Goal: Task Accomplishment & Management: Manage account settings

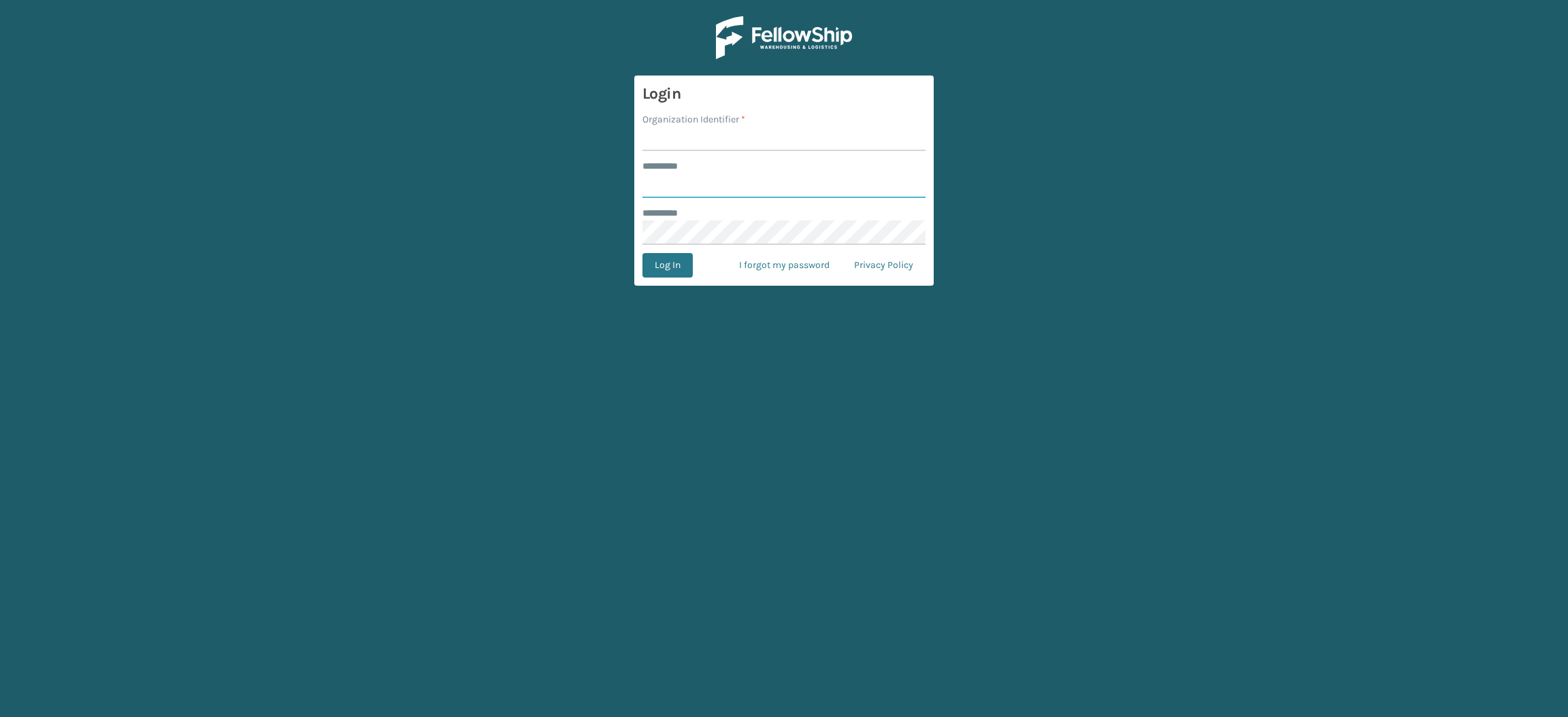
type input "**********"
click at [693, 149] on input "Organization Identifier *" at bounding box center [784, 139] width 283 height 25
type input "SuperAdminOrganization"
click at [673, 264] on button "Log In" at bounding box center [667, 265] width 51 height 25
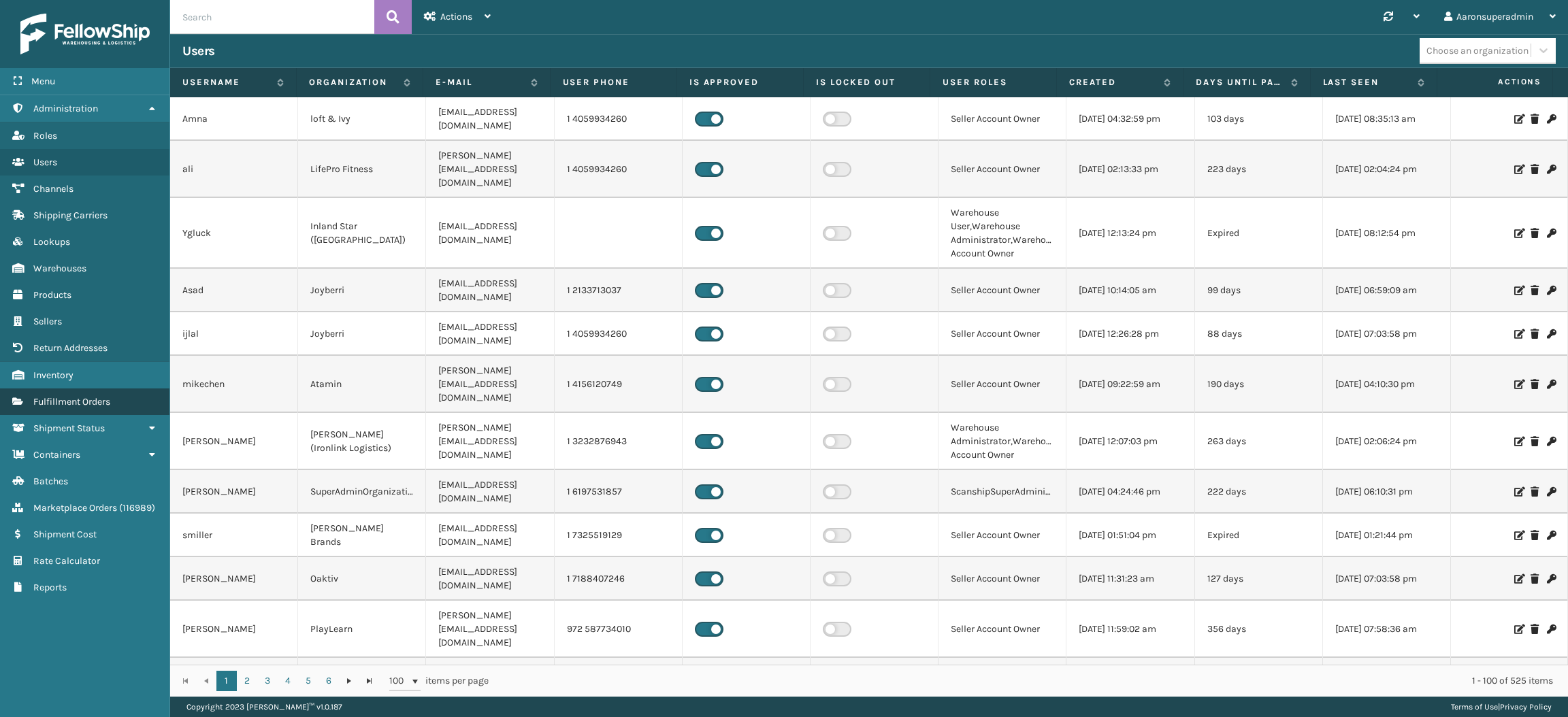
click at [105, 396] on span "Fulfillment Orders" at bounding box center [72, 402] width 77 height 12
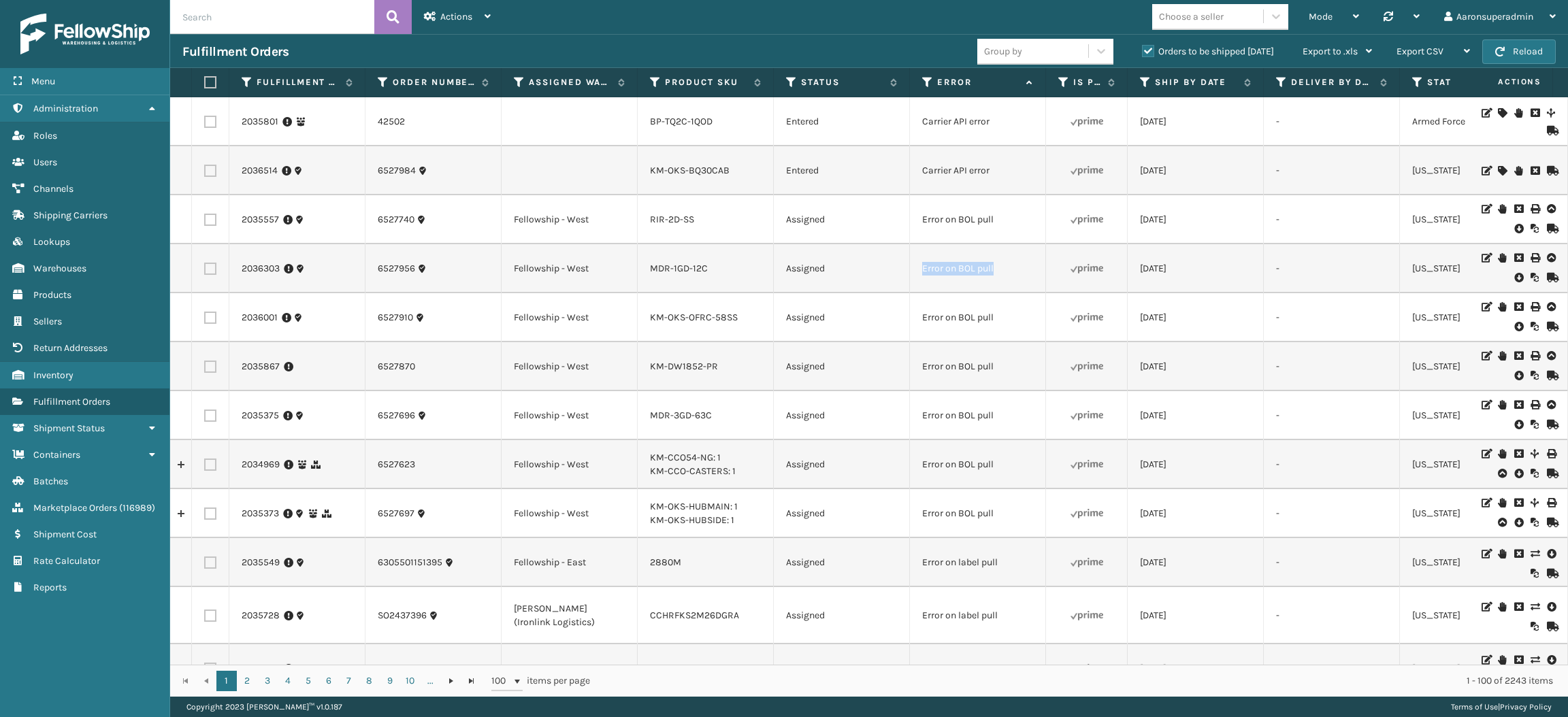
drag, startPoint x: 1010, startPoint y: 264, endPoint x: 905, endPoint y: 266, distance: 105.0
click at [905, 266] on td "Assigned" at bounding box center [841, 268] width 136 height 49
drag, startPoint x: 1007, startPoint y: 277, endPoint x: 914, endPoint y: 277, distance: 93.0
click at [914, 277] on td "Error on BOL pull" at bounding box center [977, 268] width 136 height 49
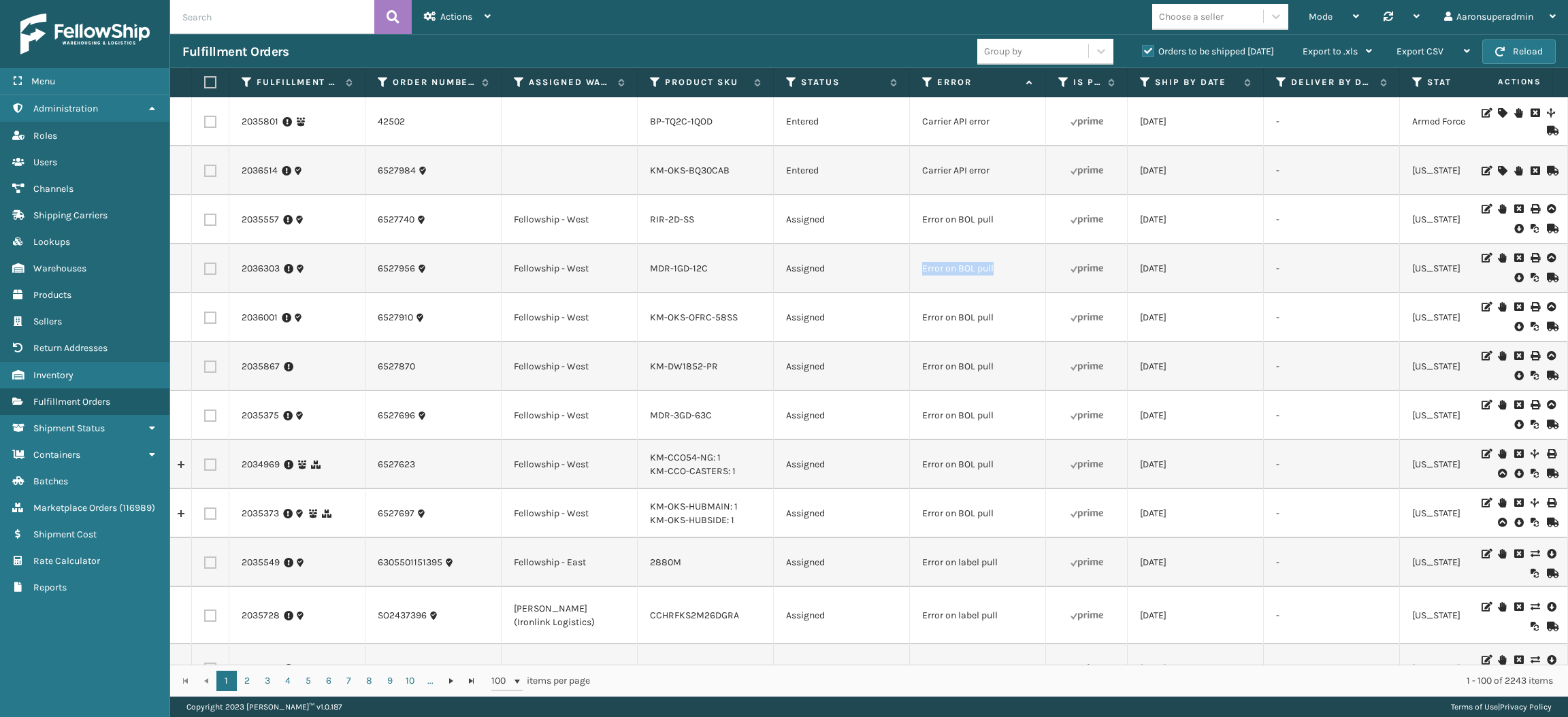
copy td "Error on BOL pull"
click at [290, 20] on input "text" at bounding box center [272, 17] width 204 height 34
paste input "Error on BOL pull"
type input "Error on BOL pull"
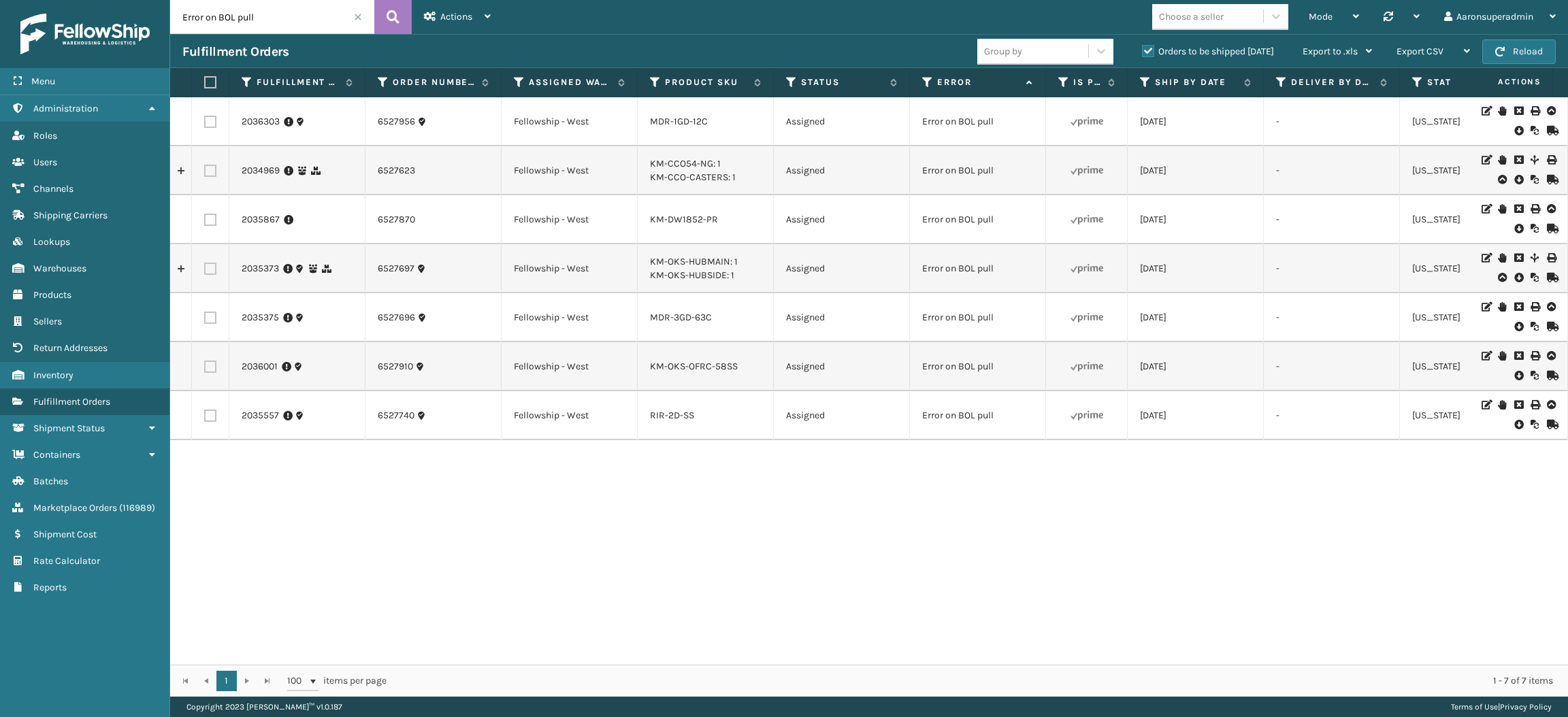
click at [1514, 130] on icon at bounding box center [1517, 131] width 8 height 14
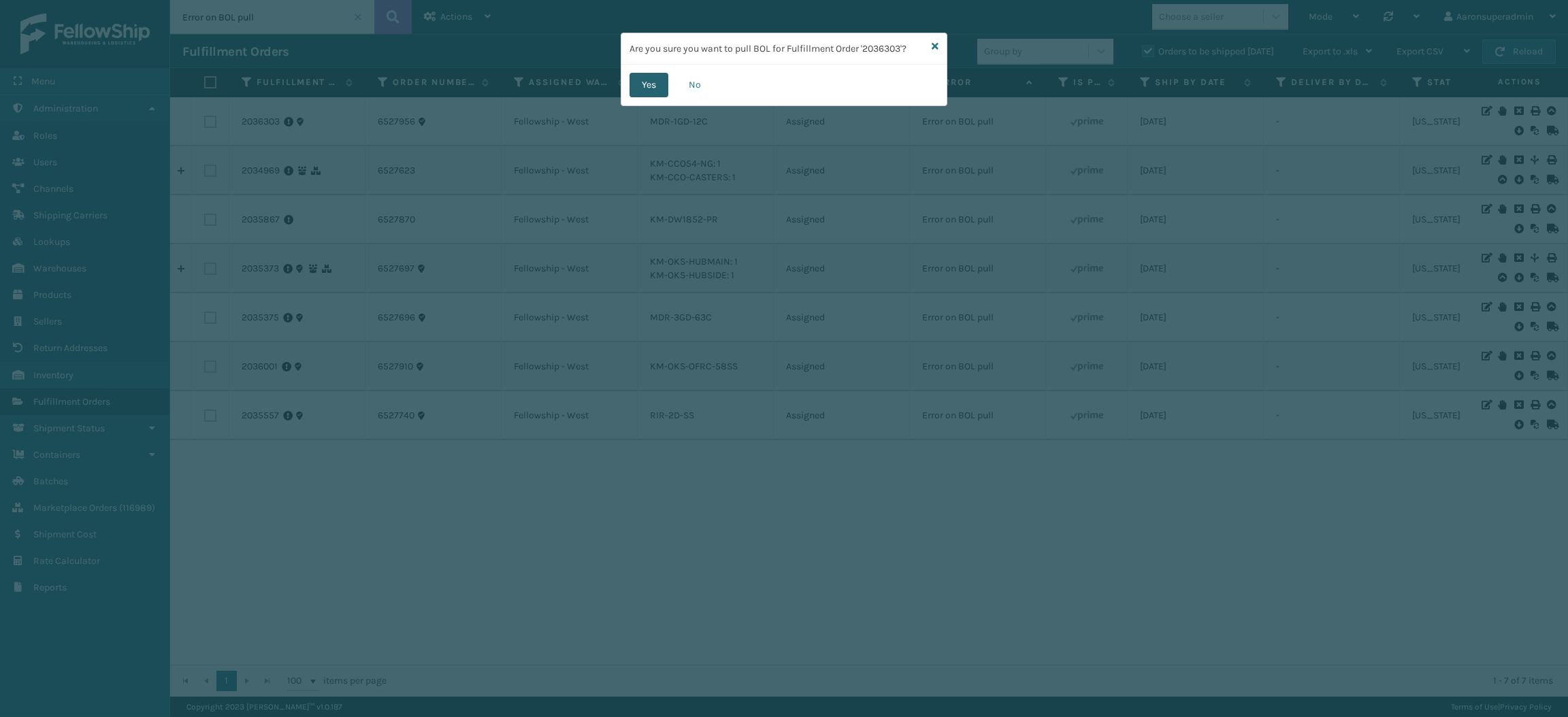
click at [649, 77] on button "Yes" at bounding box center [648, 85] width 39 height 25
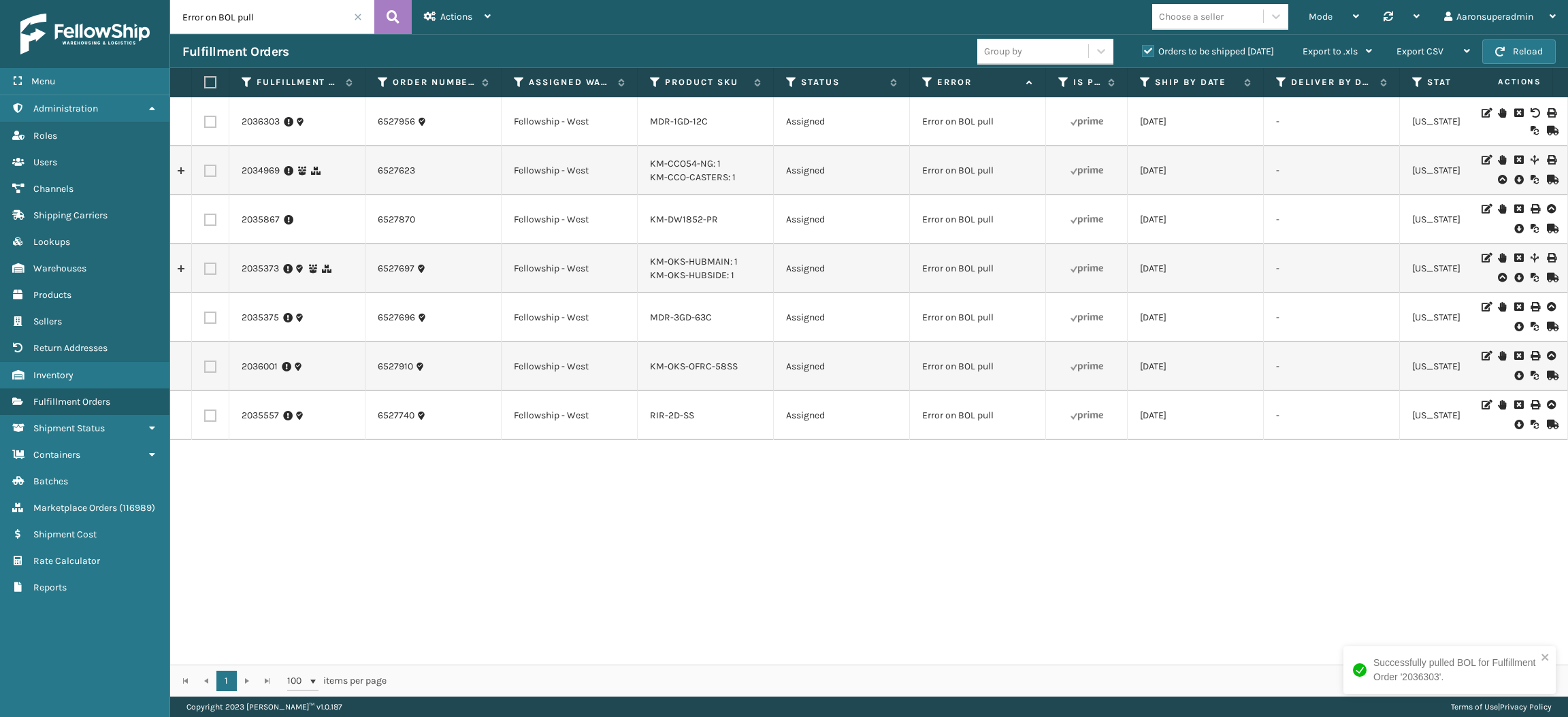
click at [1514, 181] on icon at bounding box center [1517, 179] width 8 height 14
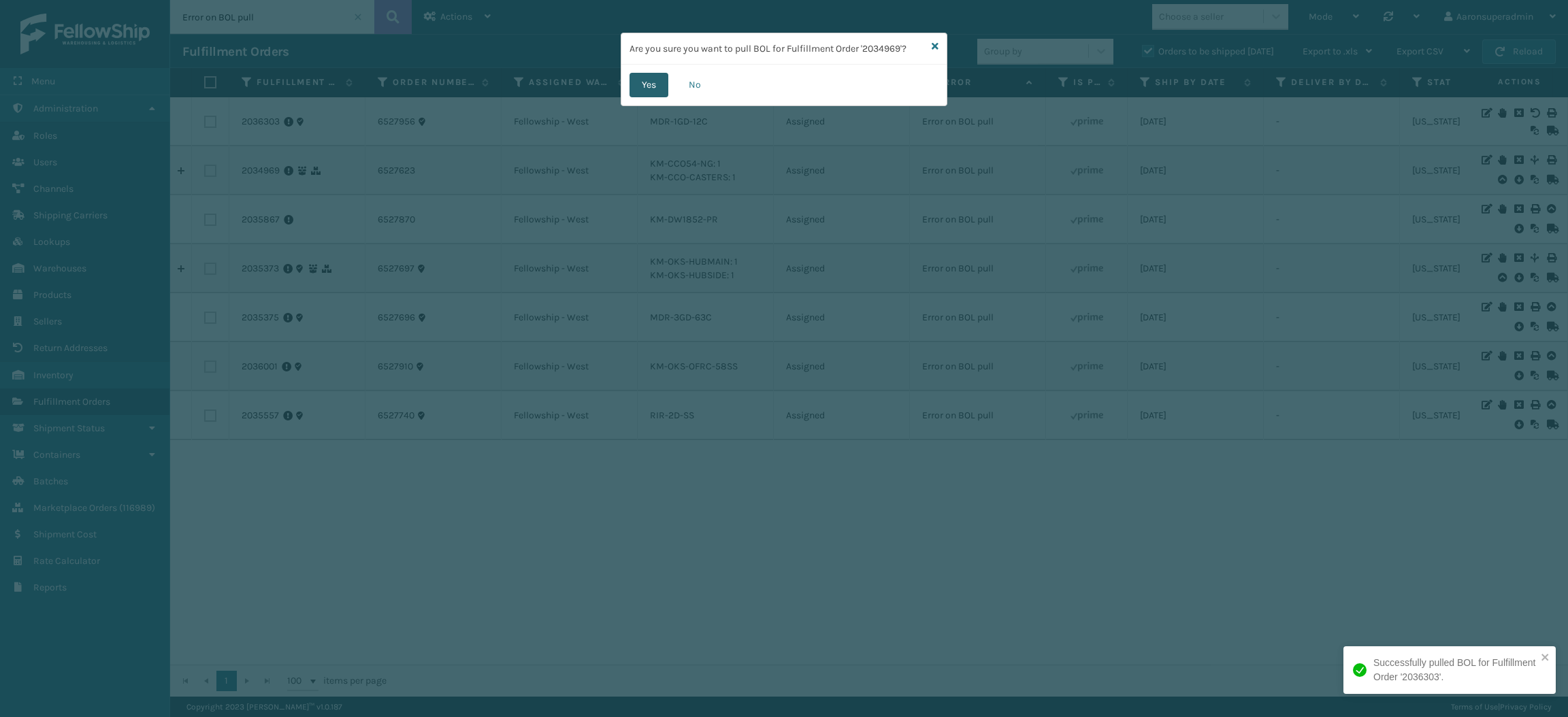
click at [650, 86] on button "Yes" at bounding box center [648, 85] width 39 height 25
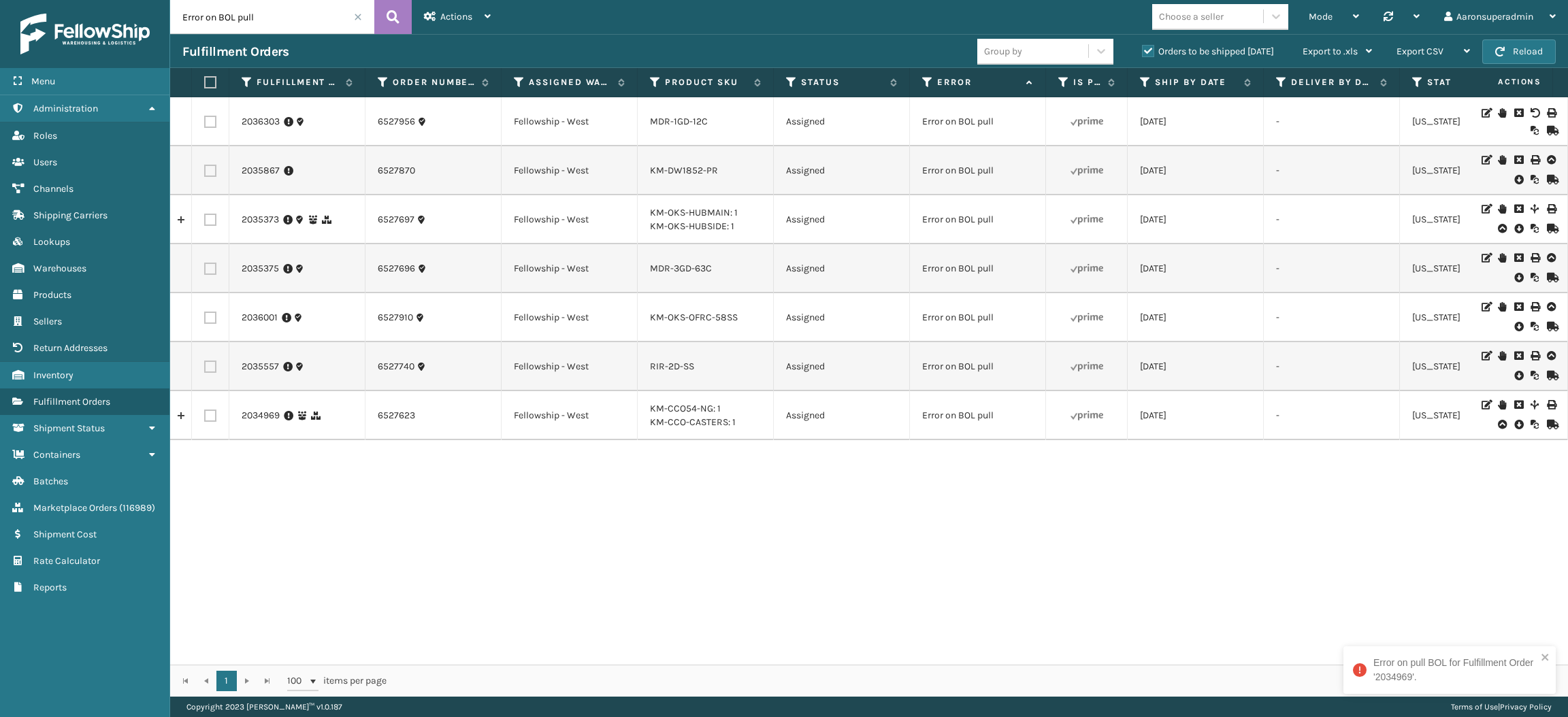
click at [1514, 230] on icon at bounding box center [1517, 229] width 8 height 14
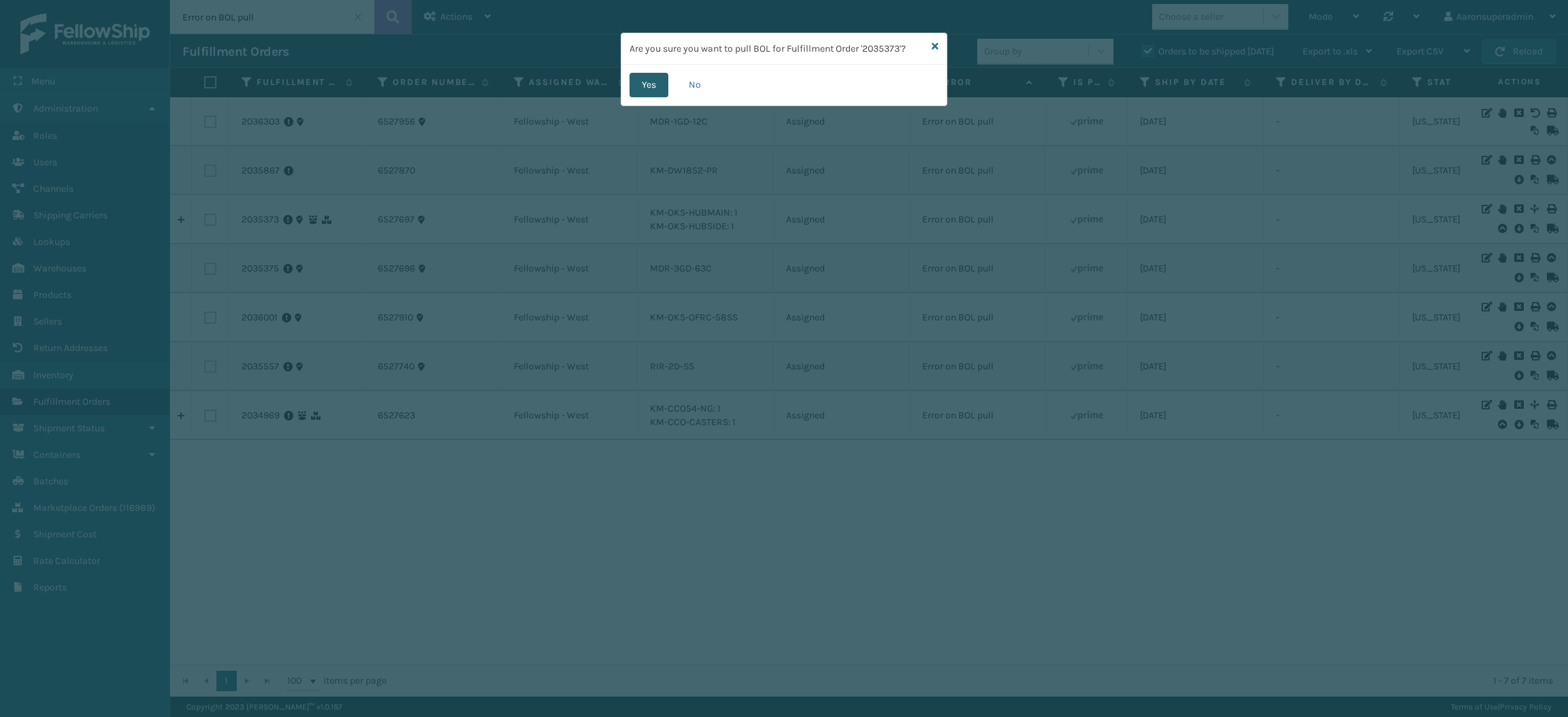
click at [647, 81] on button "Yes" at bounding box center [648, 85] width 39 height 25
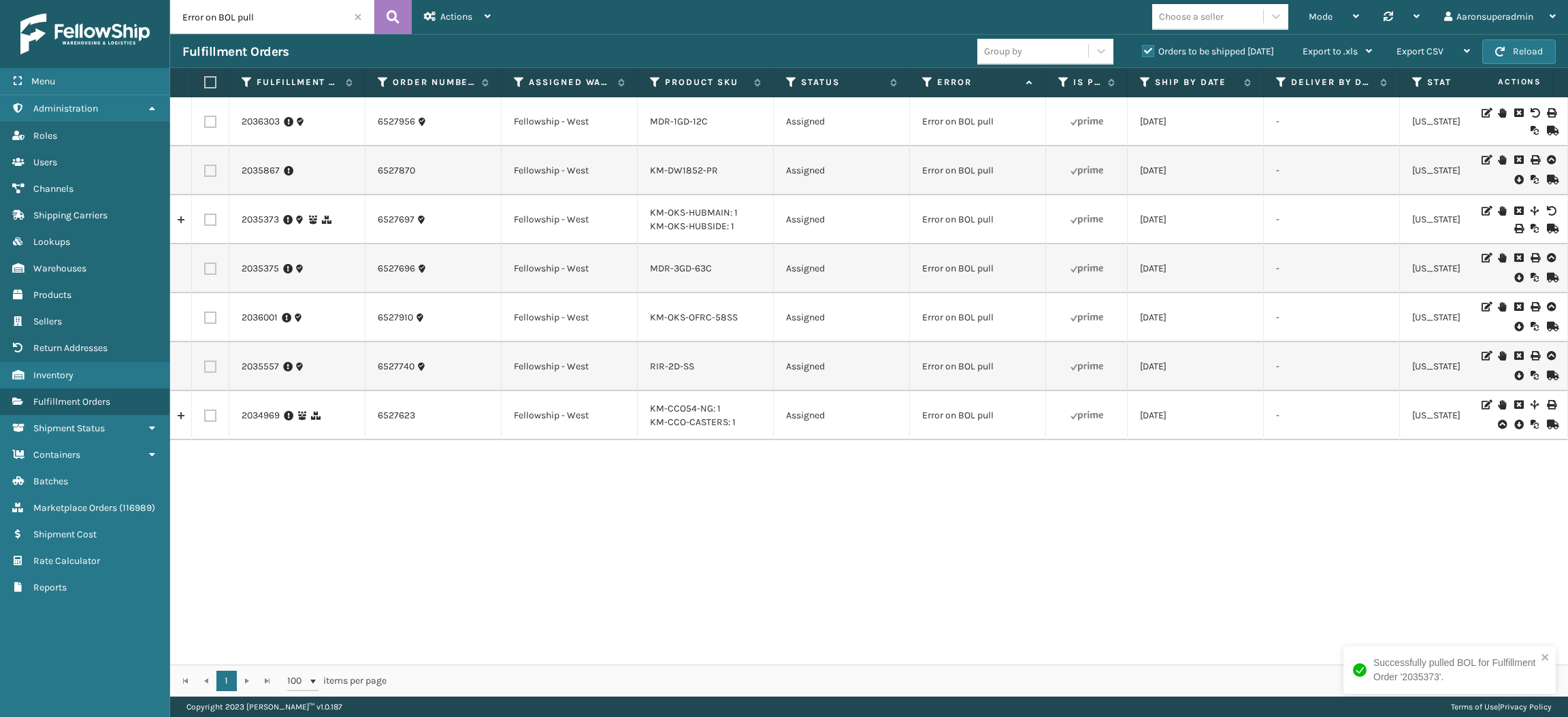
click at [1514, 280] on icon at bounding box center [1517, 277] width 8 height 14
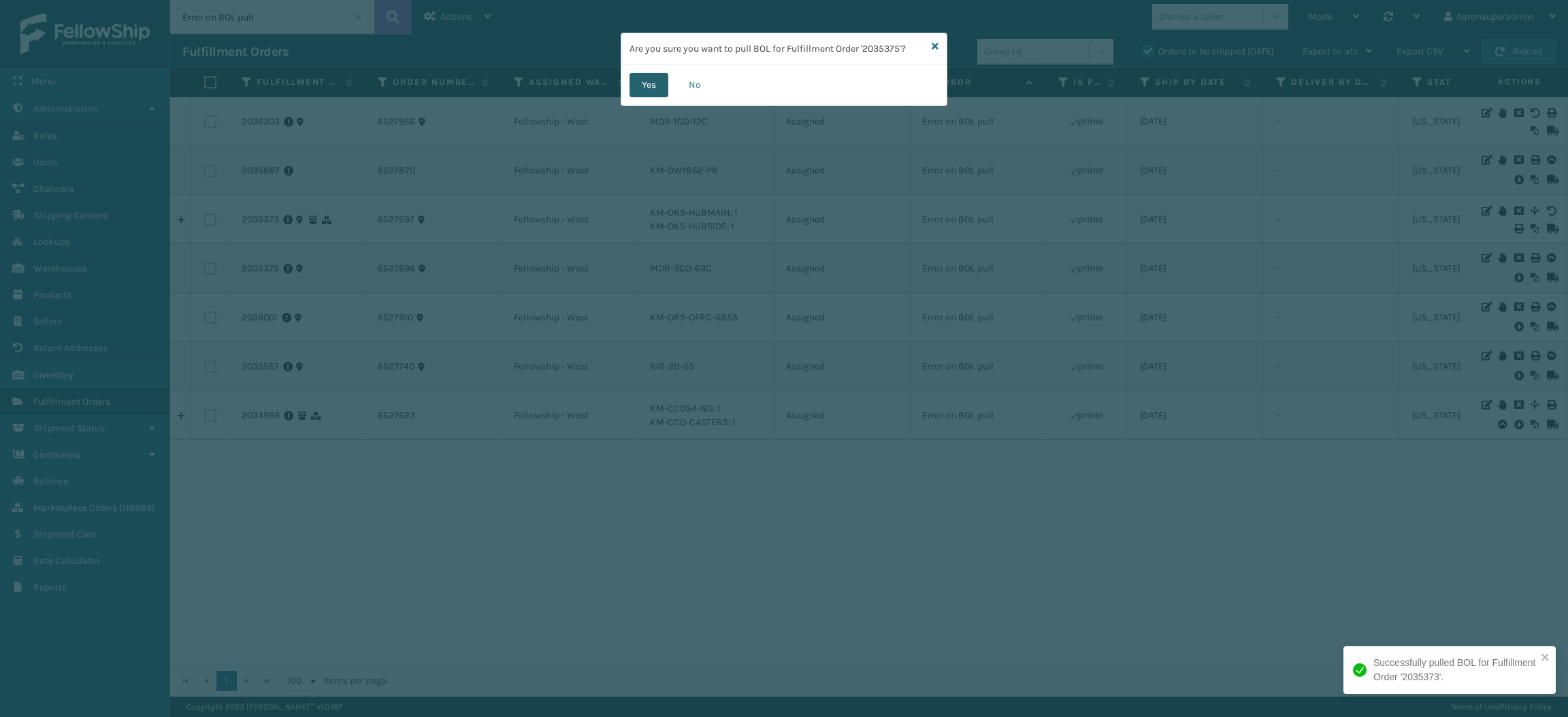
click at [642, 86] on button "Yes" at bounding box center [648, 85] width 39 height 25
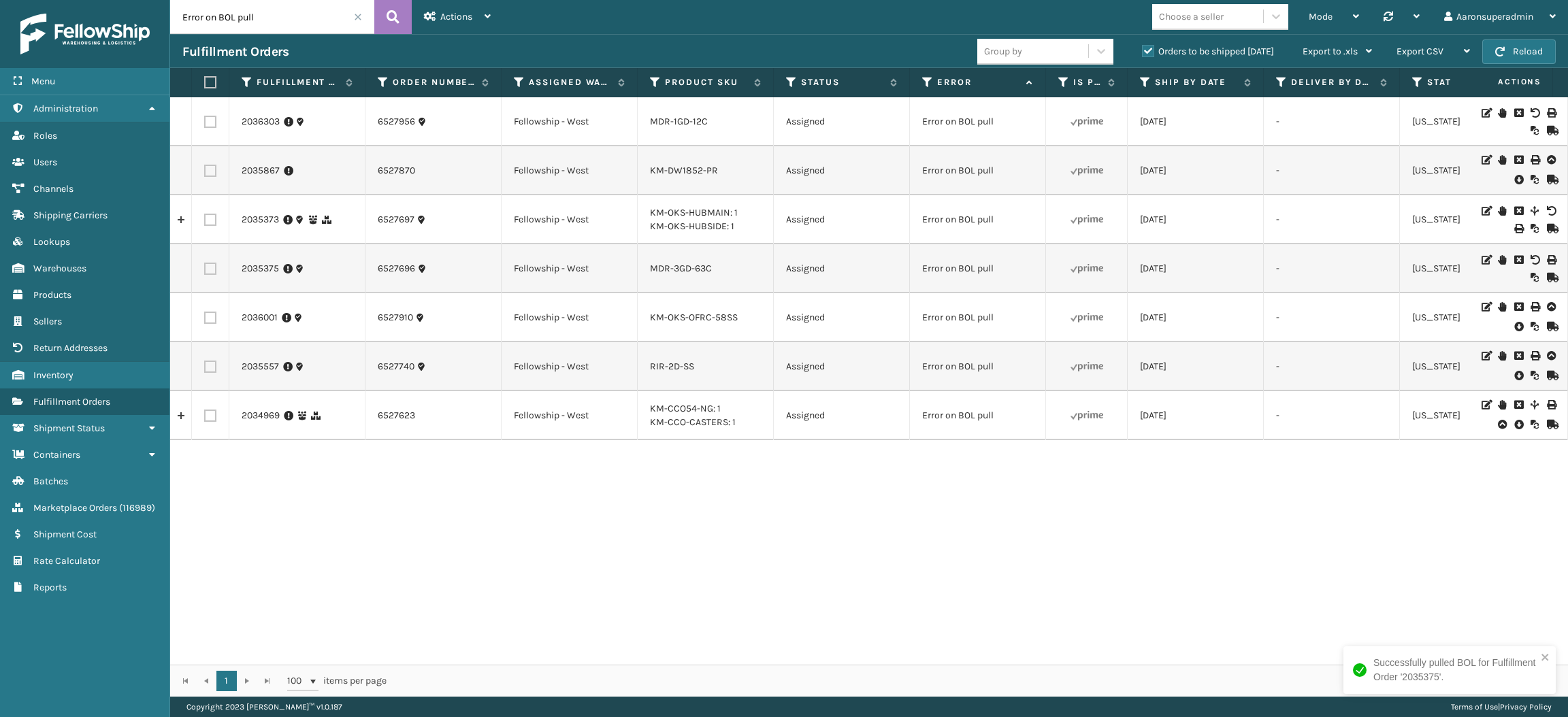
click at [1514, 330] on icon at bounding box center [1517, 327] width 8 height 14
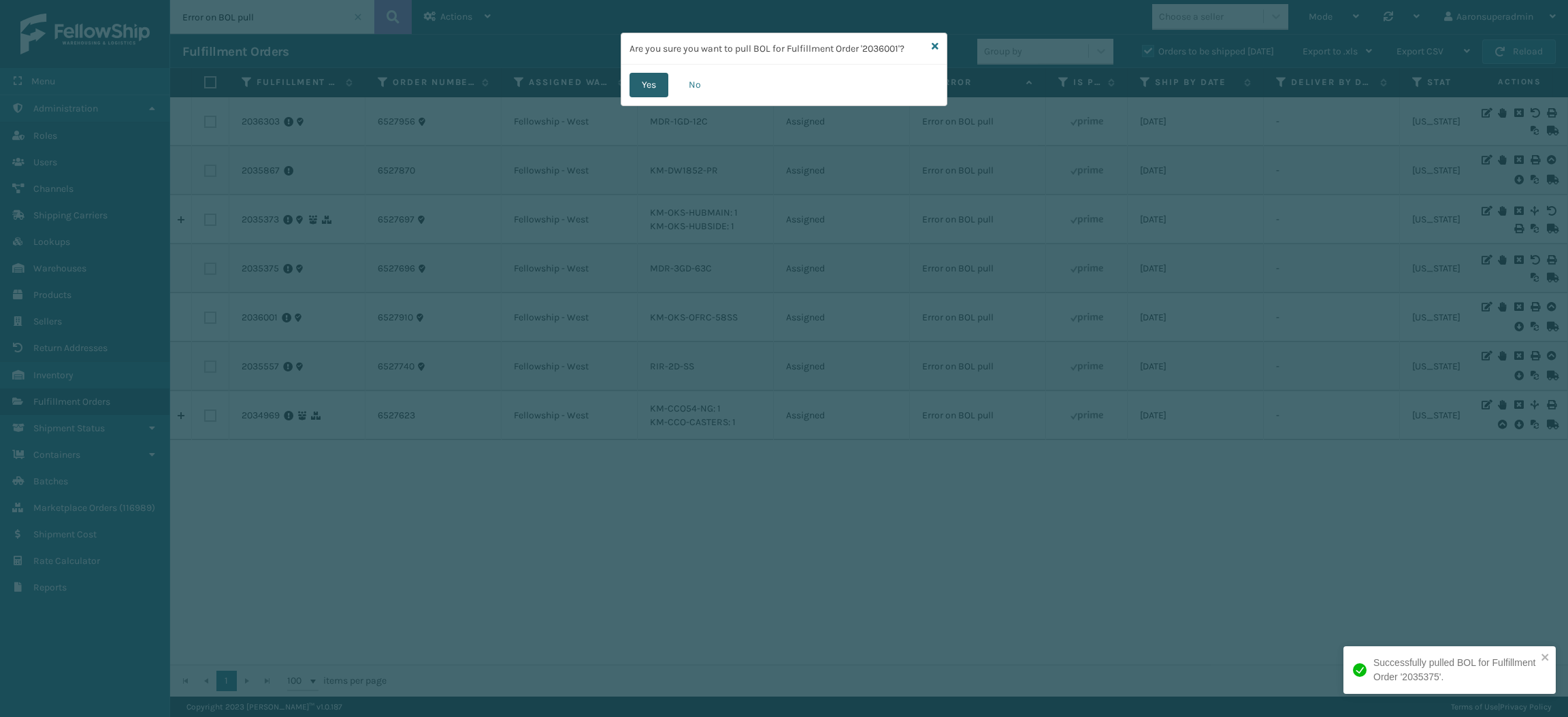
click at [642, 84] on button "Yes" at bounding box center [648, 85] width 39 height 25
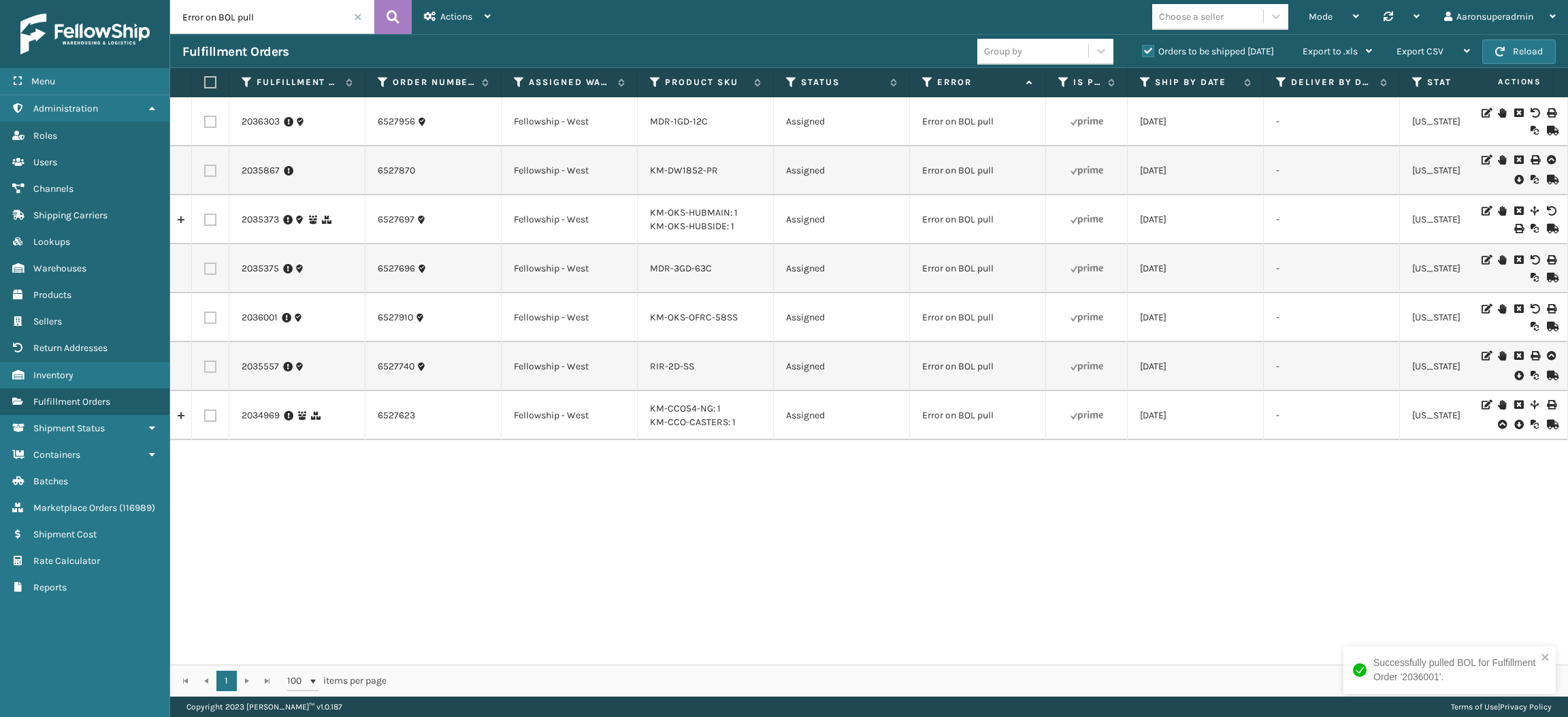
click at [1514, 424] on icon at bounding box center [1517, 425] width 8 height 14
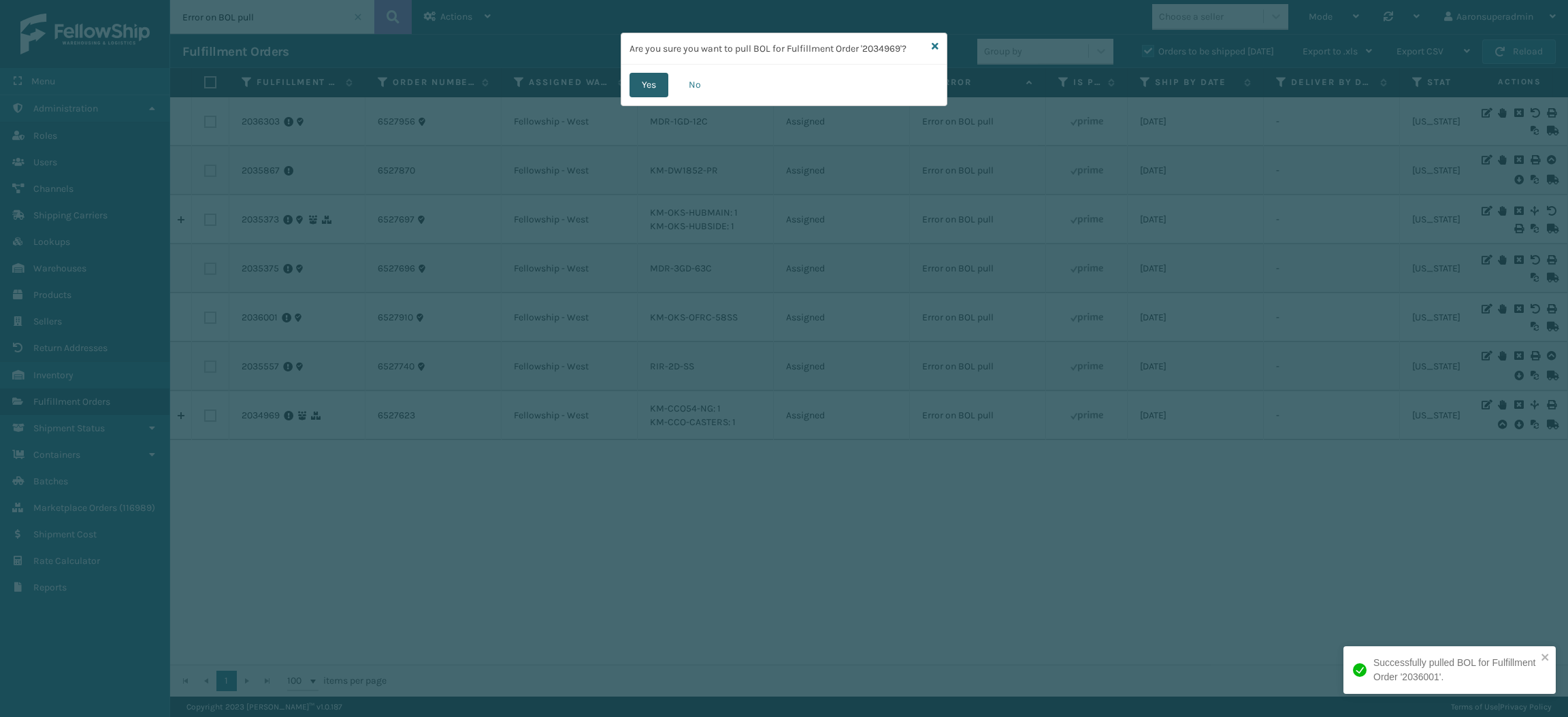
click at [644, 92] on button "Yes" at bounding box center [648, 85] width 39 height 25
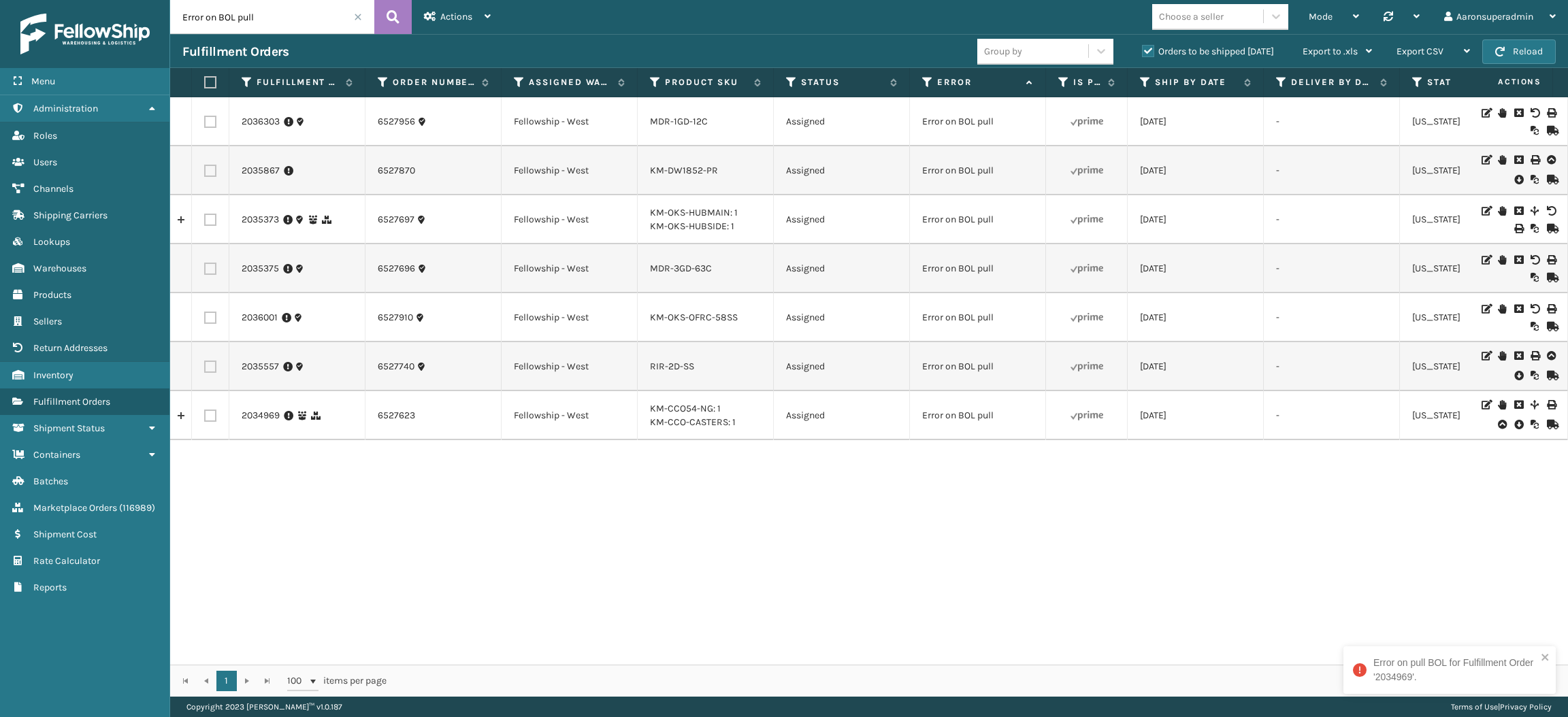
click at [1510, 375] on div at bounding box center [1516, 366] width 77 height 32
click at [1514, 372] on icon at bounding box center [1517, 375] width 8 height 14
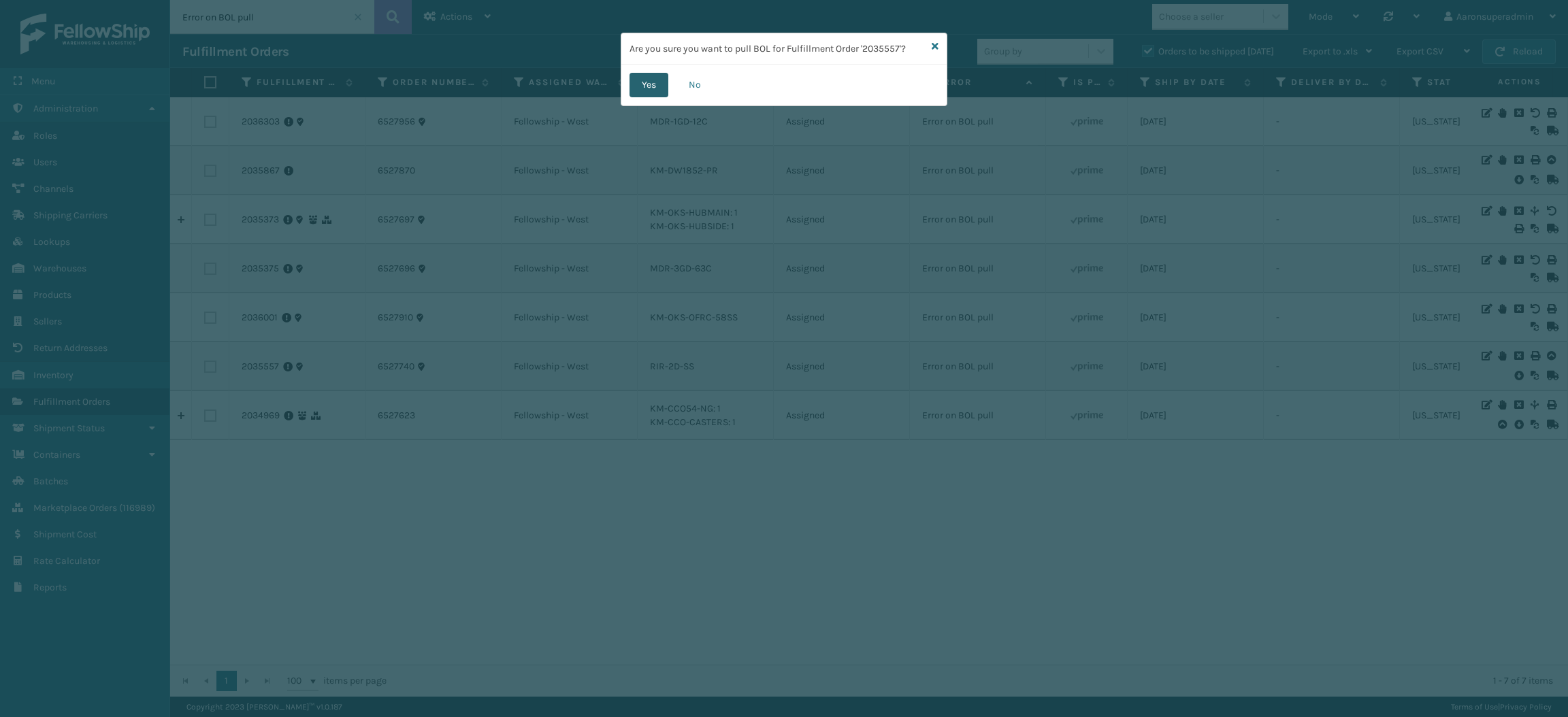
click at [638, 87] on button "Yes" at bounding box center [648, 85] width 39 height 25
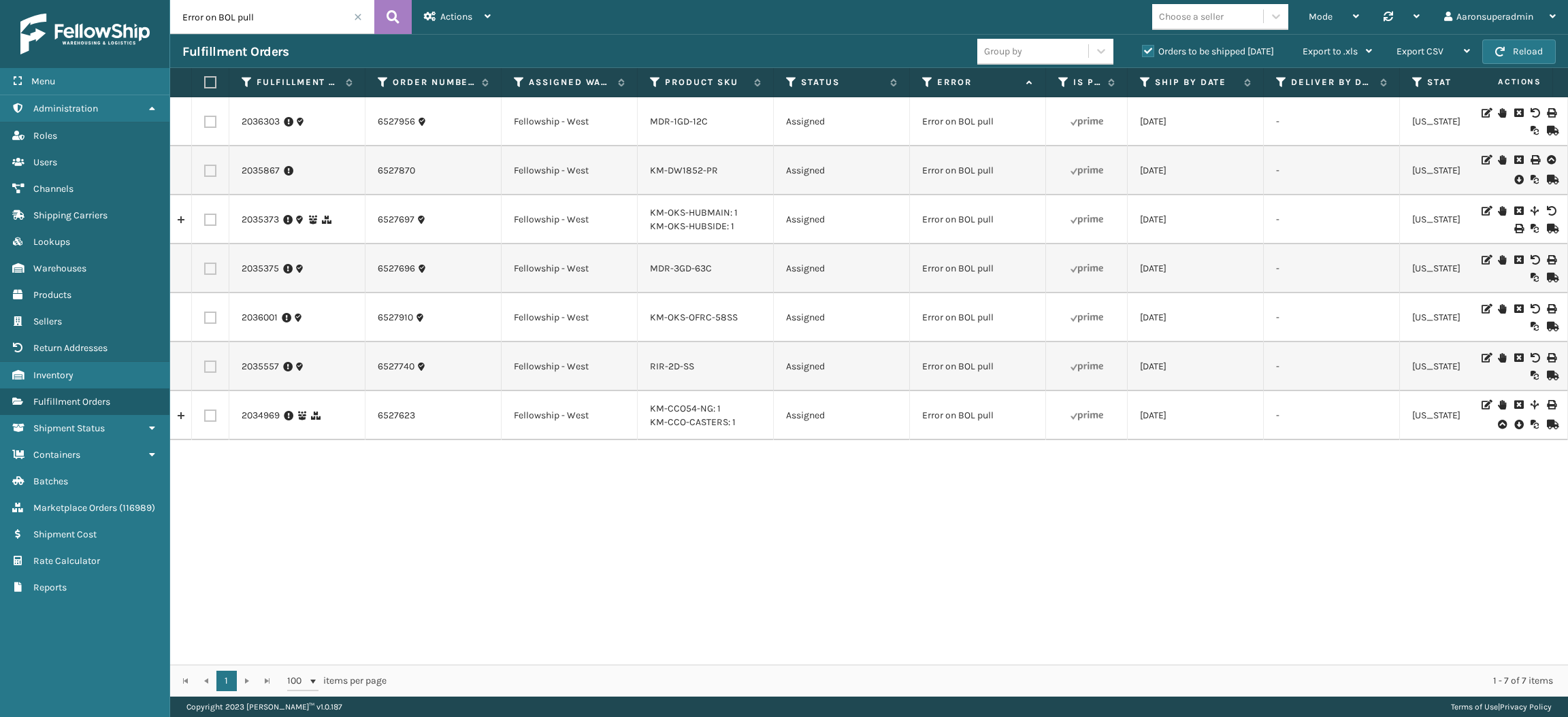
click at [212, 83] on label at bounding box center [208, 82] width 8 height 12
click at [205, 83] on input "checkbox" at bounding box center [204, 82] width 1 height 9
checkbox input "true"
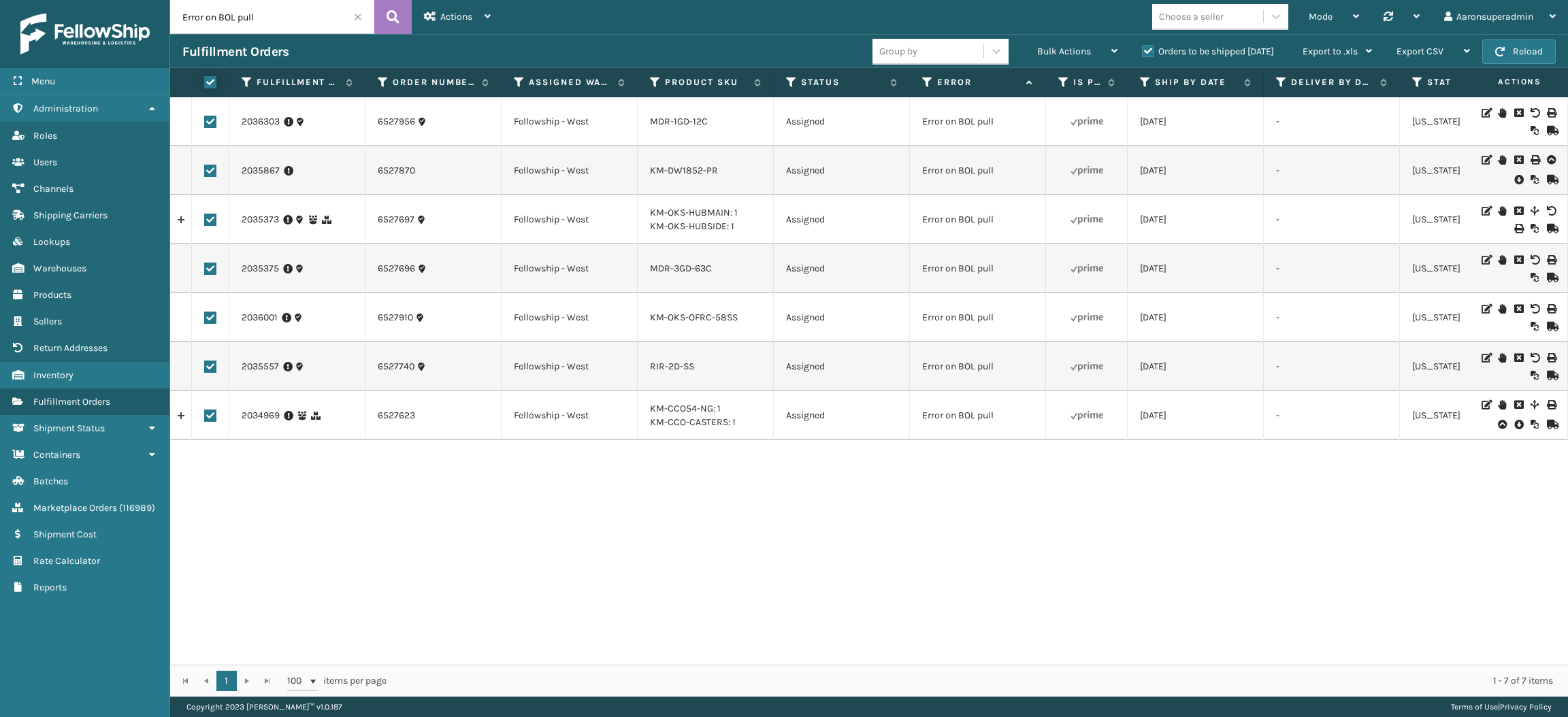
checkbox input "true"
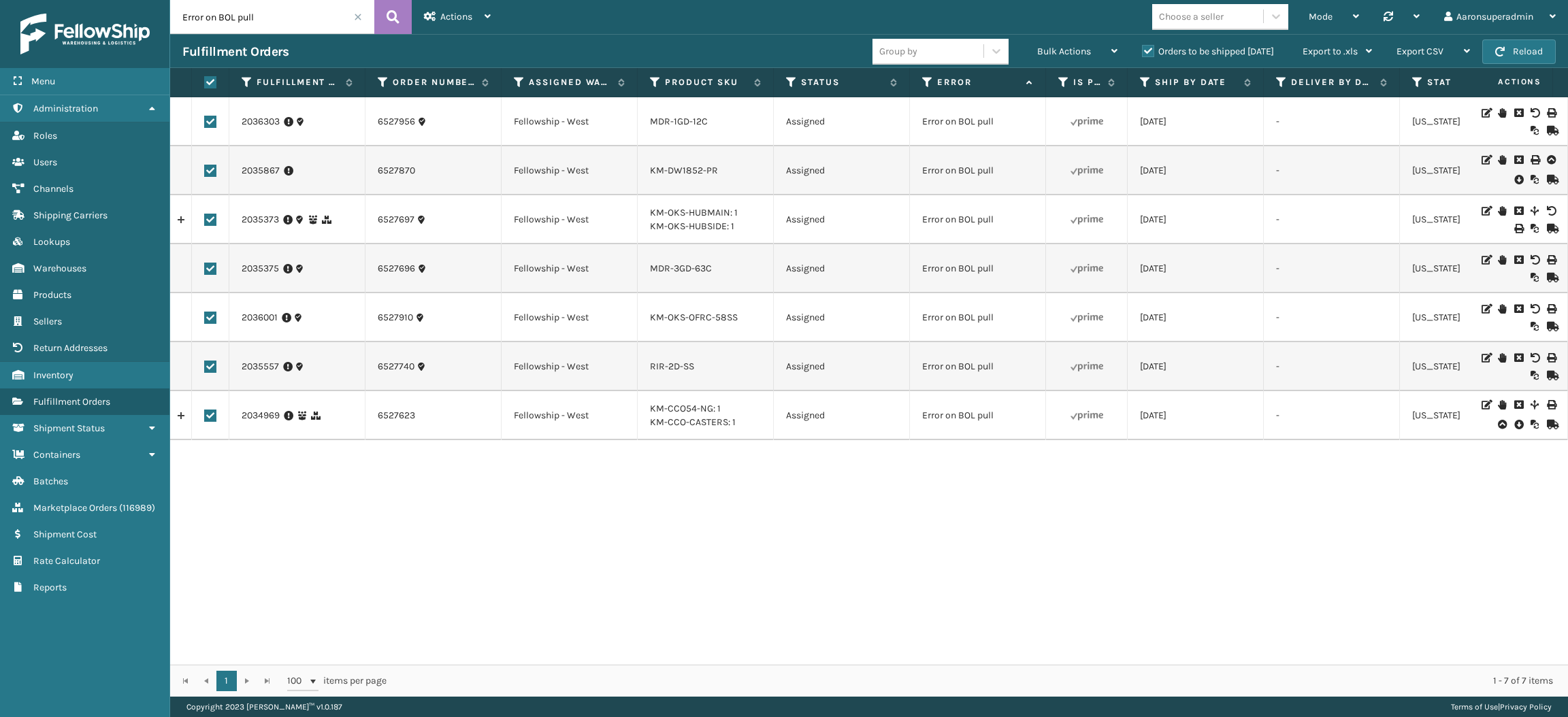
click at [206, 166] on label at bounding box center [210, 170] width 12 height 12
click at [205, 166] on input "checkbox" at bounding box center [204, 168] width 1 height 9
checkbox input "false"
click at [208, 411] on label at bounding box center [210, 416] width 12 height 12
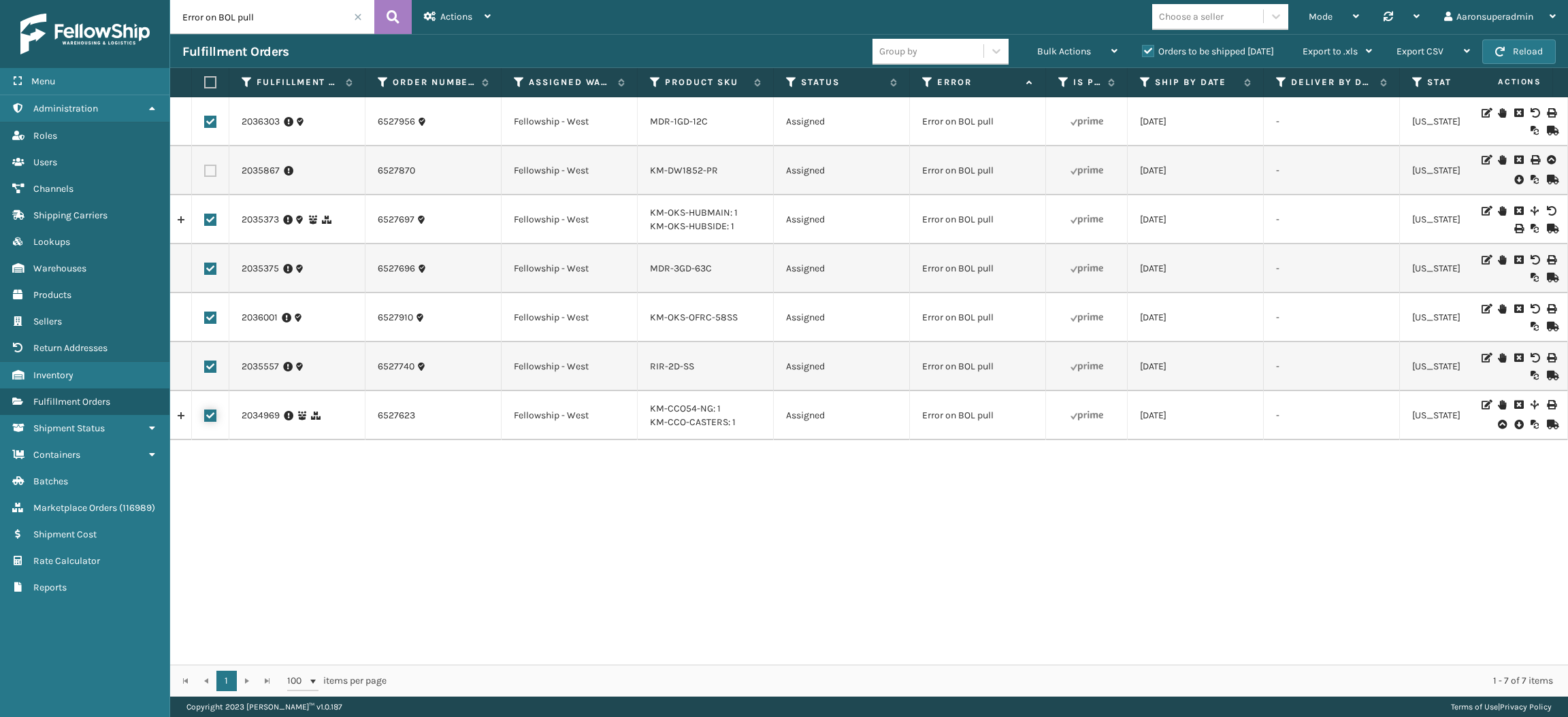
click at [205, 411] on input "checkbox" at bounding box center [204, 414] width 1 height 9
checkbox input "false"
click at [1077, 46] on span "Bulk Actions" at bounding box center [1064, 51] width 53 height 12
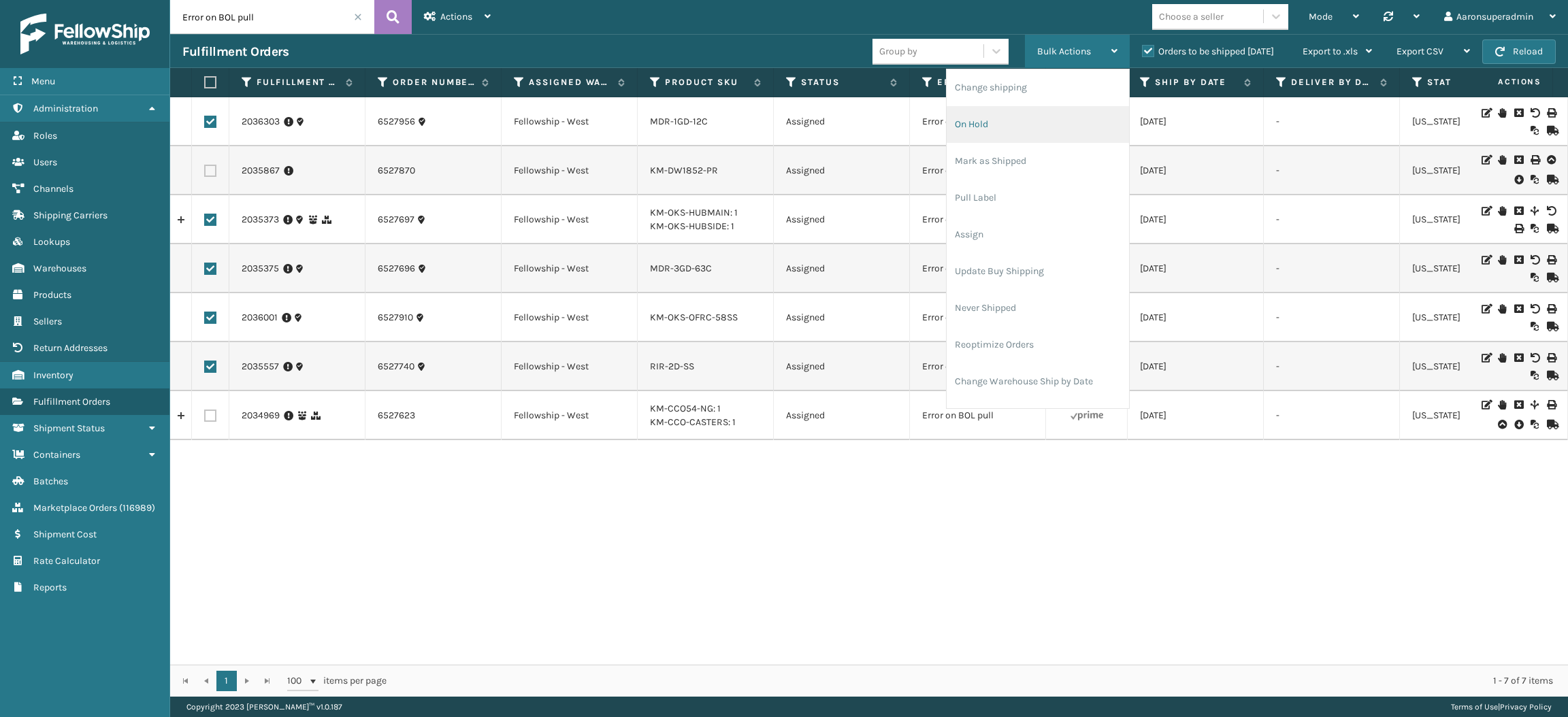
click at [1027, 123] on li "On Hold" at bounding box center [1038, 124] width 182 height 37
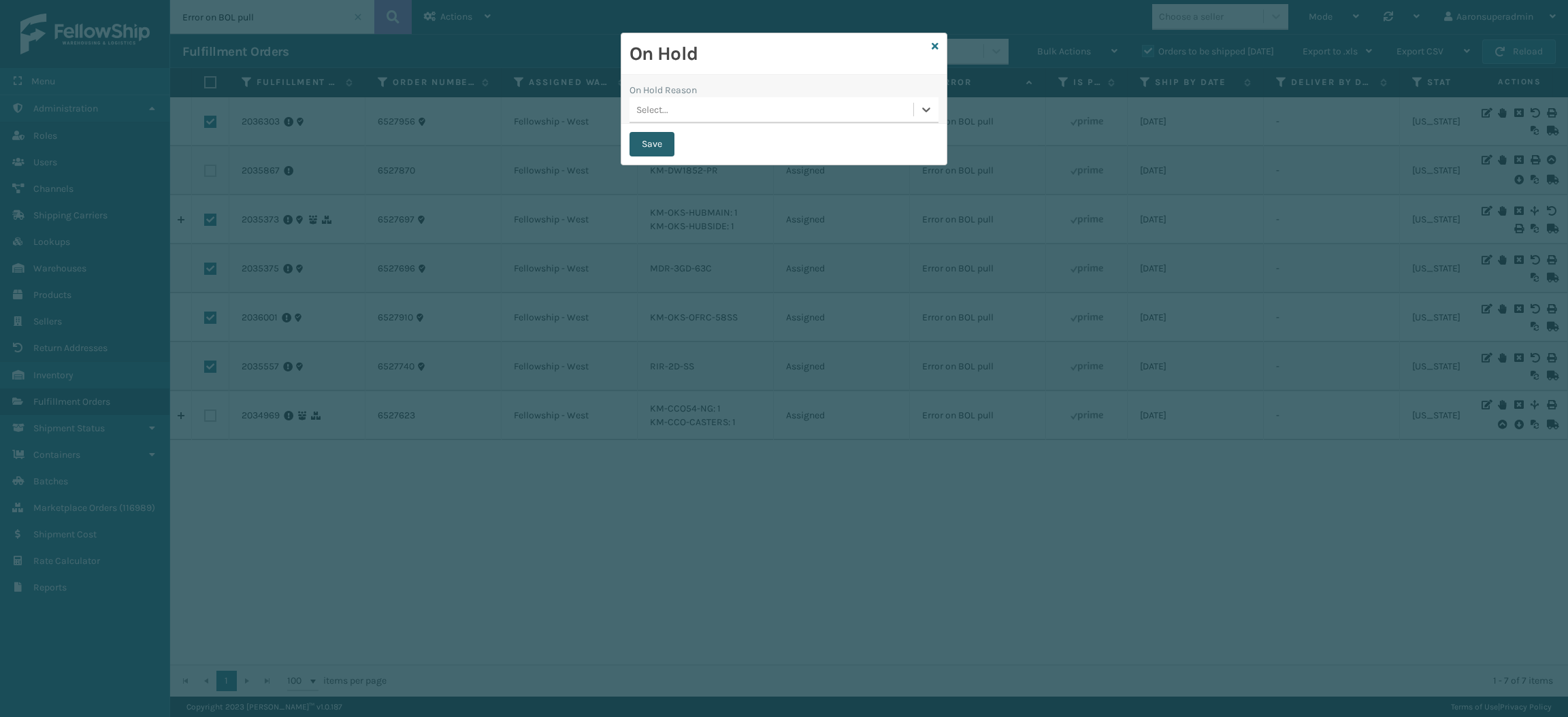
click at [664, 149] on button "Save" at bounding box center [651, 144] width 45 height 25
checkbox input "false"
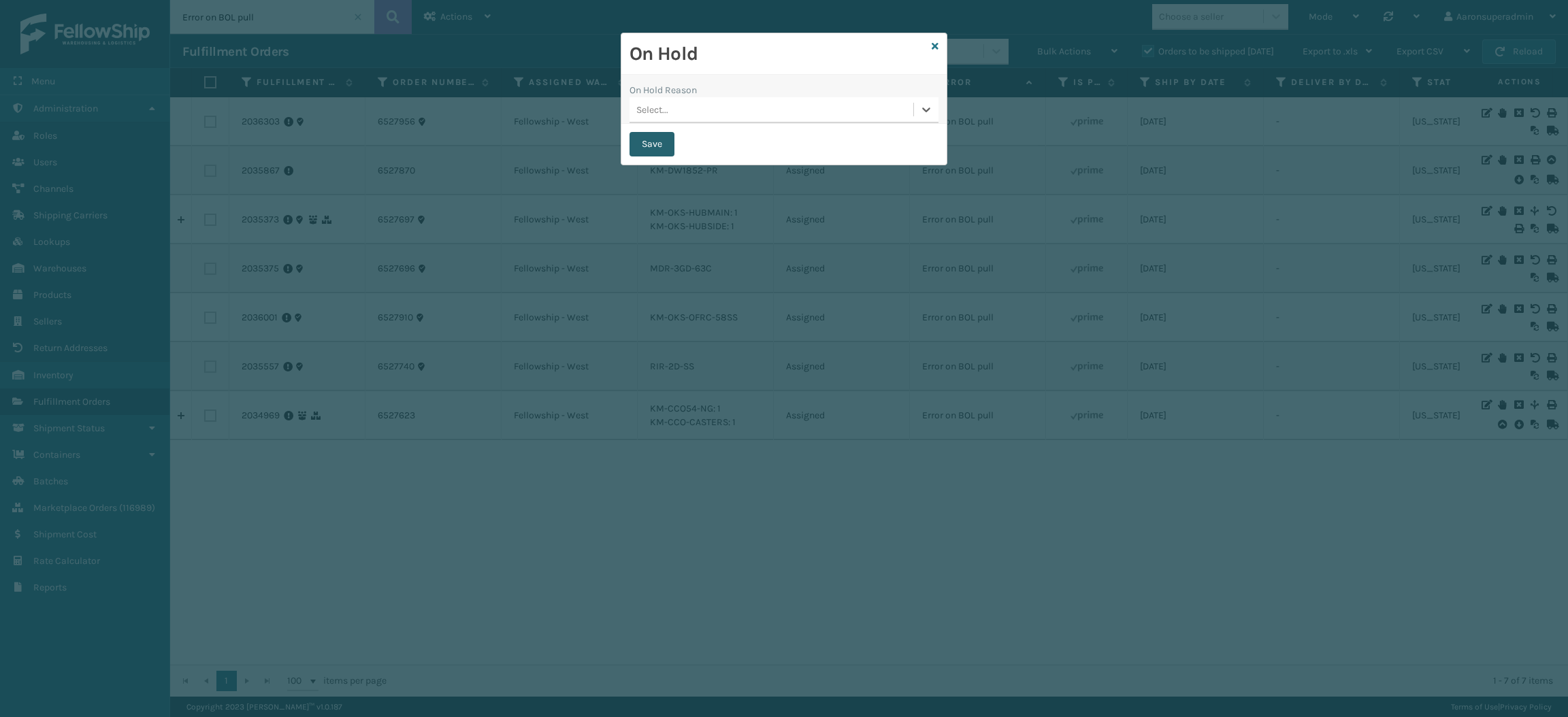
checkbox input "false"
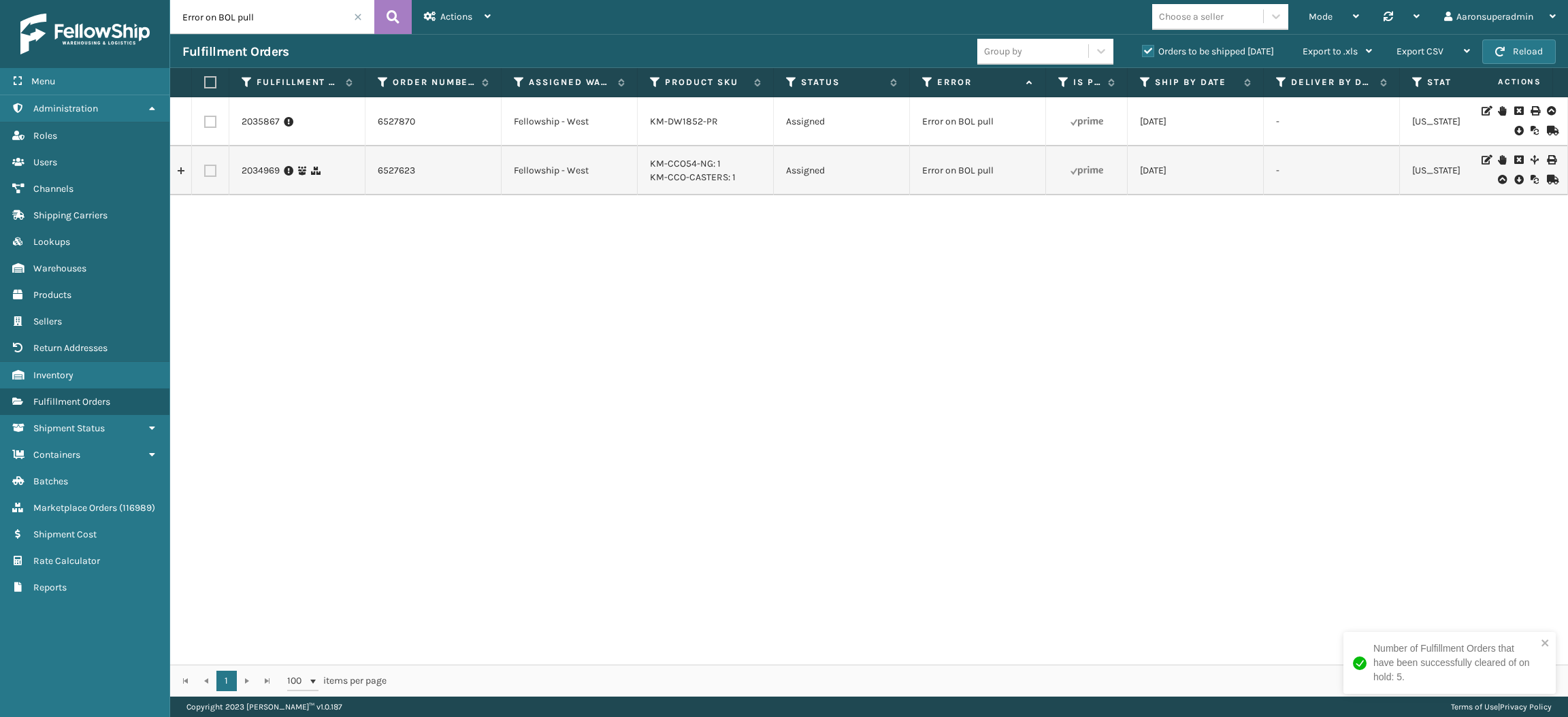
click at [361, 21] on span at bounding box center [358, 17] width 8 height 8
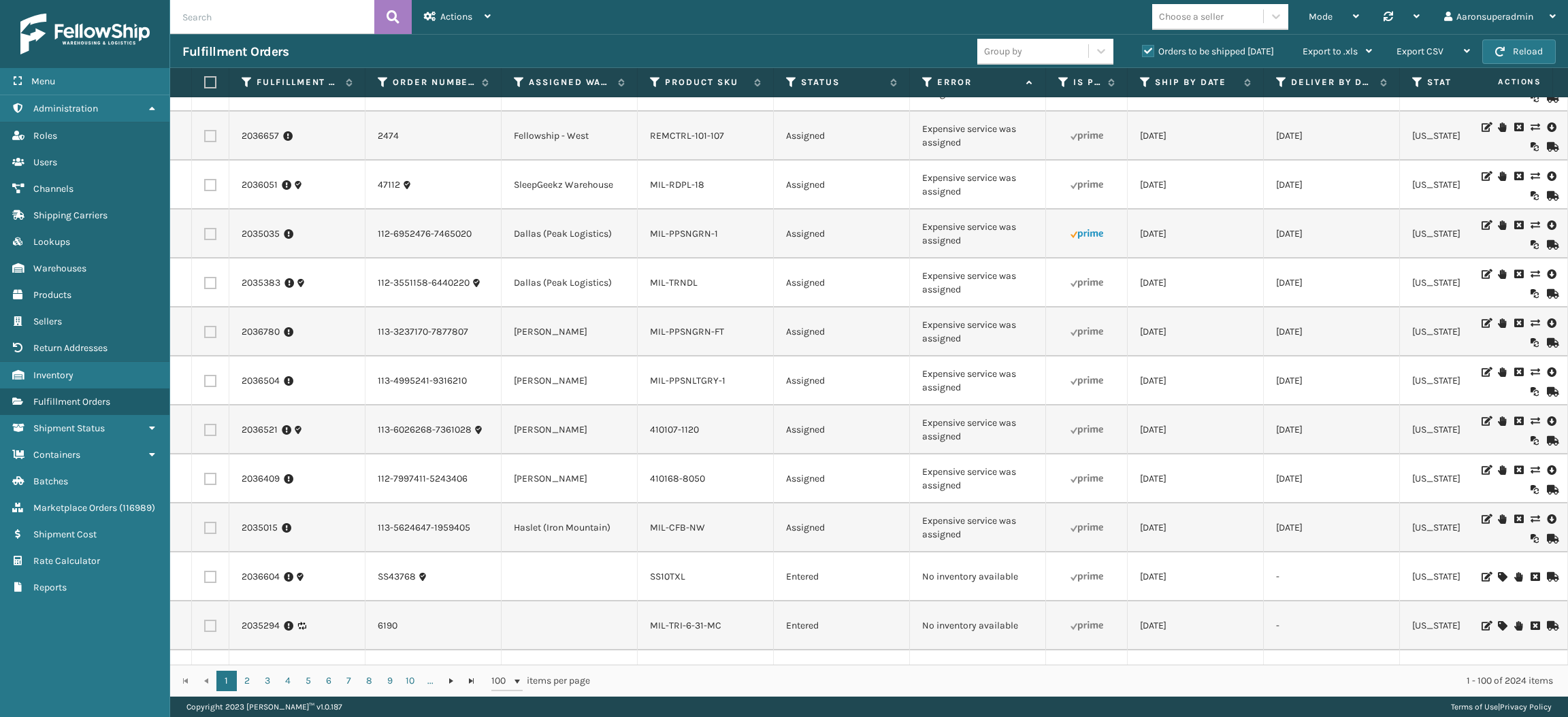
scroll to position [1471, 0]
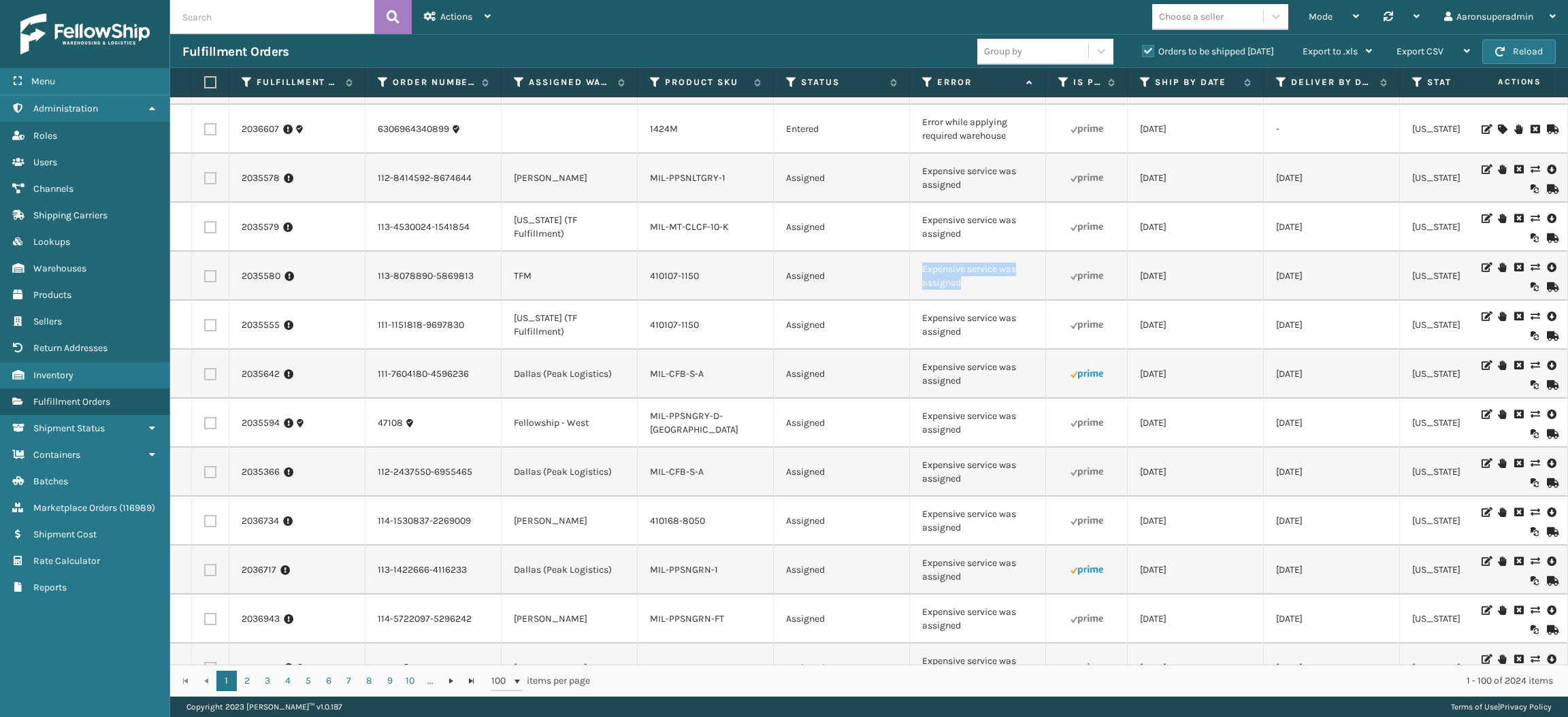
drag, startPoint x: 977, startPoint y: 277, endPoint x: 895, endPoint y: 259, distance: 84.0
click at [895, 259] on td "Assigned" at bounding box center [841, 275] width 136 height 49
drag, startPoint x: 980, startPoint y: 283, endPoint x: 893, endPoint y: 259, distance: 90.2
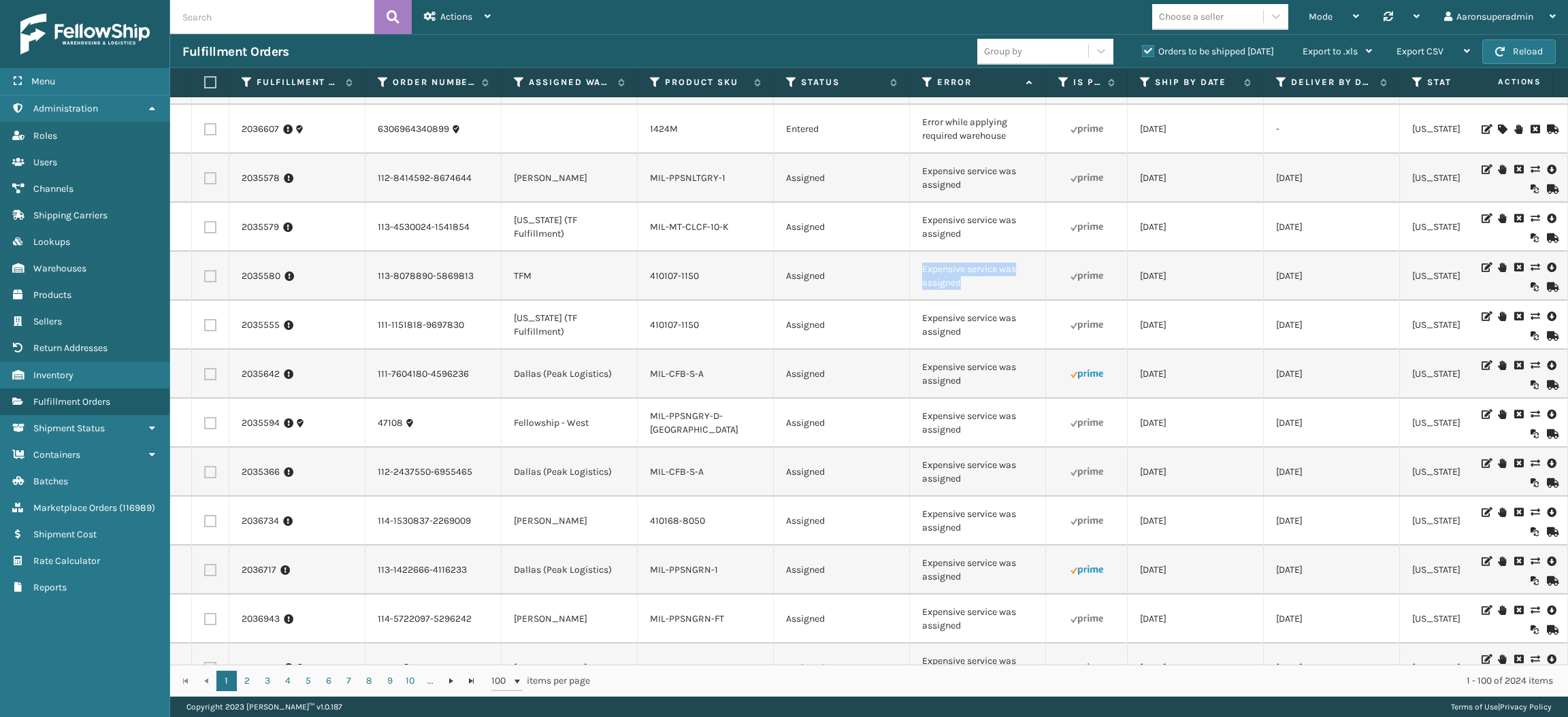
copy tr "Expensive service was assigned"
click at [238, 22] on input "text" at bounding box center [272, 17] width 204 height 34
paste input "Expensive service was assigned"
type input "Expensive service was assigned"
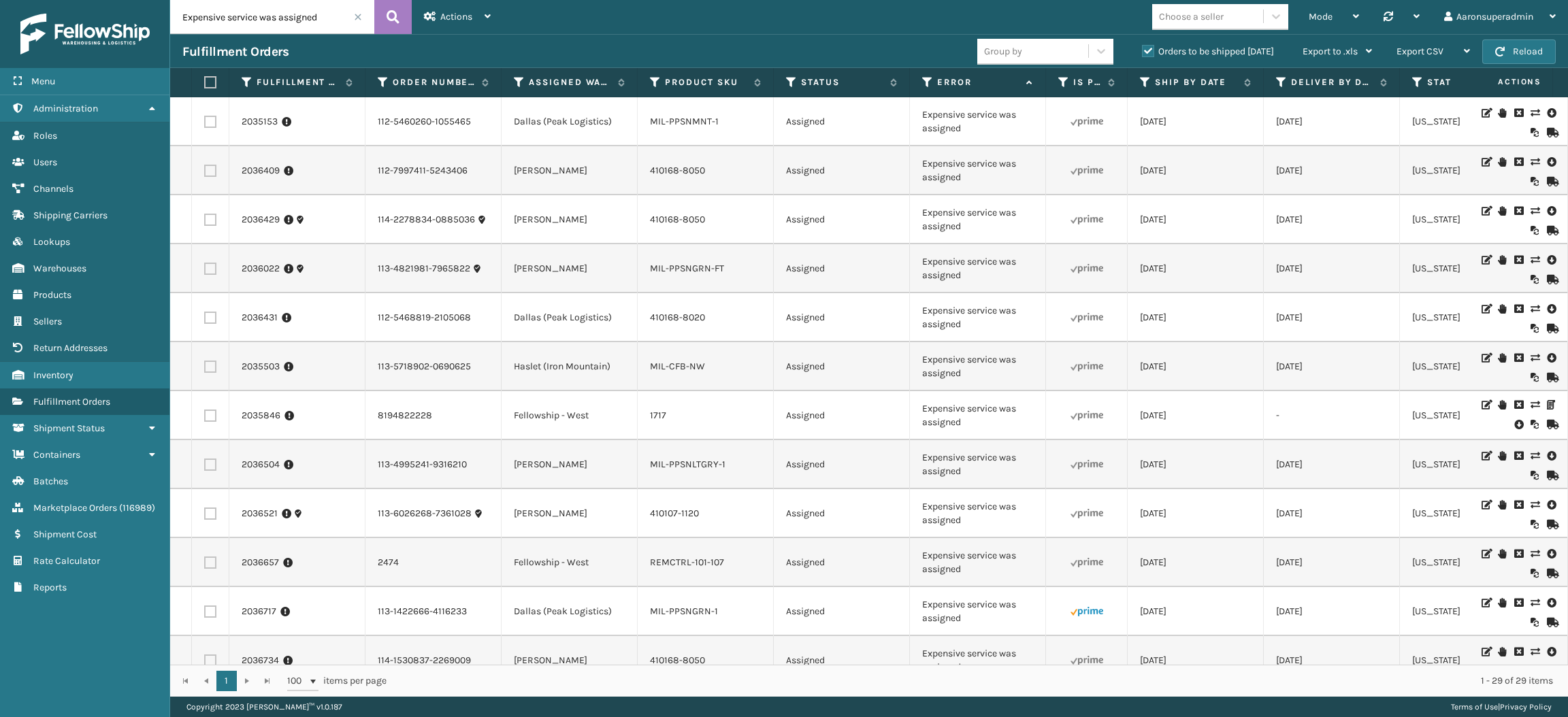
click at [1197, 56] on label "Orders to be shipped [DATE]" at bounding box center [1207, 51] width 132 height 12
click at [1142, 52] on input "Orders to be shipped [DATE]" at bounding box center [1142, 48] width 1 height 9
click at [1196, 56] on label "Orders to be shipped [DATE]" at bounding box center [1207, 51] width 132 height 12
click at [1142, 52] on input "Orders to be shipped [DATE]" at bounding box center [1142, 48] width 1 height 9
click at [1061, 79] on icon at bounding box center [1063, 82] width 11 height 12
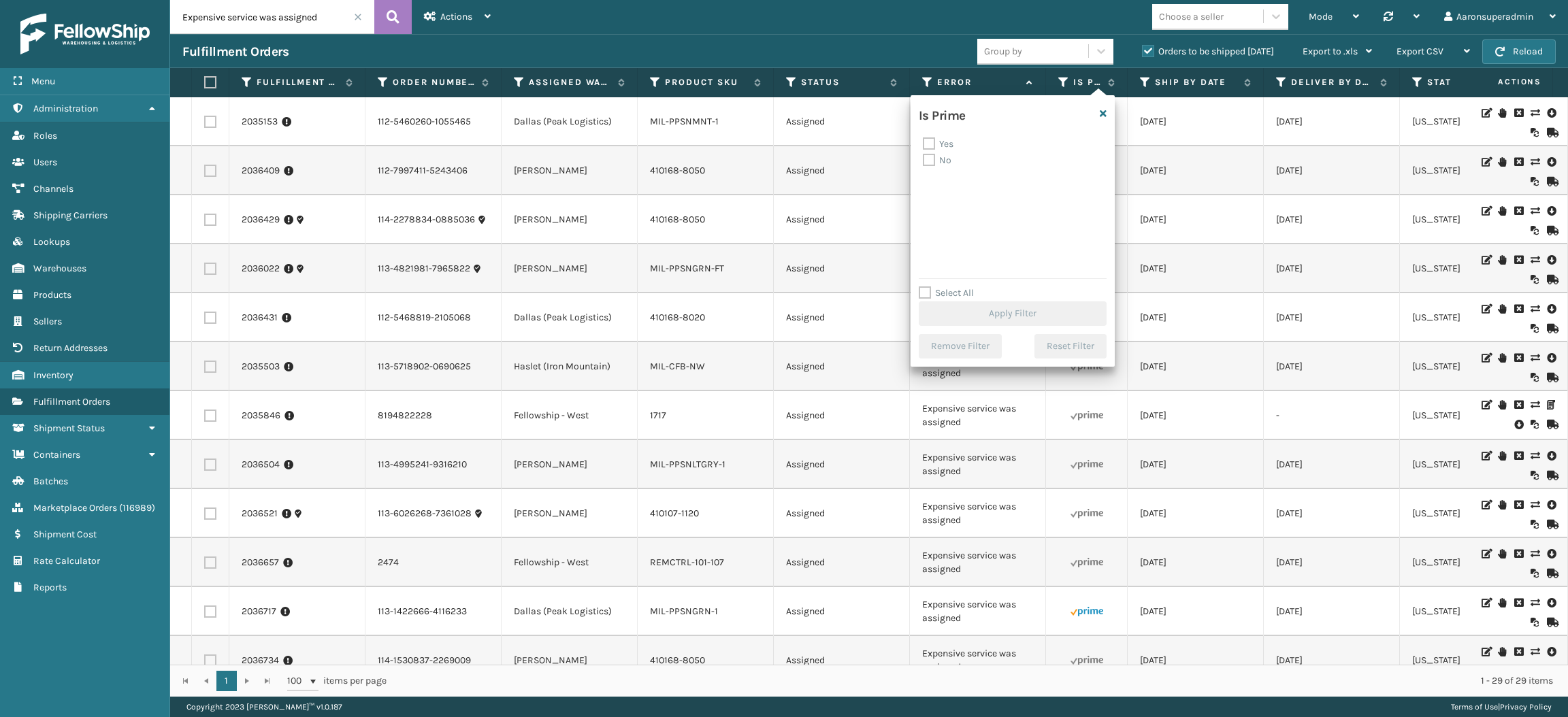
click at [929, 145] on label "Yes" at bounding box center [938, 144] width 31 height 12
click at [923, 145] on input "Yes" at bounding box center [923, 140] width 1 height 9
checkbox input "true"
click at [958, 306] on button "Apply Filter" at bounding box center [1012, 313] width 188 height 25
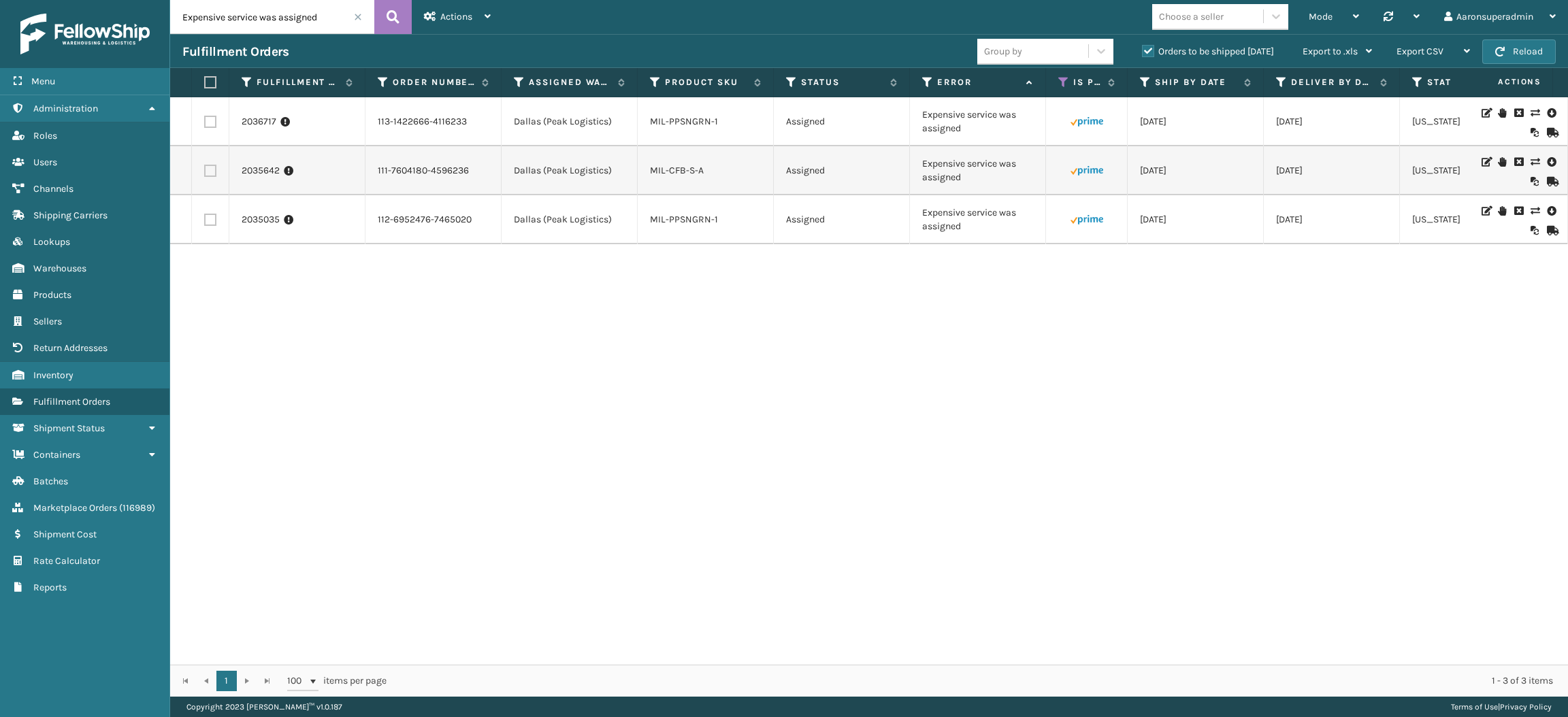
click at [1530, 110] on icon at bounding box center [1534, 113] width 8 height 10
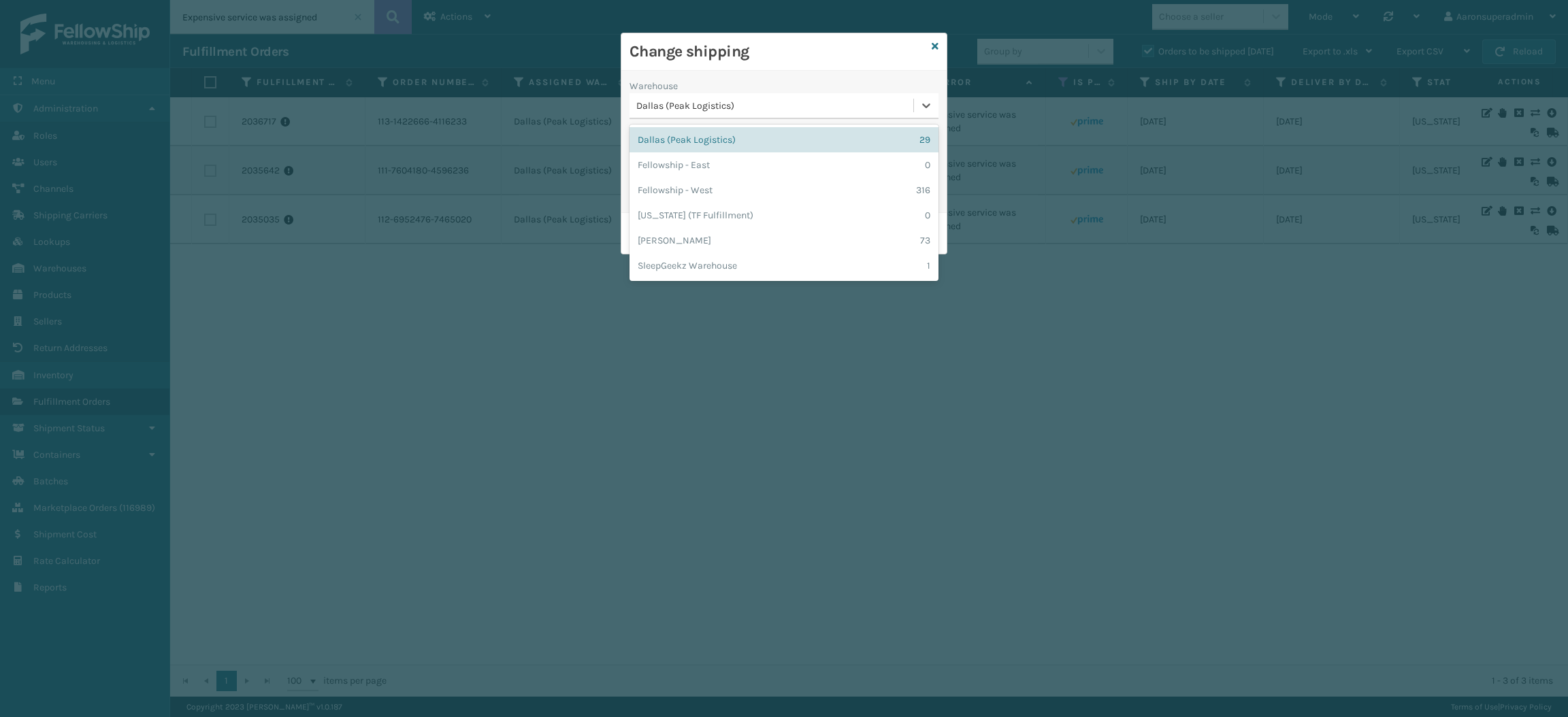
click at [701, 106] on div "Dallas (Peak Logistics)" at bounding box center [775, 106] width 278 height 14
click at [669, 272] on div "SleepGeekz Warehouse 1" at bounding box center [784, 265] width 309 height 25
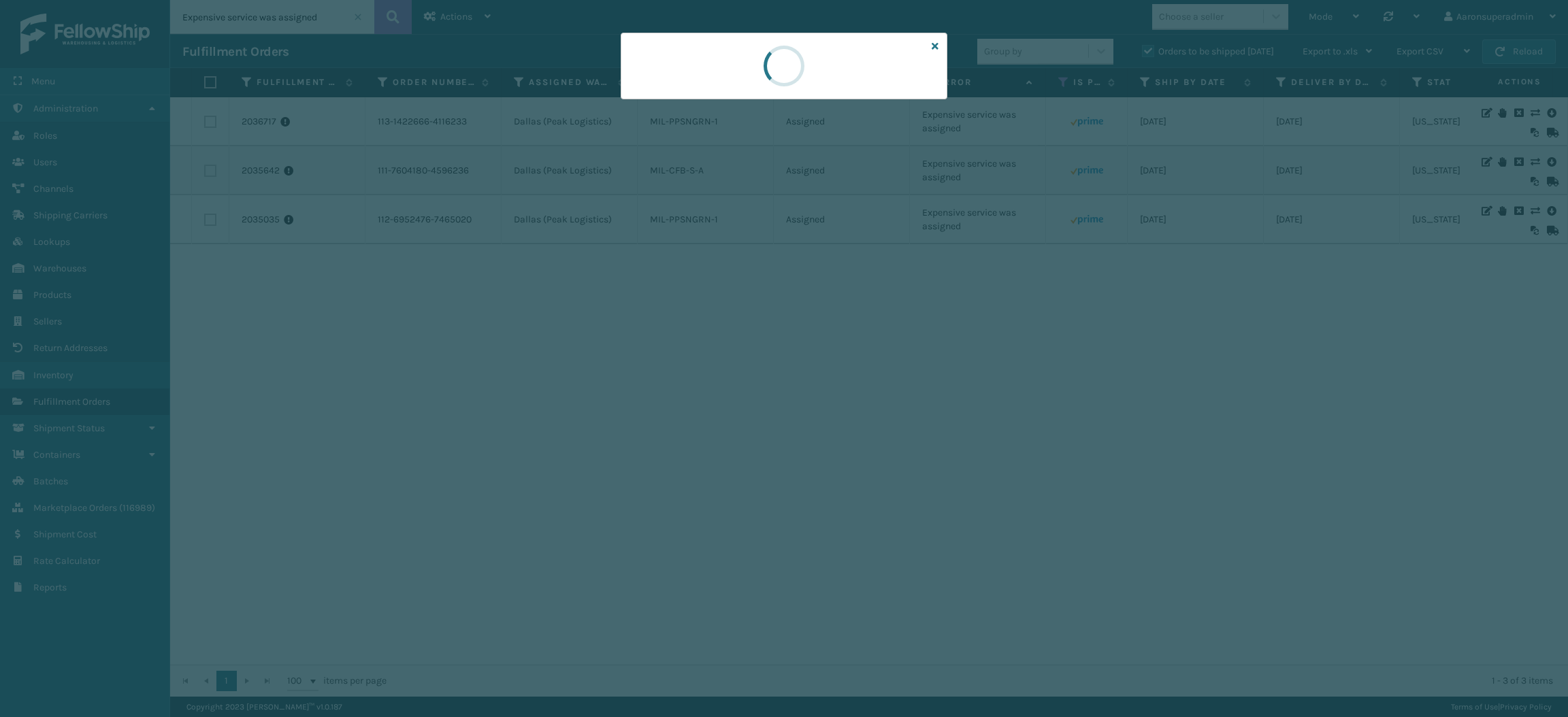
click at [742, 161] on div at bounding box center [784, 358] width 1568 height 717
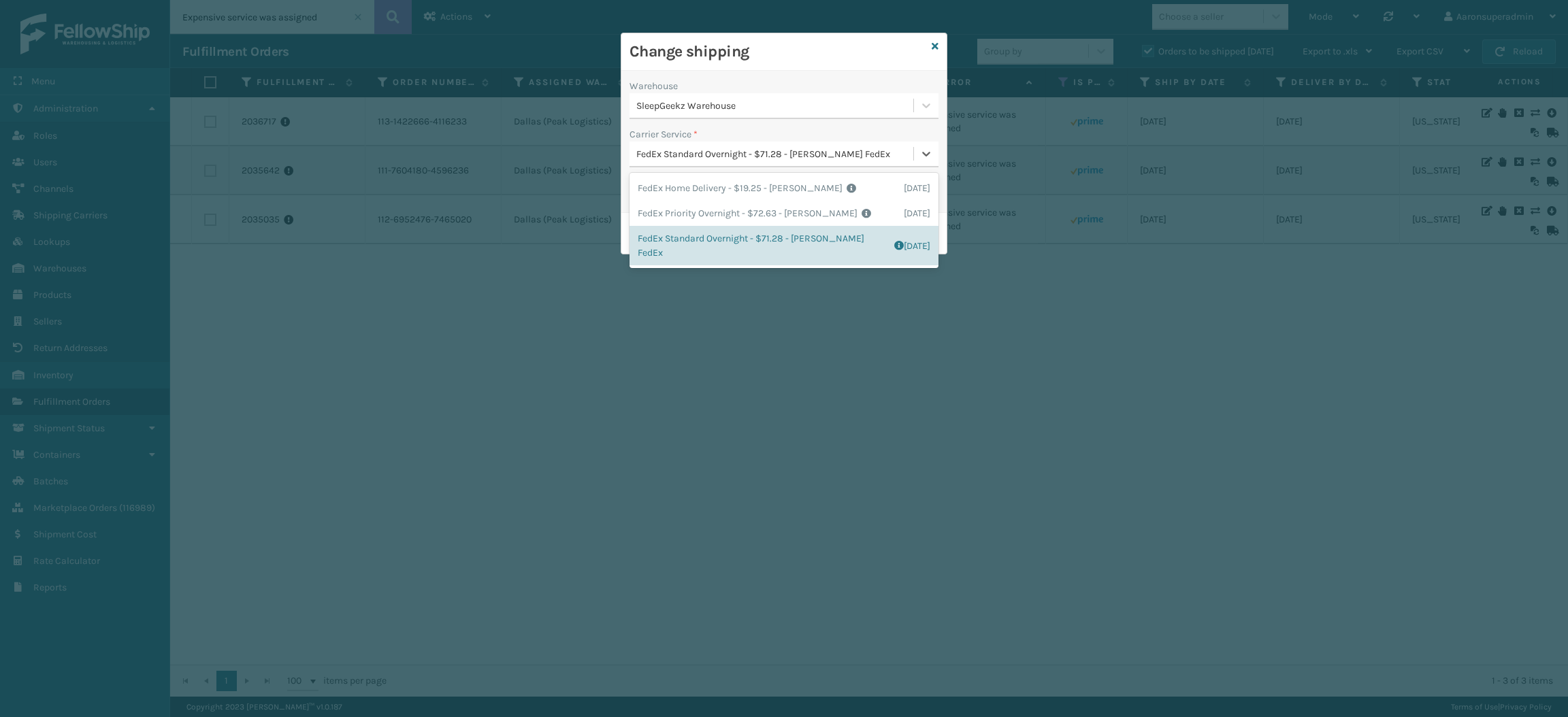
click at [710, 156] on div "FedEx Standard Overnight - $71.28 - [PERSON_NAME] FedEx" at bounding box center [775, 154] width 278 height 14
click at [700, 194] on div "FedEx Home Delivery - $19.25 - [PERSON_NAME] FedEx Shipping Cost $16.89 Surplus…" at bounding box center [784, 187] width 309 height 25
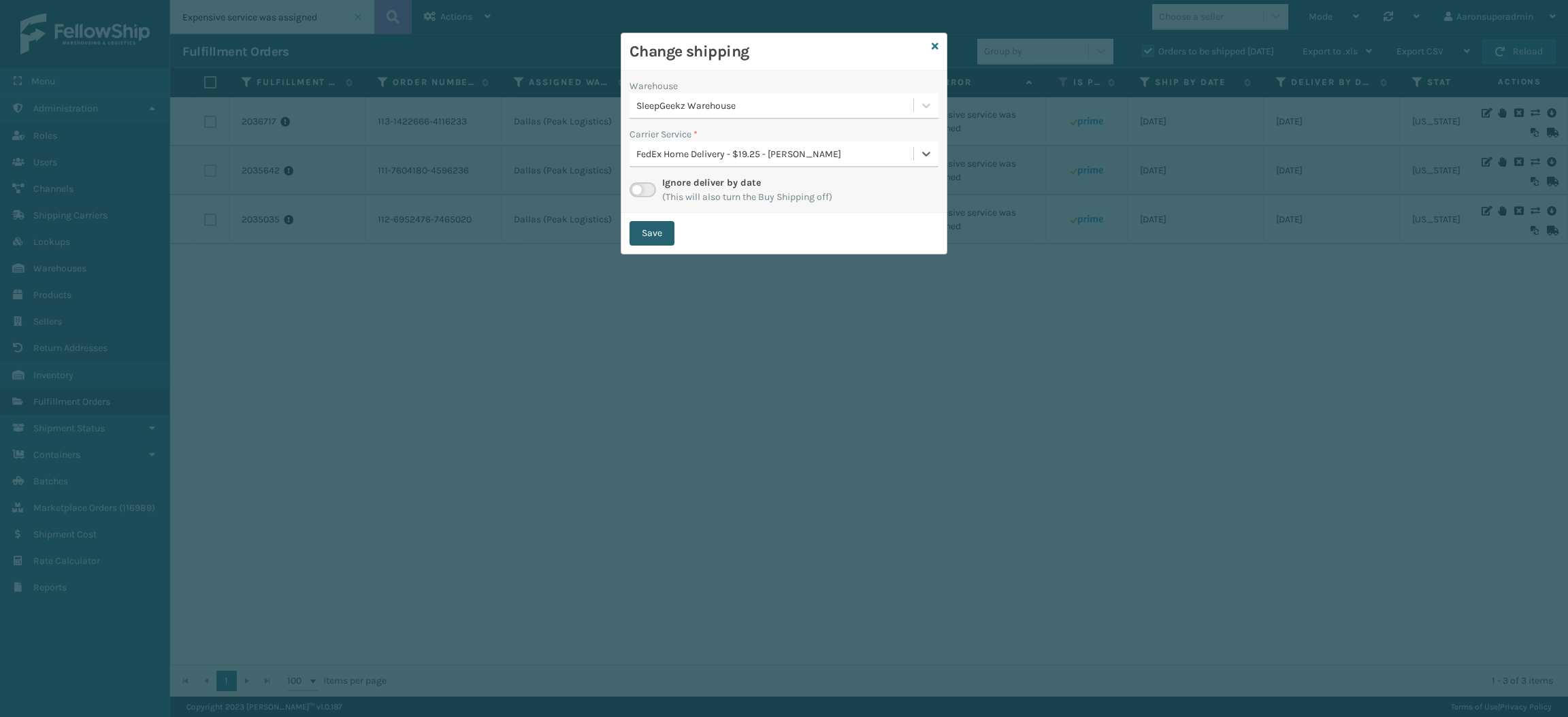
click at [647, 235] on button "Save" at bounding box center [651, 233] width 45 height 25
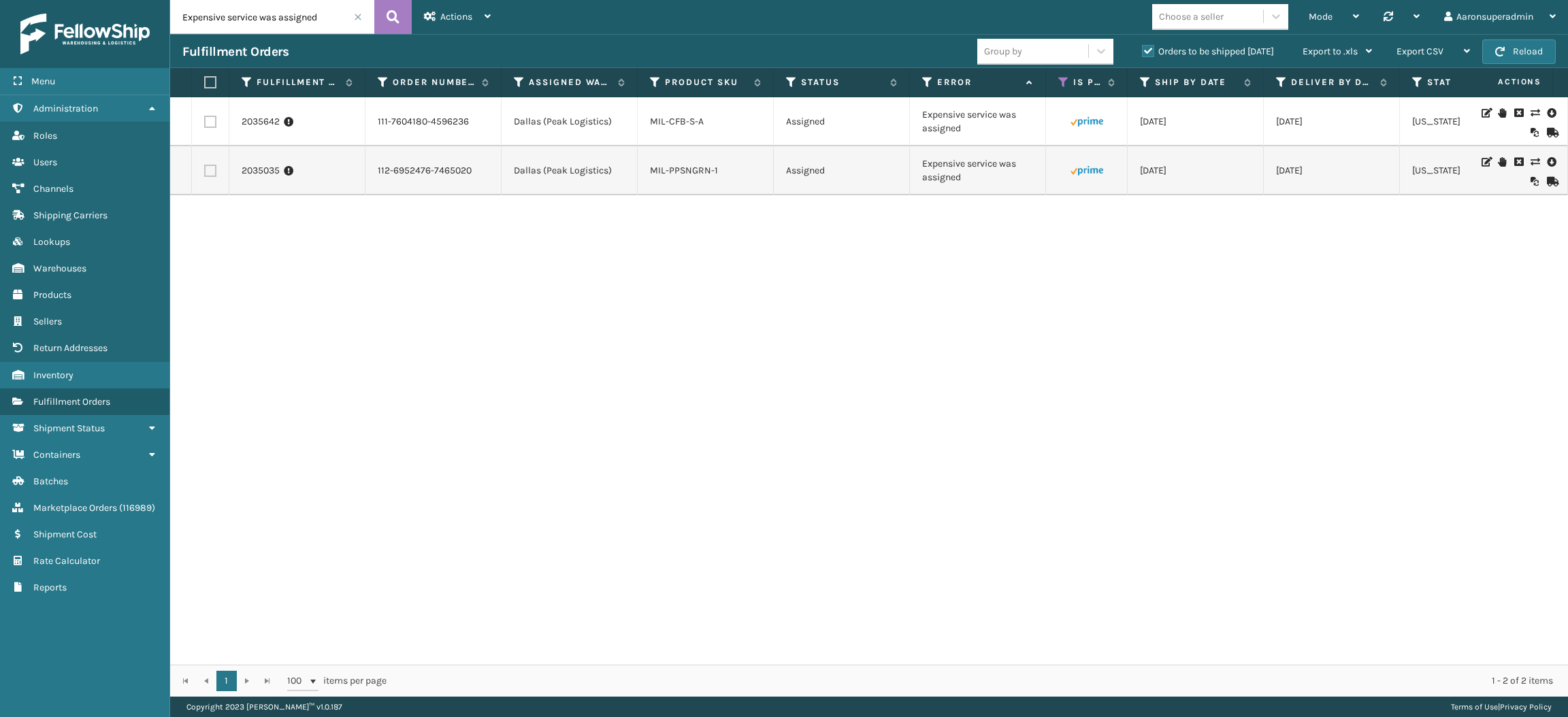
scroll to position [0, 1]
click at [1530, 113] on icon at bounding box center [1534, 113] width 8 height 10
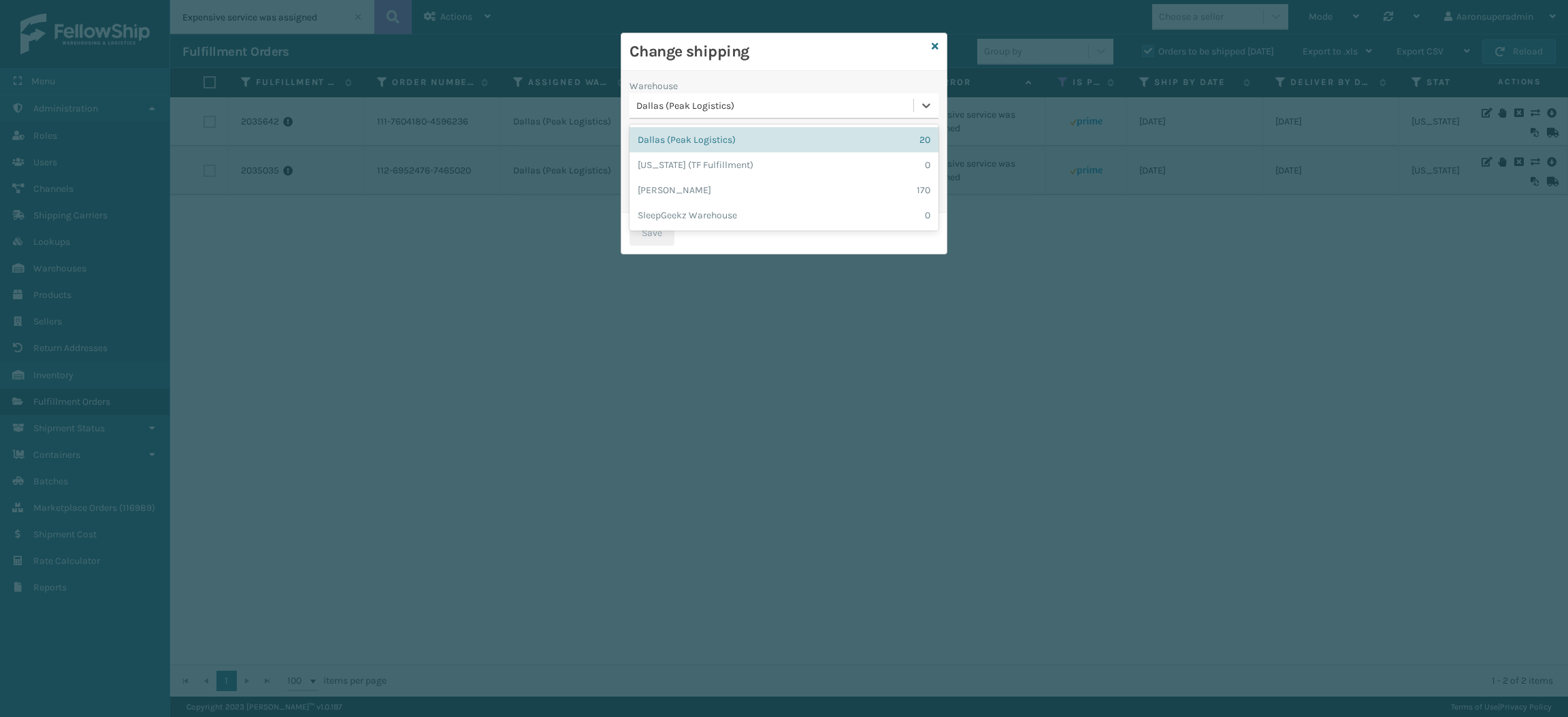
click at [729, 106] on div "Dallas (Peak Logistics)" at bounding box center [775, 106] width 278 height 14
click at [708, 216] on div "SleepGeekz Warehouse 0" at bounding box center [784, 215] width 309 height 25
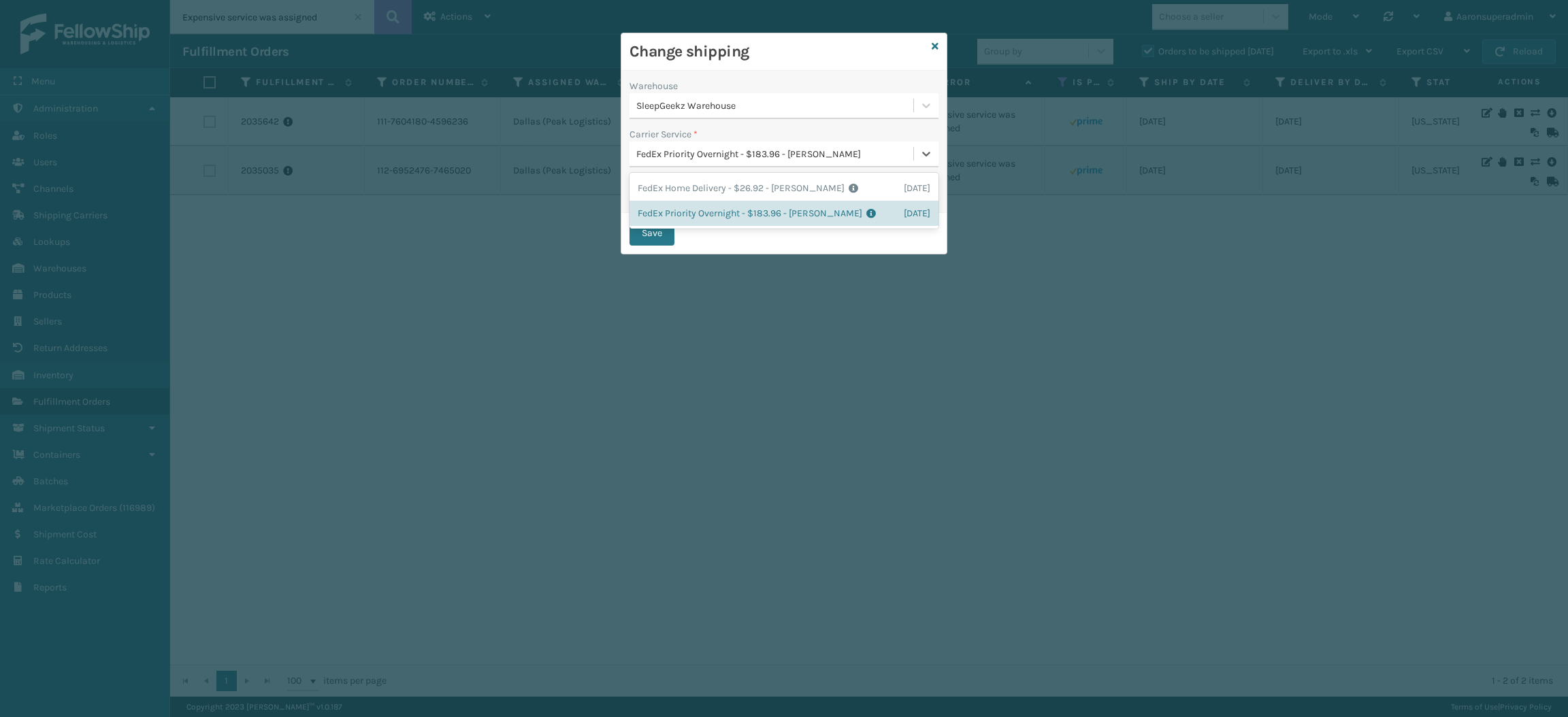
click at [725, 161] on div "FedEx Priority Overnight - $183.96 - [PERSON_NAME]" at bounding box center [771, 154] width 283 height 23
click at [703, 195] on div "FedEx Home Delivery - $26.92 - [PERSON_NAME] FedEx Shipping Cost $23.61 Surplus…" at bounding box center [784, 187] width 309 height 25
click at [643, 240] on button "Save" at bounding box center [651, 233] width 45 height 25
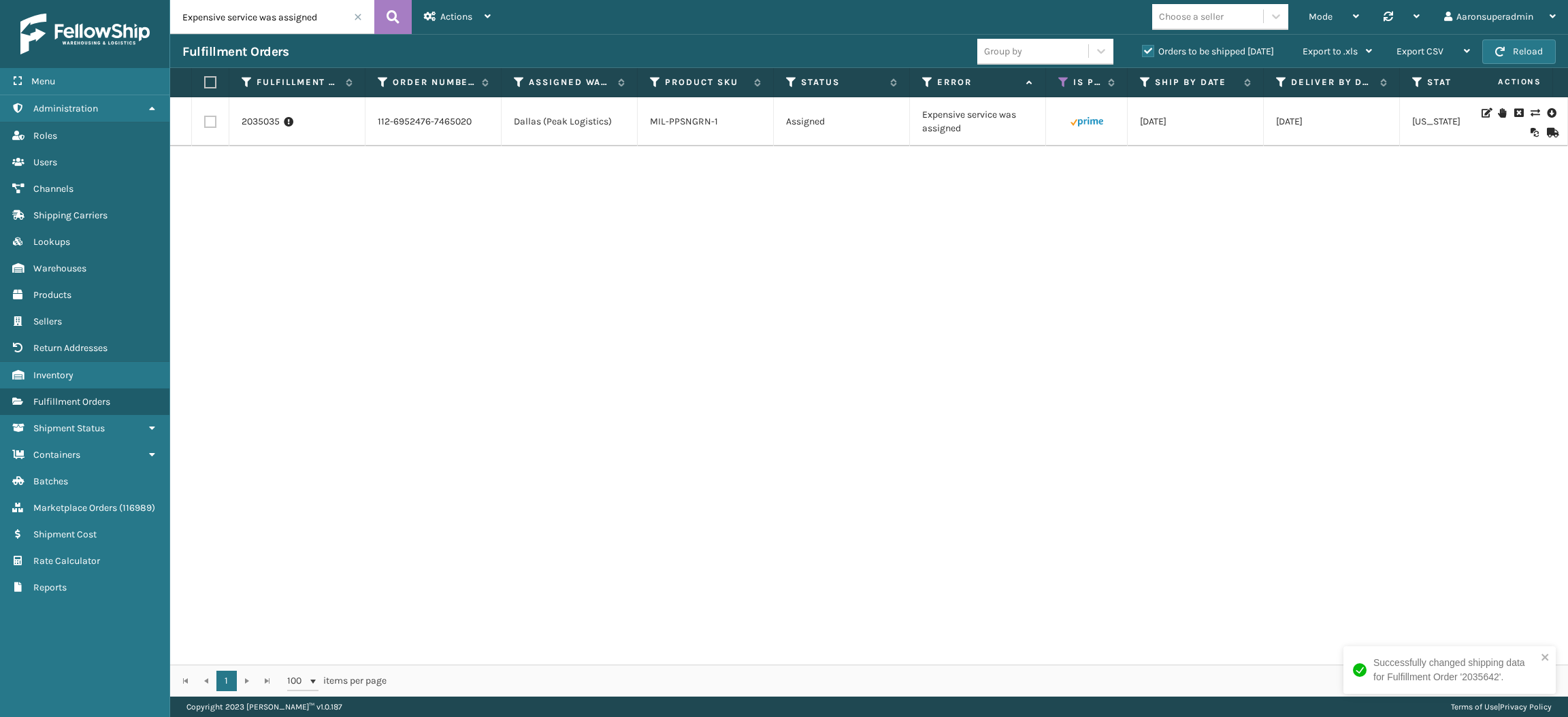
click at [1530, 112] on icon at bounding box center [1534, 113] width 8 height 10
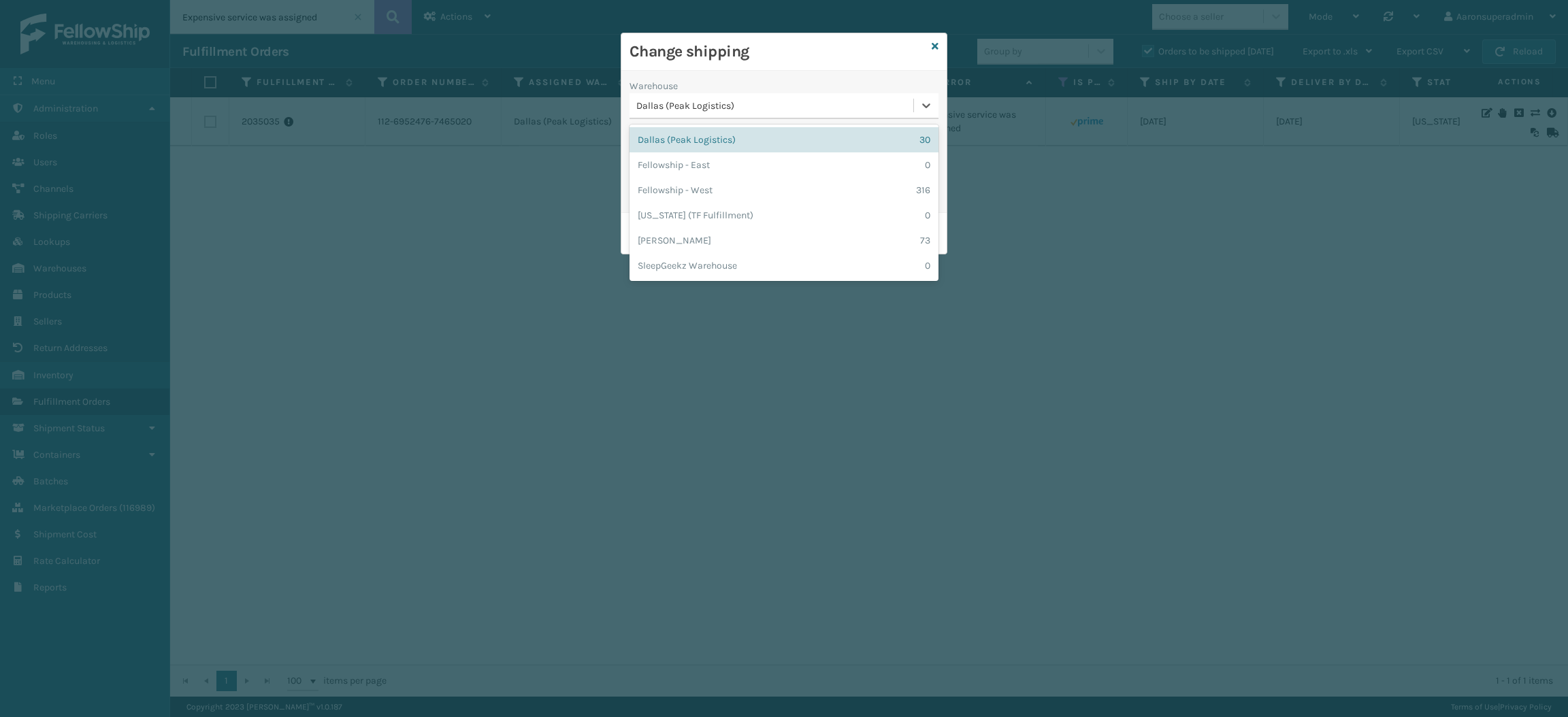
click at [738, 102] on div "Dallas (Peak Logistics)" at bounding box center [775, 106] width 278 height 14
click at [678, 258] on div "SleepGeekz Warehouse 0" at bounding box center [784, 265] width 309 height 25
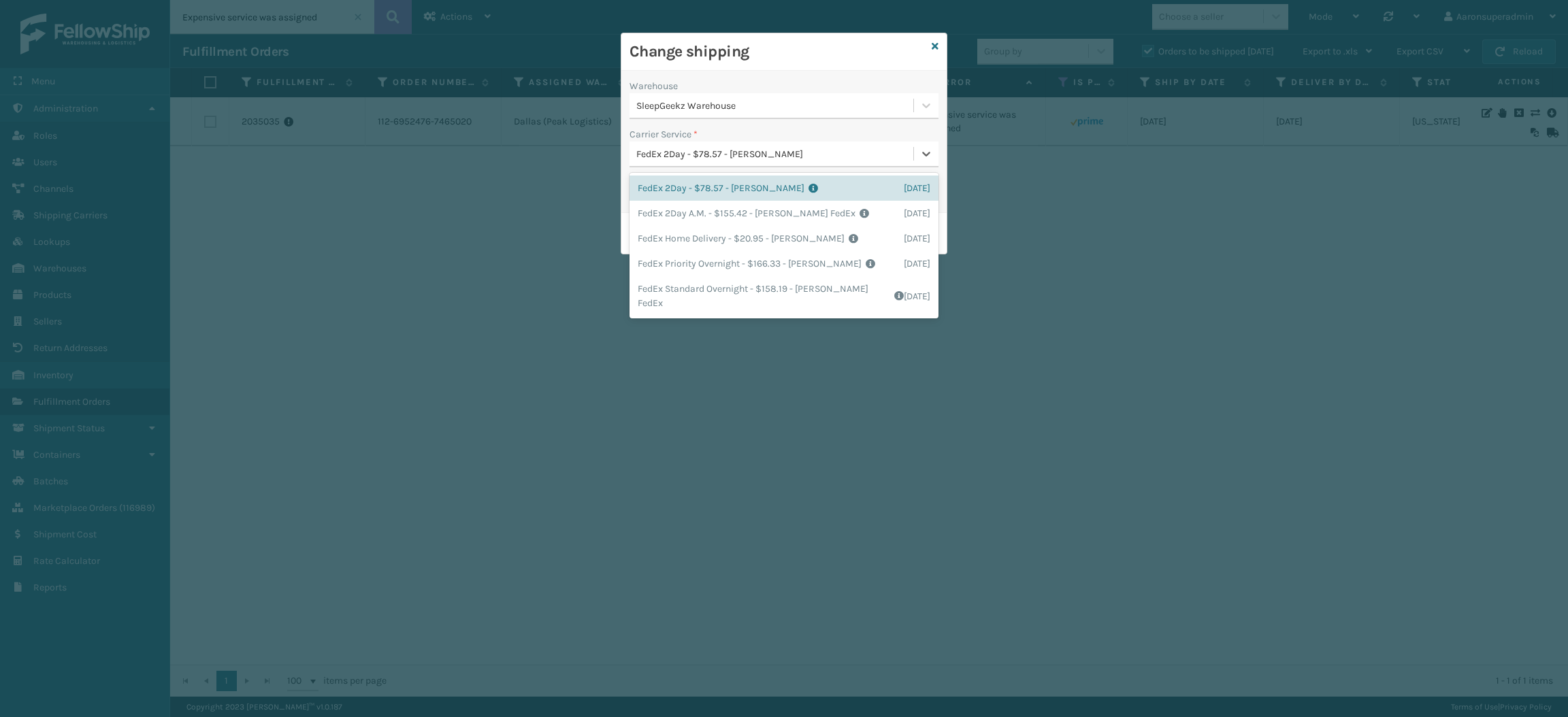
click at [688, 161] on div "FedEx 2Day - $78.57 - [PERSON_NAME]" at bounding box center [771, 154] width 283 height 23
click at [687, 249] on div "FedEx Home Delivery - $20.95 - [PERSON_NAME] FedEx Shipping Cost $18.38 Surplus…" at bounding box center [784, 238] width 309 height 25
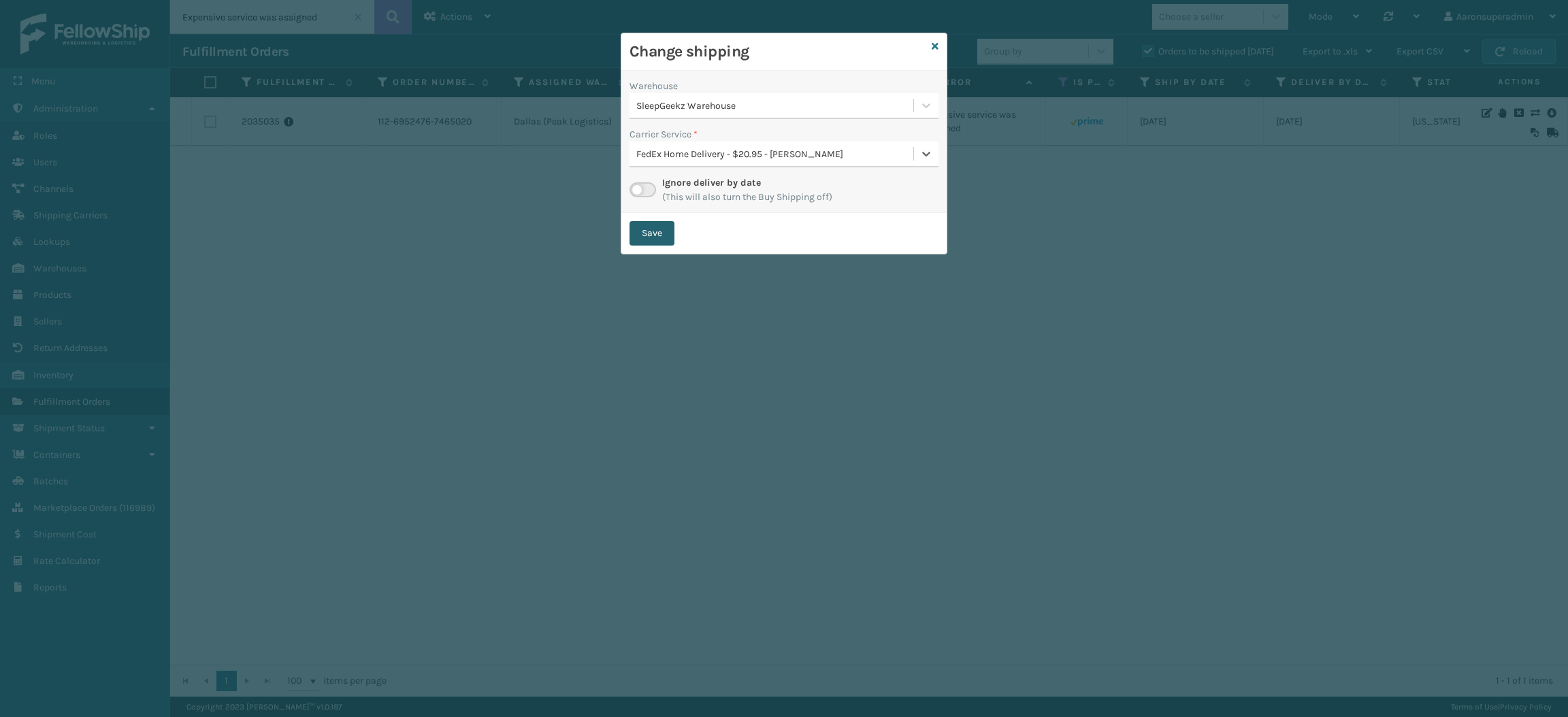
click at [644, 236] on button "Save" at bounding box center [651, 233] width 45 height 25
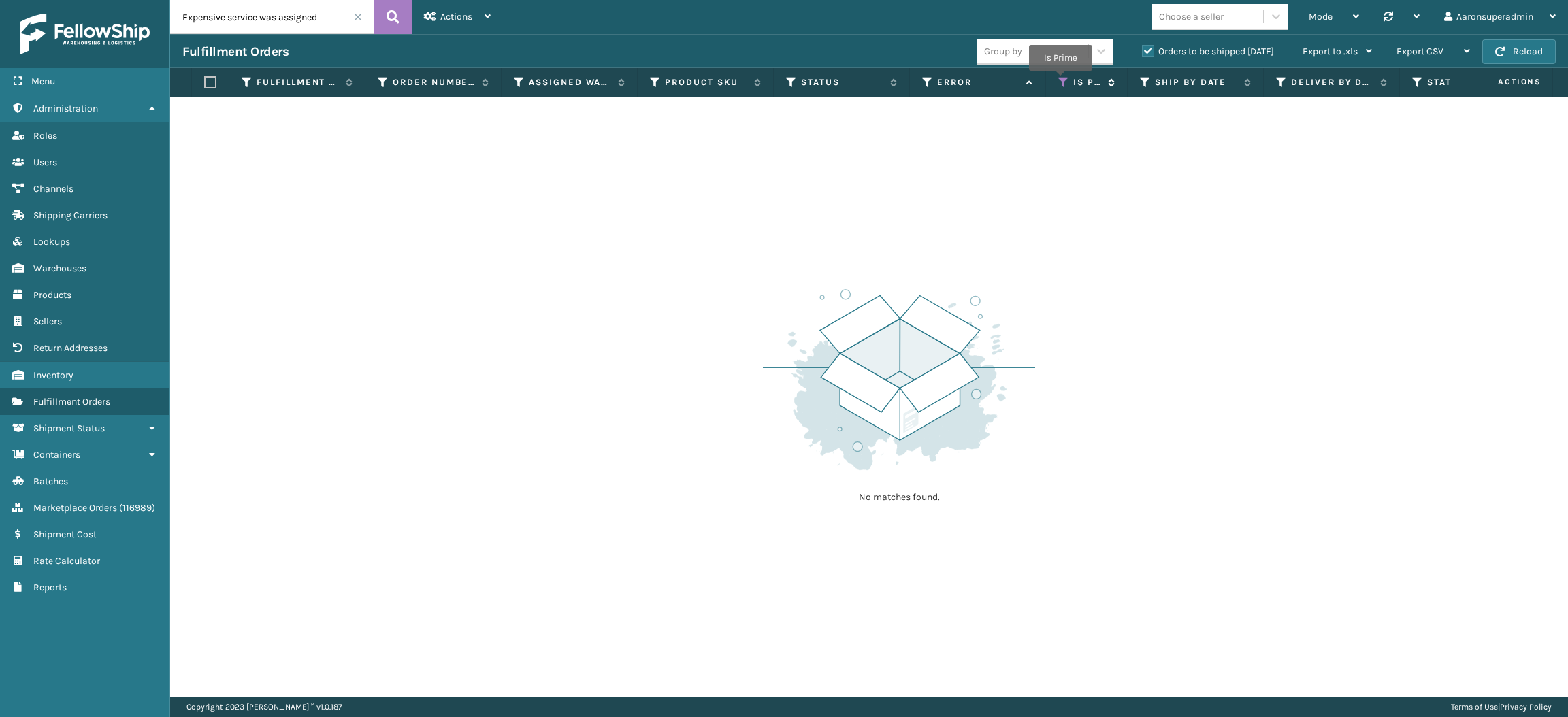
click at [1060, 80] on icon at bounding box center [1063, 82] width 11 height 12
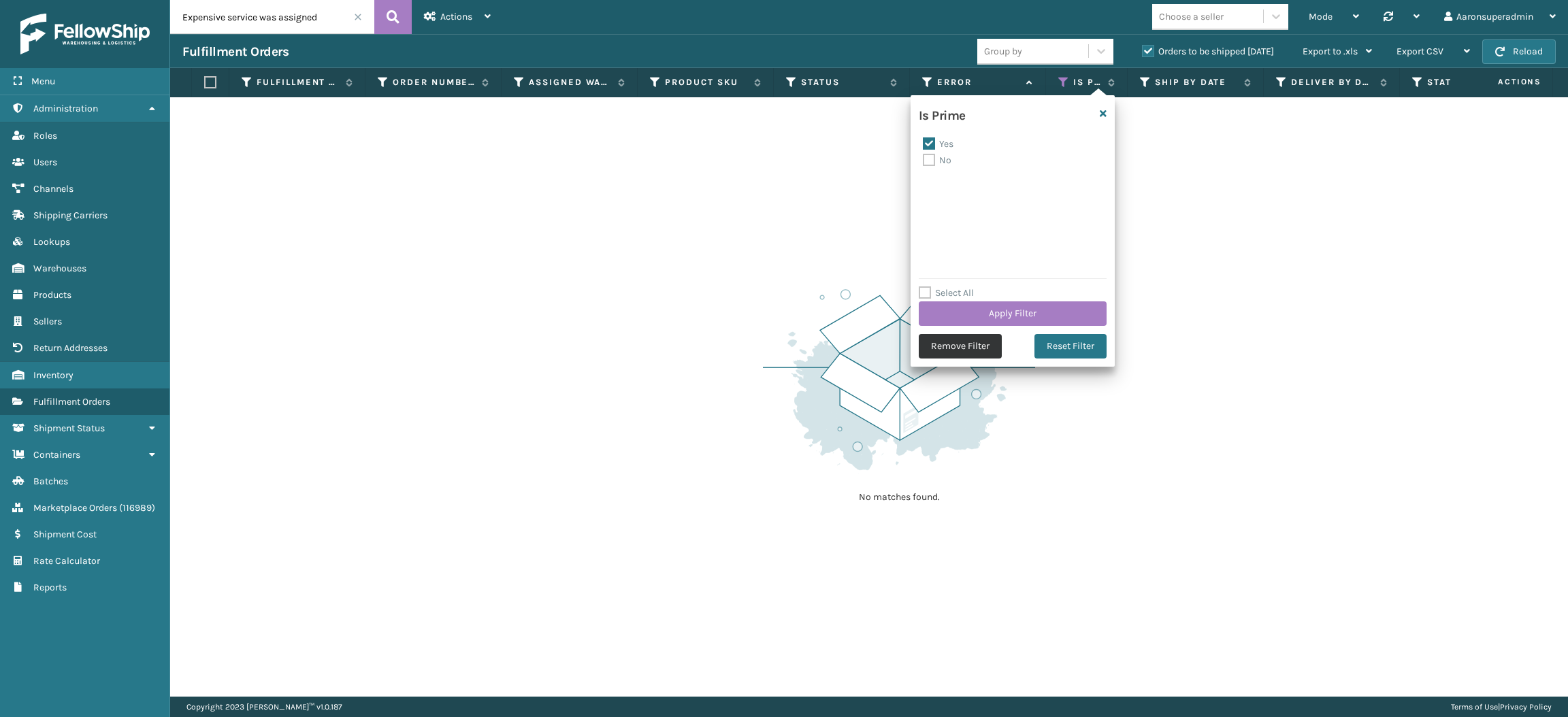
click at [969, 347] on button "Remove Filter" at bounding box center [960, 346] width 83 height 25
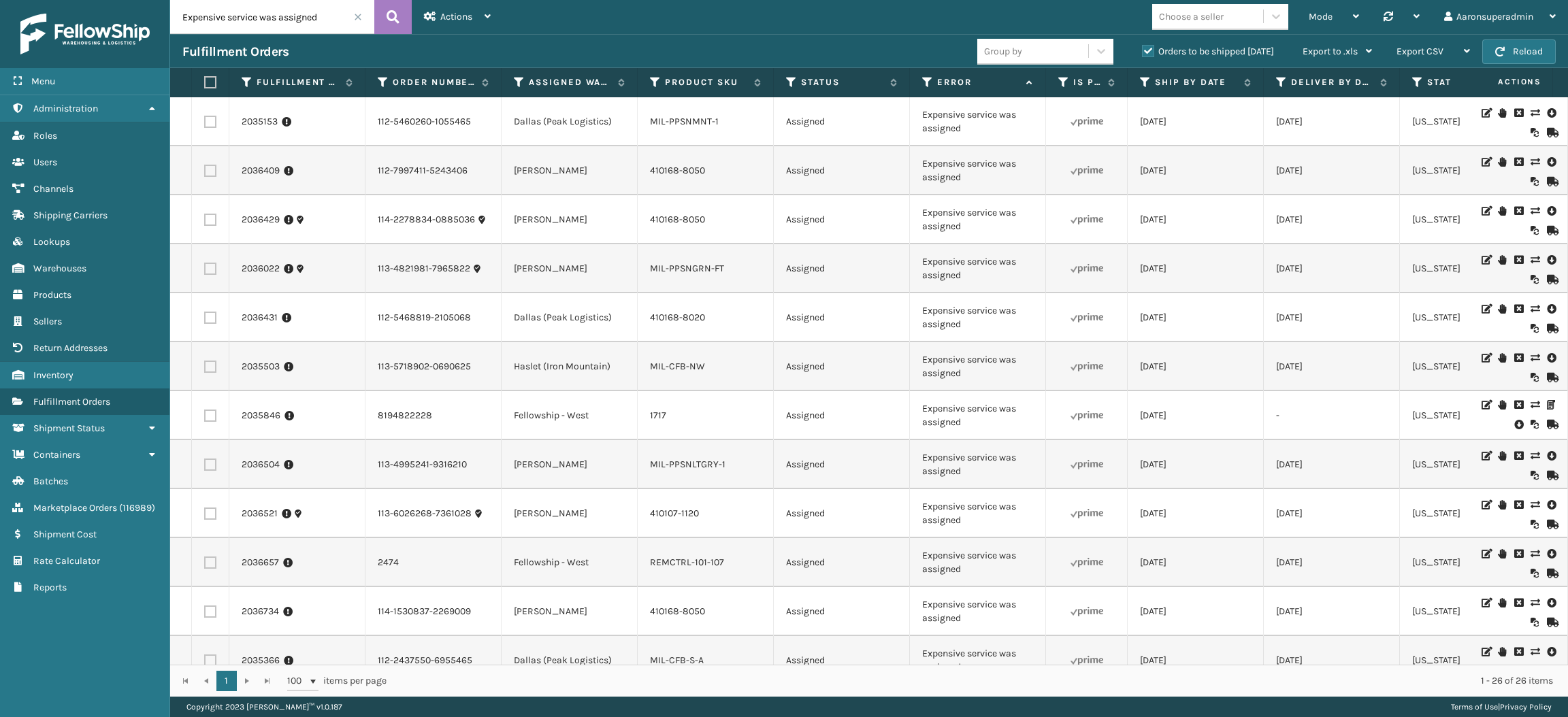
scroll to position [720, 0]
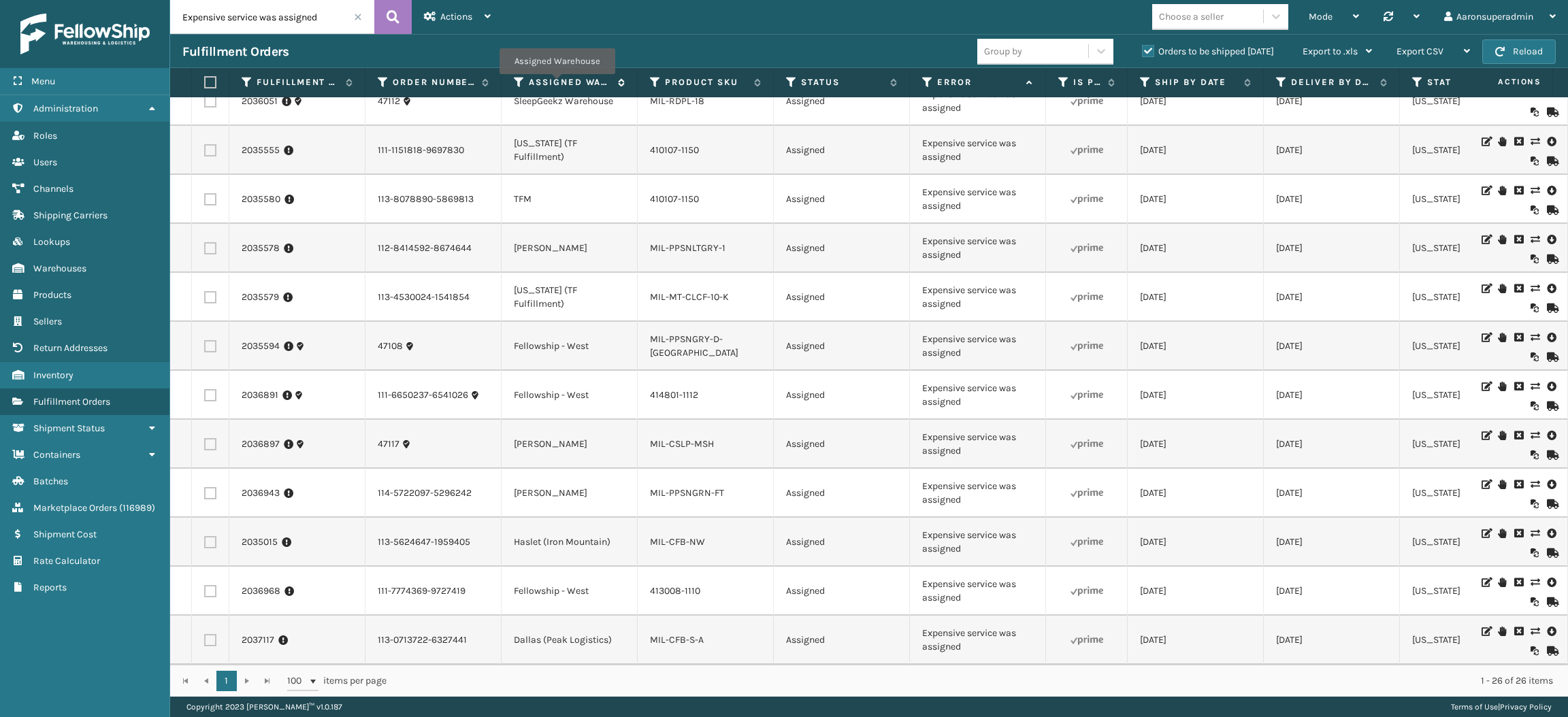
click at [557, 83] on label "Assigned Warehouse" at bounding box center [570, 82] width 82 height 12
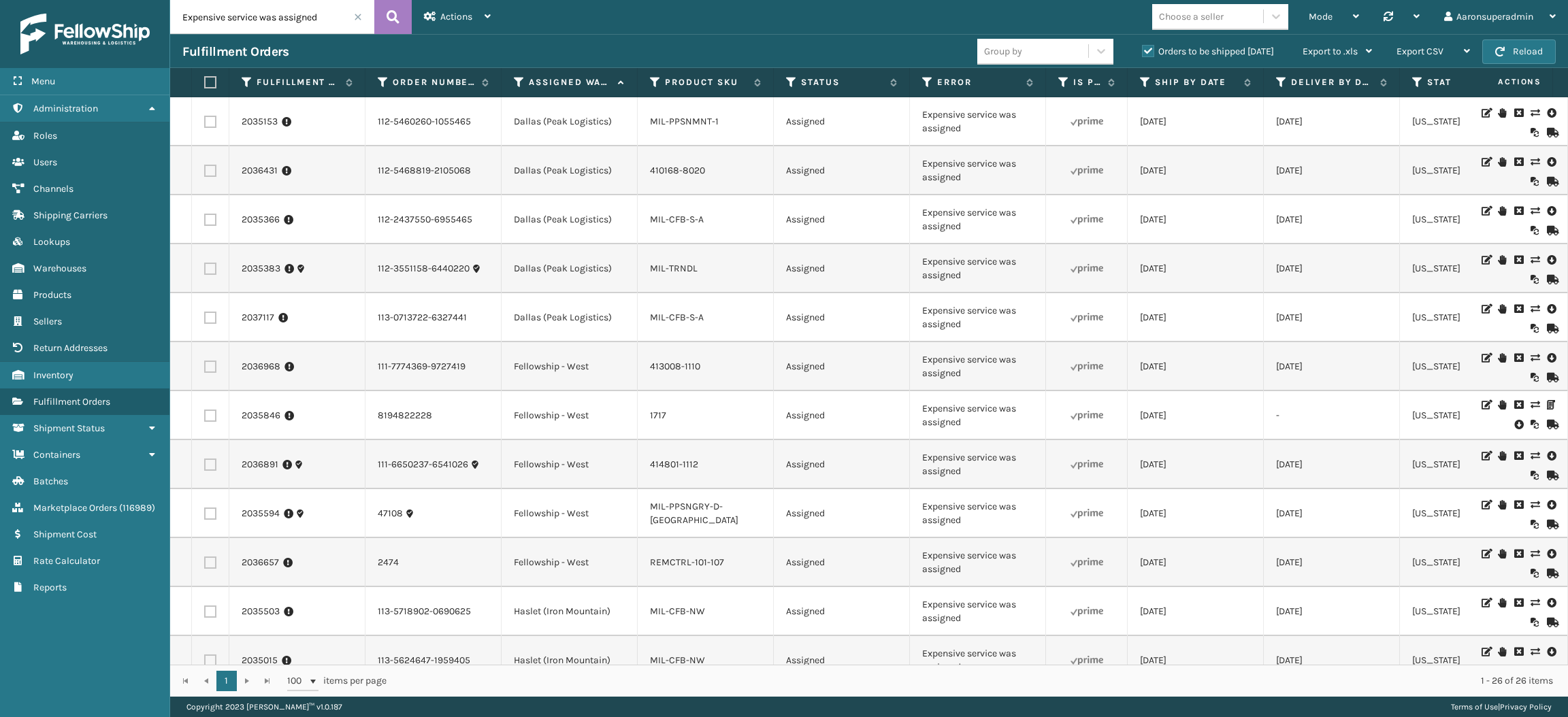
click at [210, 320] on label at bounding box center [210, 318] width 12 height 12
click at [205, 320] on input "checkbox" at bounding box center [204, 316] width 1 height 9
checkbox input "true"
click at [206, 270] on label at bounding box center [210, 268] width 12 height 12
click at [205, 270] on input "checkbox" at bounding box center [204, 266] width 1 height 9
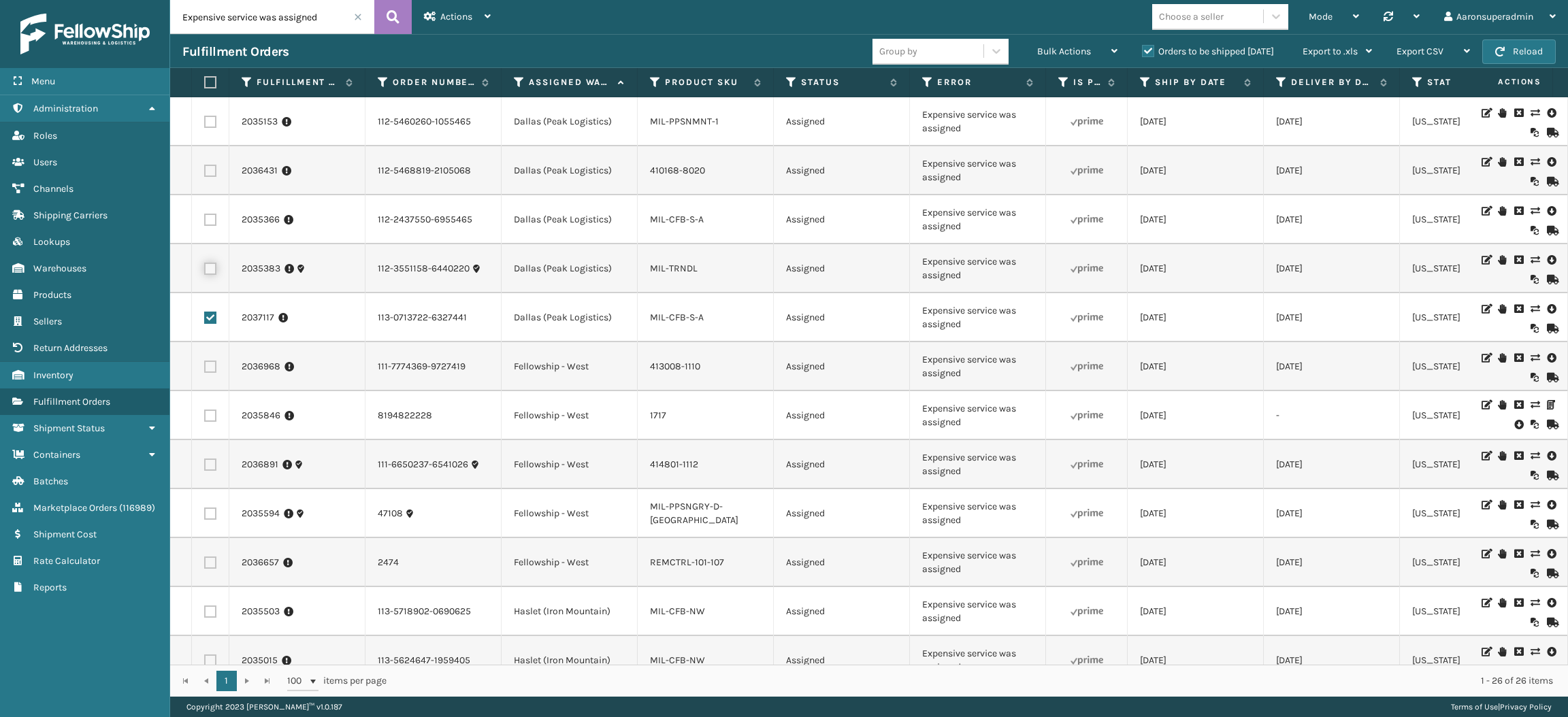
checkbox input "true"
click at [210, 220] on label at bounding box center [210, 220] width 12 height 12
click at [205, 220] on input "checkbox" at bounding box center [204, 218] width 1 height 9
checkbox input "true"
click at [210, 177] on td at bounding box center [211, 170] width 38 height 49
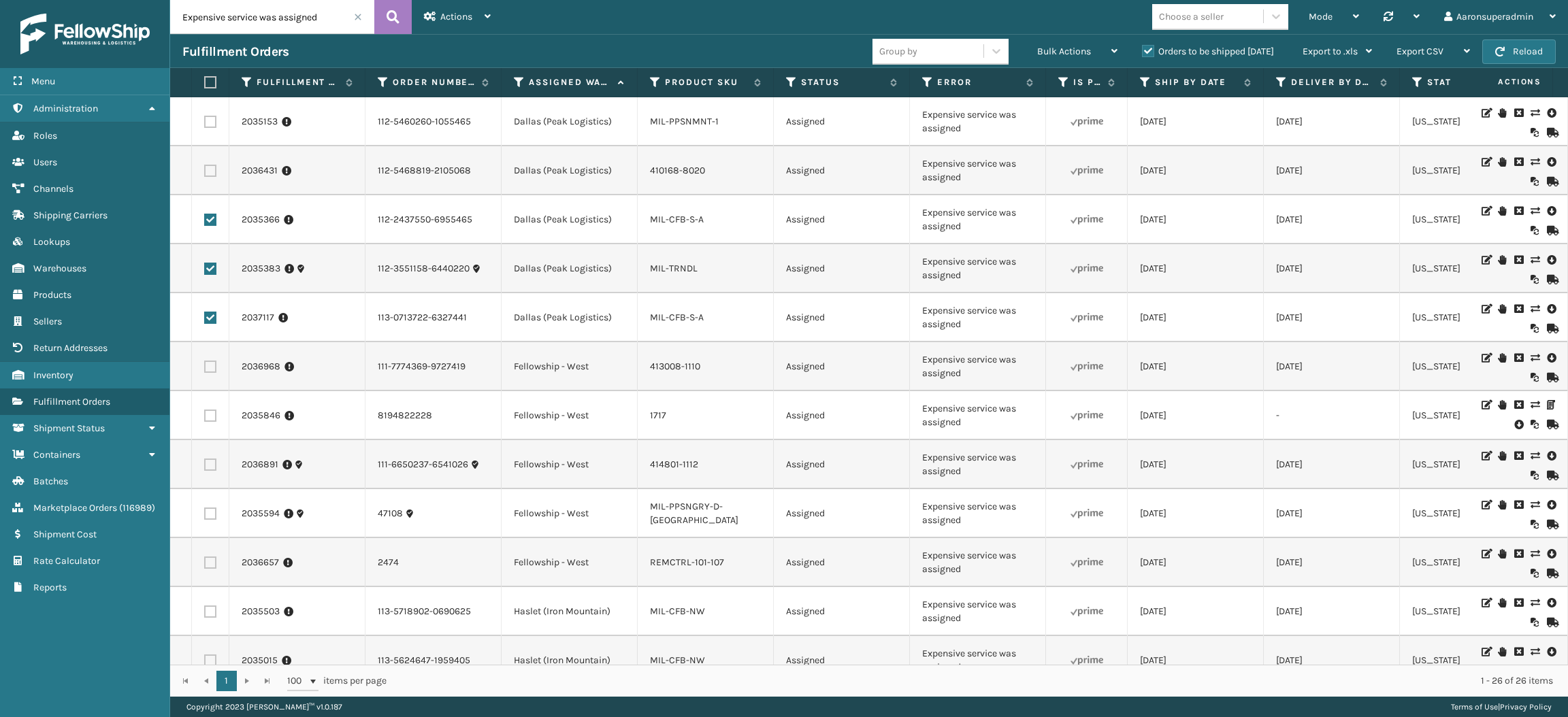
click at [210, 177] on td at bounding box center [211, 170] width 38 height 49
click at [207, 121] on label at bounding box center [210, 122] width 12 height 12
click at [205, 121] on input "checkbox" at bounding box center [204, 120] width 1 height 9
checkbox input "true"
click at [205, 170] on label at bounding box center [210, 170] width 12 height 12
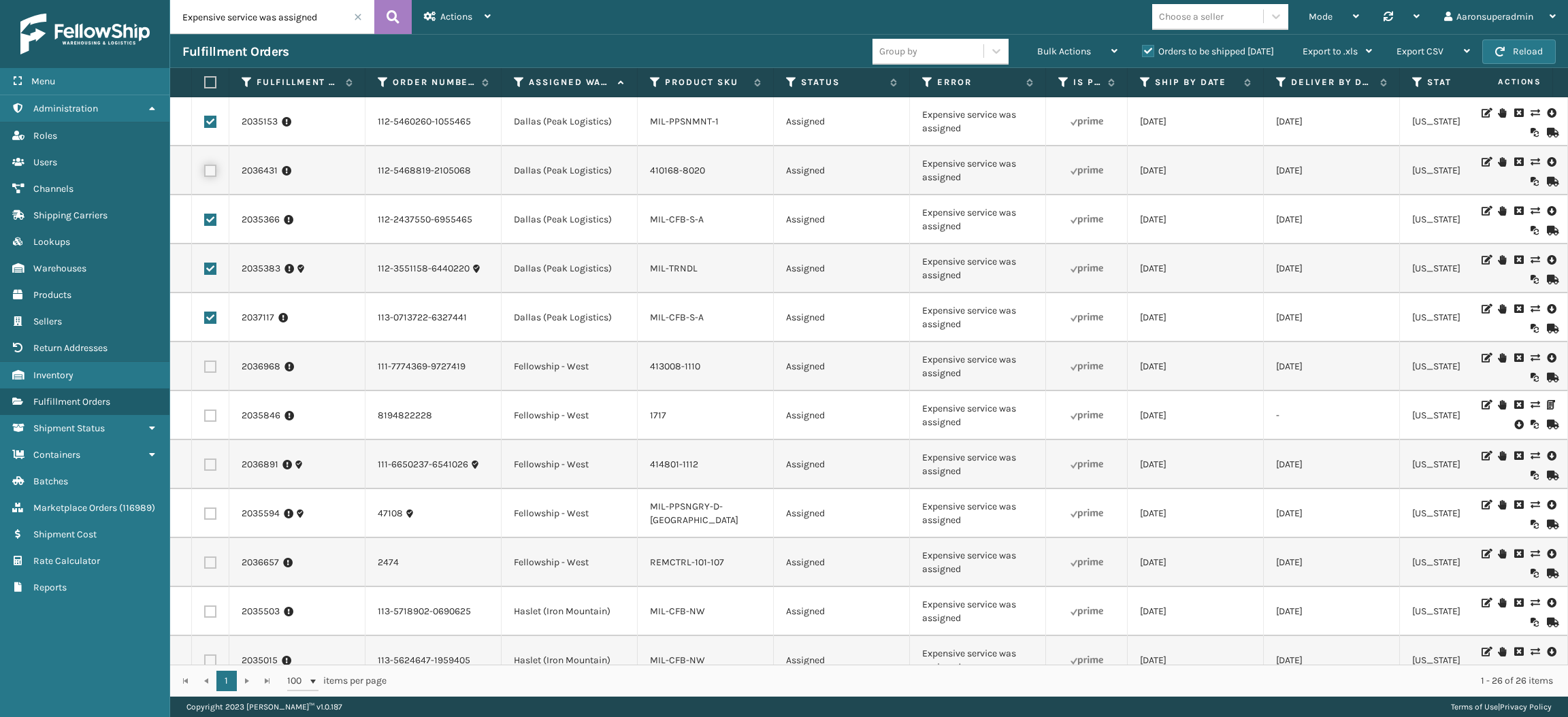
click at [205, 170] on input "checkbox" at bounding box center [204, 168] width 1 height 9
checkbox input "true"
click at [1080, 55] on span "Bulk Actions" at bounding box center [1064, 51] width 53 height 12
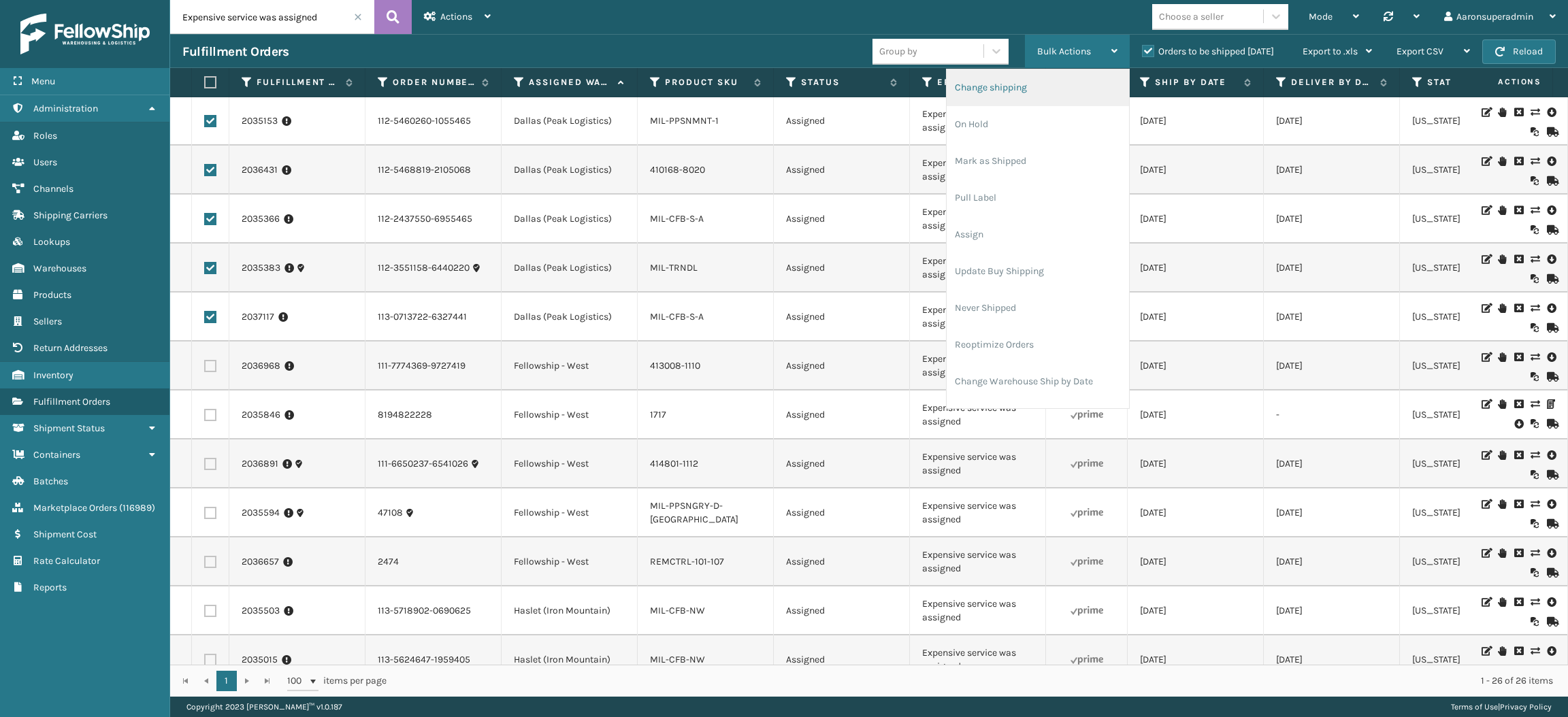
click at [1036, 79] on li "Change shipping" at bounding box center [1038, 87] width 182 height 37
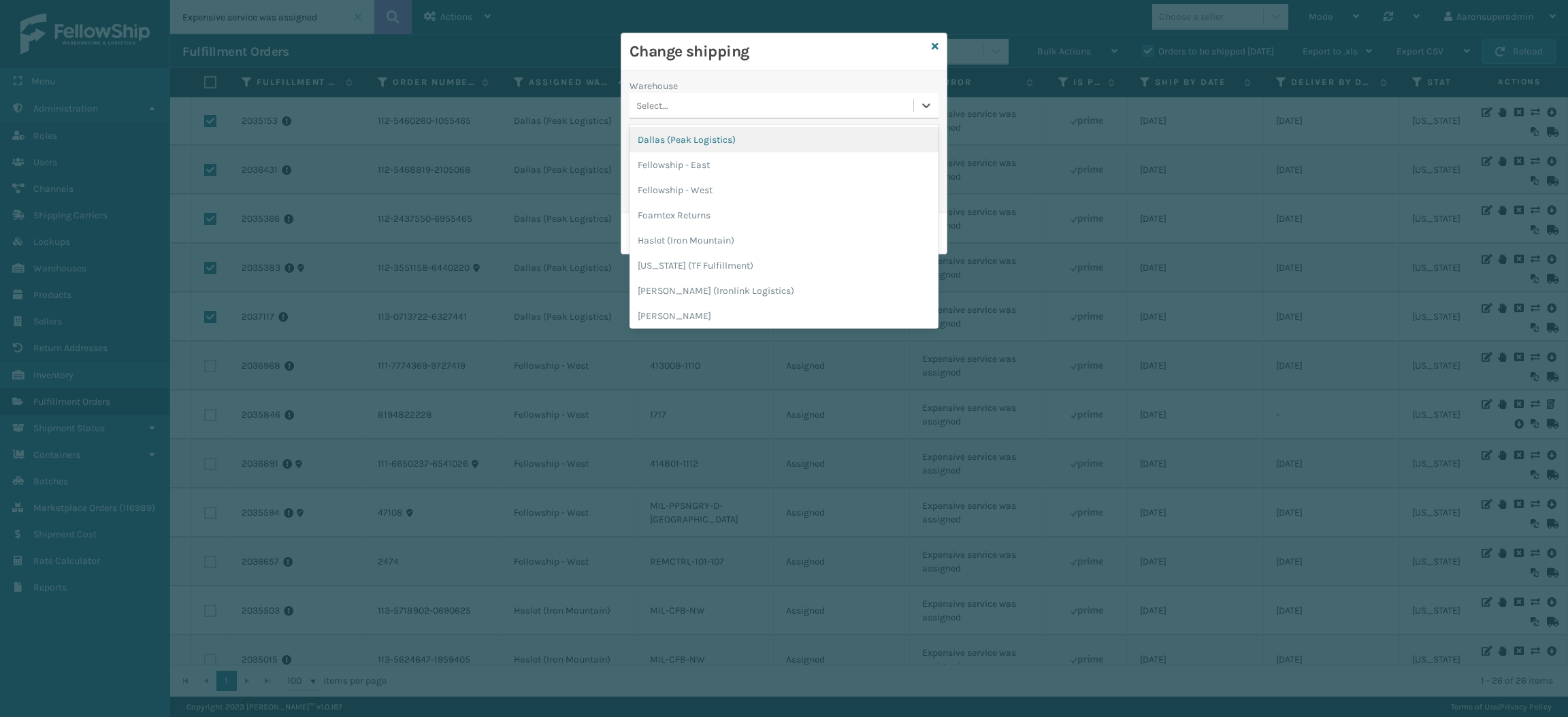
click at [753, 104] on div "Select..." at bounding box center [771, 105] width 283 height 23
click at [710, 145] on div "Dallas (Peak Logistics)" at bounding box center [784, 139] width 309 height 25
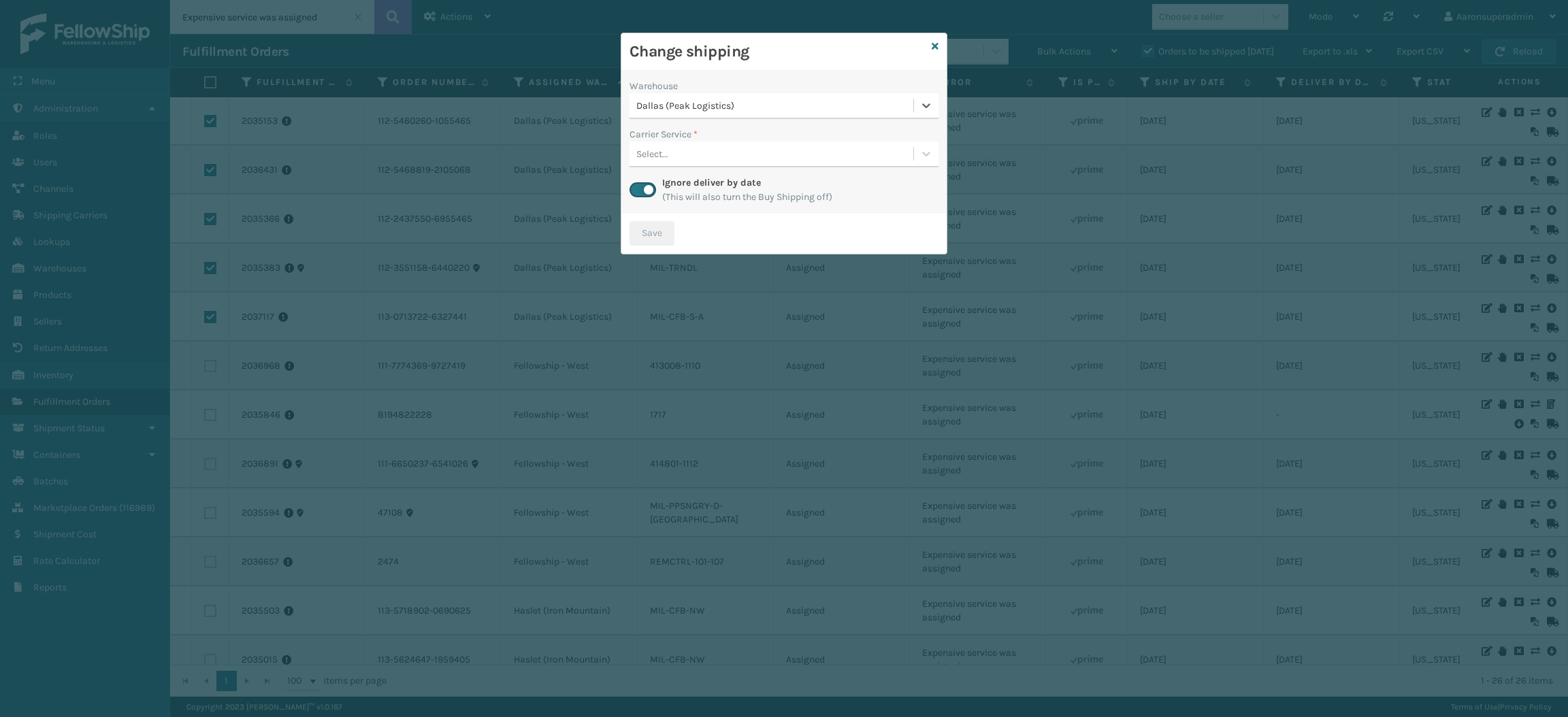
click at [685, 157] on div "Select..." at bounding box center [771, 154] width 283 height 23
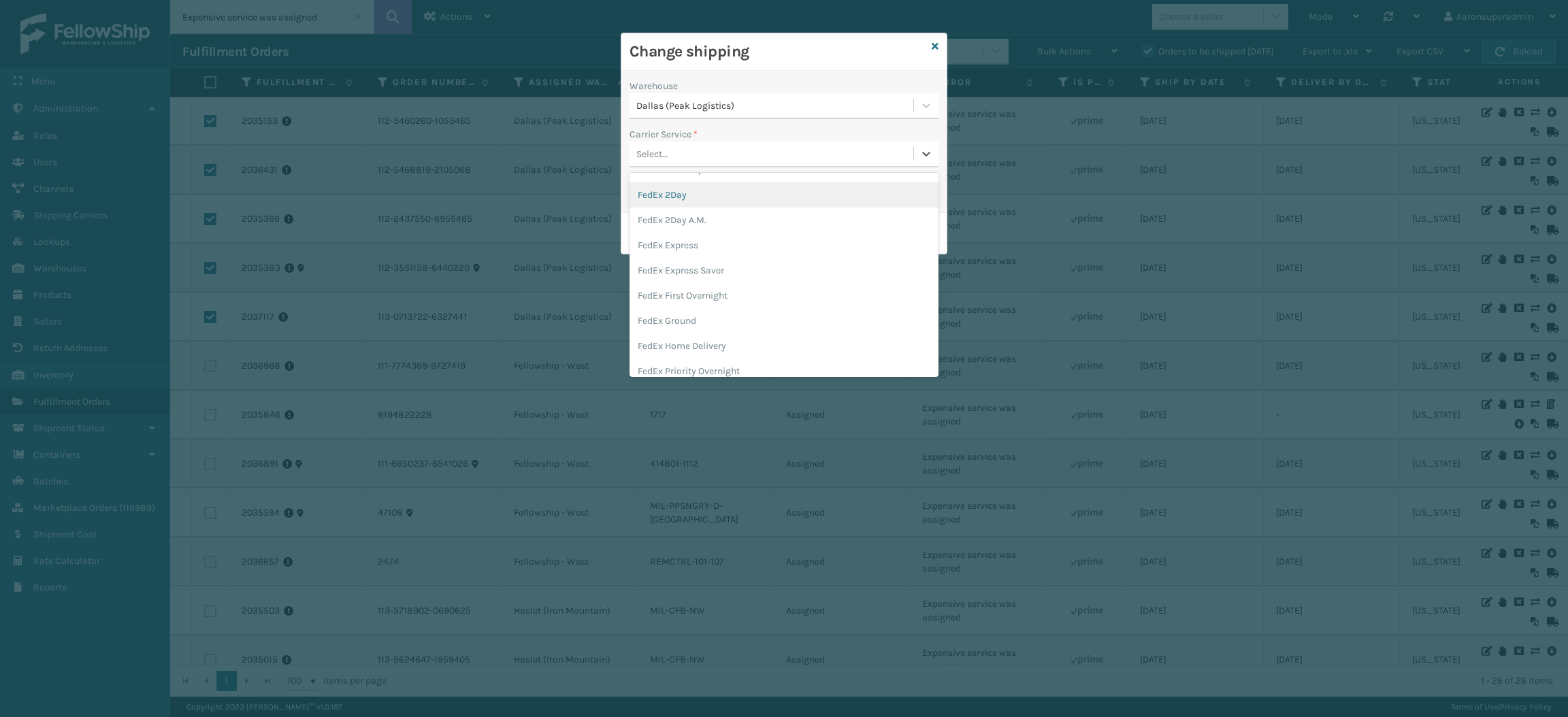
scroll to position [45, 0]
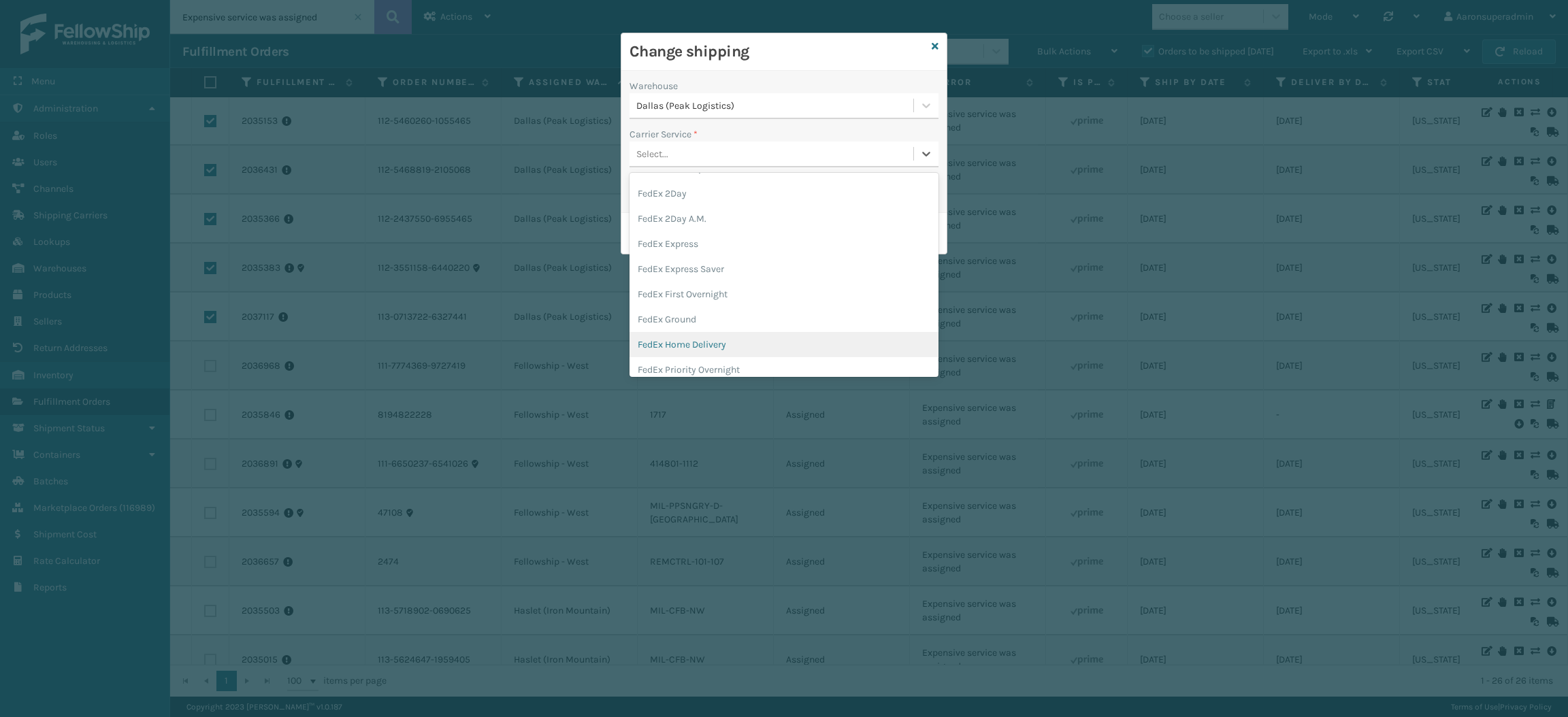
click at [679, 338] on div "FedEx Home Delivery" at bounding box center [784, 344] width 309 height 25
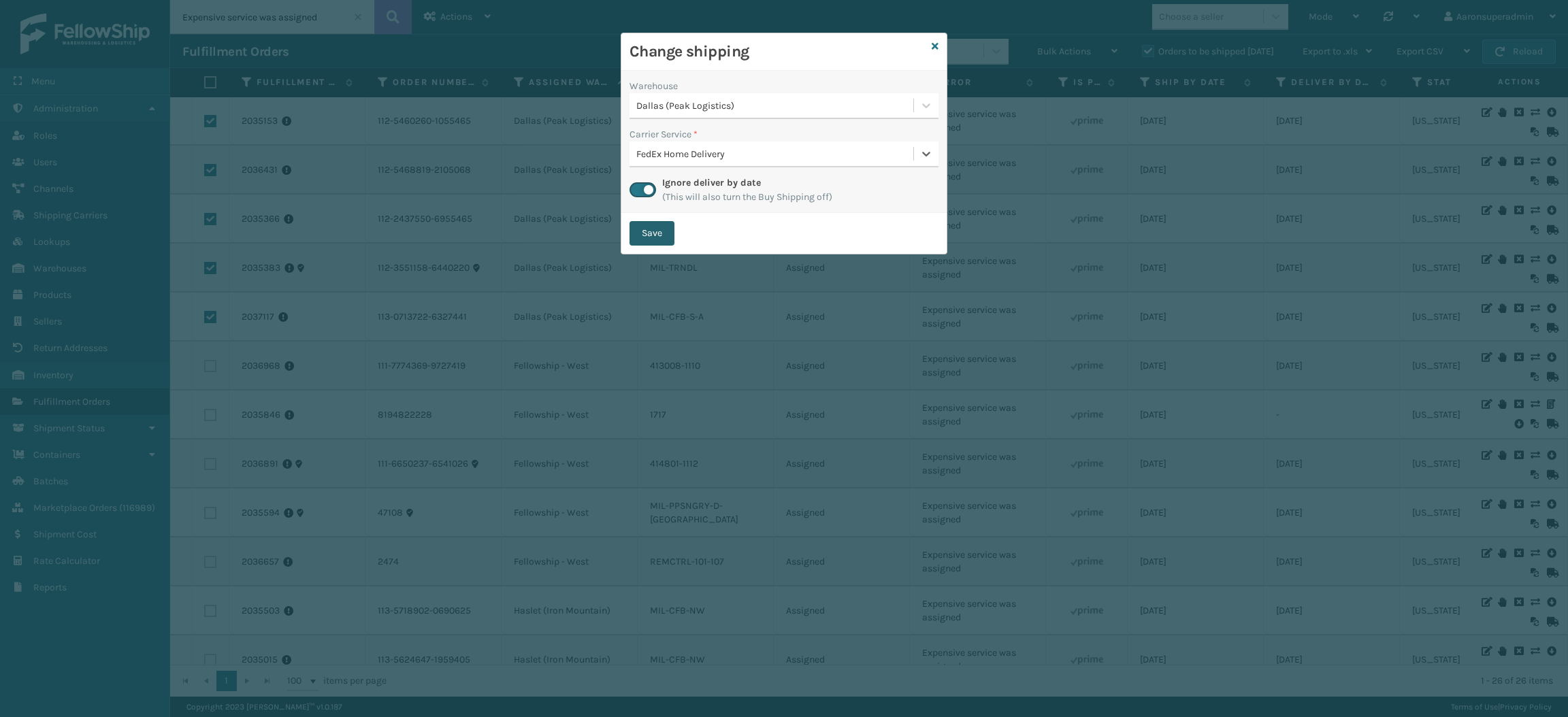
click at [651, 232] on button "Save" at bounding box center [651, 233] width 45 height 25
checkbox input "false"
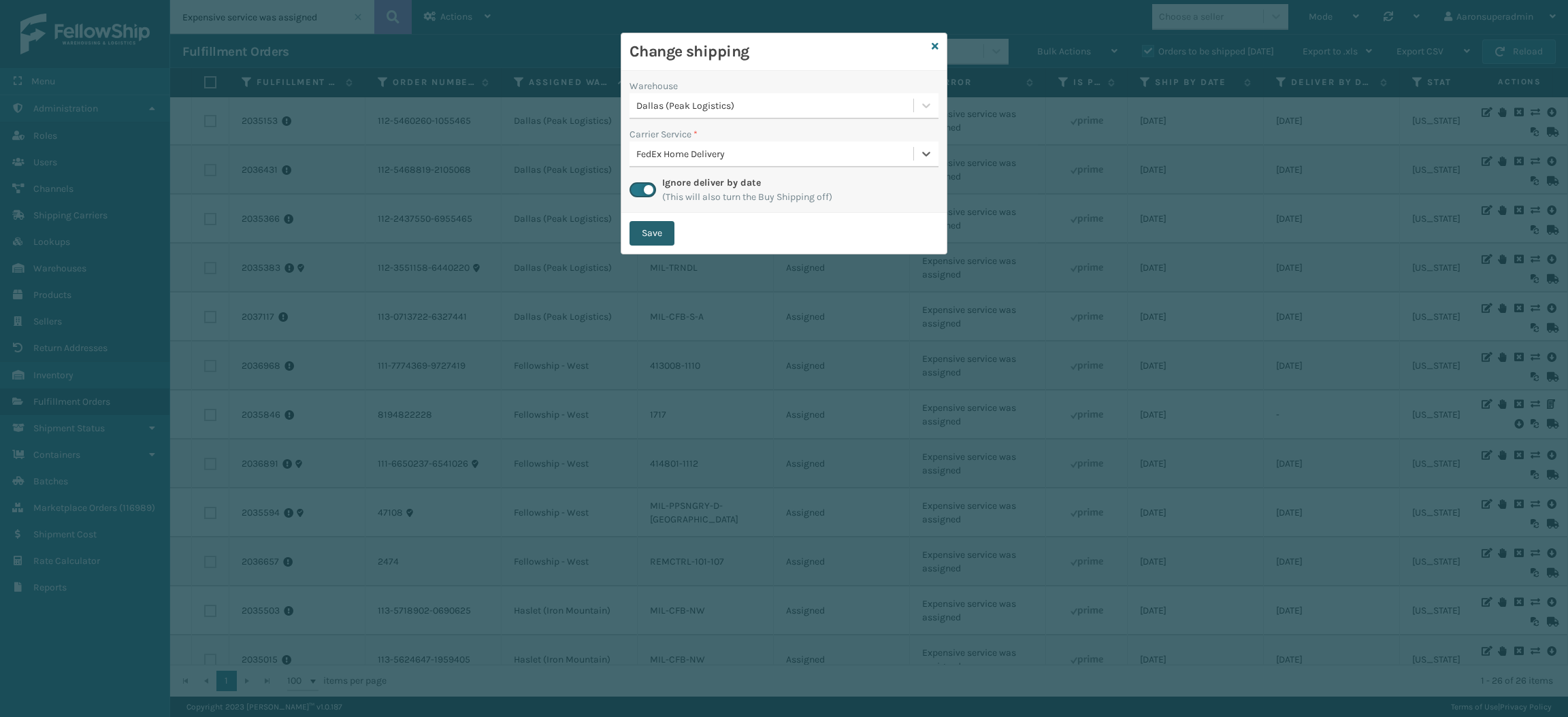
checkbox input "false"
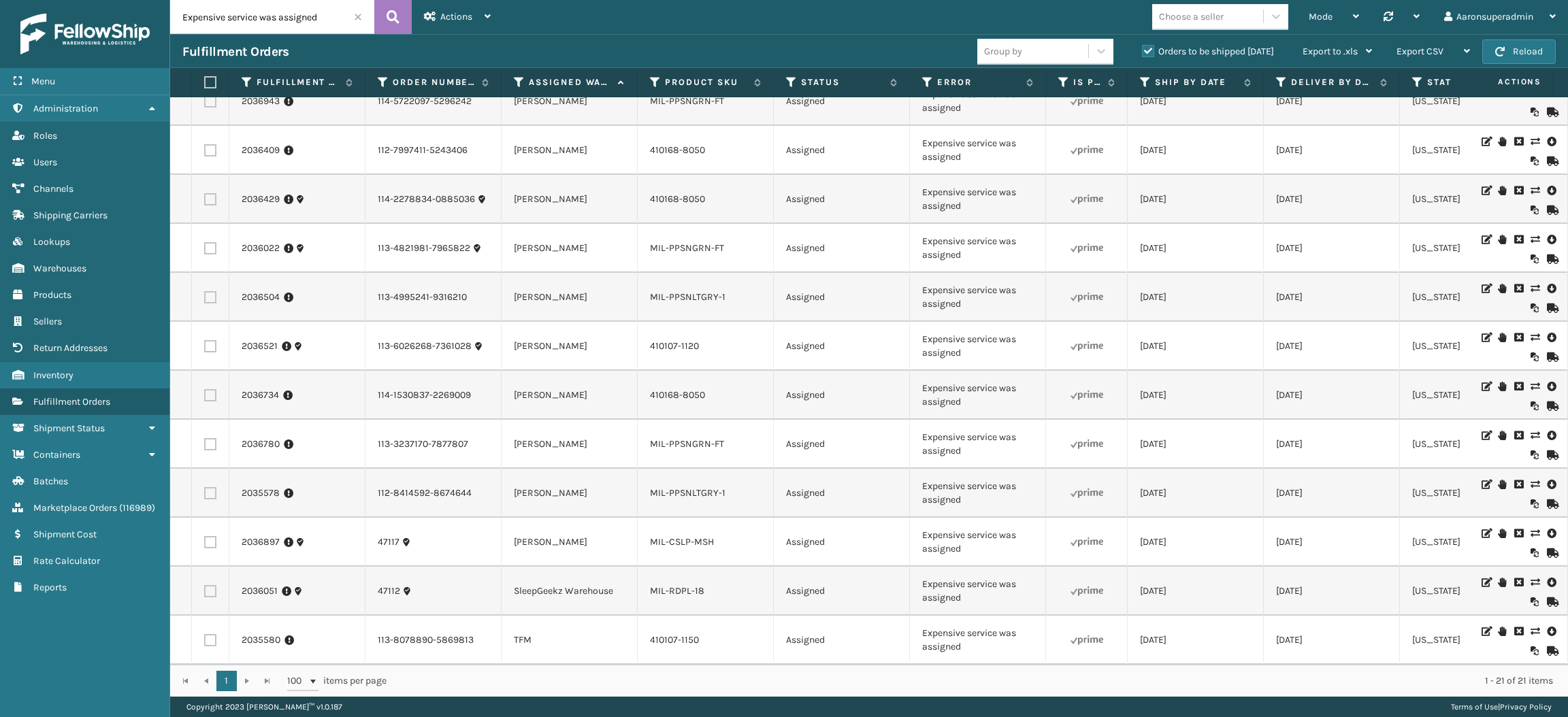
scroll to position [0, 0]
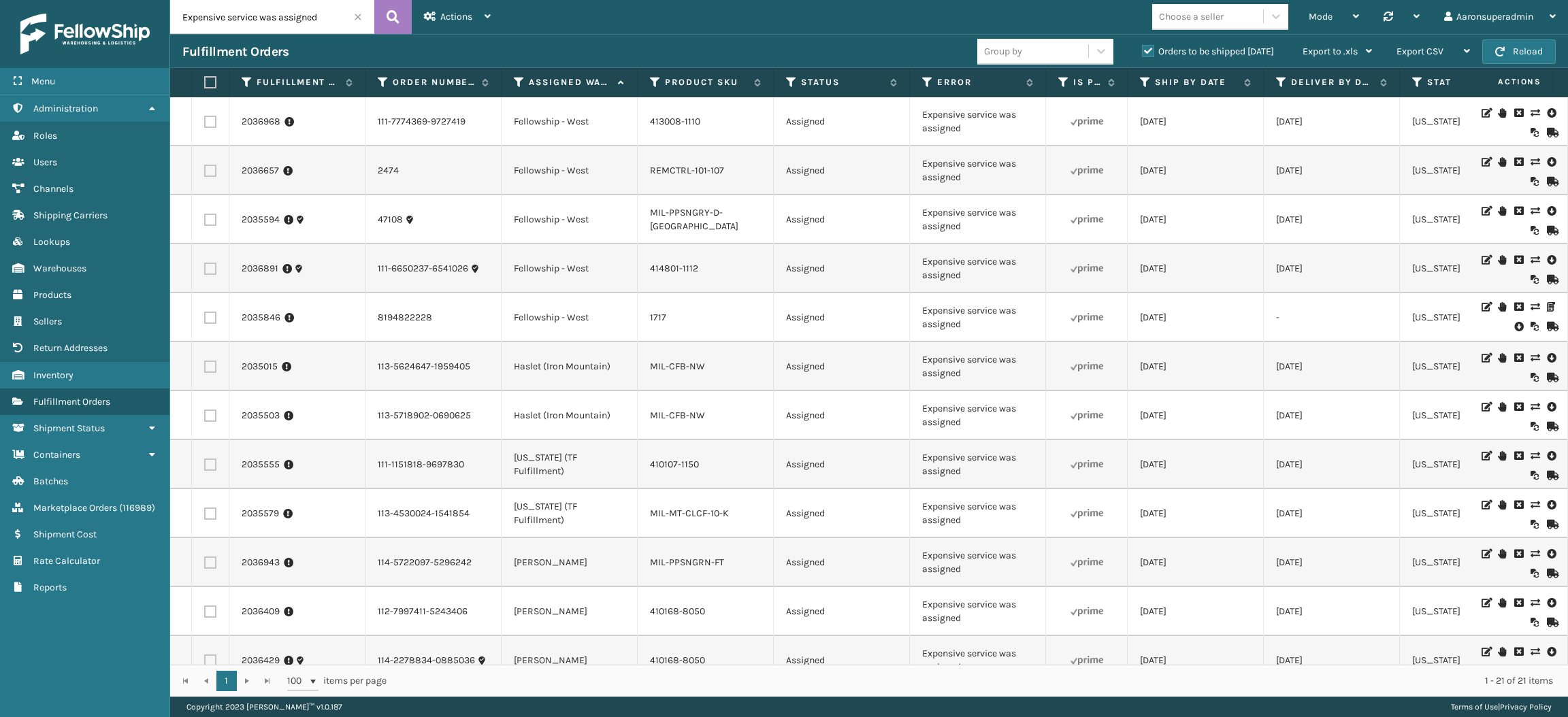
click at [214, 310] on td at bounding box center [211, 317] width 38 height 49
click at [209, 264] on label at bounding box center [210, 268] width 12 height 12
click at [205, 264] on input "checkbox" at bounding box center [204, 266] width 1 height 9
checkbox input "true"
click at [214, 223] on label at bounding box center [210, 220] width 12 height 12
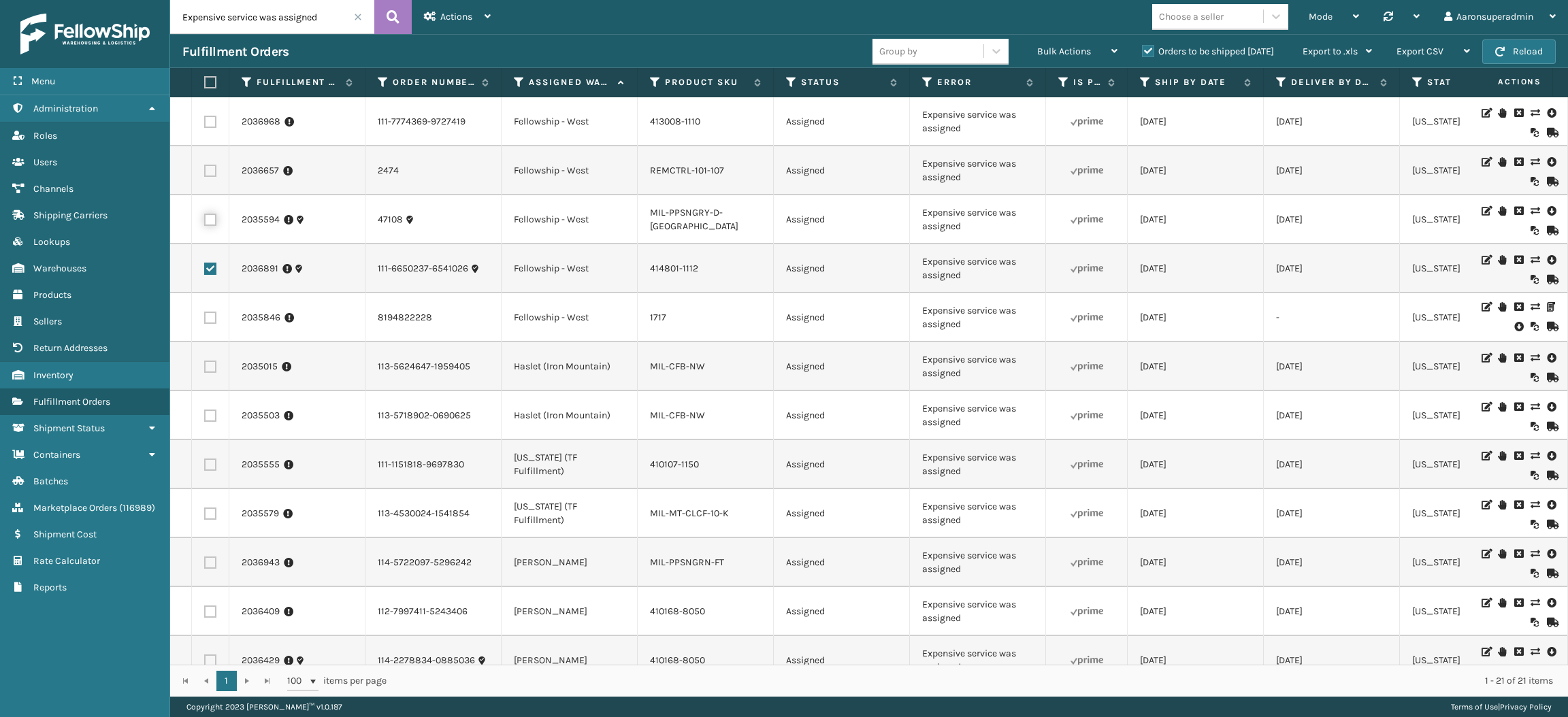
click at [205, 223] on input "checkbox" at bounding box center [204, 218] width 1 height 9
checkbox input "true"
click at [205, 172] on label at bounding box center [210, 170] width 12 height 12
click at [205, 172] on input "checkbox" at bounding box center [204, 168] width 1 height 9
checkbox input "true"
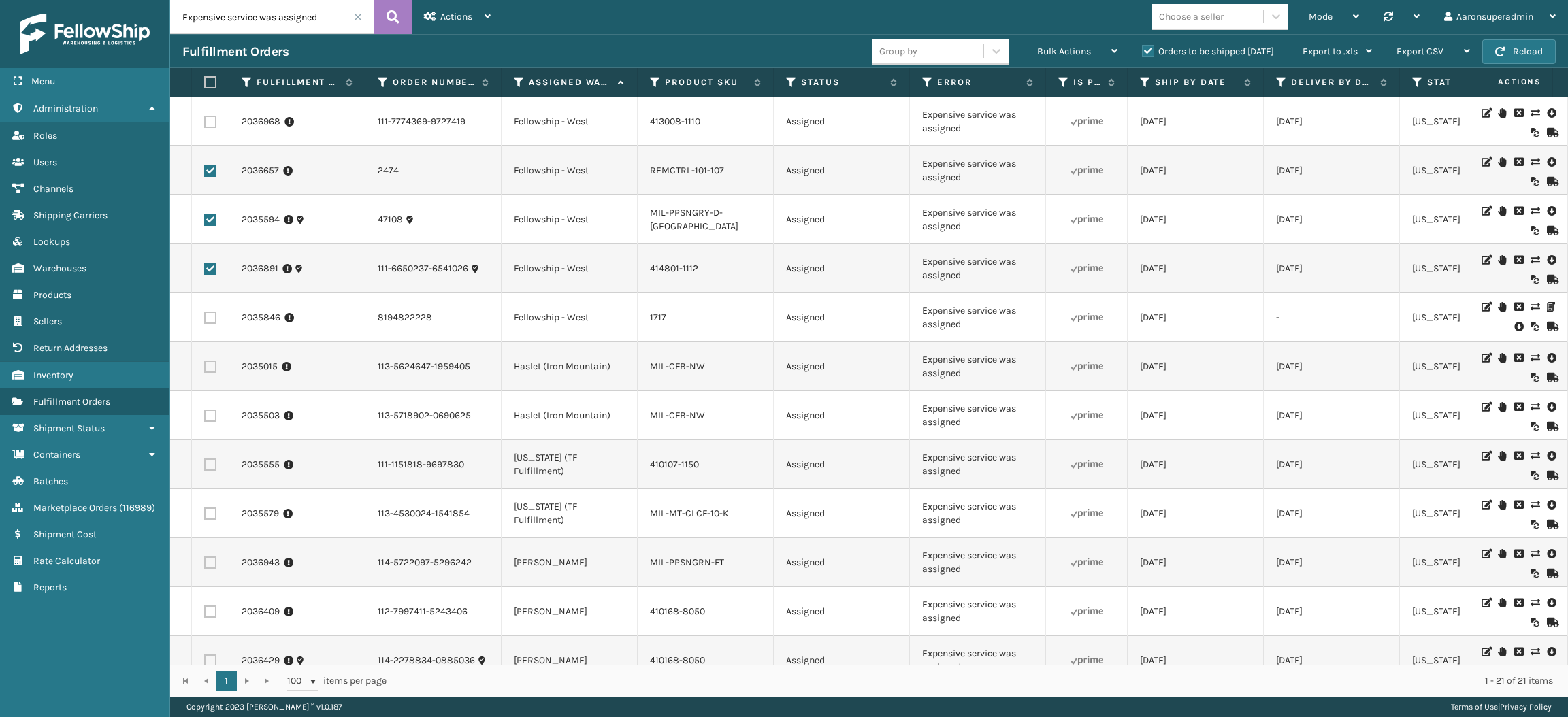
click at [211, 121] on label at bounding box center [210, 122] width 12 height 12
click at [205, 121] on input "checkbox" at bounding box center [204, 120] width 1 height 9
checkbox input "true"
click at [209, 317] on label at bounding box center [210, 318] width 12 height 12
click at [205, 317] on input "checkbox" at bounding box center [204, 316] width 1 height 9
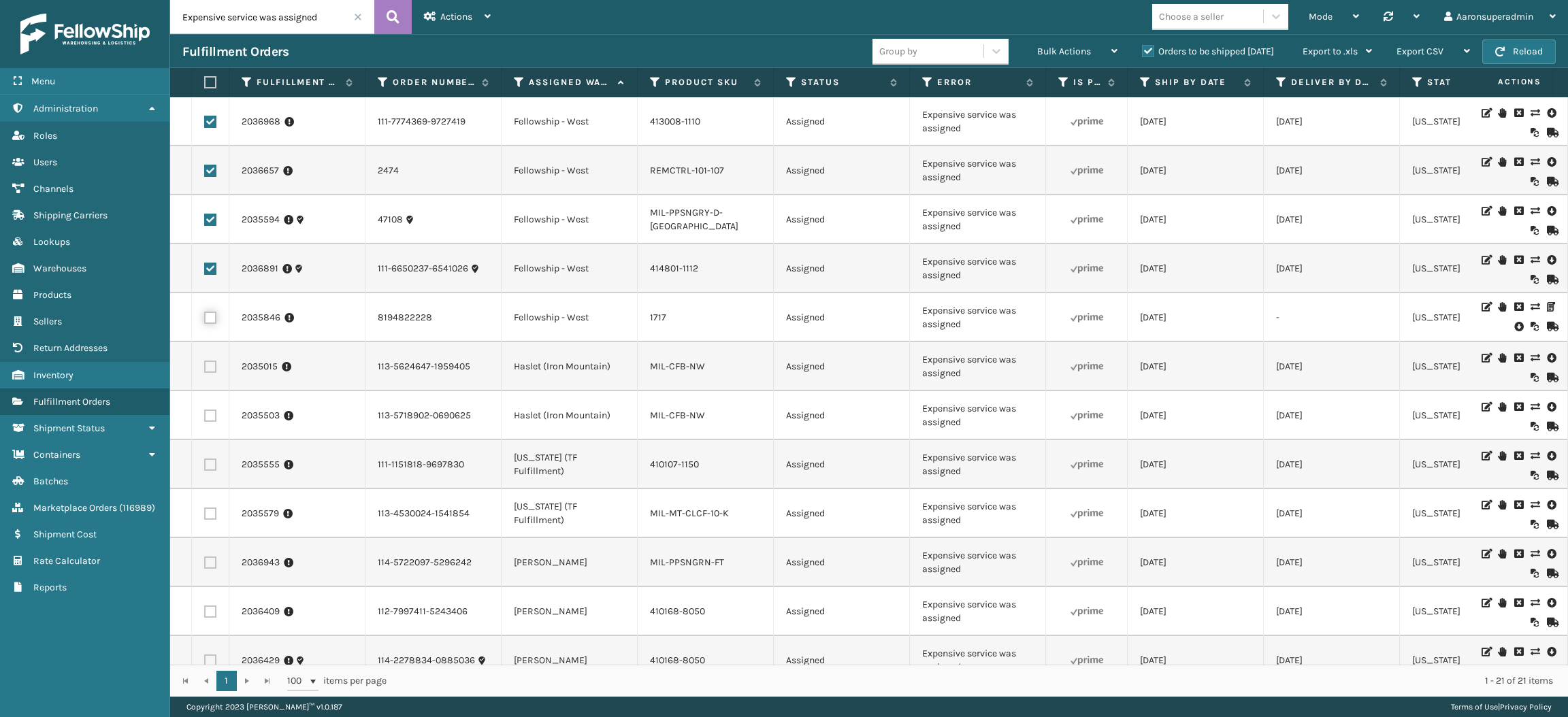
checkbox input "true"
click at [1044, 41] on div "Bulk Actions" at bounding box center [1077, 51] width 80 height 34
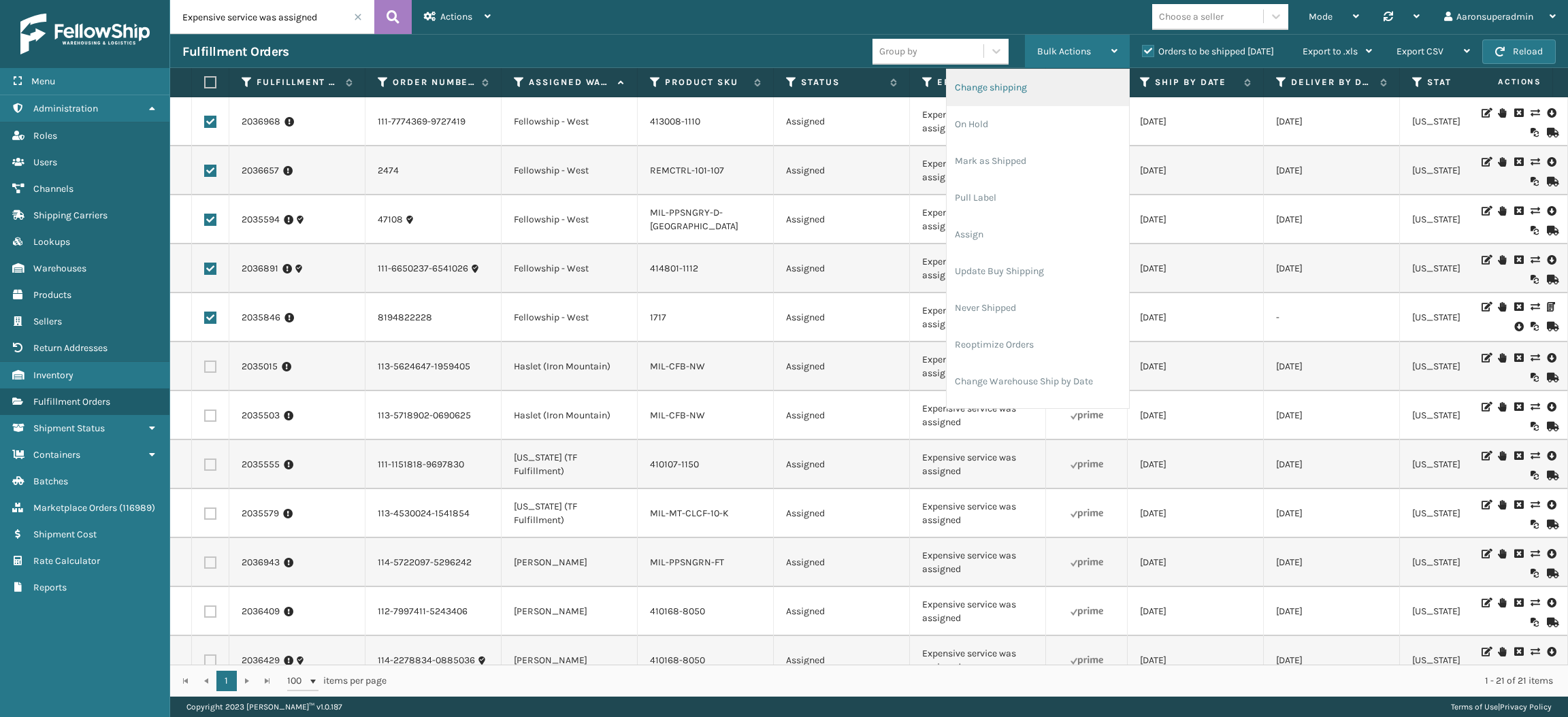
click at [992, 88] on li "Change shipping" at bounding box center [1038, 87] width 182 height 37
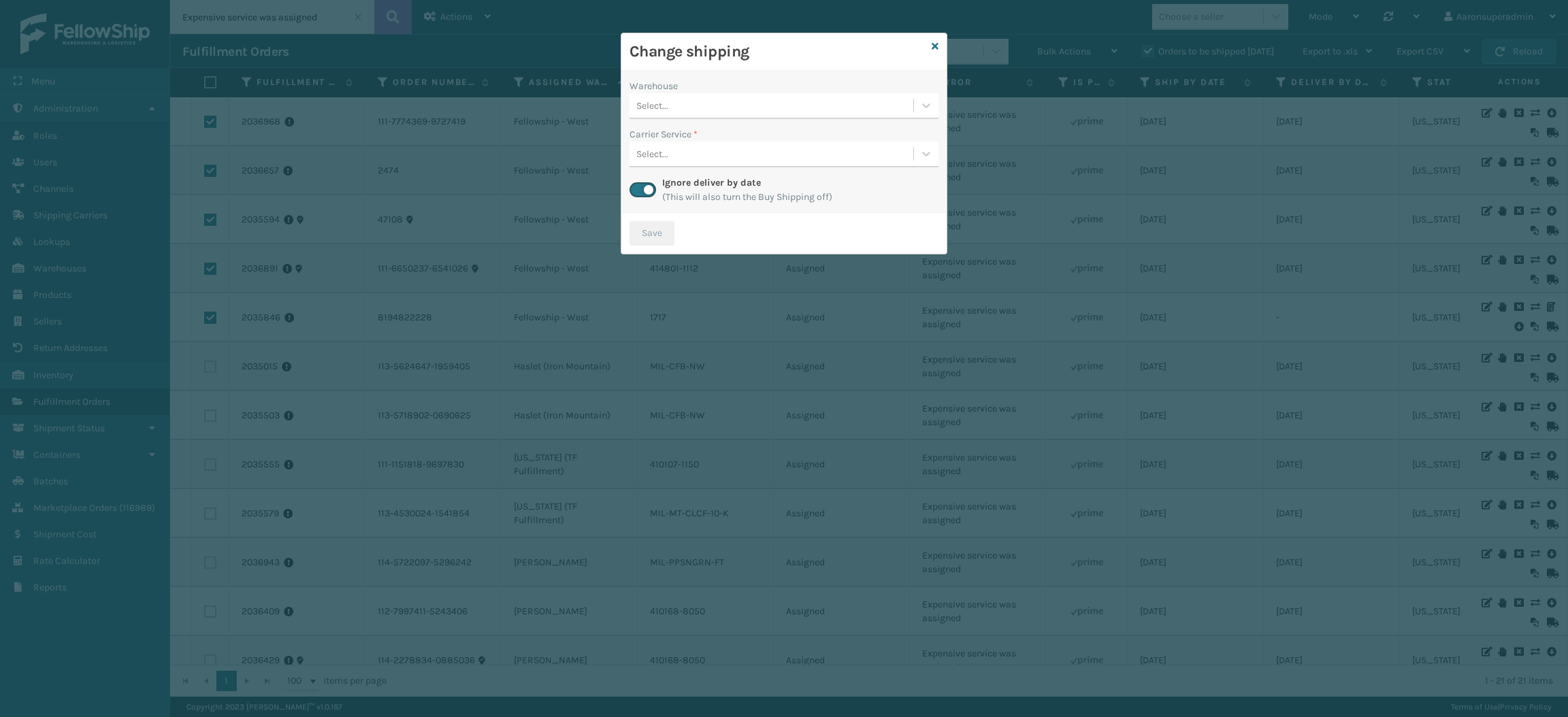
click at [787, 105] on div "Select..." at bounding box center [771, 105] width 283 height 23
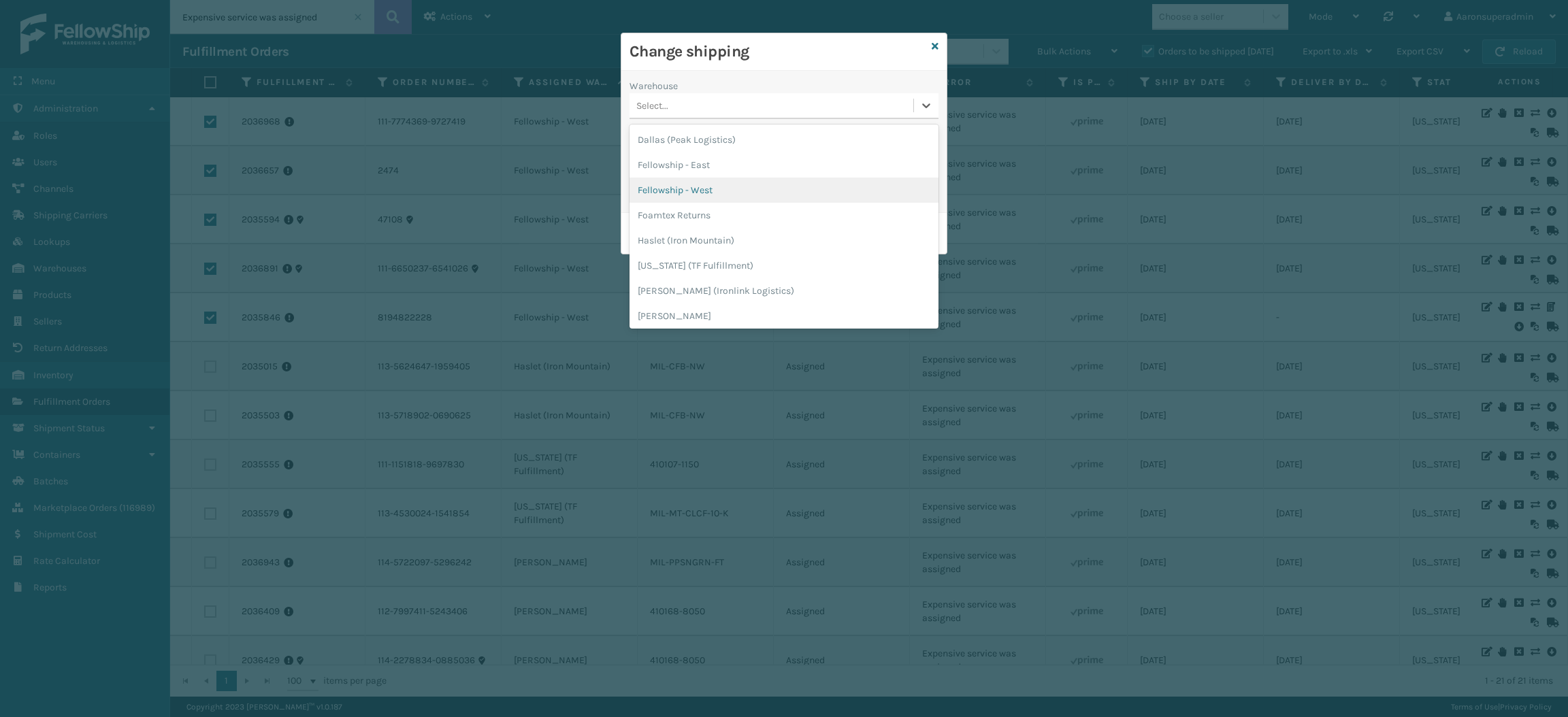
click at [694, 186] on div "Fellowship - West" at bounding box center [784, 189] width 309 height 25
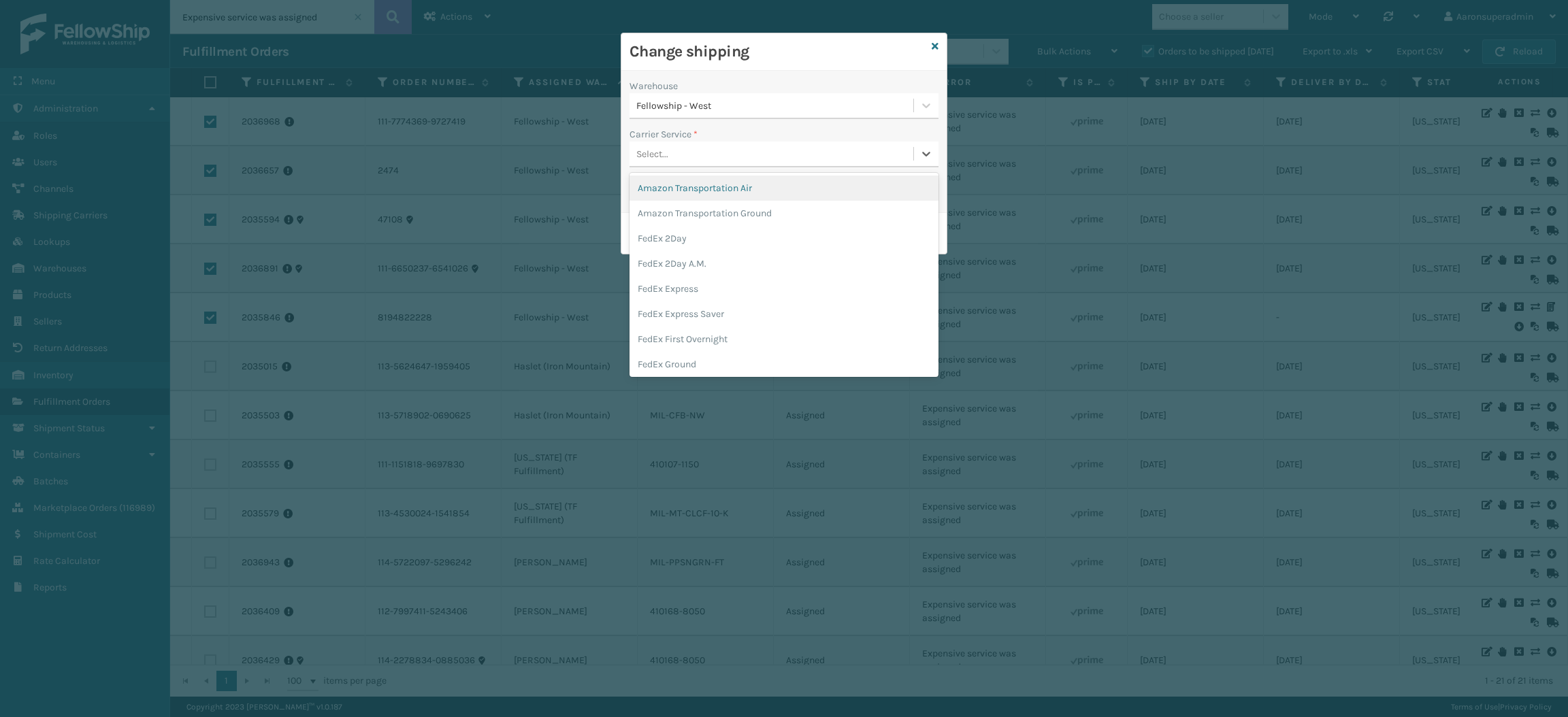
click at [679, 154] on div "Select..." at bounding box center [771, 154] width 283 height 23
click at [678, 320] on div "FedEx Home Delivery" at bounding box center [784, 317] width 309 height 25
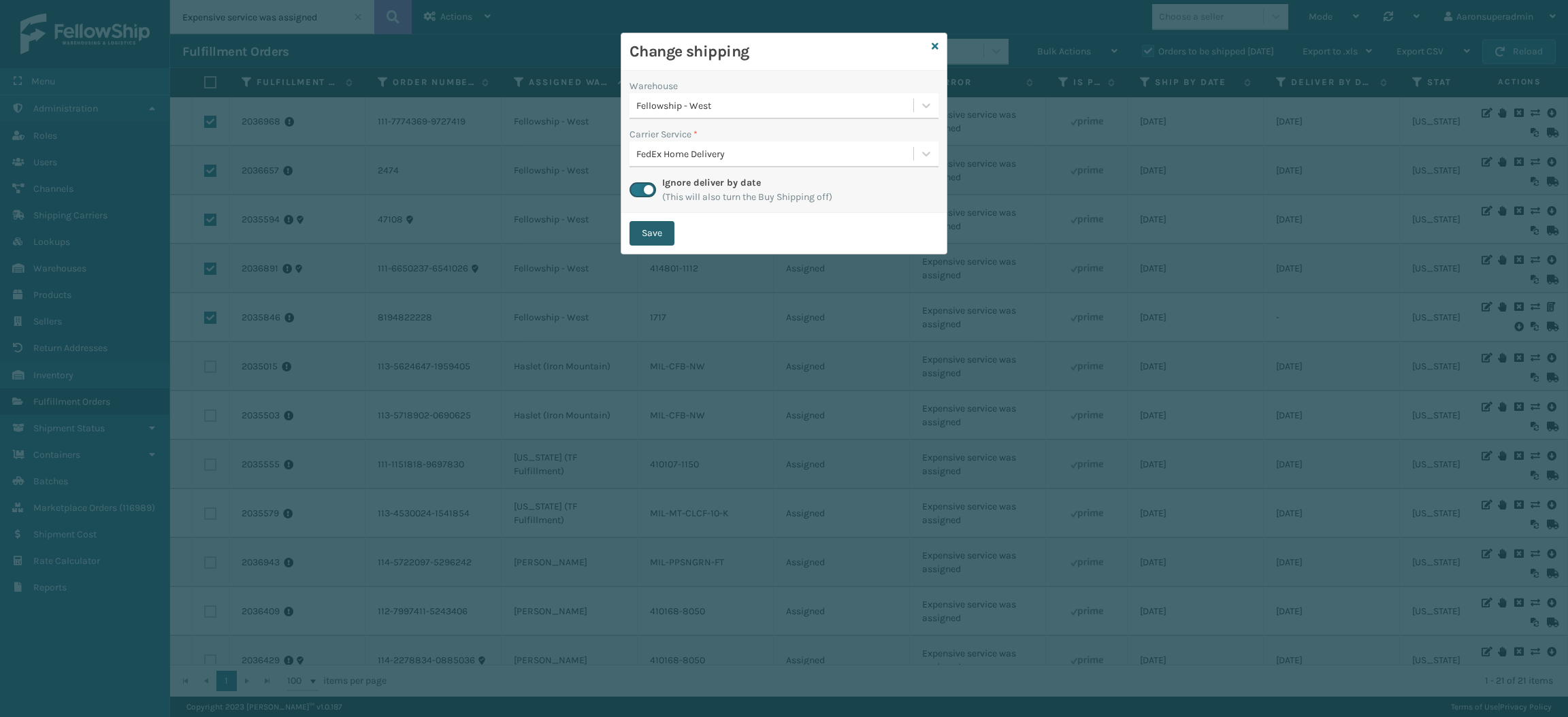
click at [648, 234] on button "Save" at bounding box center [651, 233] width 45 height 25
checkbox input "false"
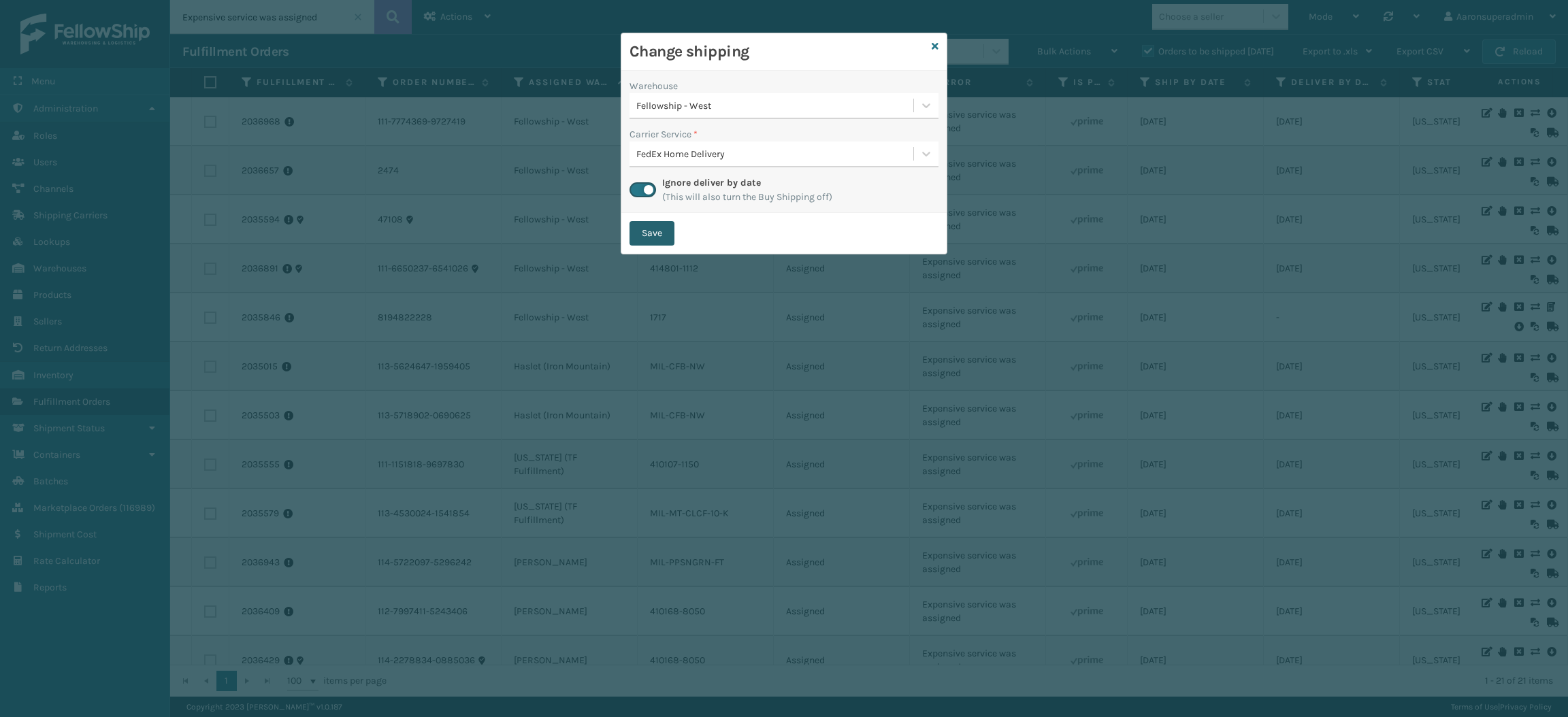
checkbox input "false"
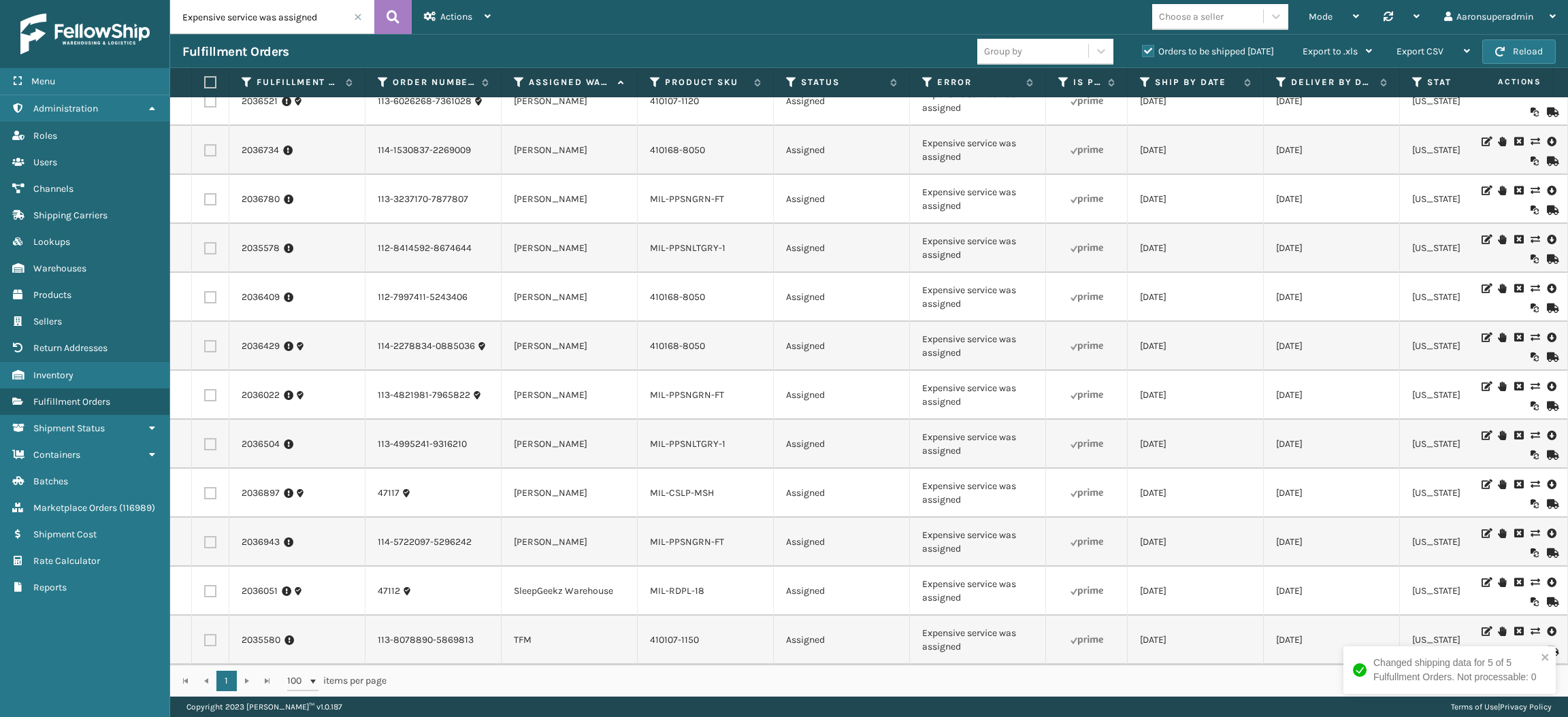
scroll to position [0, 0]
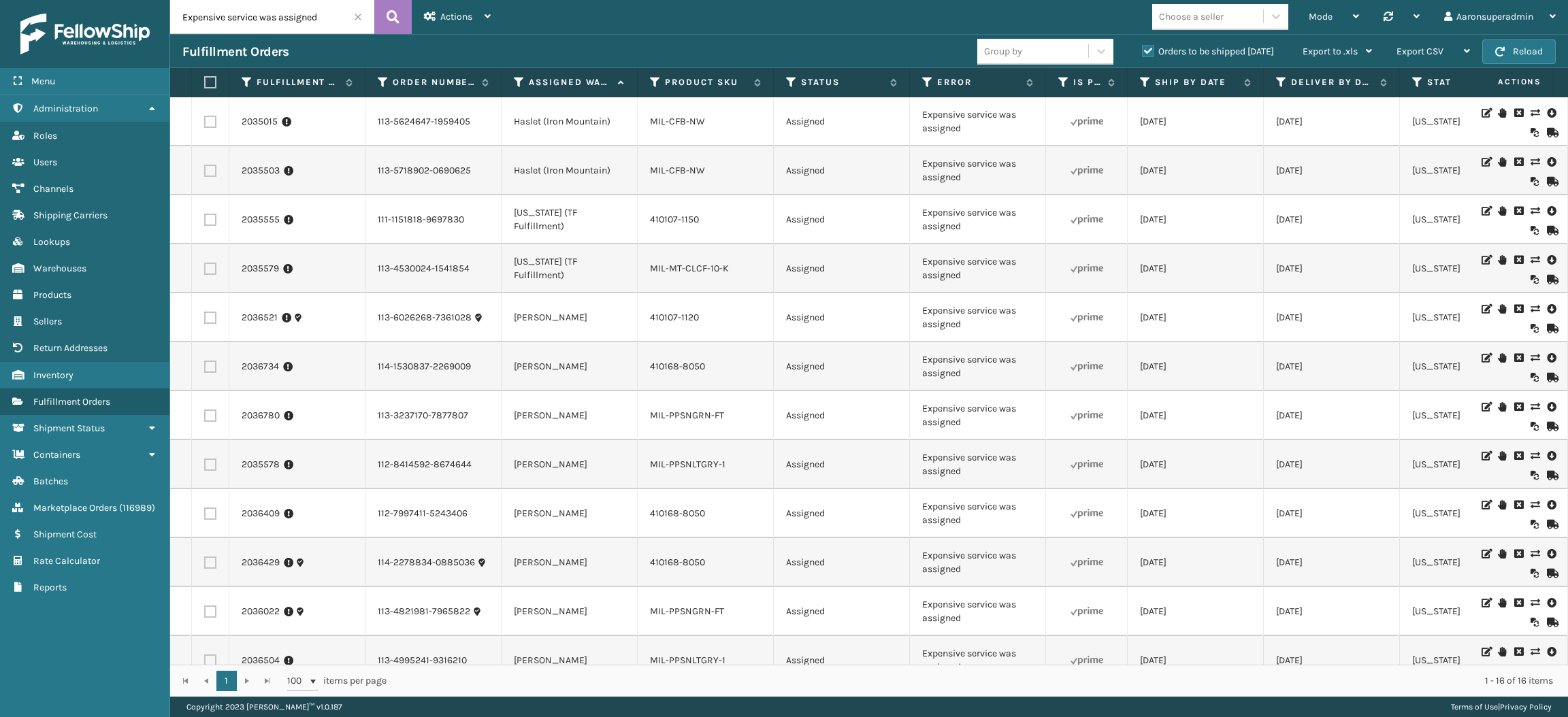
click at [213, 170] on label at bounding box center [210, 170] width 12 height 12
click at [205, 170] on input "checkbox" at bounding box center [204, 168] width 1 height 9
checkbox input "true"
click at [212, 121] on label at bounding box center [210, 122] width 12 height 12
click at [205, 121] on input "checkbox" at bounding box center [204, 120] width 1 height 9
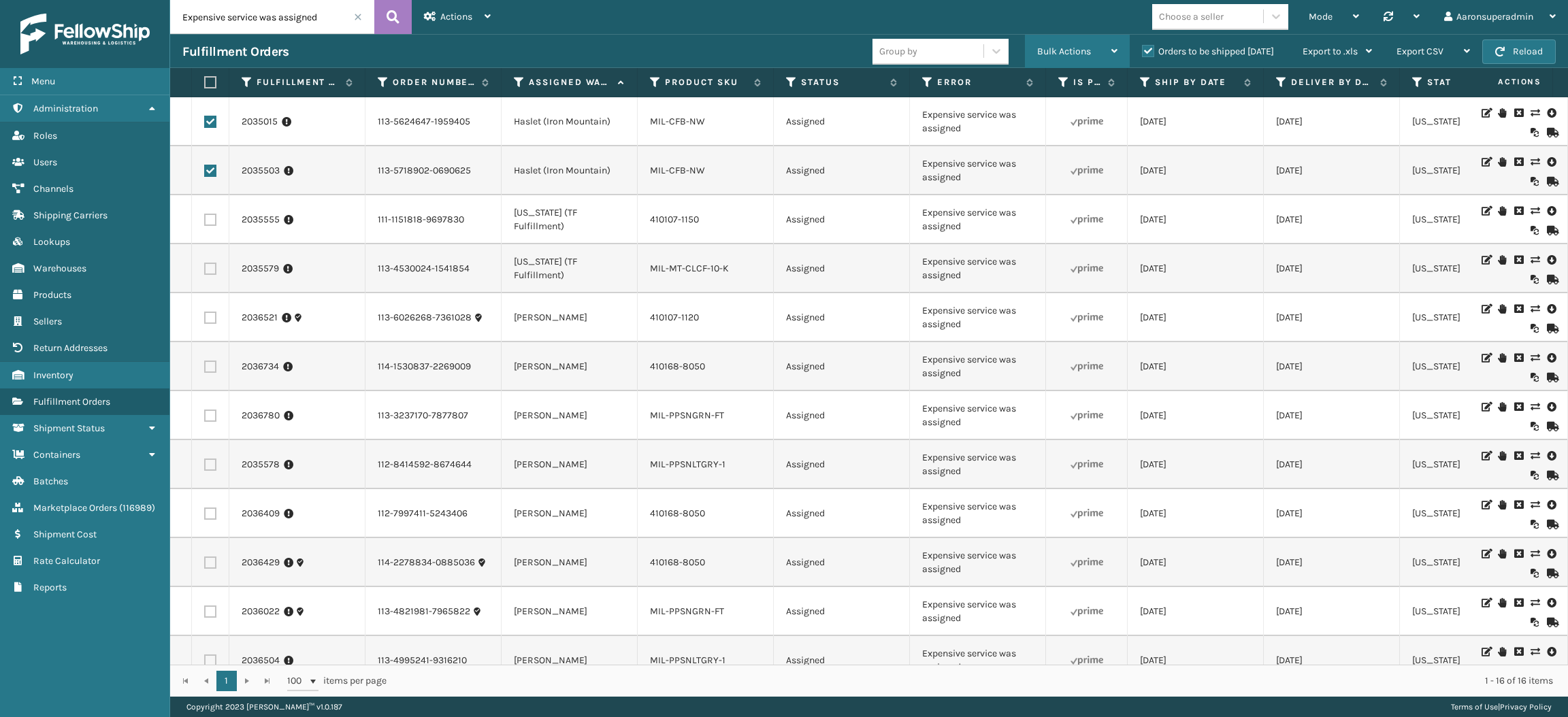
click at [1061, 47] on span "Bulk Actions" at bounding box center [1064, 51] width 53 height 12
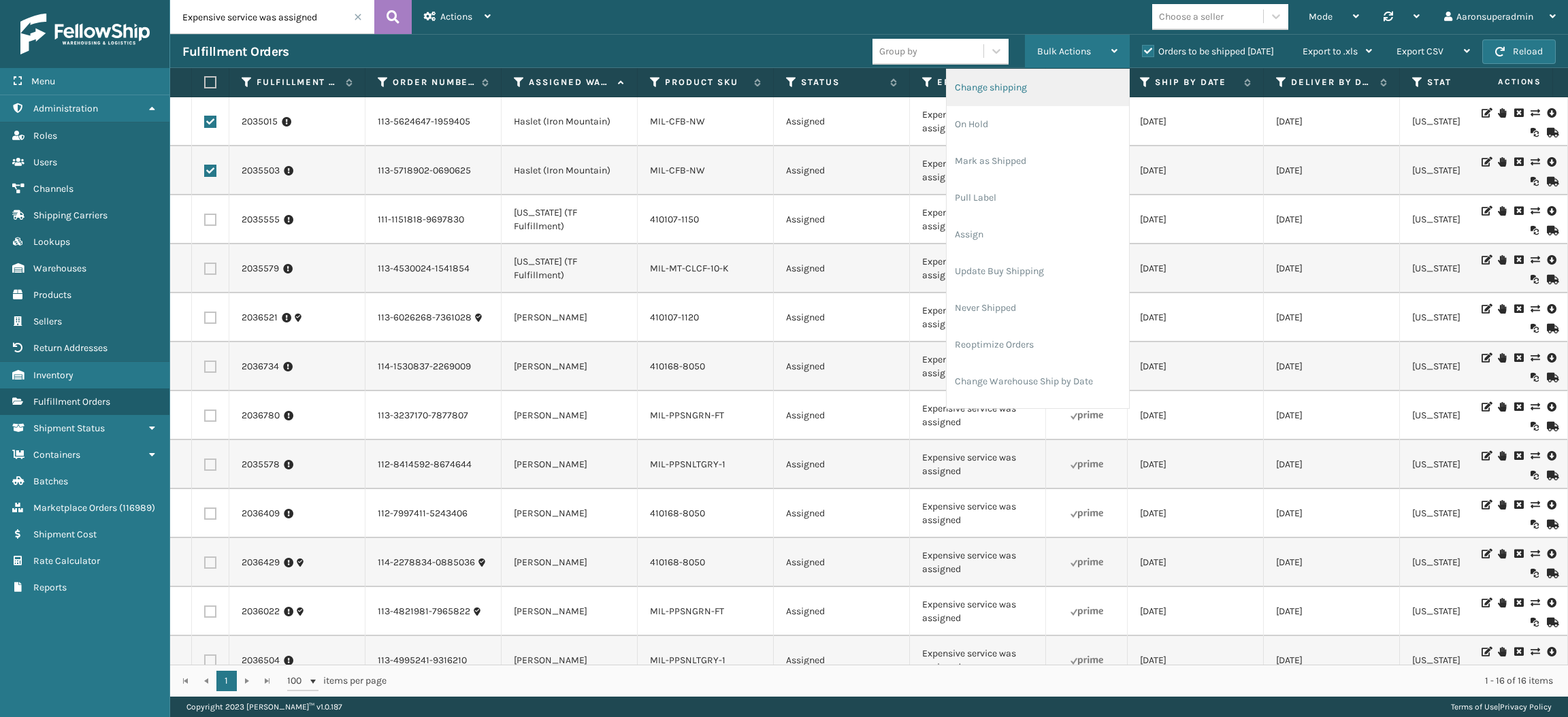
click at [1014, 79] on li "Change shipping" at bounding box center [1038, 87] width 182 height 37
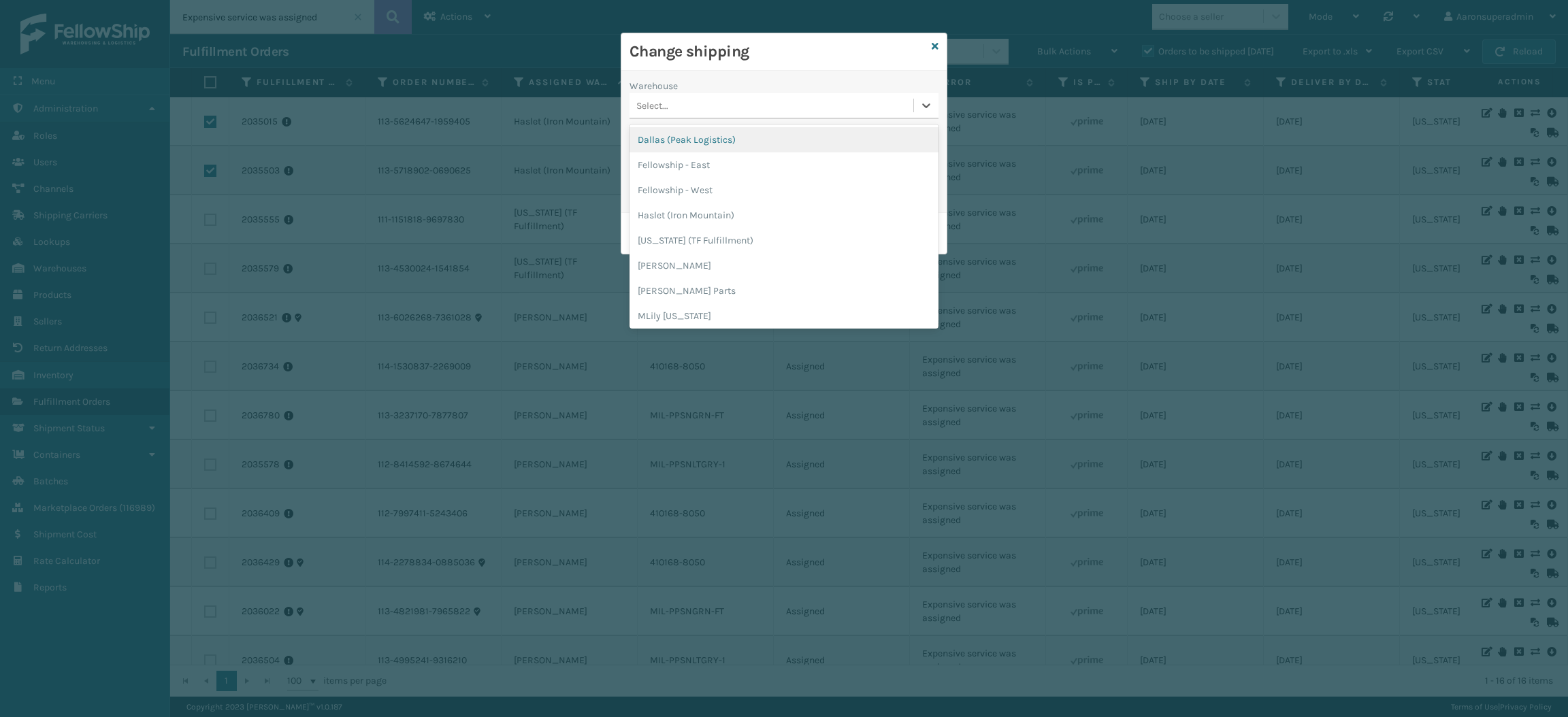
click at [697, 97] on div "Select..." at bounding box center [771, 105] width 283 height 23
click at [715, 219] on div "Haslet (Iron Mountain)" at bounding box center [784, 215] width 309 height 25
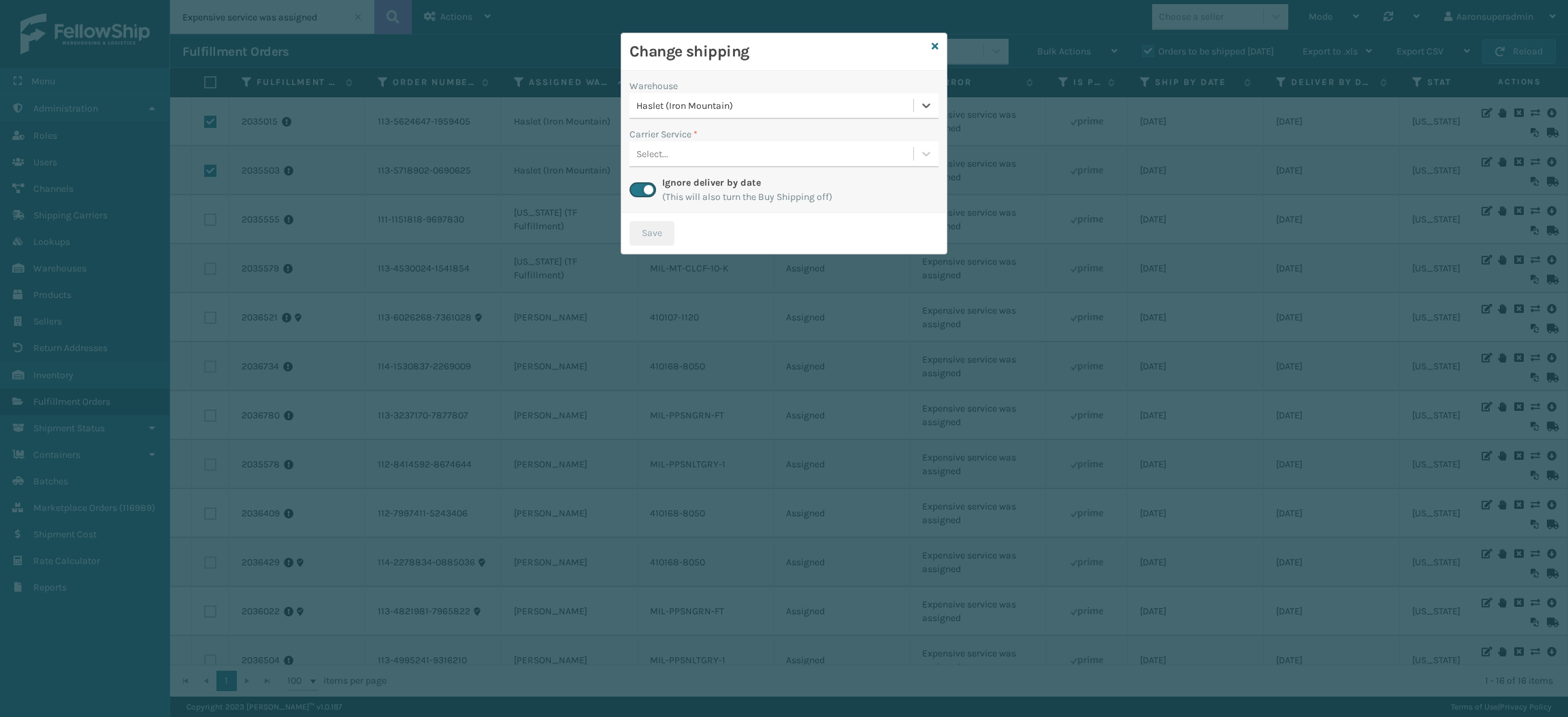
click at [683, 156] on div "Select..." at bounding box center [771, 154] width 283 height 23
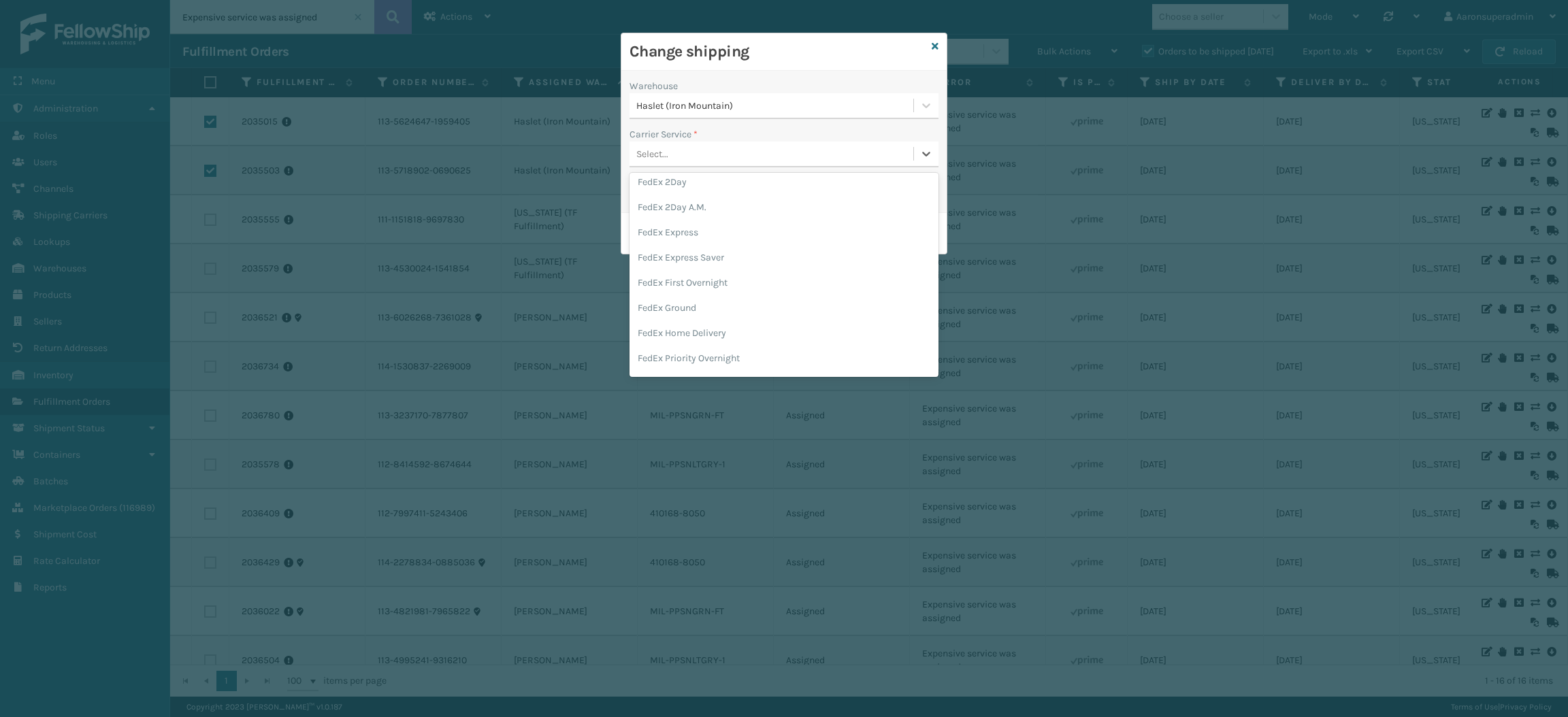
scroll to position [59, 0]
click at [693, 320] on div "FedEx Home Delivery" at bounding box center [784, 329] width 309 height 25
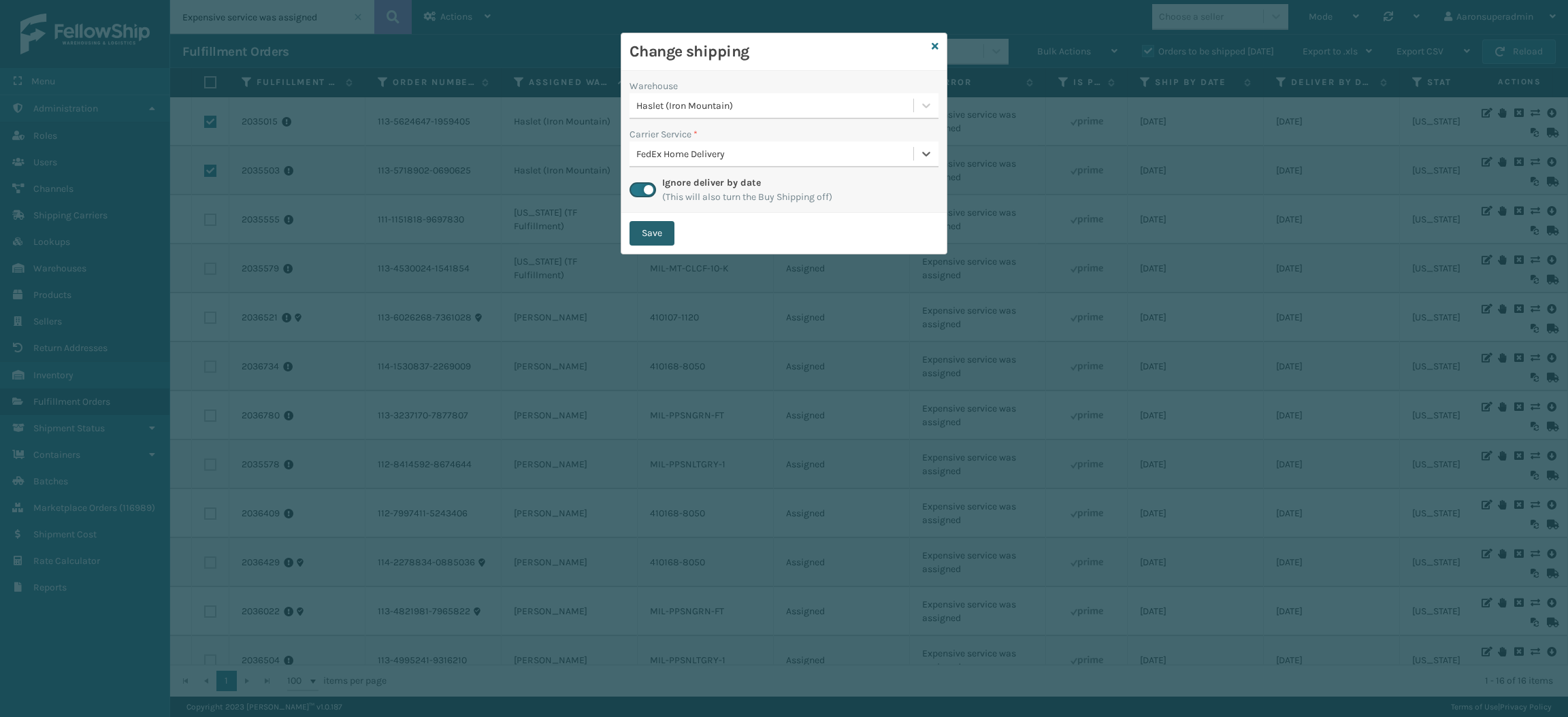
click at [653, 239] on button "Save" at bounding box center [651, 233] width 45 height 25
checkbox input "false"
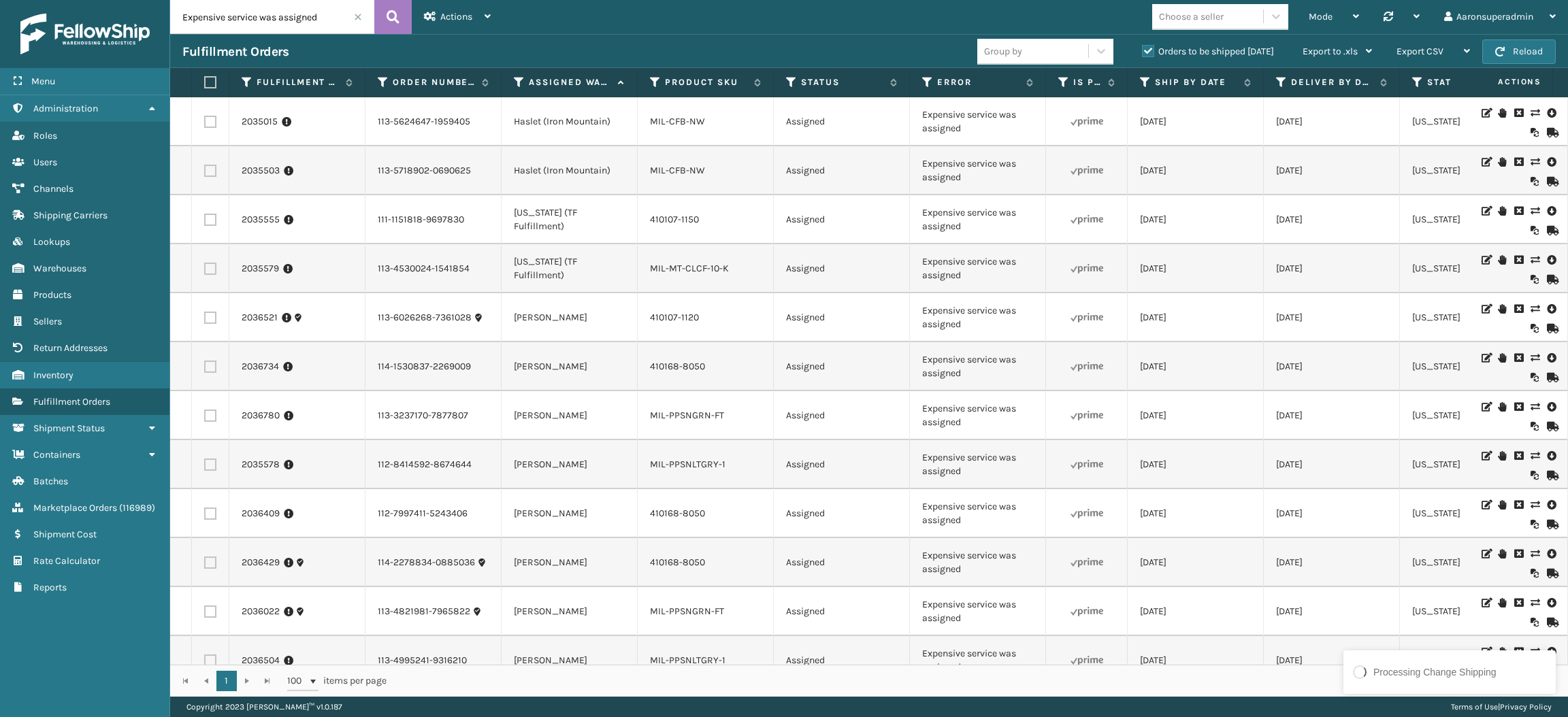
click at [210, 269] on label at bounding box center [210, 268] width 12 height 12
click at [205, 269] on input "checkbox" at bounding box center [204, 266] width 1 height 9
checkbox input "true"
click at [213, 224] on label at bounding box center [210, 220] width 12 height 12
click at [205, 223] on input "checkbox" at bounding box center [204, 218] width 1 height 9
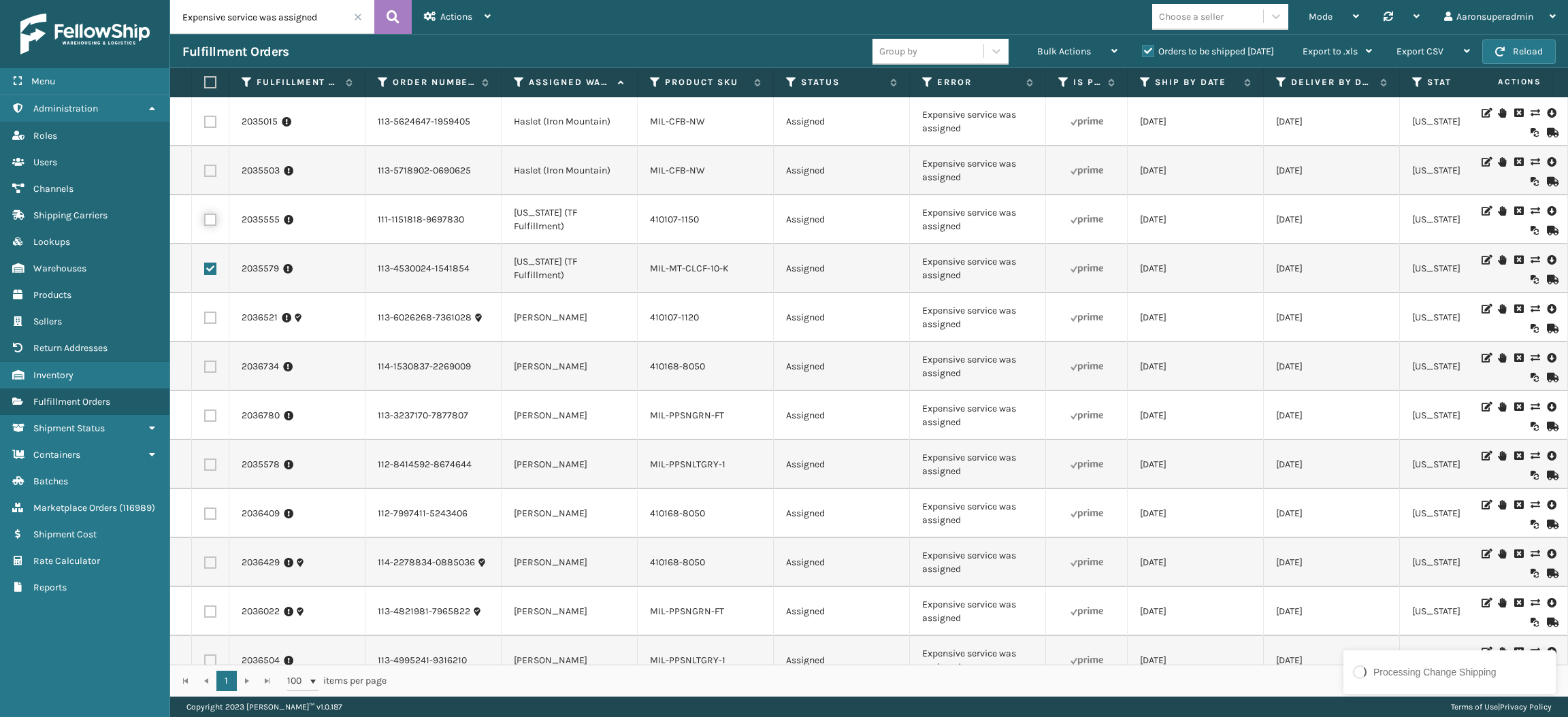
checkbox input "true"
click at [1054, 51] on span "Bulk Actions" at bounding box center [1064, 51] width 53 height 12
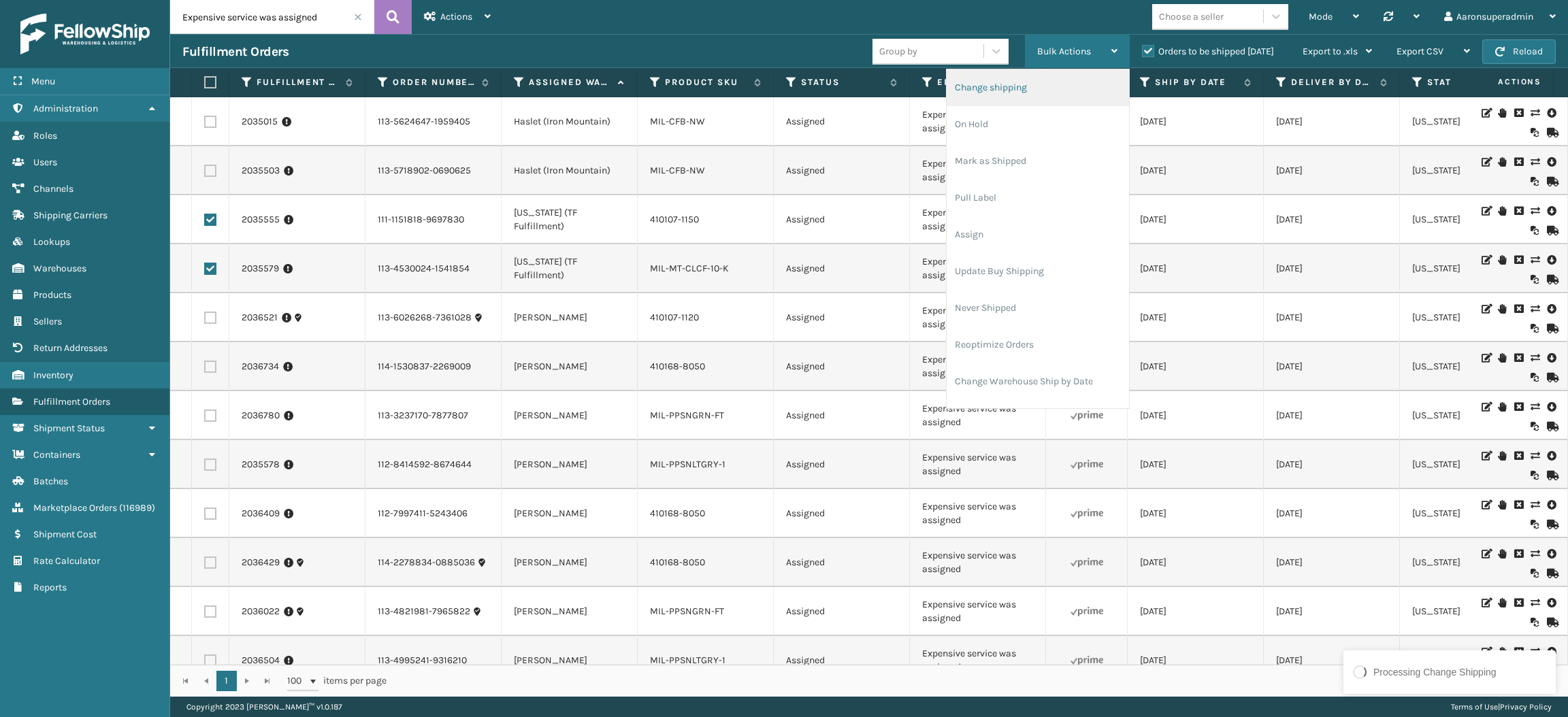
click at [1009, 86] on li "Change shipping" at bounding box center [1038, 87] width 182 height 37
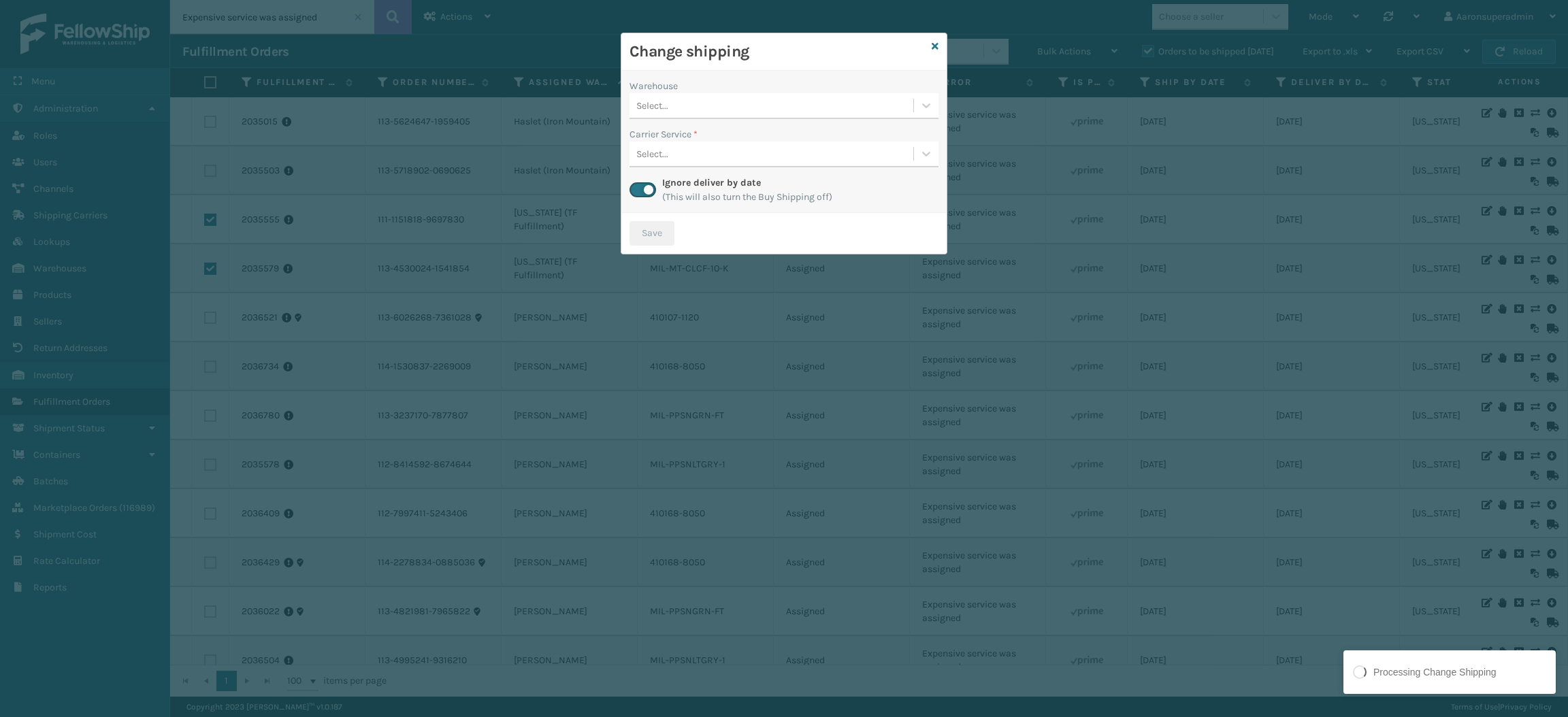
click at [647, 99] on div "Select..." at bounding box center [652, 106] width 32 height 14
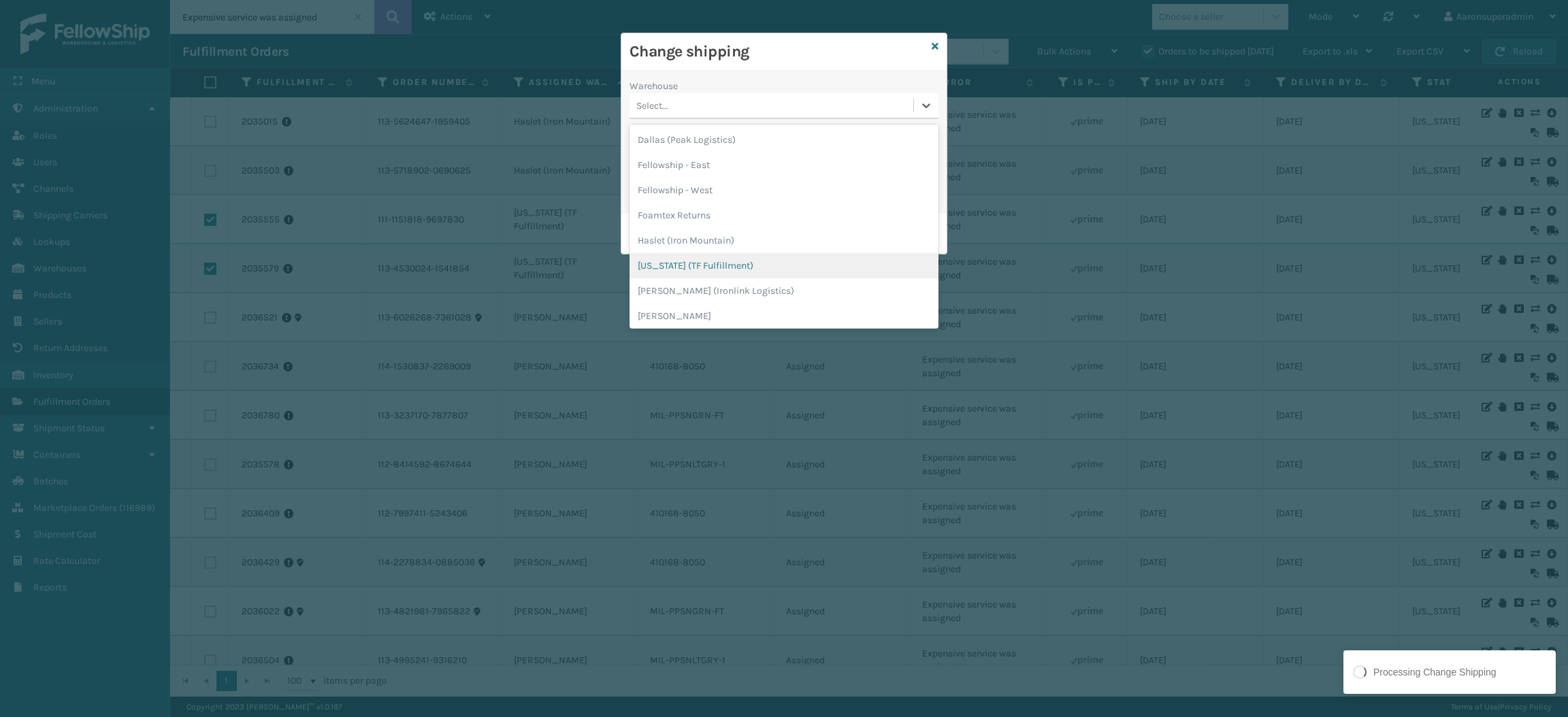
click at [700, 264] on div "[US_STATE] (TF Fulfillment)" at bounding box center [784, 265] width 309 height 25
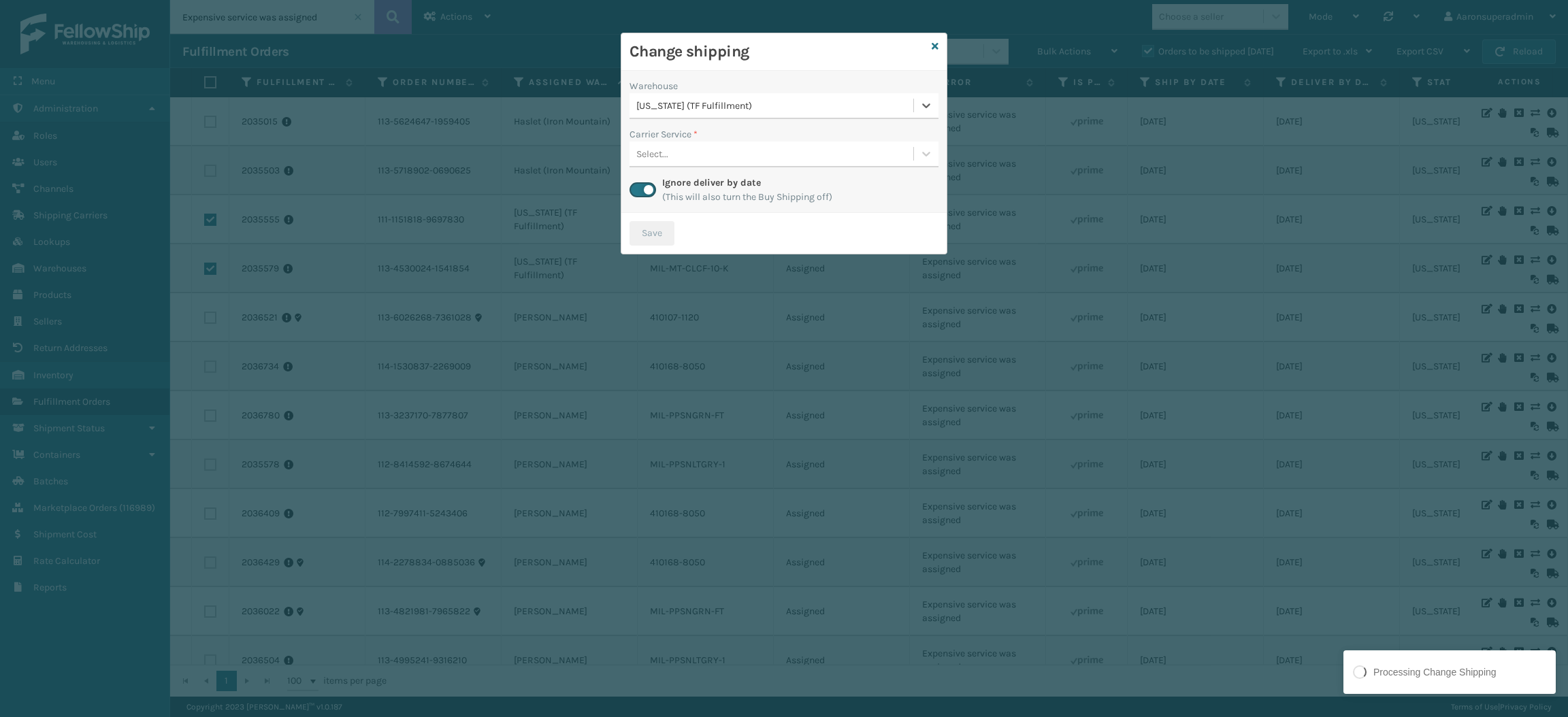
click at [654, 159] on div "Select..." at bounding box center [652, 154] width 32 height 14
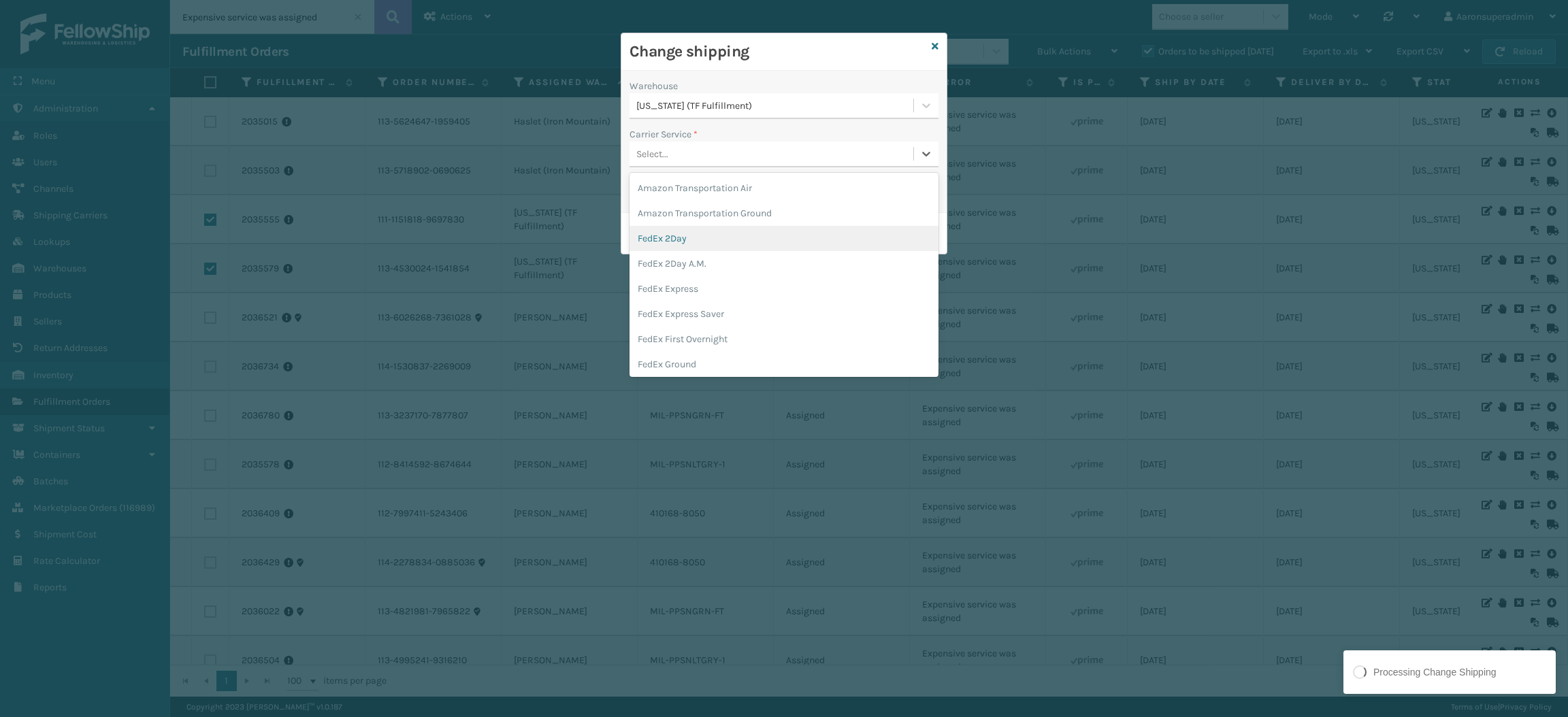
scroll to position [104, 0]
click at [689, 291] on div "FedEx Home Delivery" at bounding box center [784, 284] width 309 height 25
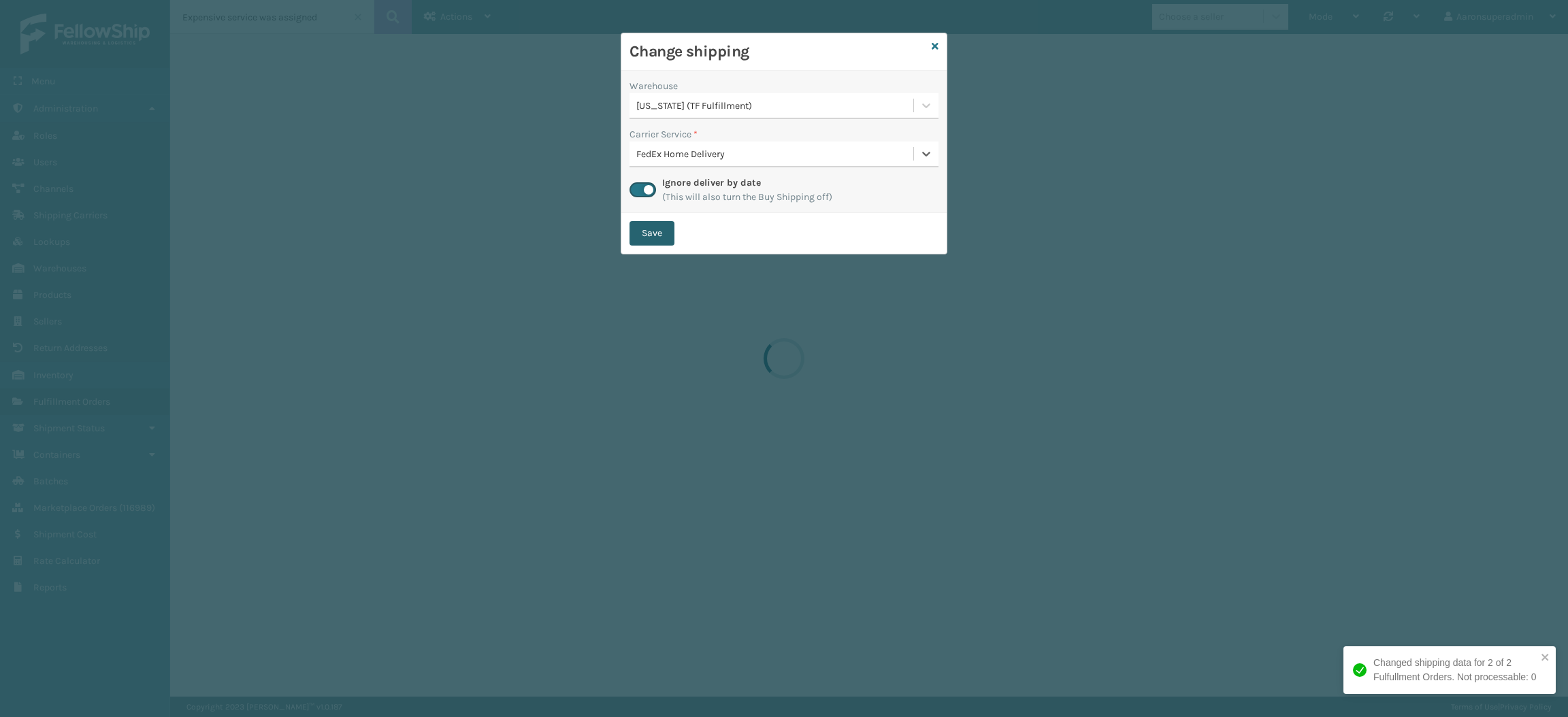
click at [651, 236] on button "Save" at bounding box center [651, 233] width 45 height 25
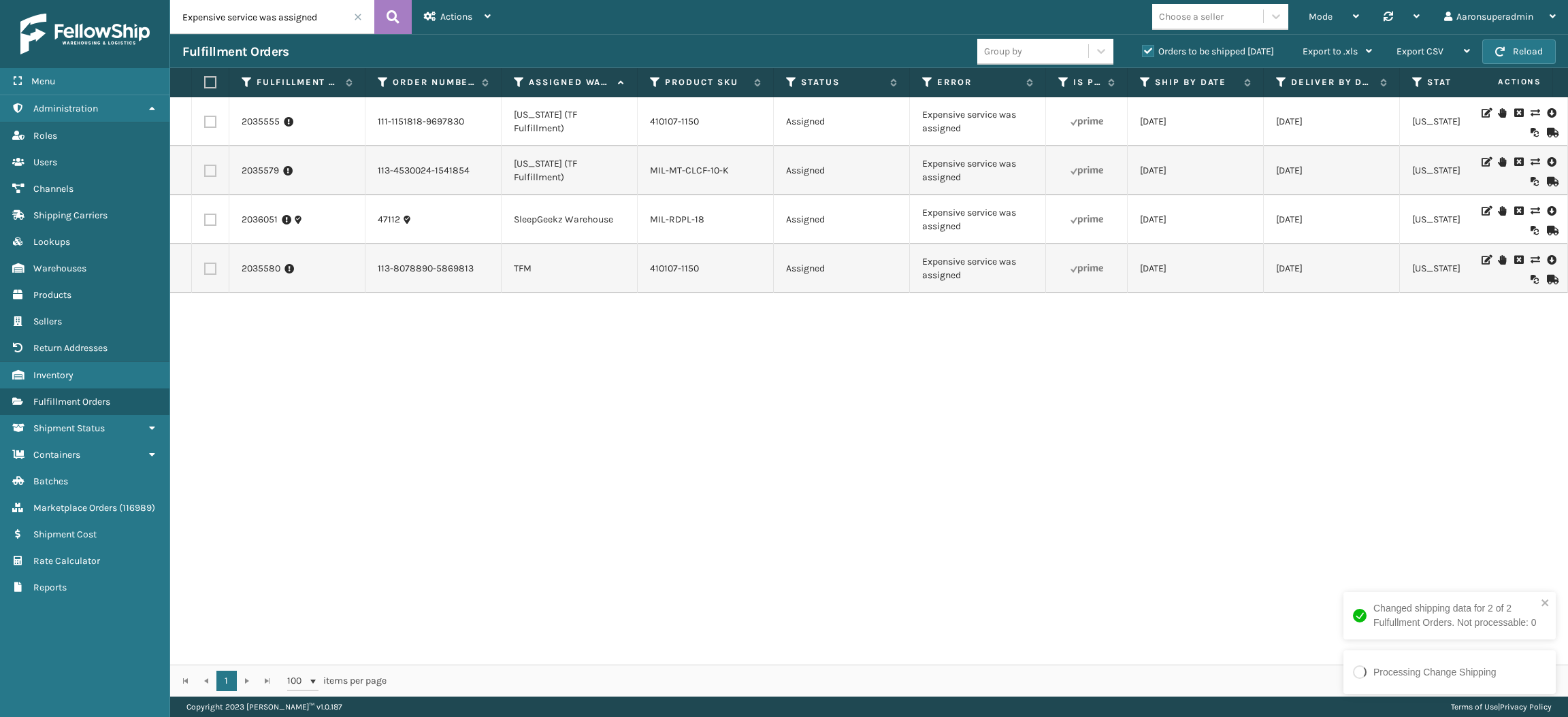
click at [214, 218] on label at bounding box center [210, 220] width 12 height 12
click at [205, 218] on input "checkbox" at bounding box center [204, 218] width 1 height 9
checkbox input "true"
click at [1066, 56] on span "Bulk Actions" at bounding box center [1064, 51] width 53 height 12
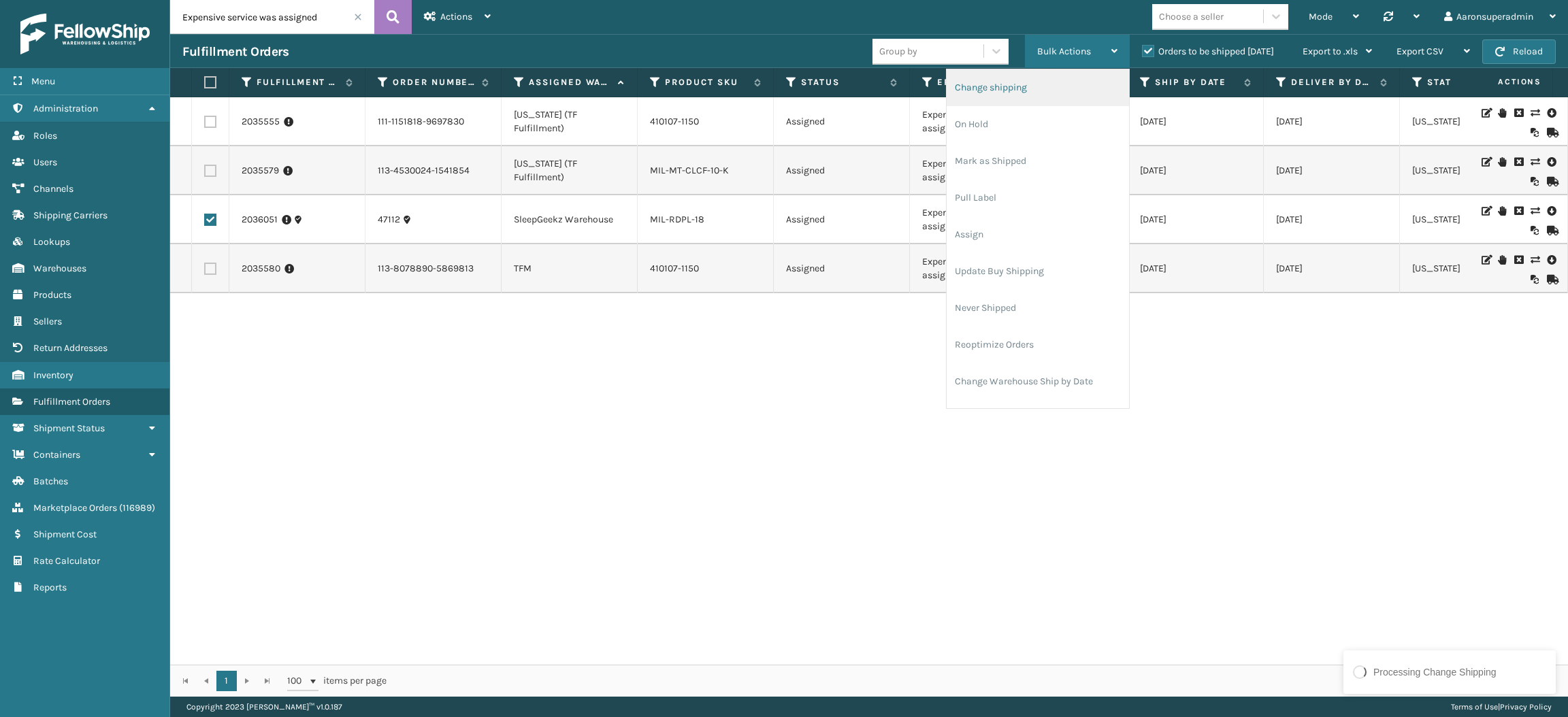
click at [1024, 91] on li "Change shipping" at bounding box center [1038, 87] width 182 height 37
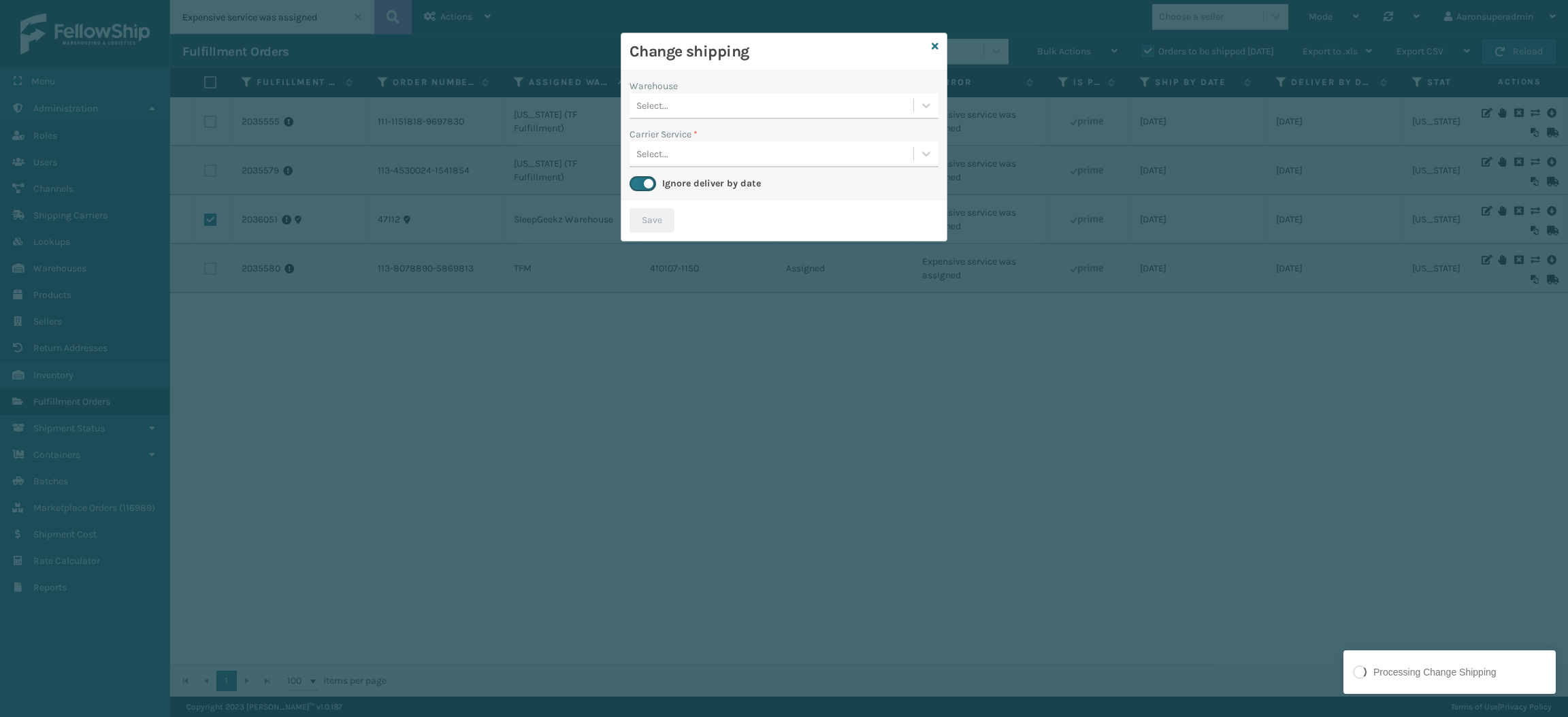
click at [779, 102] on div "Select..." at bounding box center [771, 105] width 283 height 23
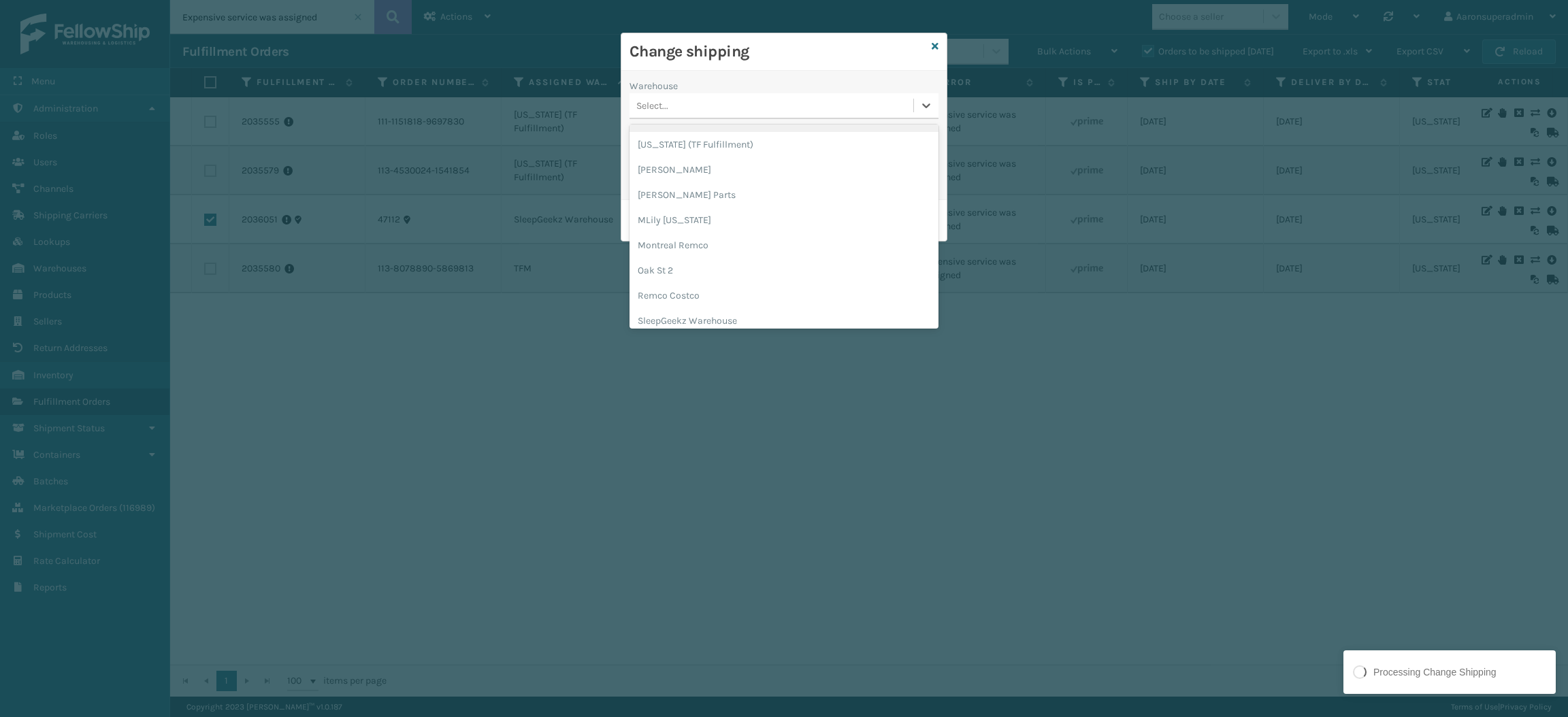
scroll to position [111, 0]
click at [690, 302] on div "SleepGeekz Warehouse" at bounding box center [784, 305] width 309 height 25
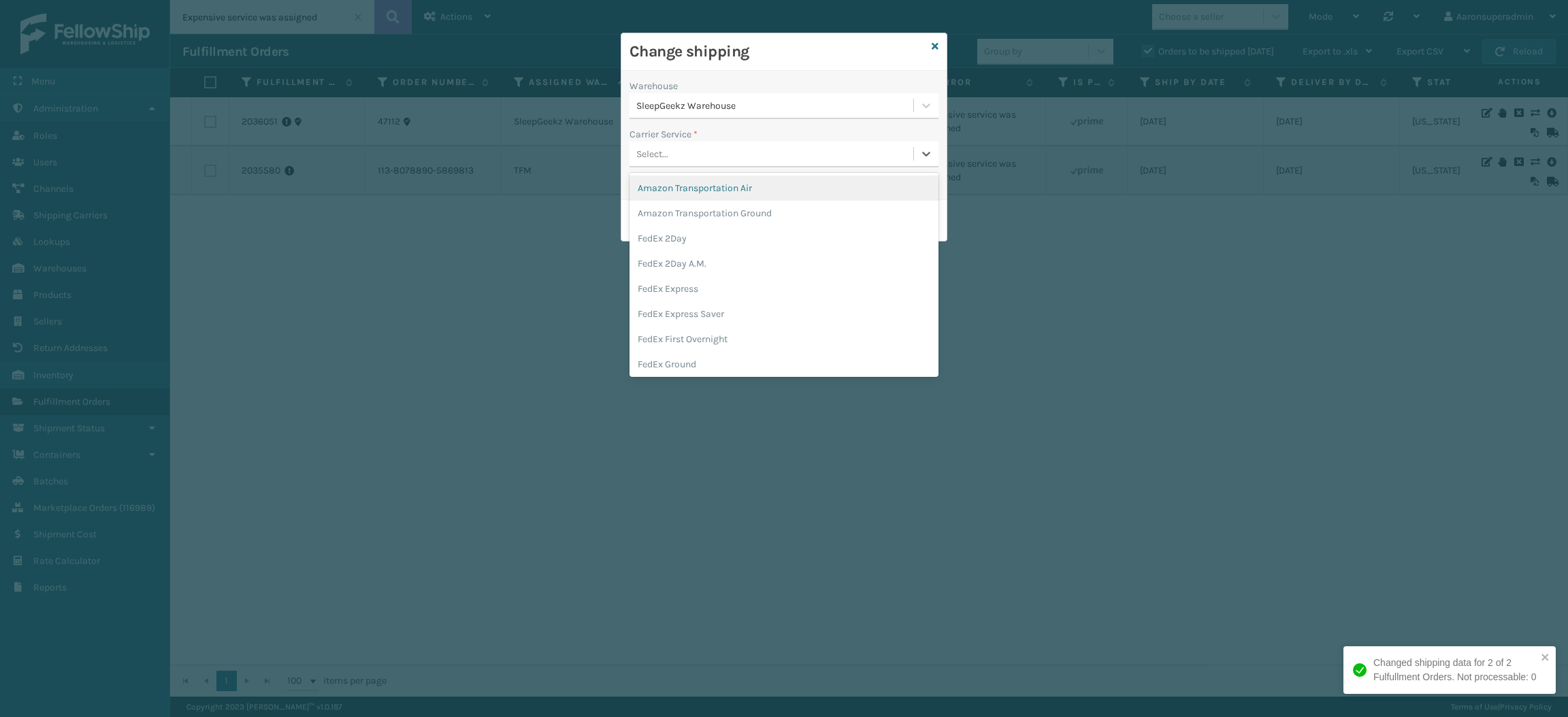
click at [673, 163] on div "Select..." at bounding box center [771, 154] width 283 height 23
click at [662, 347] on div "FedEx Home Delivery" at bounding box center [784, 353] width 309 height 25
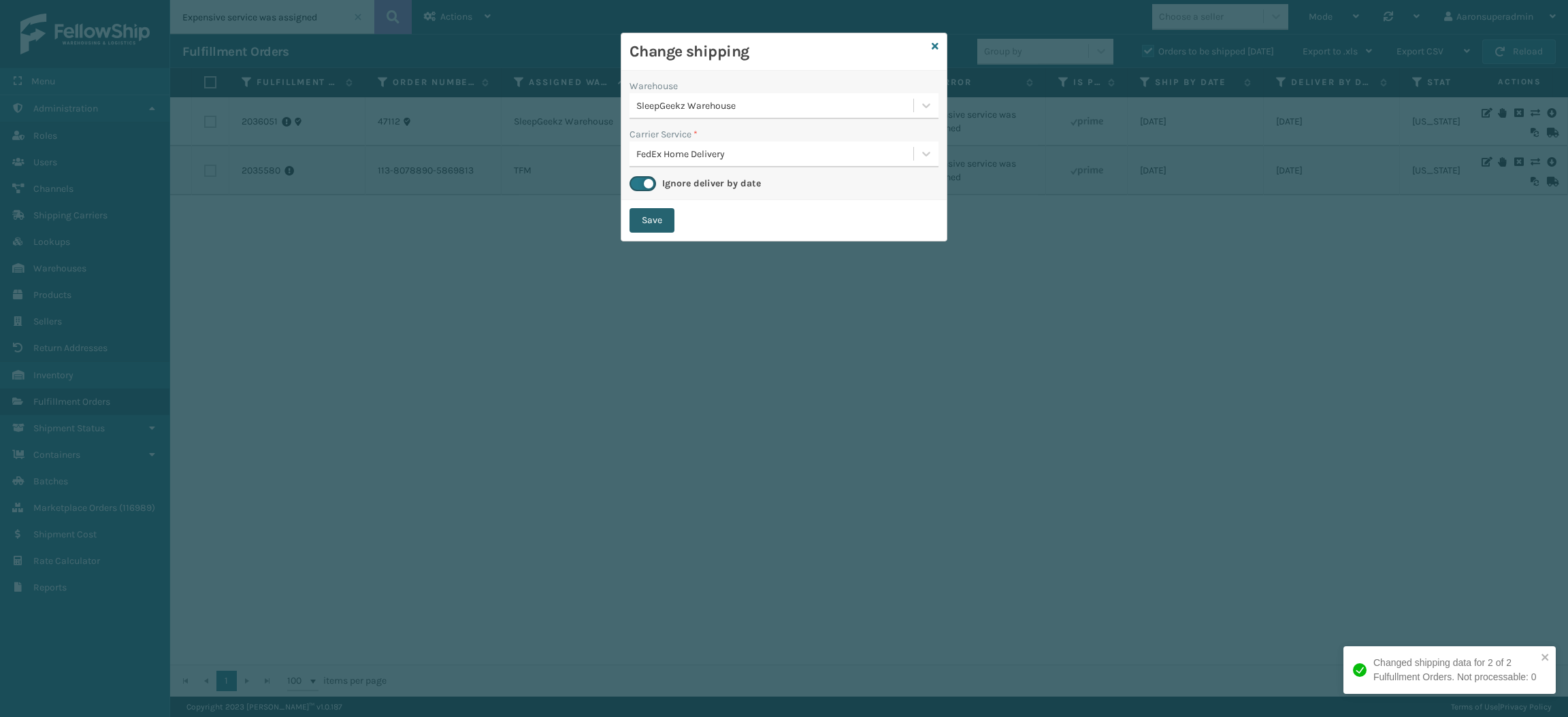
click at [646, 208] on button "Save" at bounding box center [651, 220] width 45 height 25
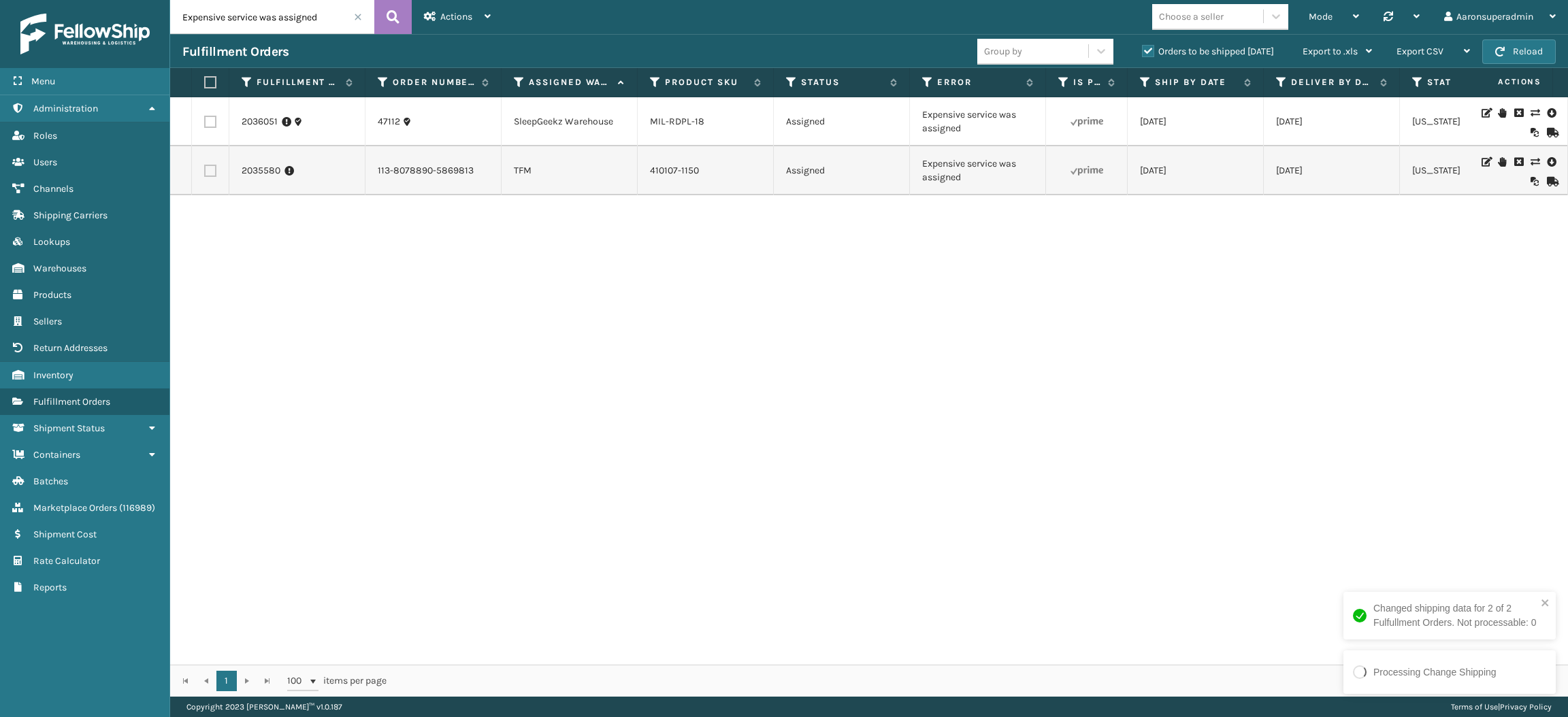
click at [210, 173] on label at bounding box center [210, 170] width 12 height 12
click at [205, 173] on input "checkbox" at bounding box center [204, 168] width 1 height 9
checkbox input "true"
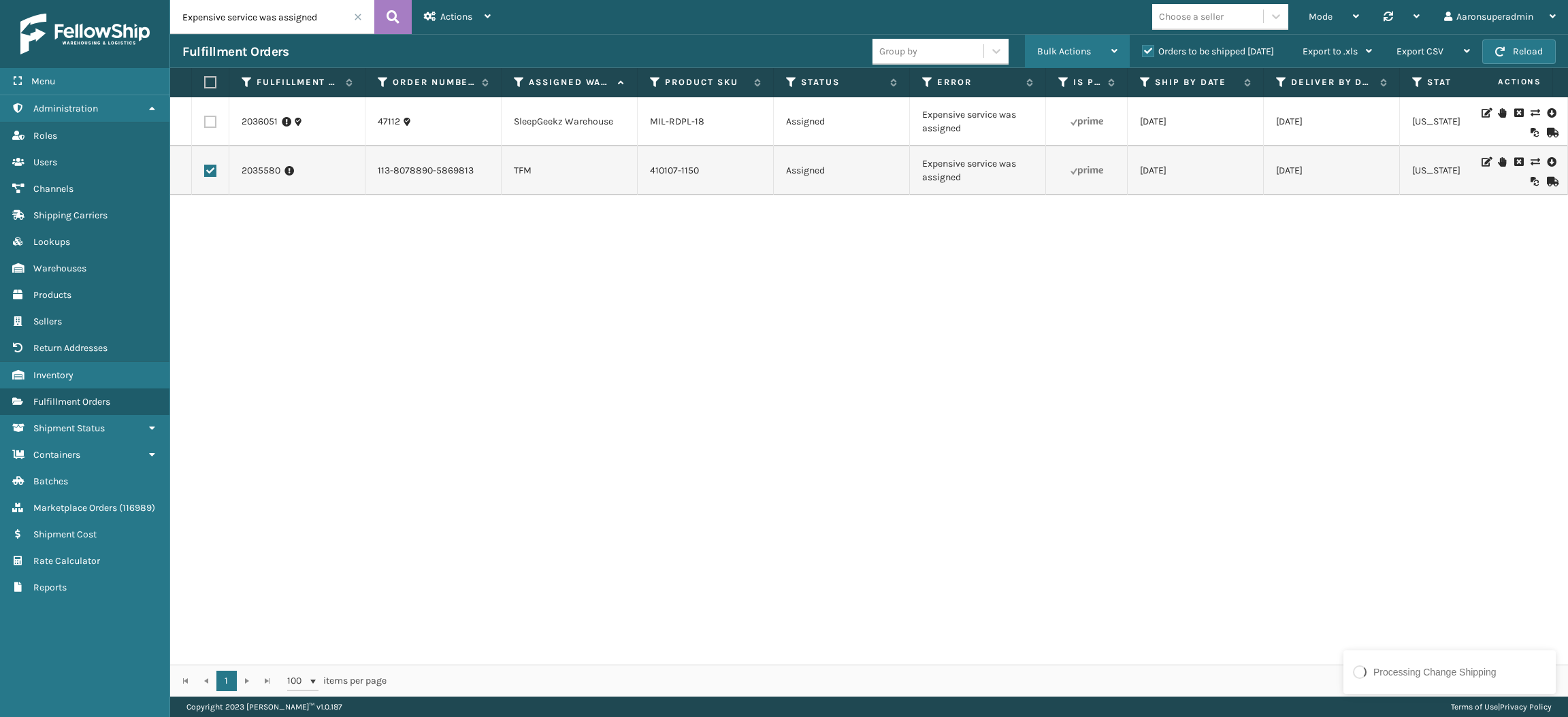
click at [1055, 45] on div "Bulk Actions" at bounding box center [1077, 51] width 80 height 34
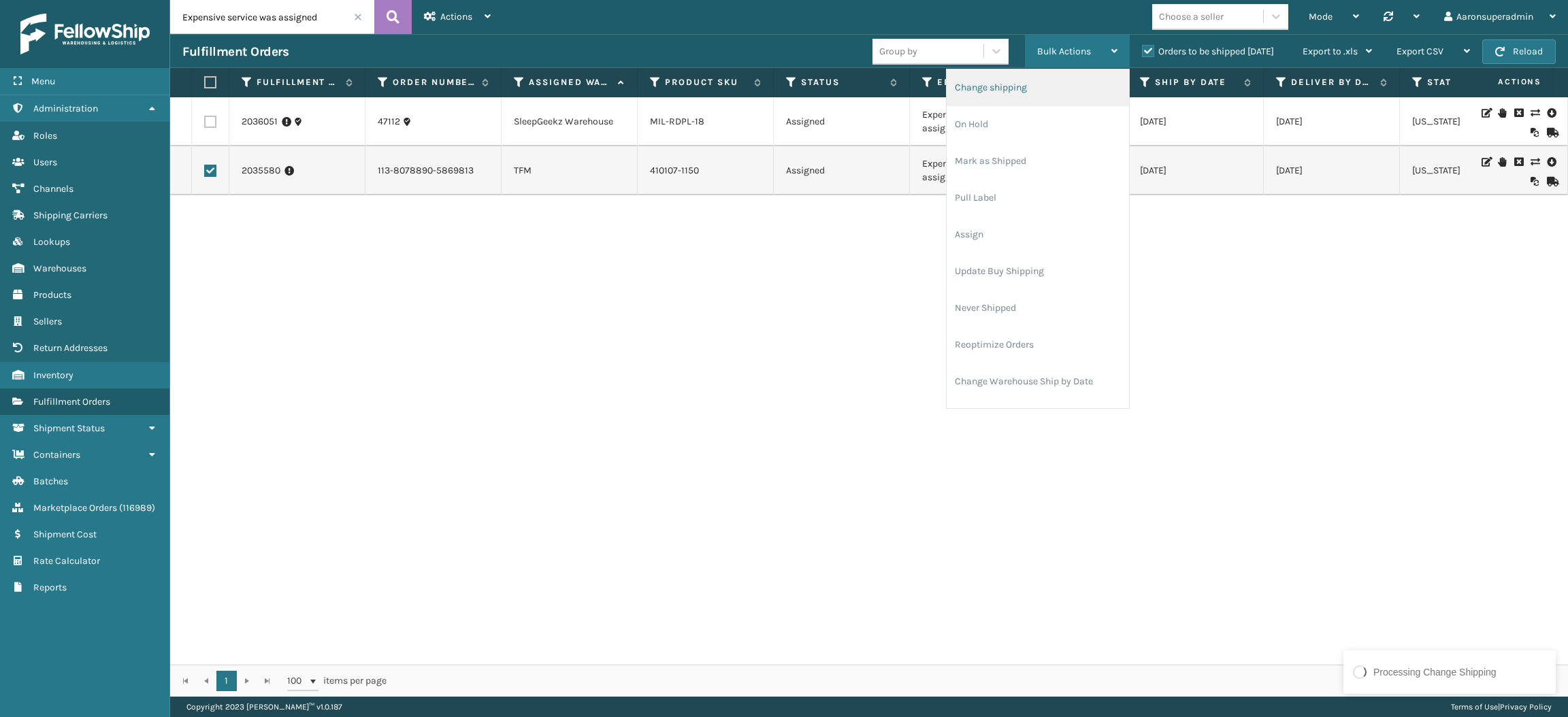
click at [1027, 70] on li "Change shipping" at bounding box center [1038, 87] width 182 height 37
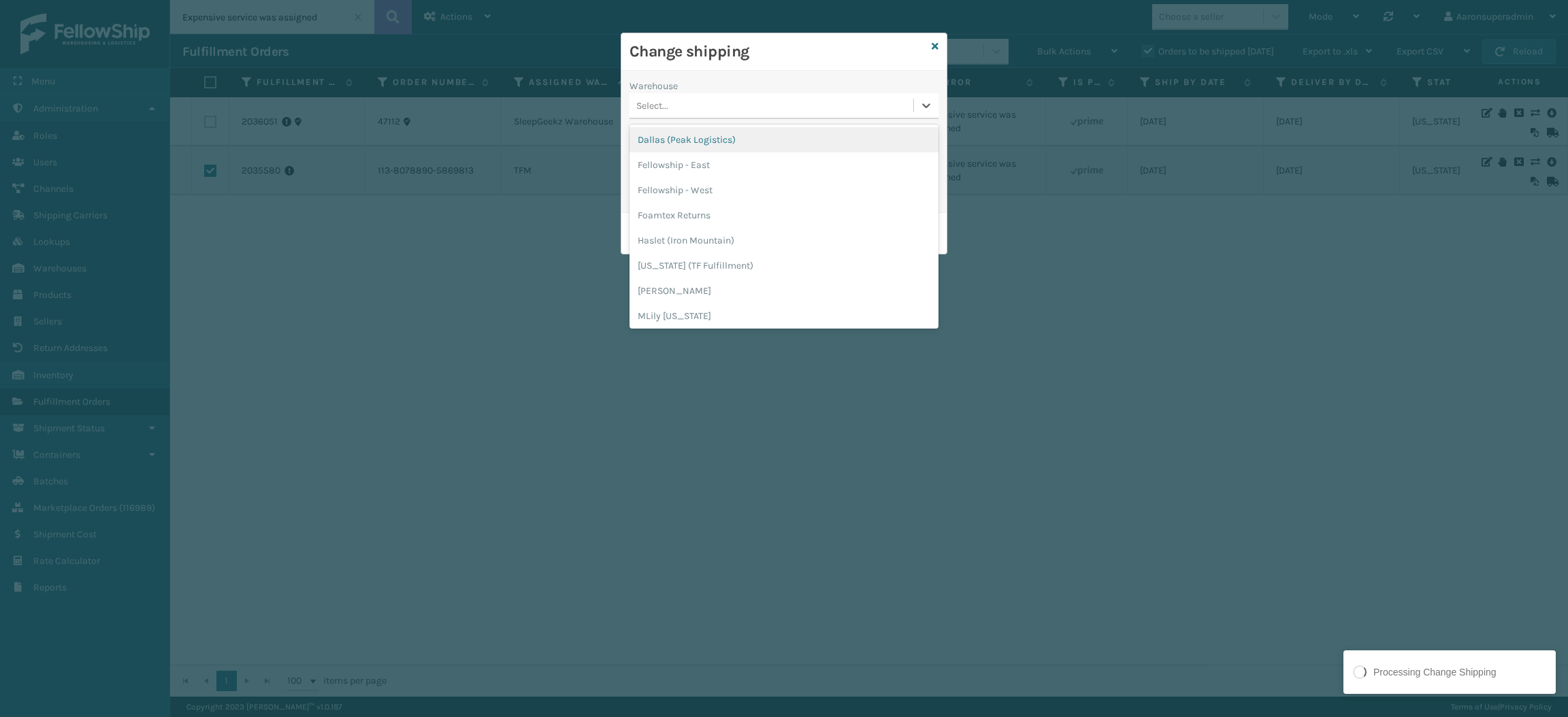
click at [659, 103] on div "Select..." at bounding box center [652, 106] width 32 height 14
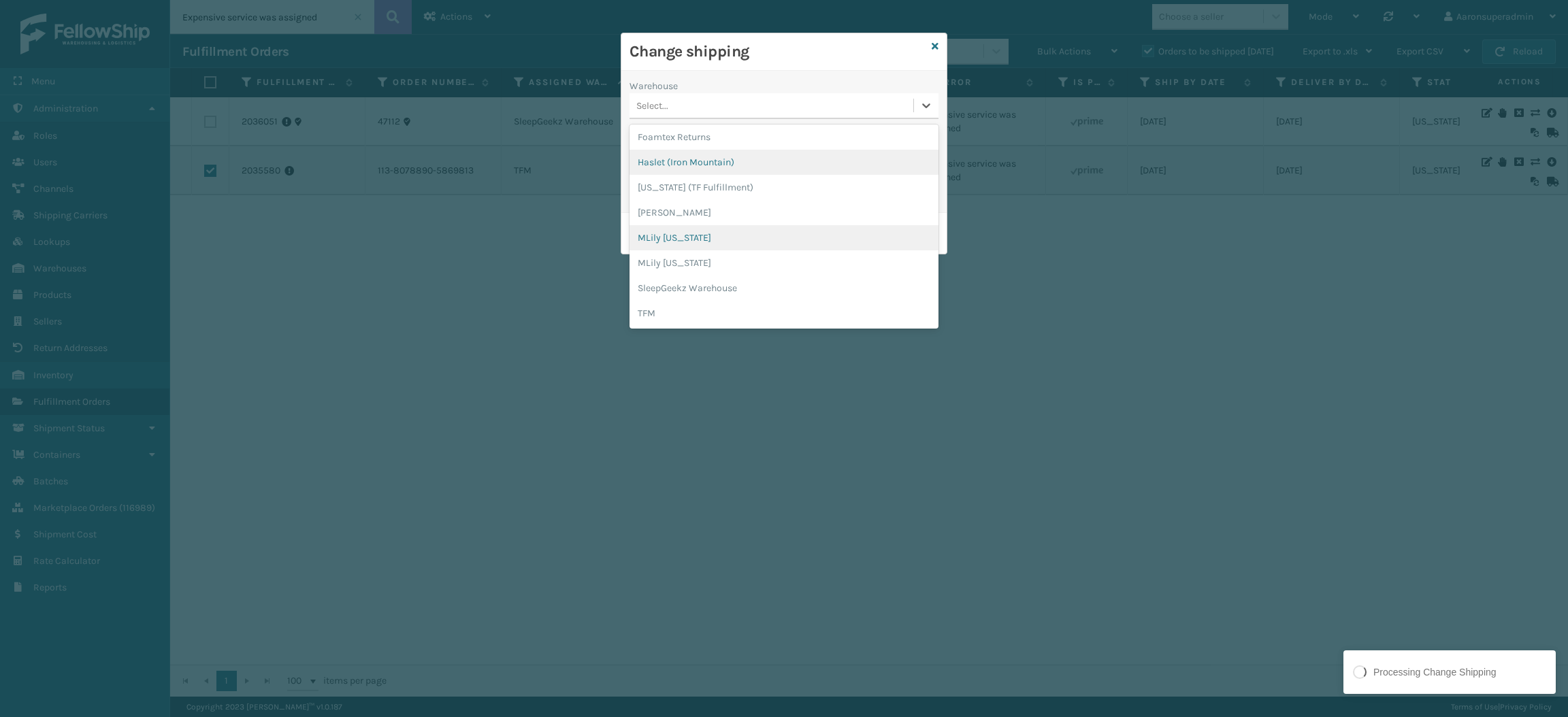
scroll to position [78, 0]
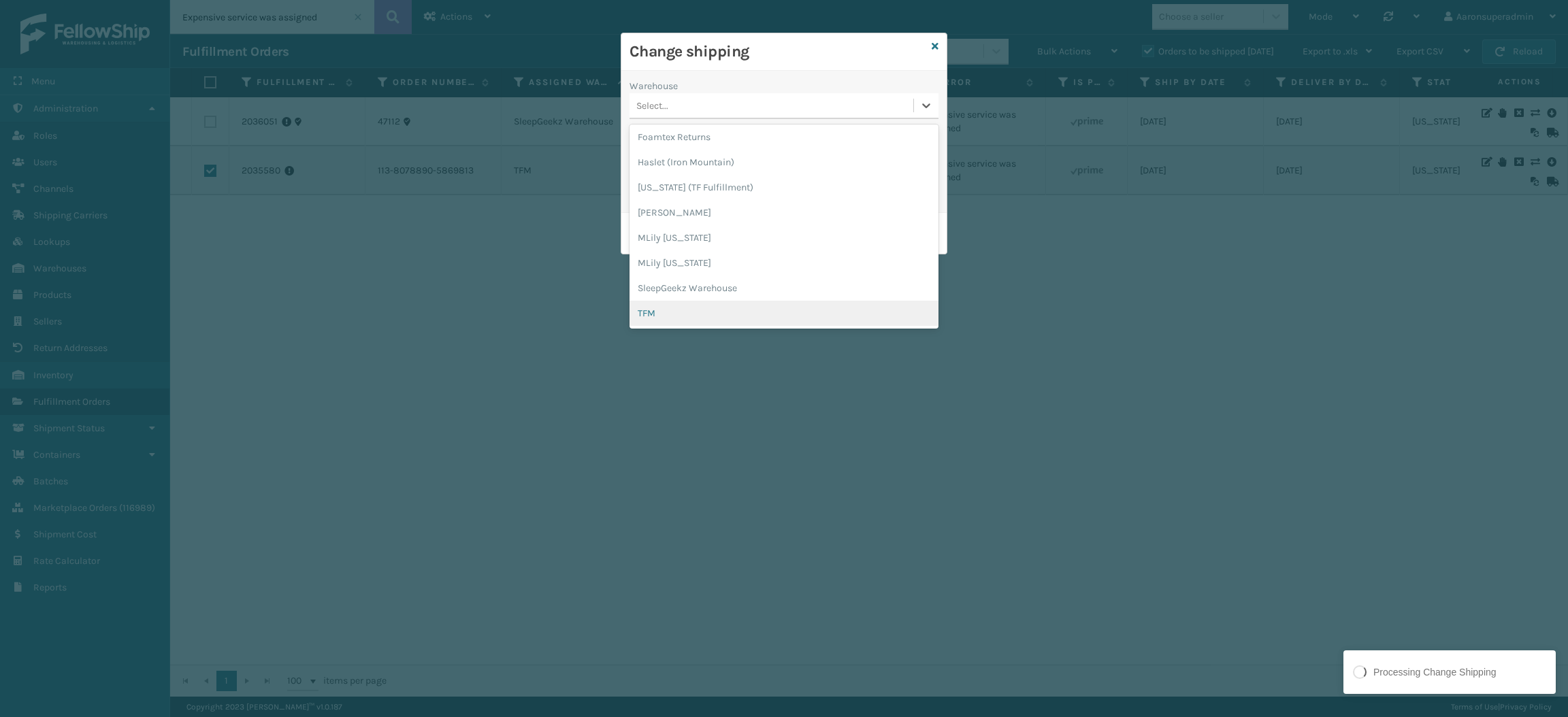
click at [667, 306] on div "TFM" at bounding box center [784, 313] width 309 height 25
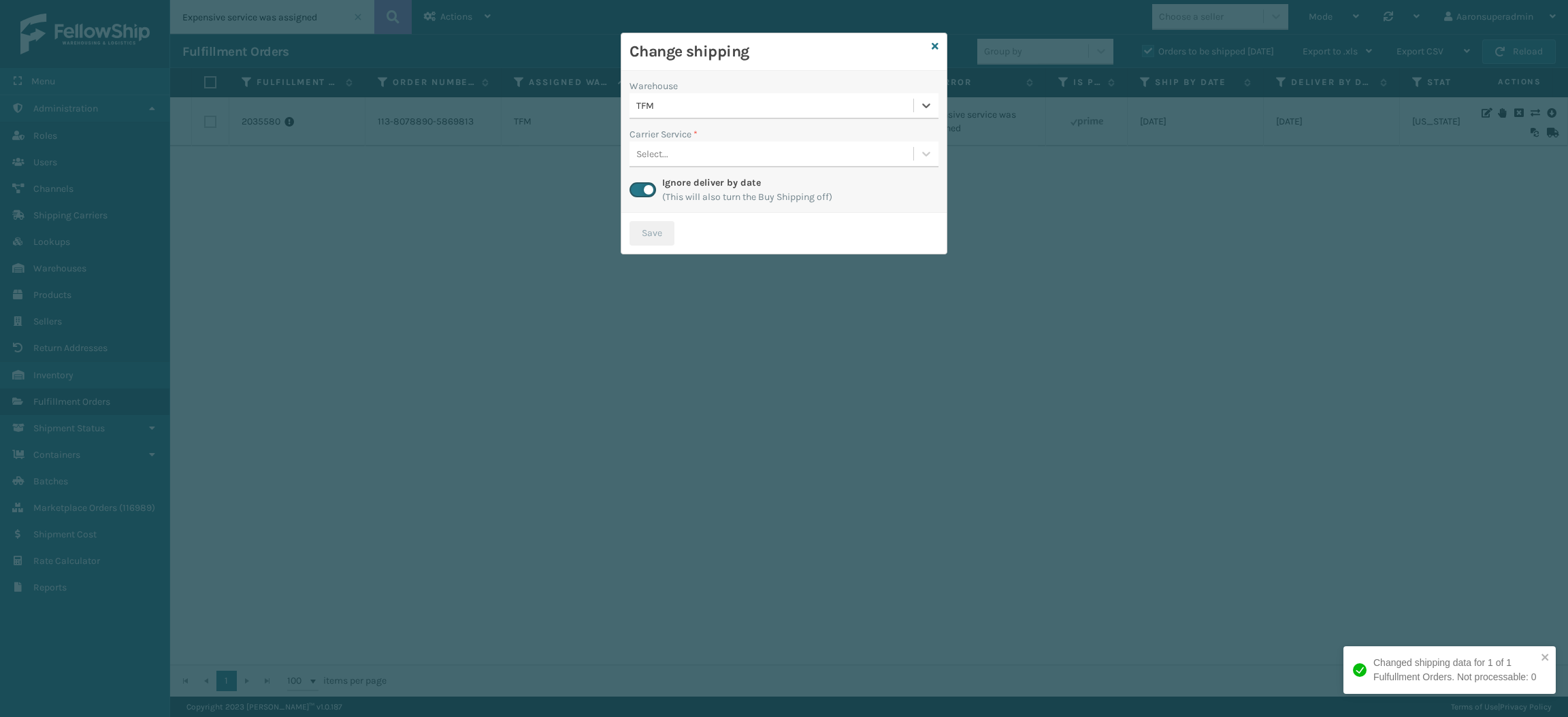
click at [665, 146] on div "Select..." at bounding box center [771, 154] width 283 height 23
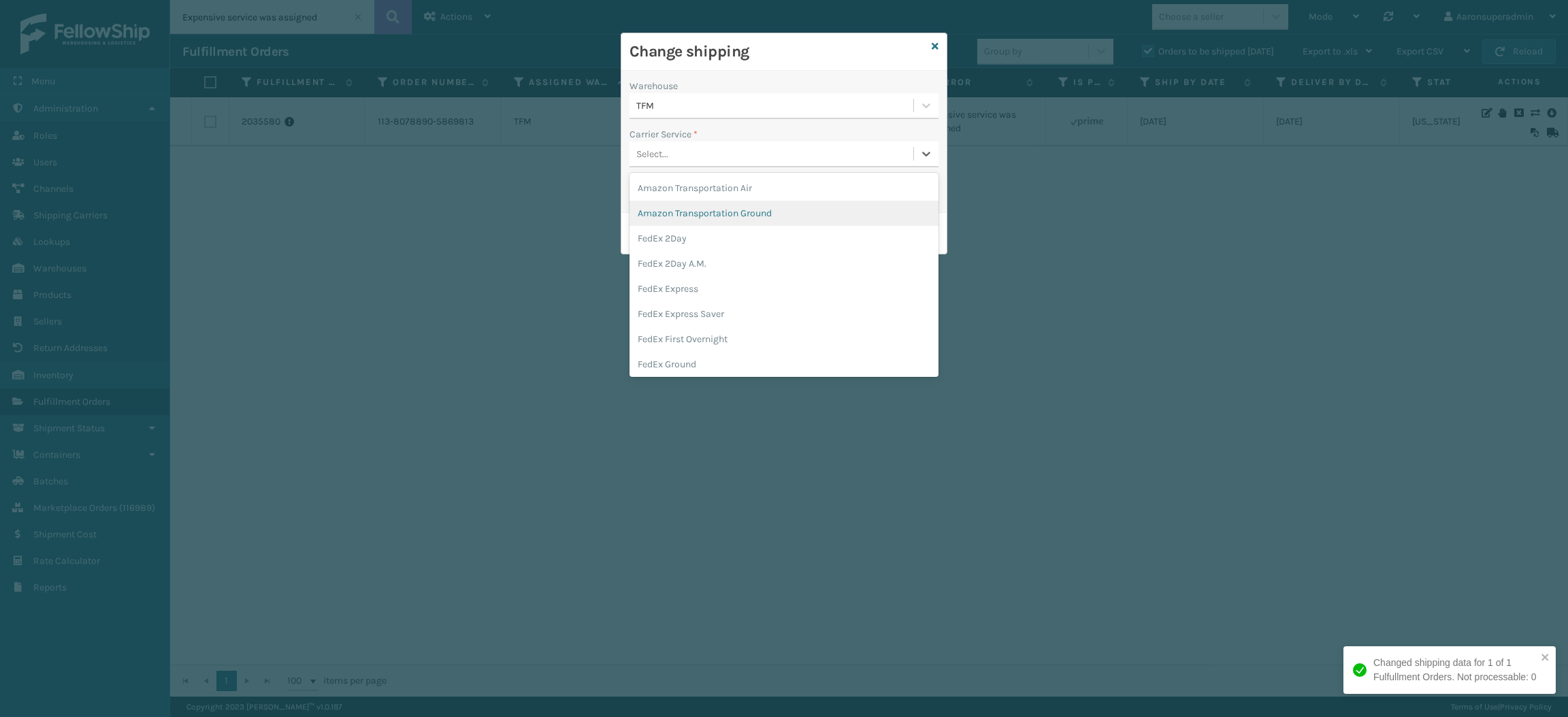
scroll to position [182, 0]
click at [679, 214] on div "FedEx Home Delivery" at bounding box center [784, 206] width 309 height 25
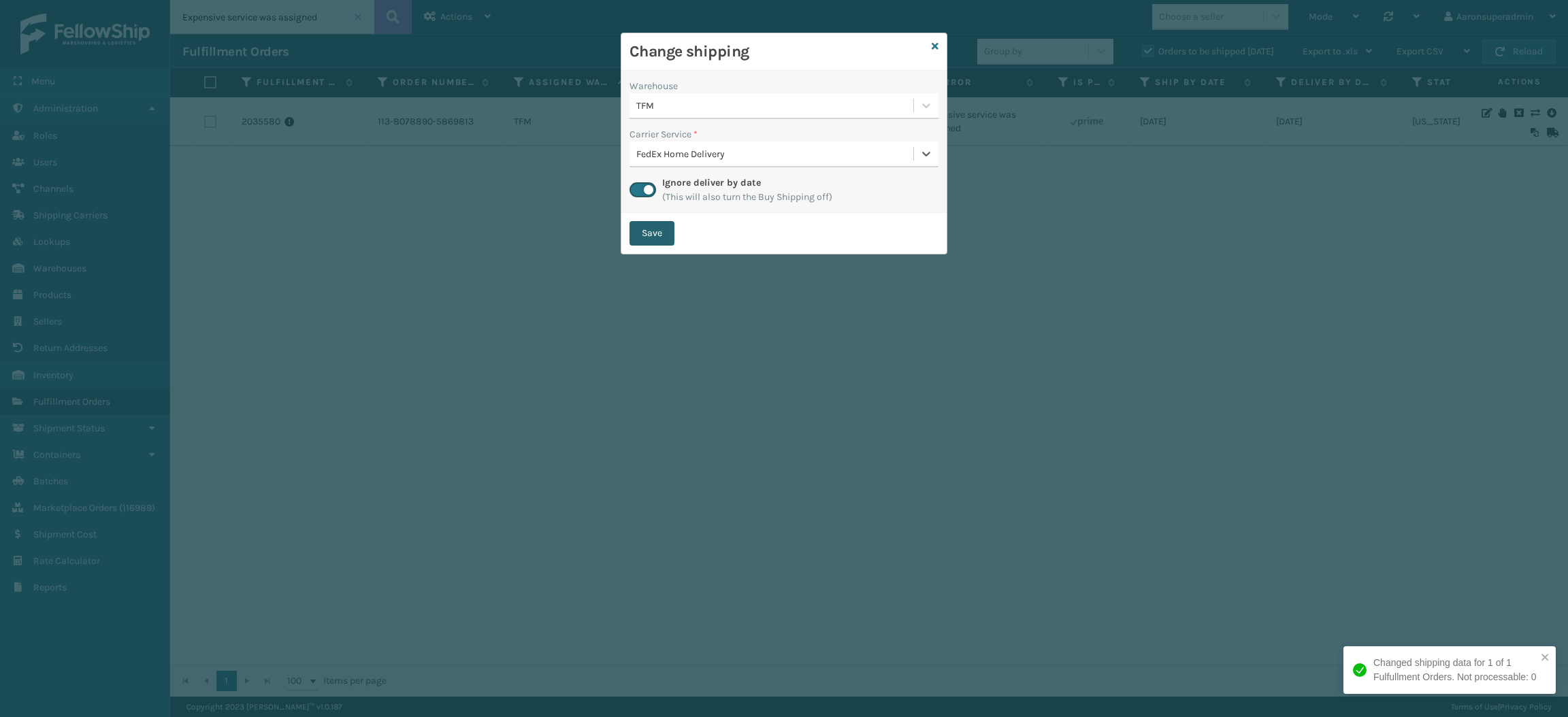
click at [654, 238] on button "Save" at bounding box center [651, 233] width 45 height 25
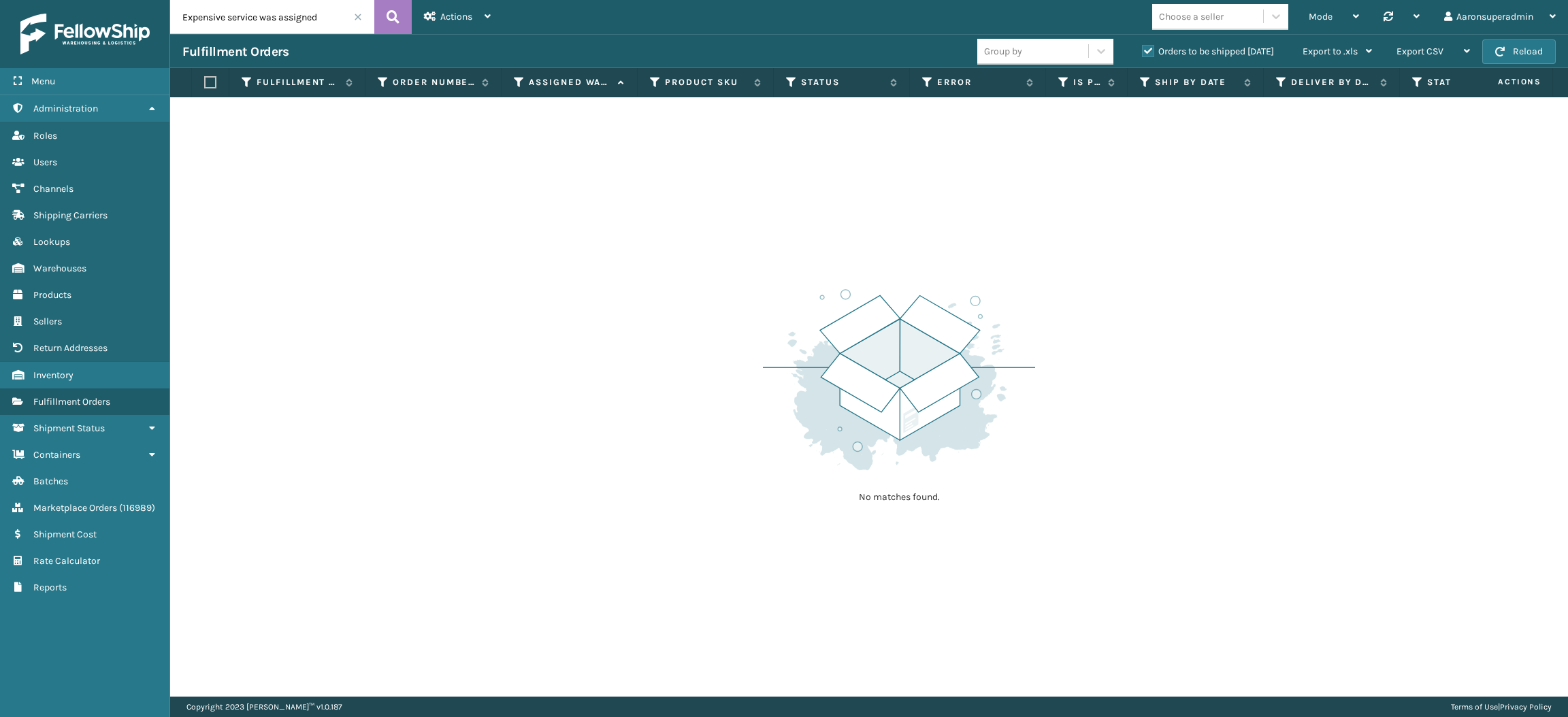
click at [358, 19] on span at bounding box center [358, 17] width 8 height 8
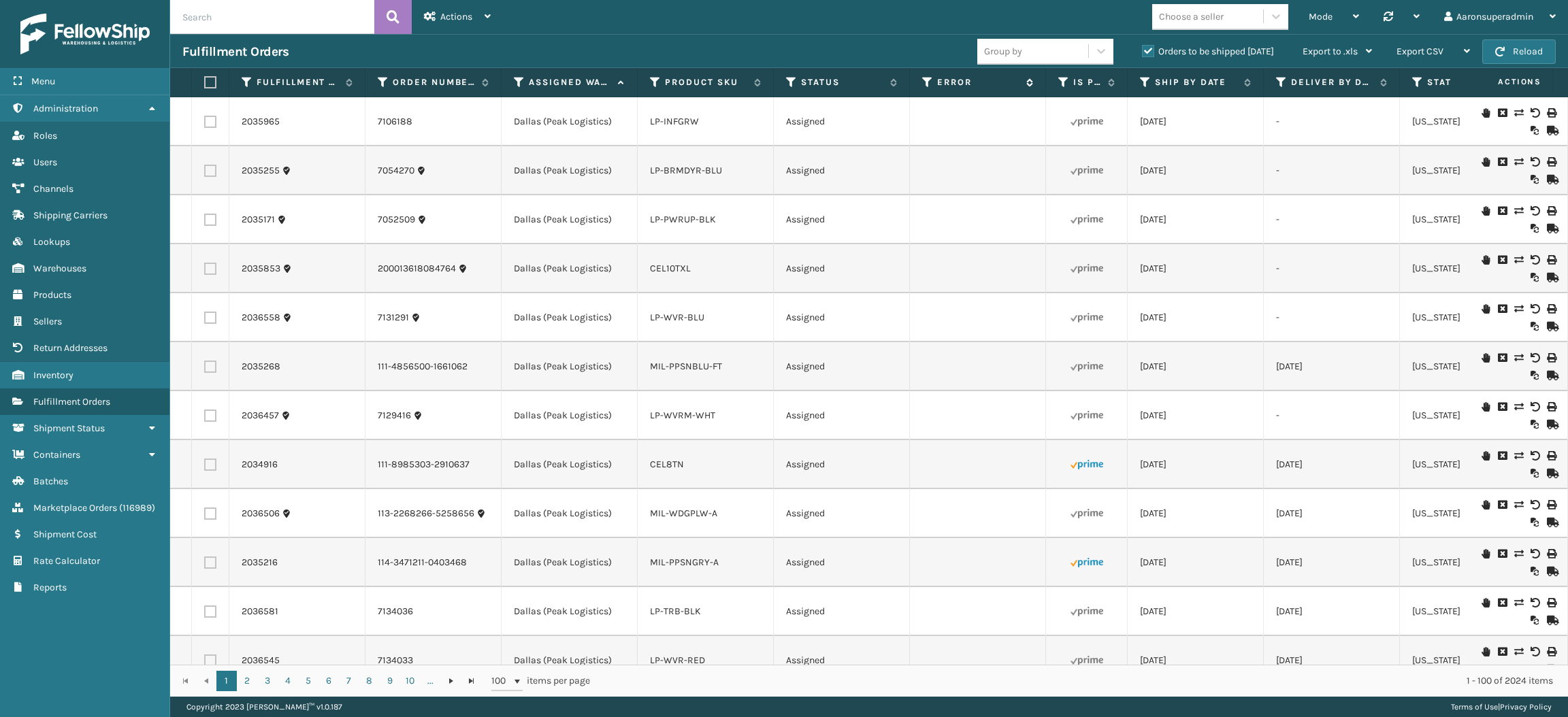
click at [949, 81] on label "Error" at bounding box center [978, 82] width 82 height 12
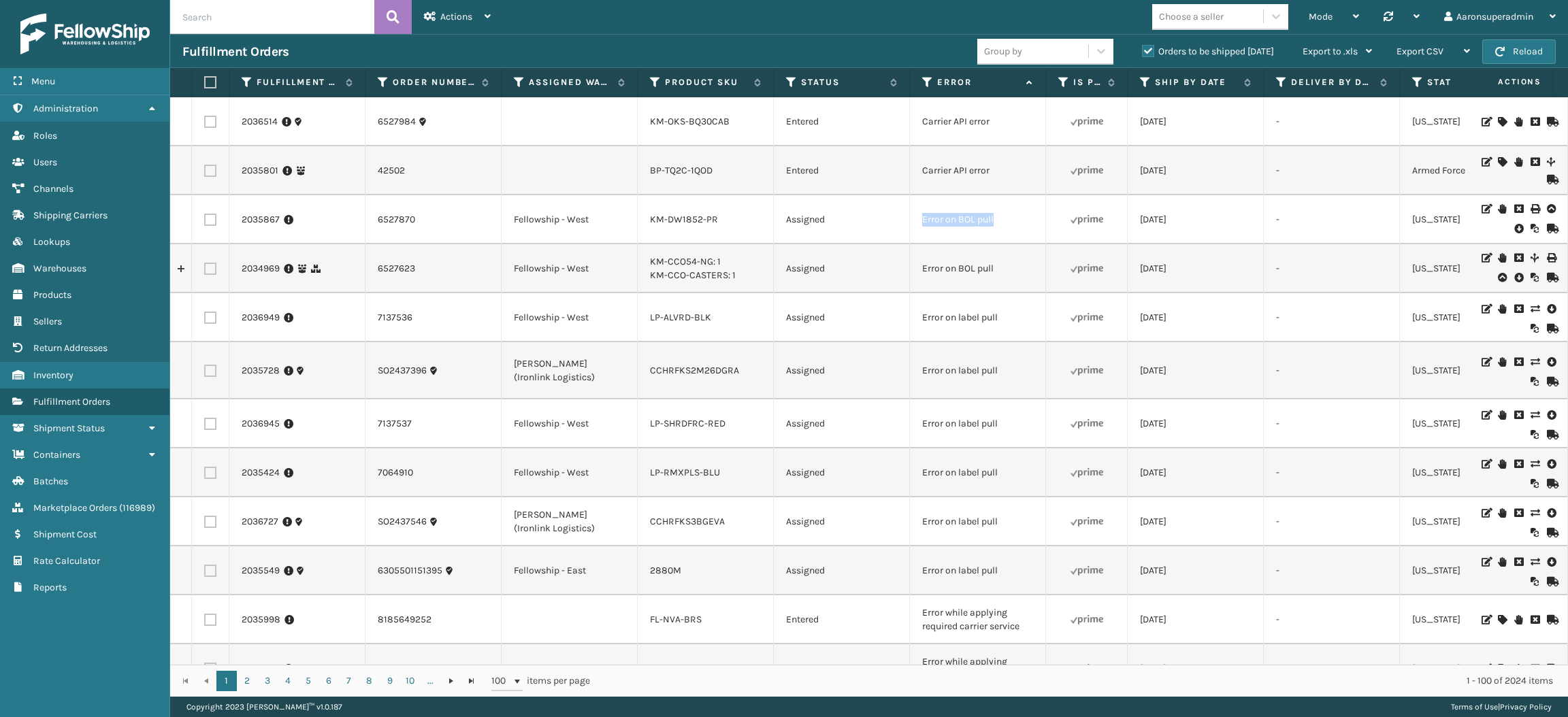
drag, startPoint x: 1003, startPoint y: 228, endPoint x: 893, endPoint y: 219, distance: 110.4
copy tr "Error on BOL pull"
click at [340, 15] on input "text" at bounding box center [272, 17] width 204 height 34
paste input "Error on BOL pull"
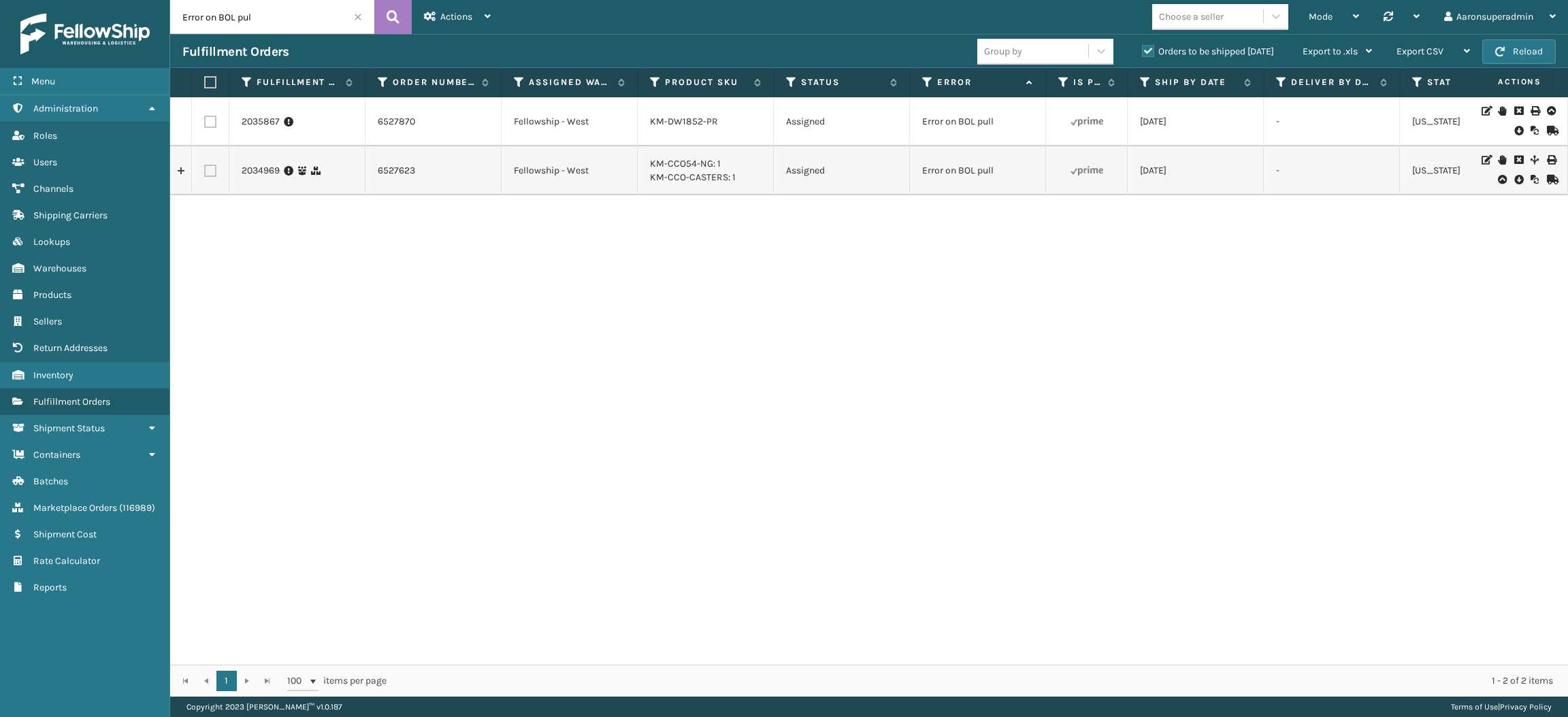
type input "Error on BOL pul"
click at [361, 16] on span at bounding box center [358, 17] width 8 height 8
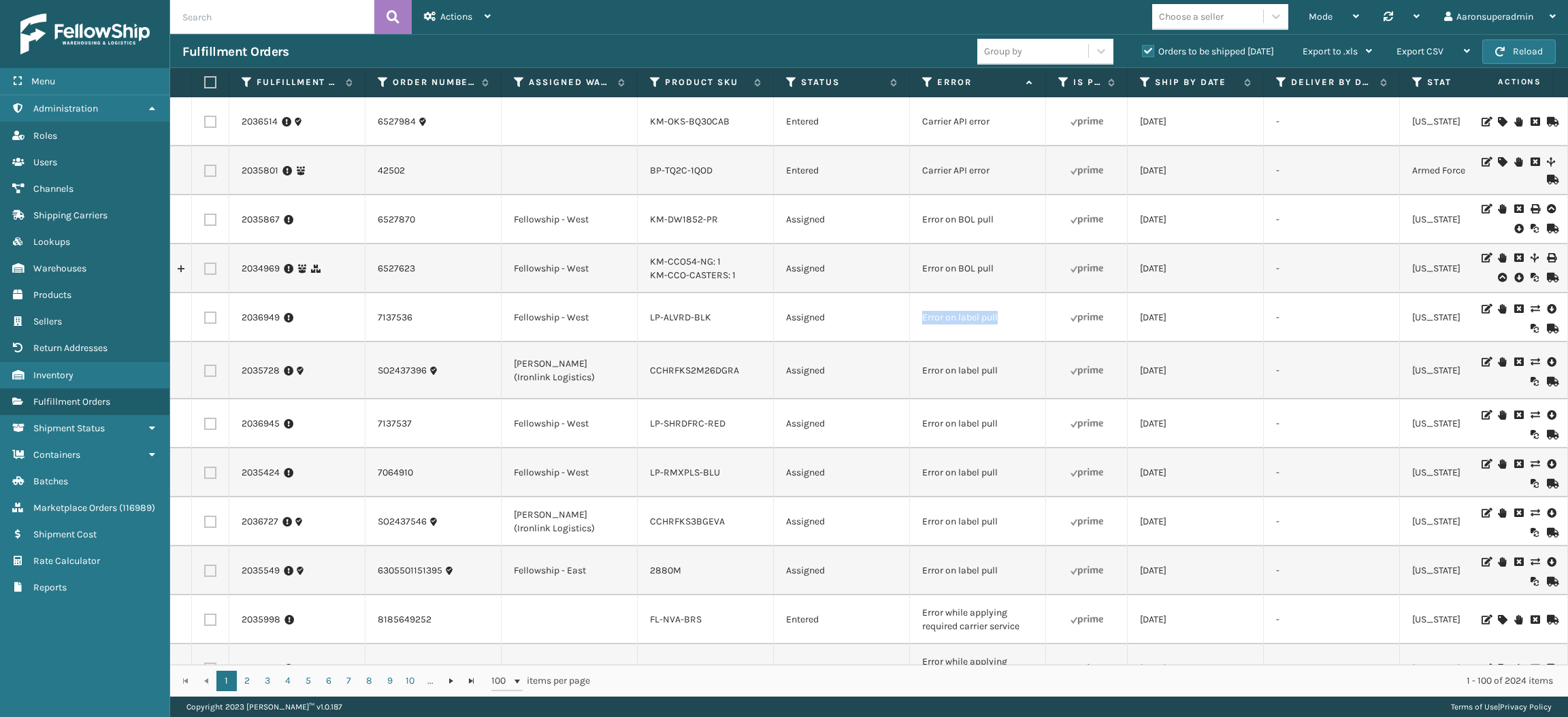
drag, startPoint x: 1009, startPoint y: 330, endPoint x: 855, endPoint y: 334, distance: 154.1
copy tr "Error on label pull"
click at [248, 6] on input "text" at bounding box center [272, 17] width 204 height 34
paste input "Error on label pull"
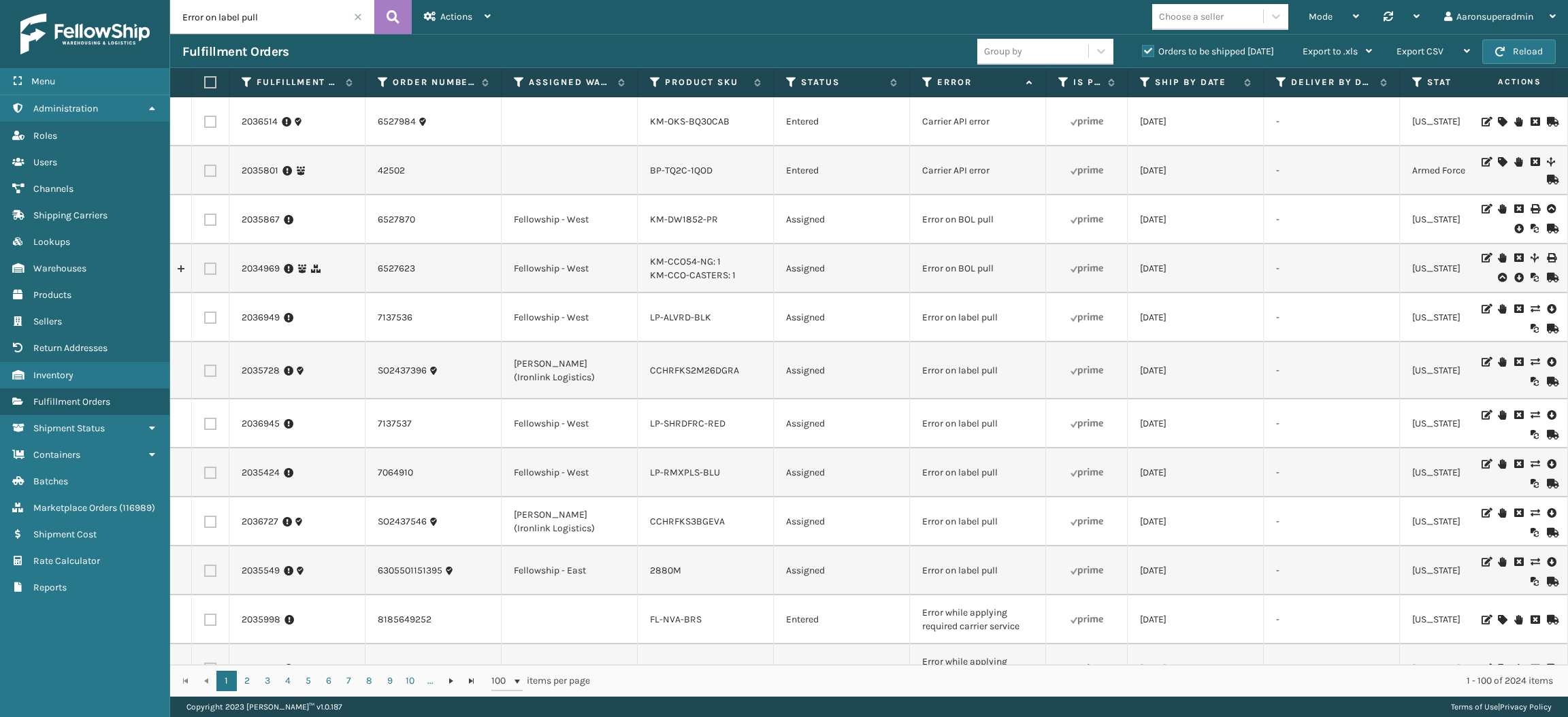
type input "Error on label pull"
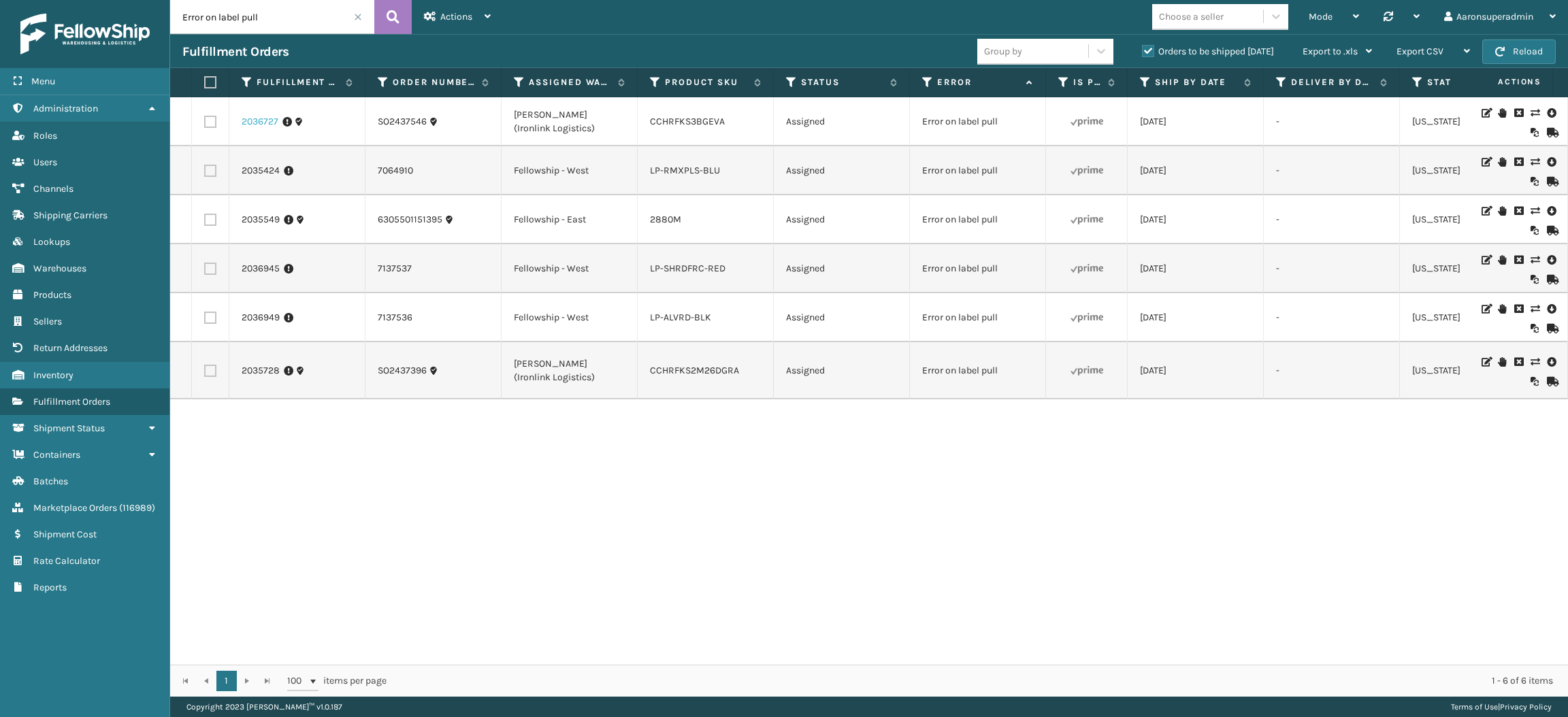
click at [260, 127] on link "2036727" at bounding box center [260, 122] width 37 height 14
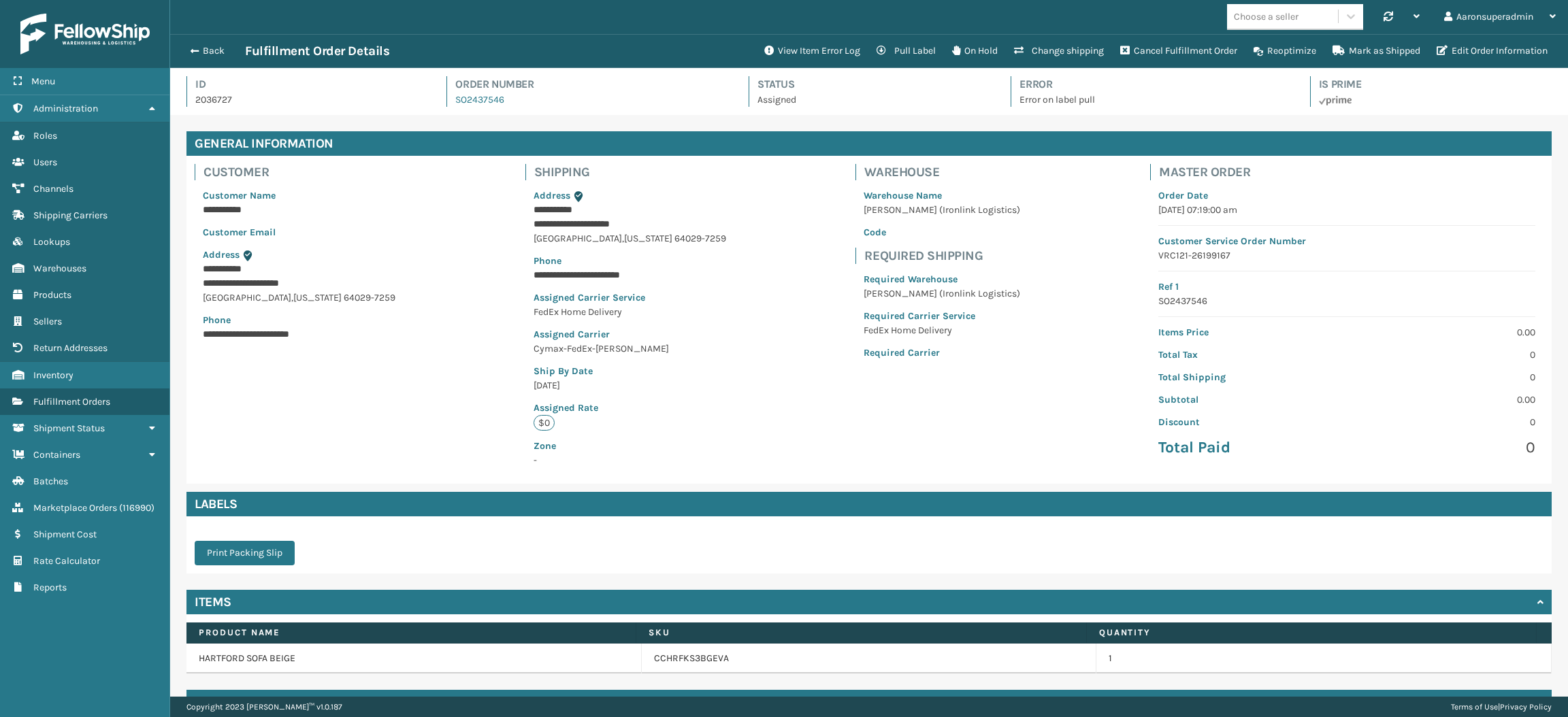
scroll to position [32, 1397]
click at [790, 51] on button "View Item Error Log" at bounding box center [811, 51] width 112 height 27
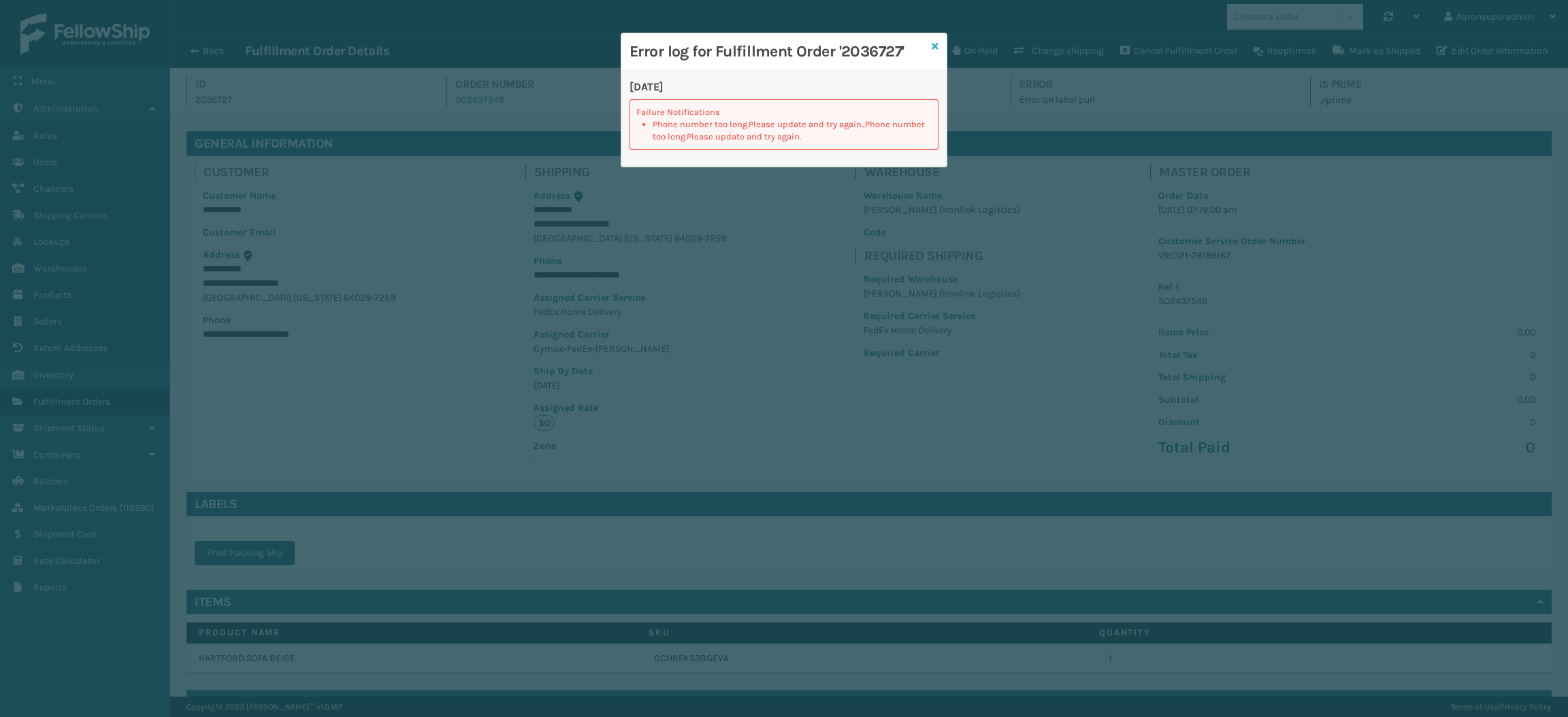
click at [933, 43] on icon at bounding box center [934, 47] width 7 height 10
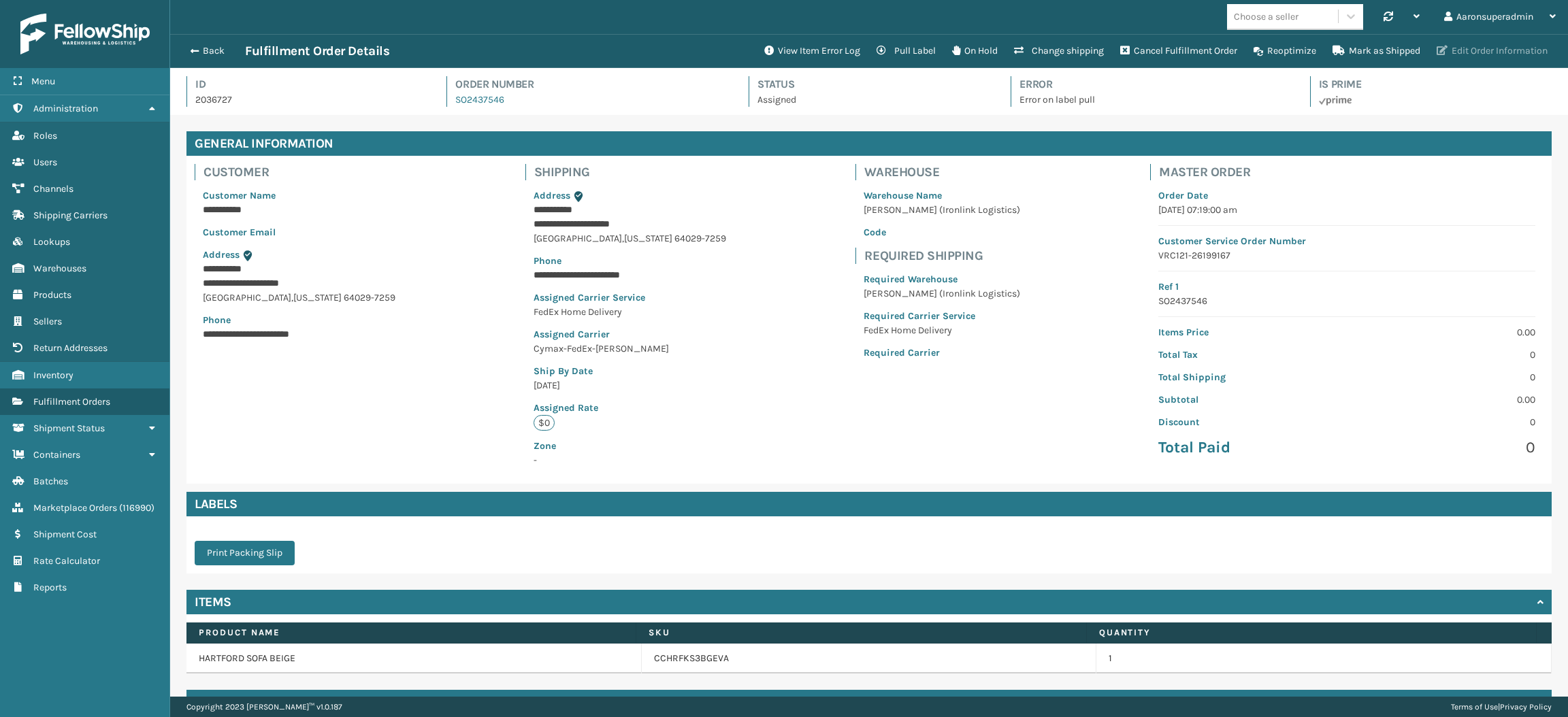
click at [1466, 43] on button "Edit Order Information" at bounding box center [1492, 51] width 127 height 27
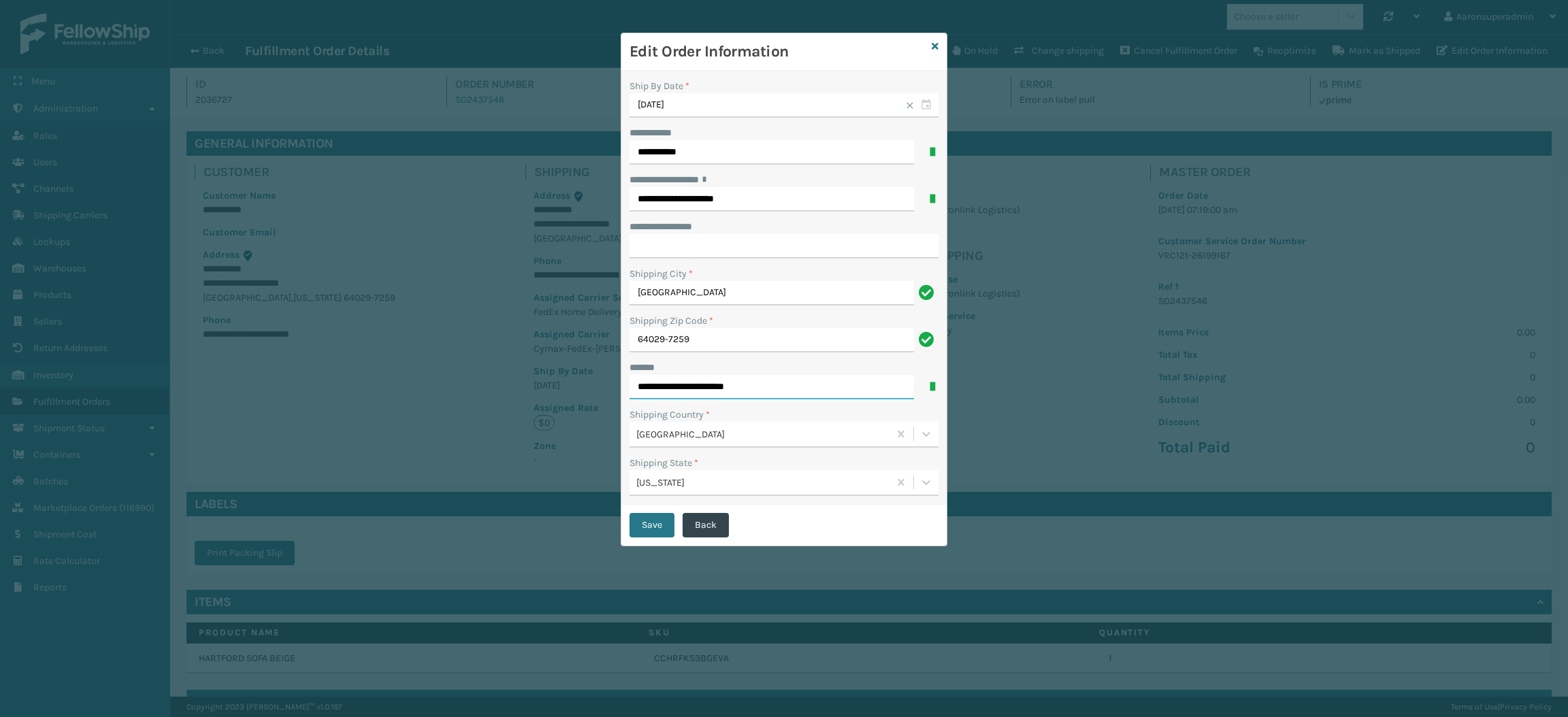
click at [730, 383] on input "**********" at bounding box center [771, 387] width 284 height 25
type input "**********"
click at [650, 528] on button "Save" at bounding box center [651, 525] width 45 height 25
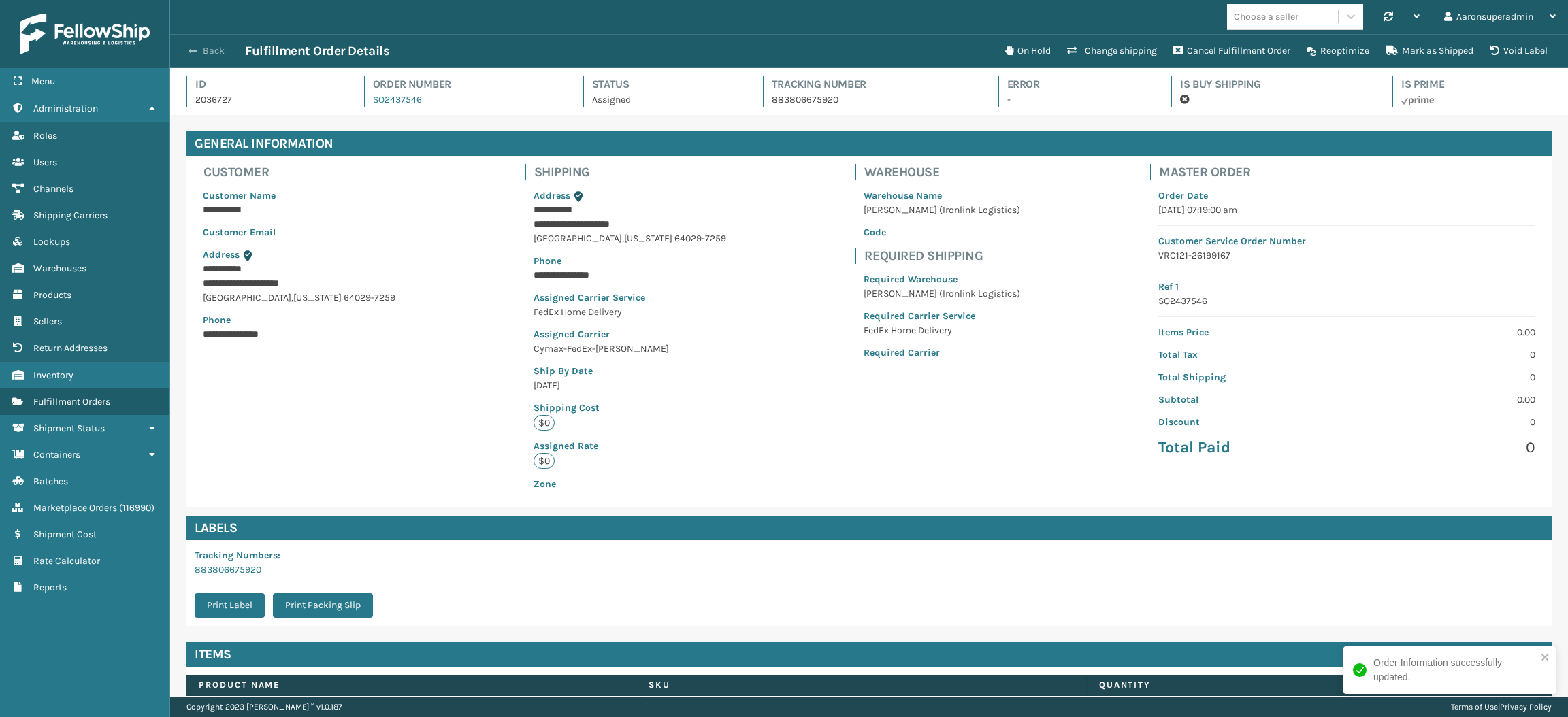
click at [223, 51] on button "Back" at bounding box center [213, 51] width 62 height 12
click at [210, 51] on button "Back" at bounding box center [213, 51] width 62 height 12
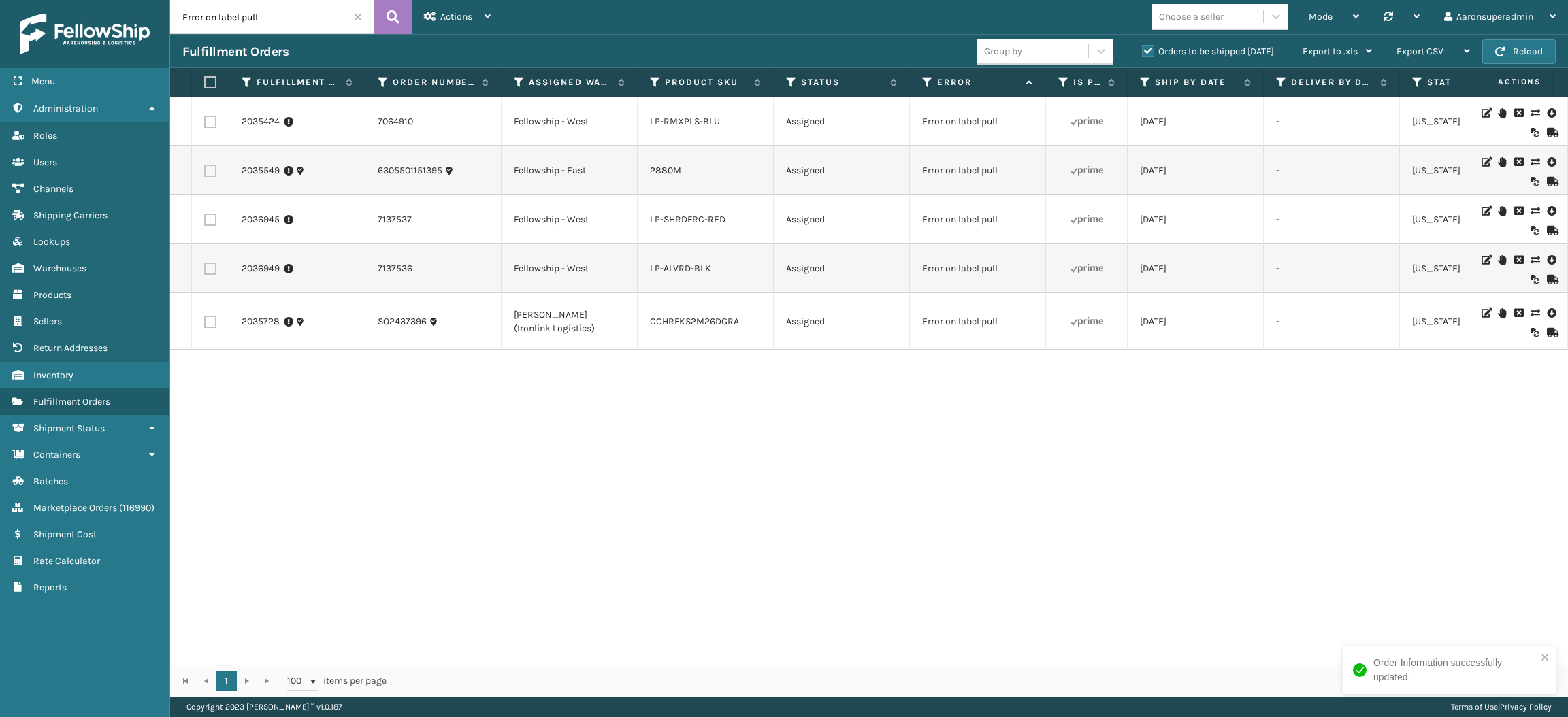
click at [243, 110] on td "2035424" at bounding box center [297, 121] width 136 height 49
click at [249, 125] on link "2035424" at bounding box center [261, 122] width 38 height 14
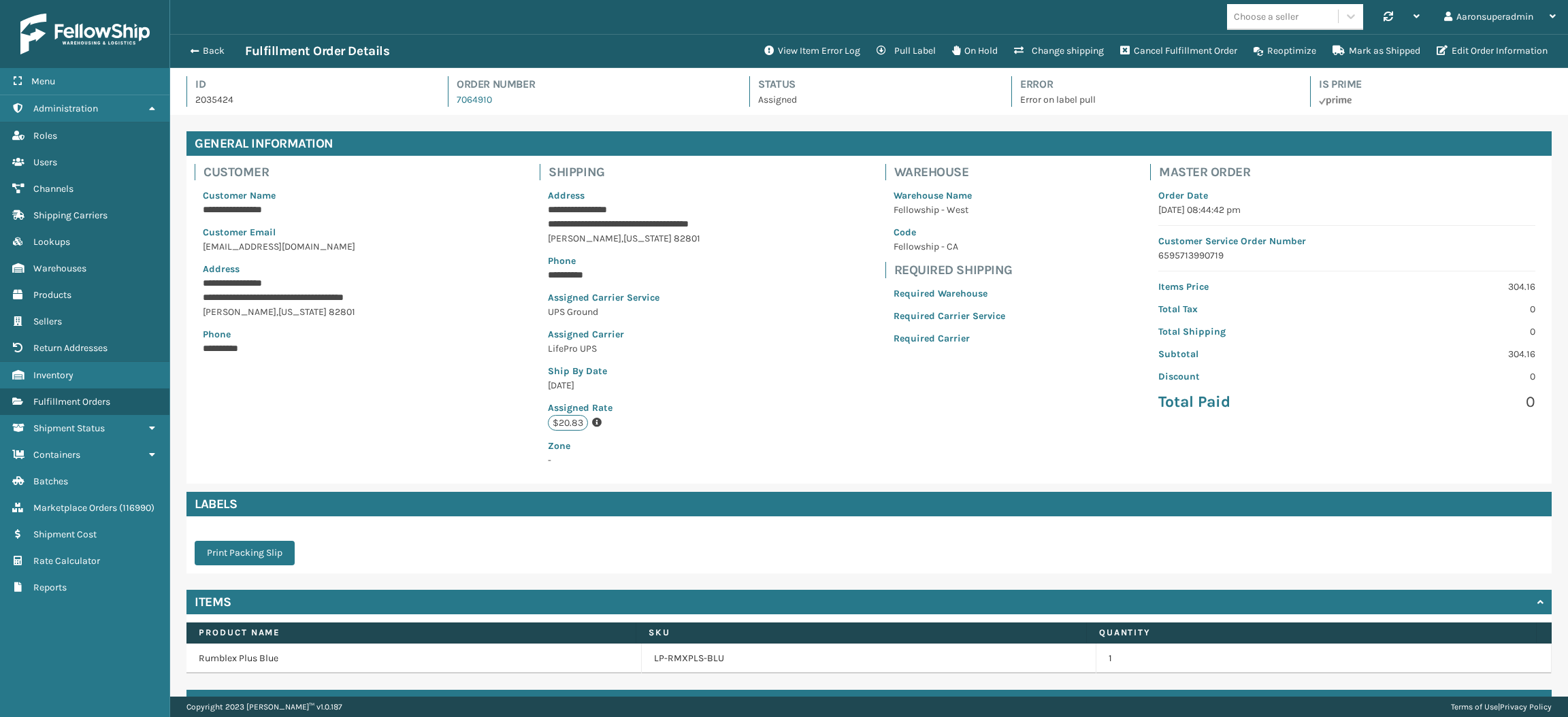
scroll to position [32, 1397]
click at [1436, 49] on icon "button" at bounding box center [1441, 51] width 11 height 10
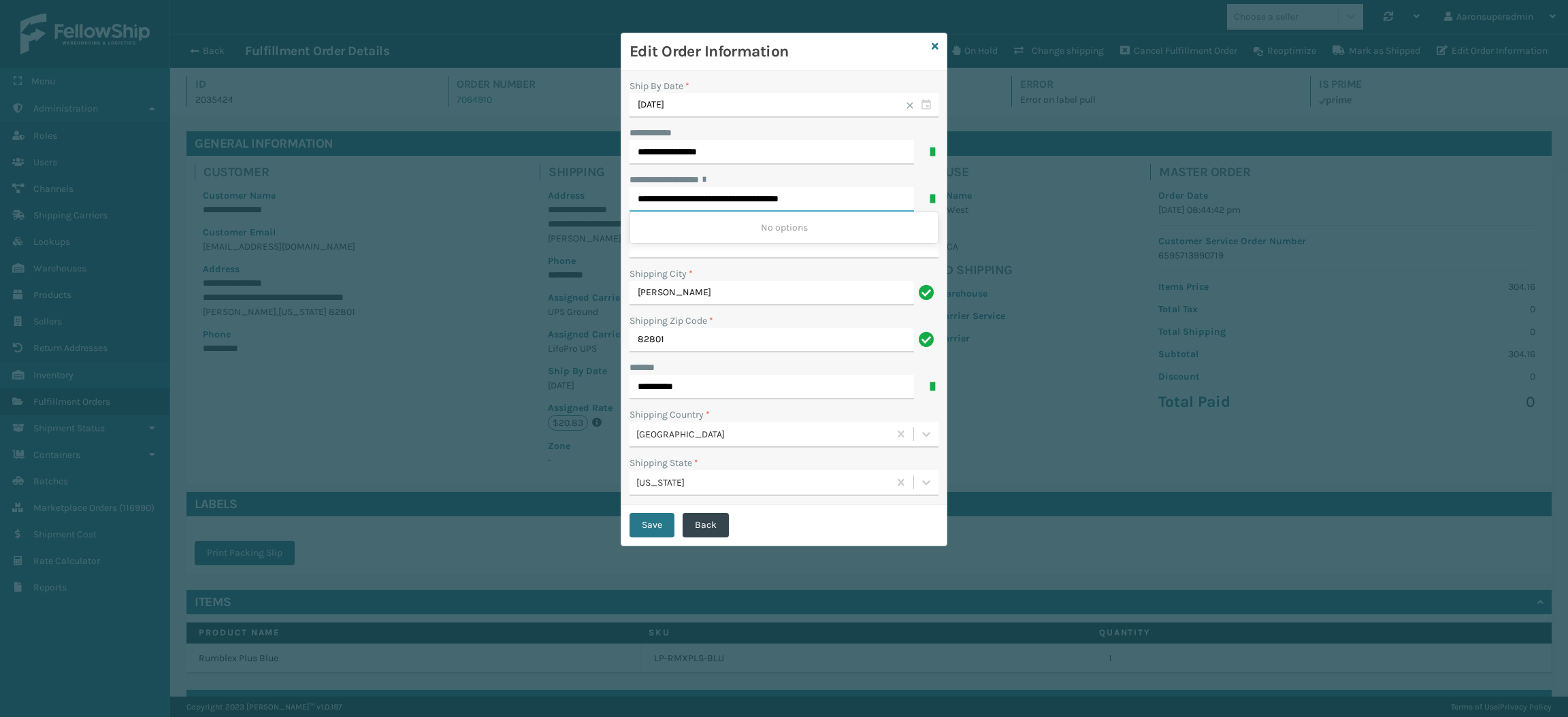
drag, startPoint x: 745, startPoint y: 206, endPoint x: 909, endPoint y: 202, distance: 164.0
click at [909, 202] on input "**********" at bounding box center [771, 199] width 284 height 25
type input "**********"
click at [664, 524] on button "Save" at bounding box center [651, 525] width 45 height 25
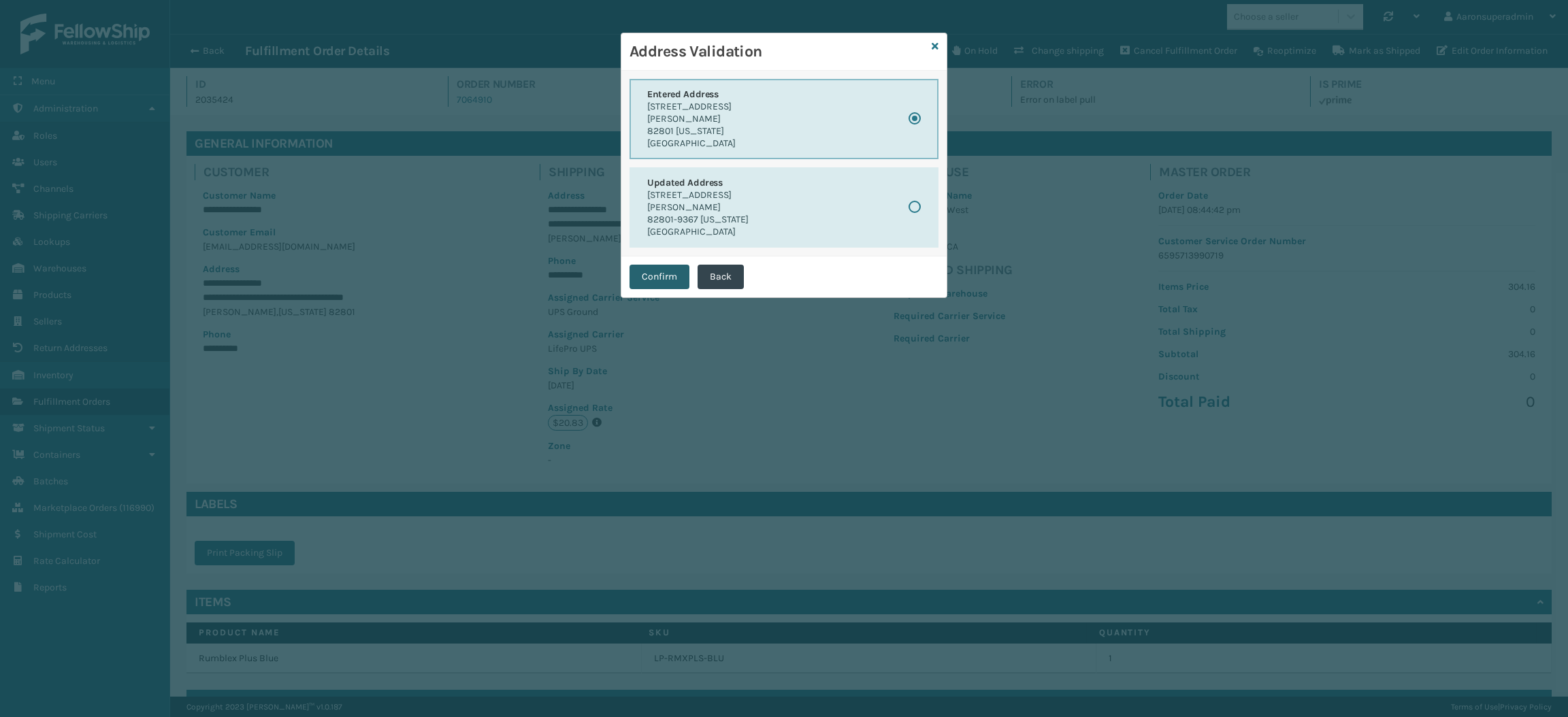
click at [672, 268] on button "Confirm" at bounding box center [659, 276] width 59 height 25
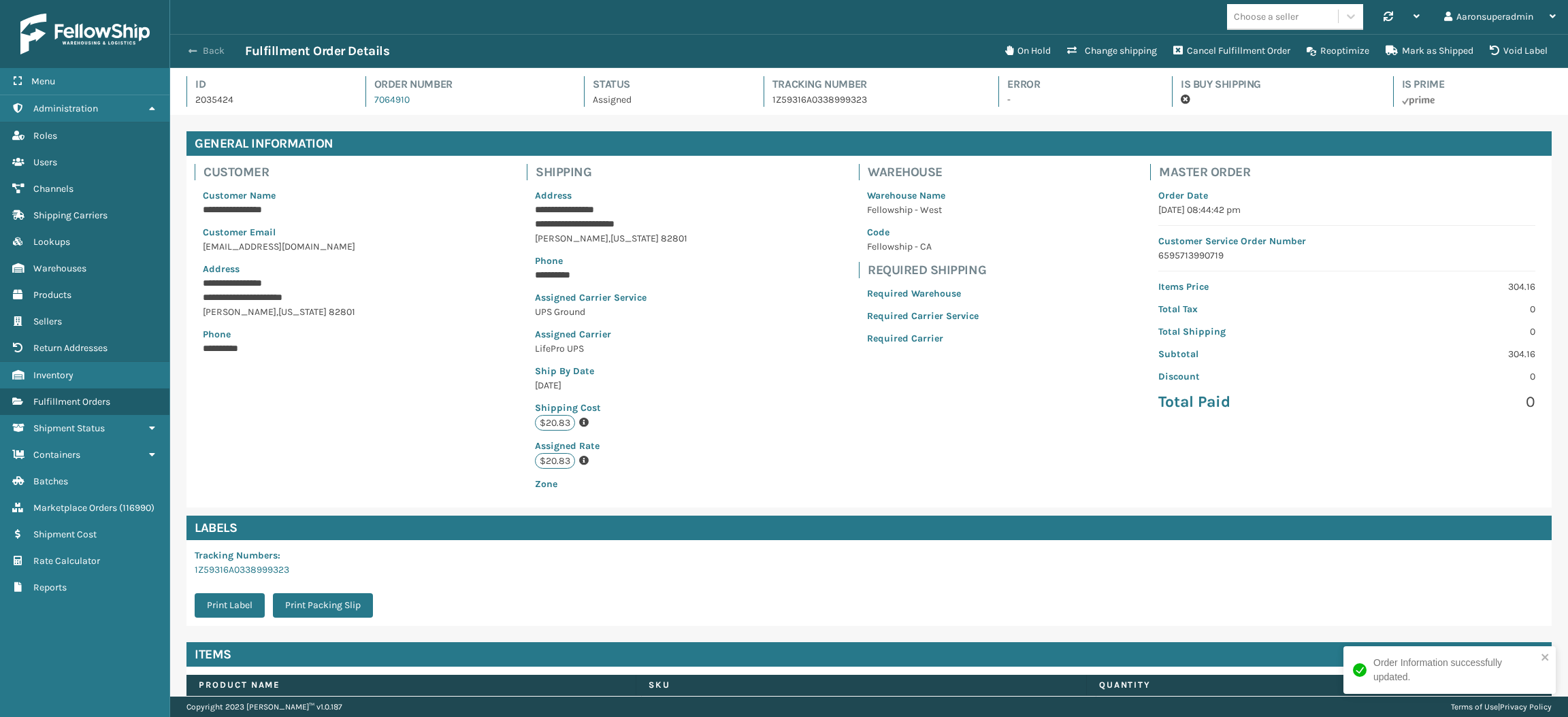
click at [214, 53] on button "Back" at bounding box center [213, 51] width 62 height 12
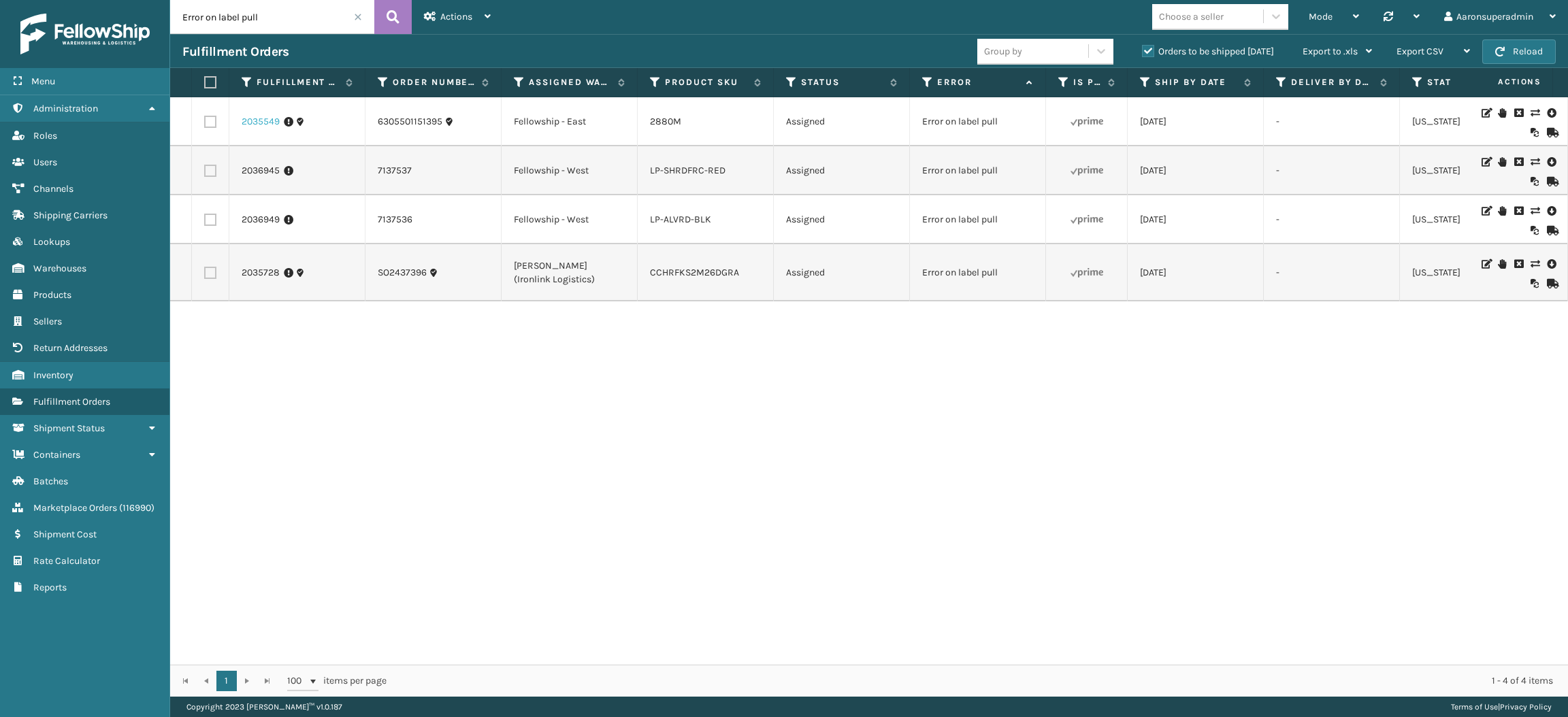
click at [247, 126] on link "2035549" at bounding box center [261, 122] width 38 height 14
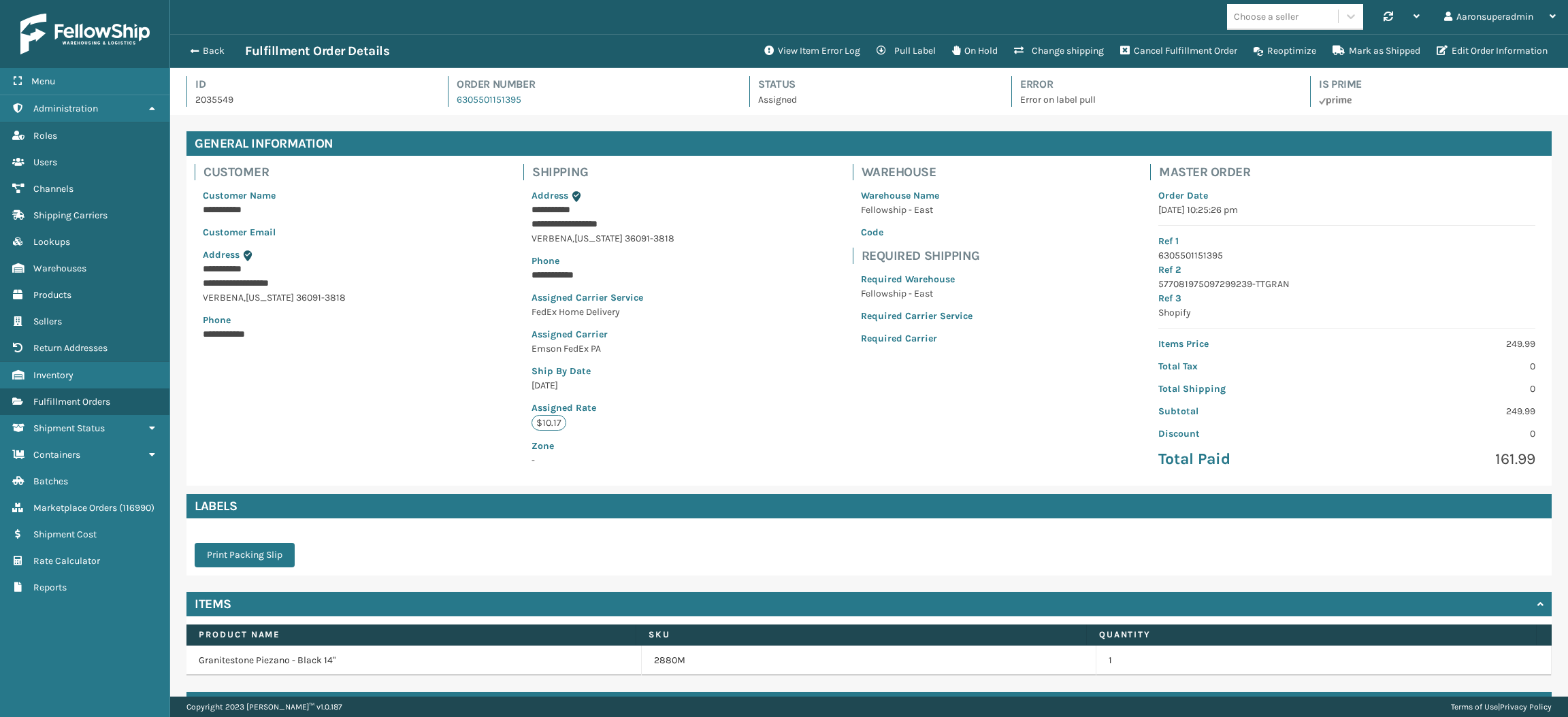
scroll to position [32, 1397]
click at [766, 53] on icon "button" at bounding box center [769, 51] width 10 height 10
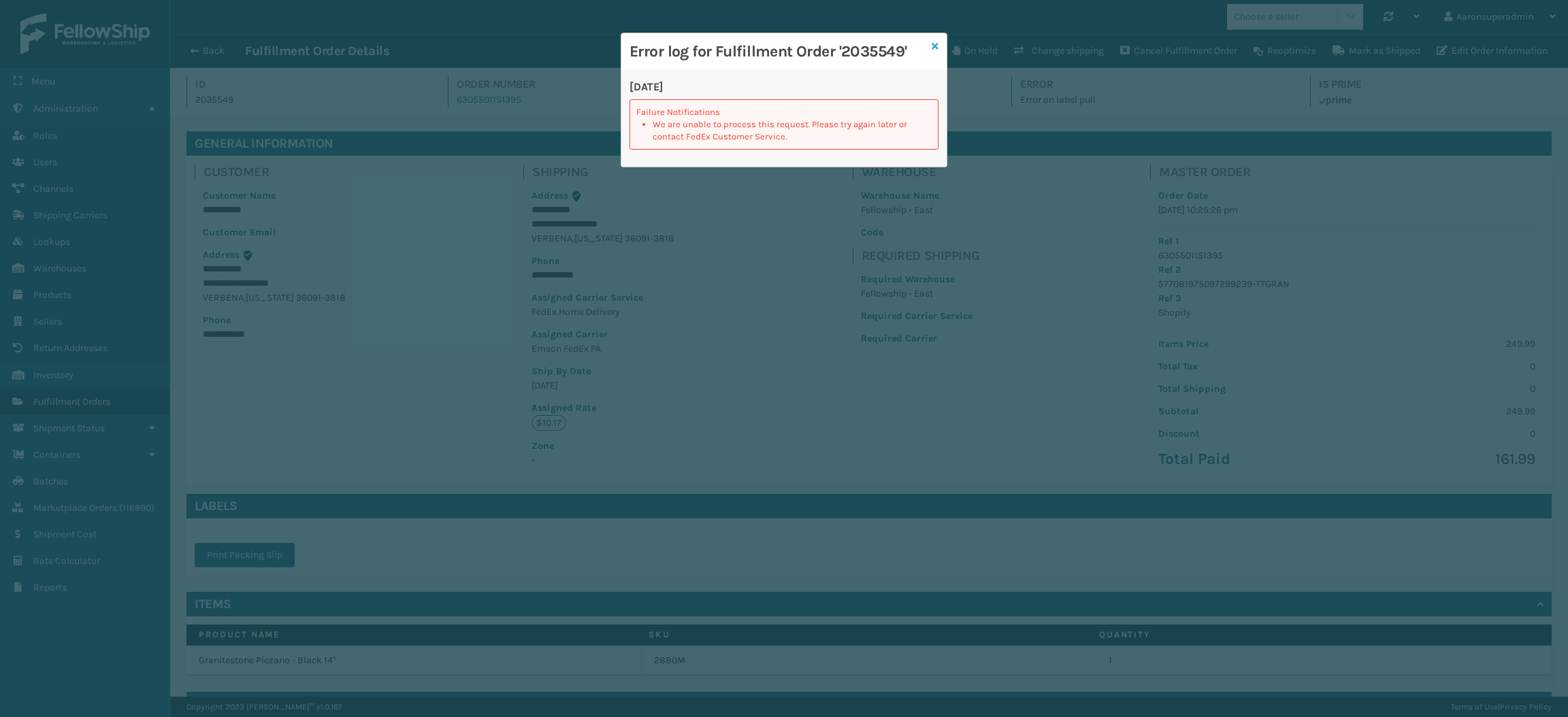
click at [934, 42] on icon at bounding box center [934, 47] width 7 height 10
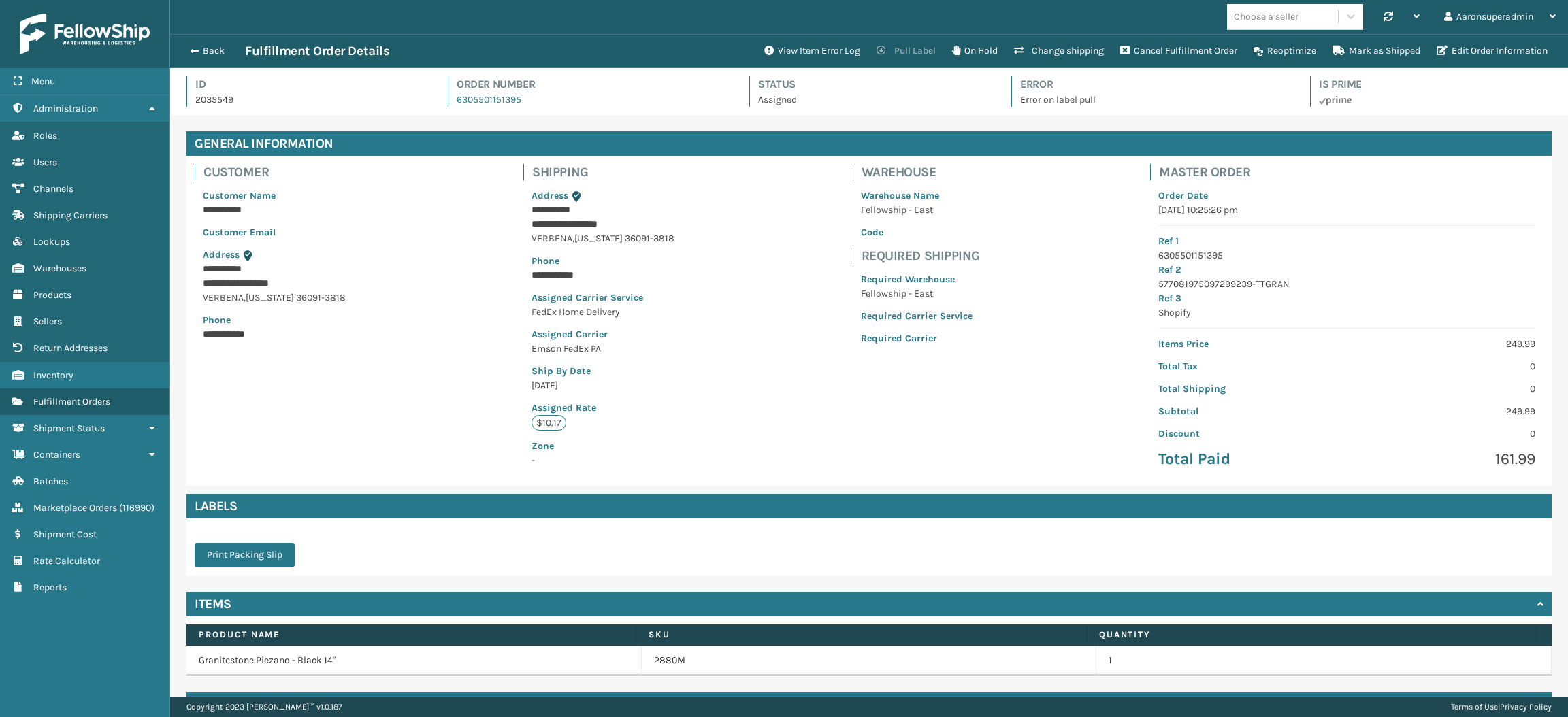
click at [929, 47] on button "Pull Label" at bounding box center [906, 51] width 75 height 27
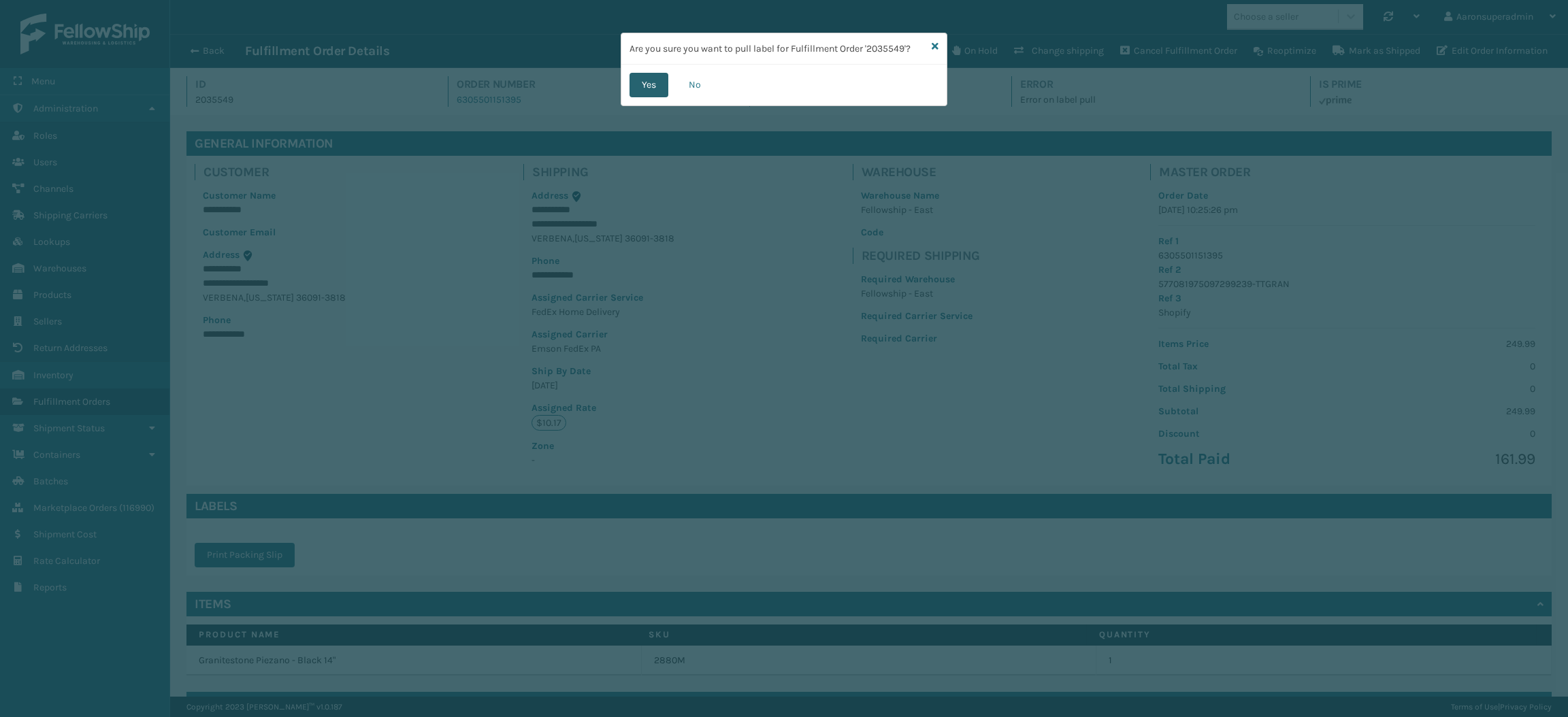
click at [647, 83] on button "Yes" at bounding box center [648, 85] width 39 height 25
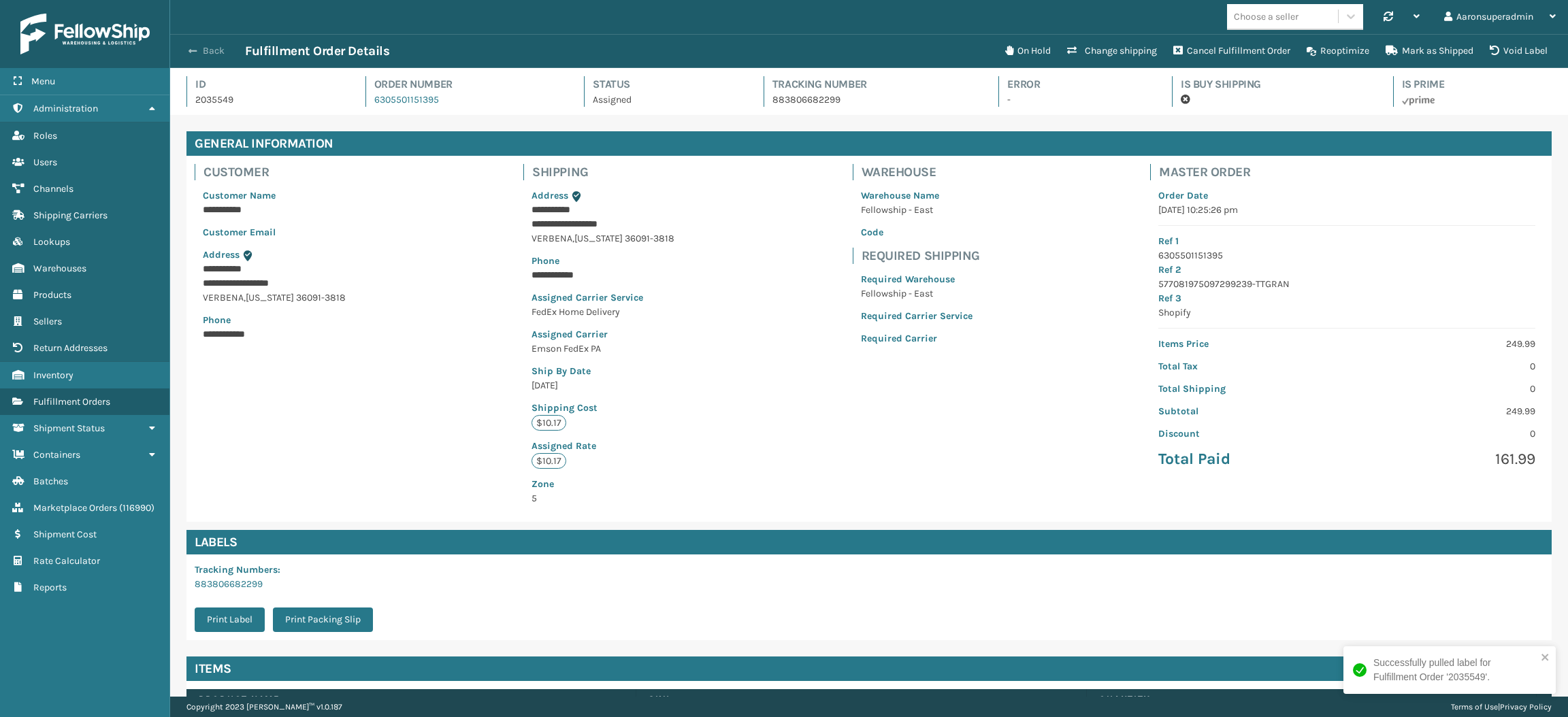
click at [206, 49] on button "Back" at bounding box center [213, 51] width 62 height 12
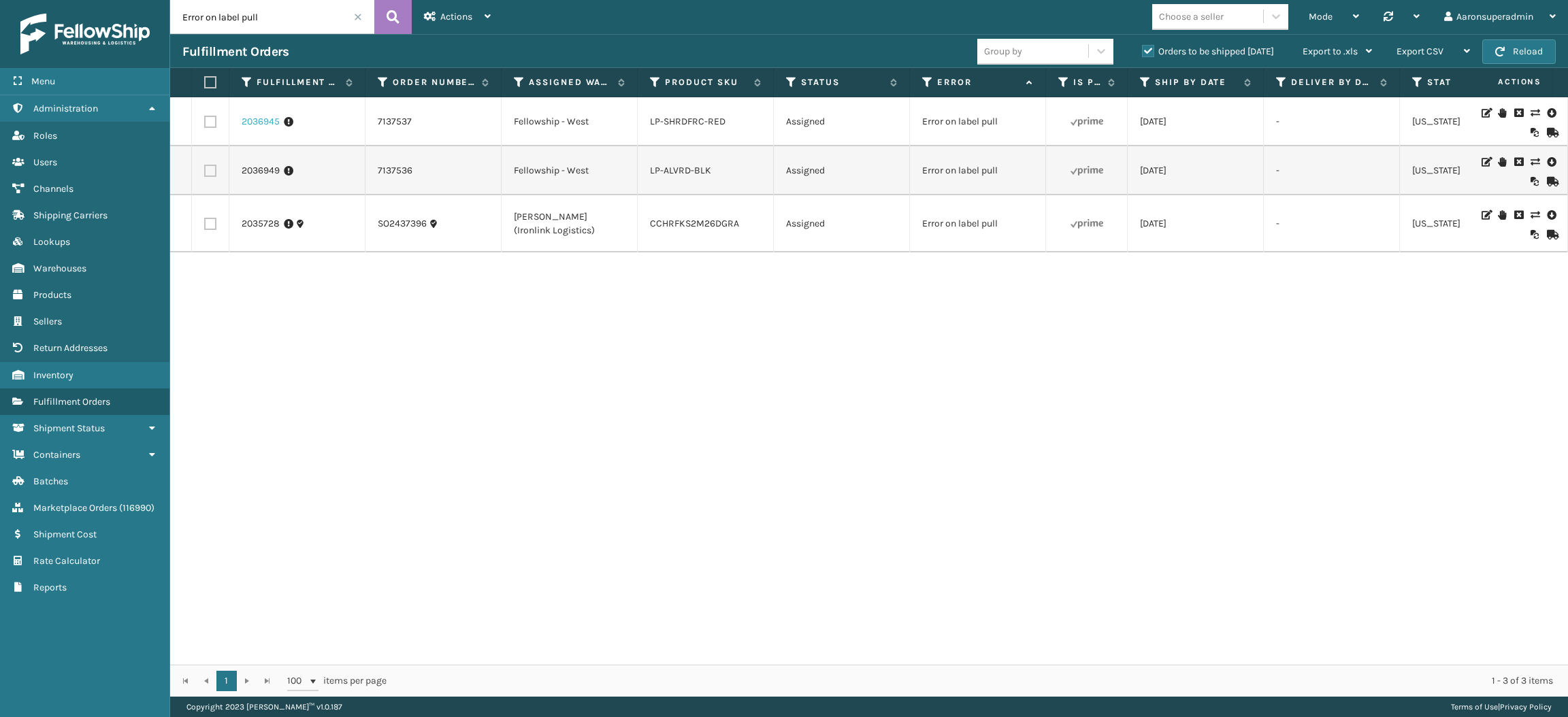
click at [243, 125] on link "2036945" at bounding box center [261, 122] width 38 height 14
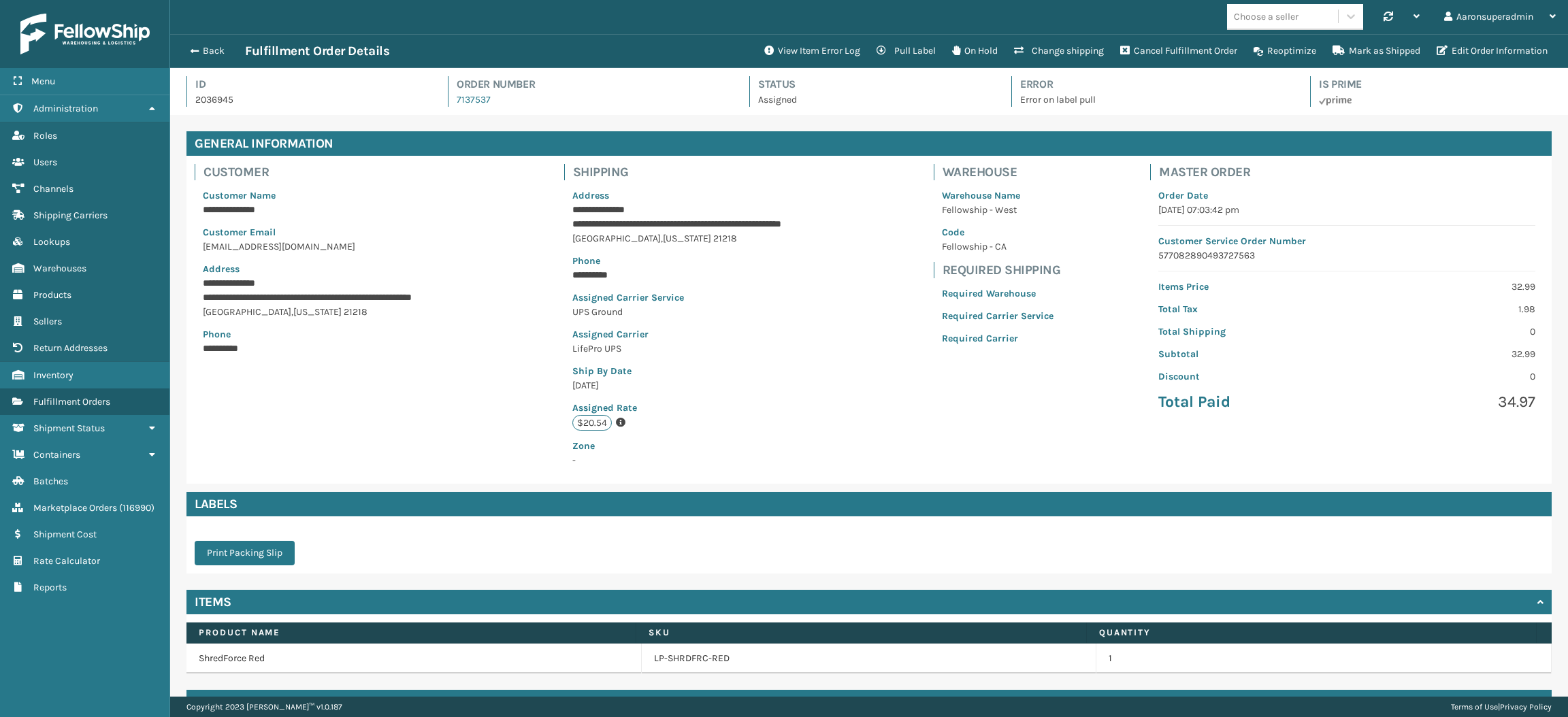
scroll to position [32, 1397]
click at [1464, 56] on button "Edit Order Information" at bounding box center [1492, 51] width 127 height 27
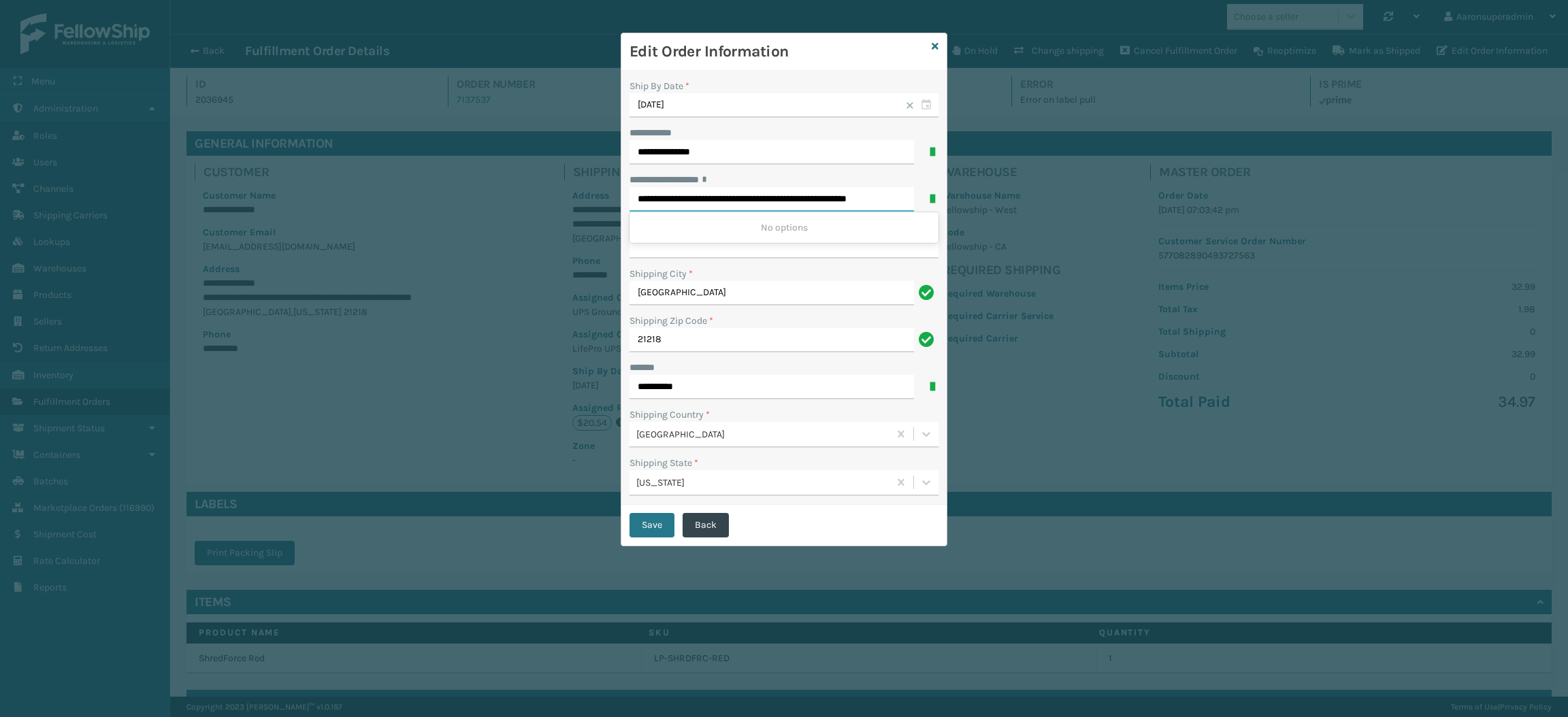
drag, startPoint x: 695, startPoint y: 201, endPoint x: 981, endPoint y: 235, distance: 288.0
click at [981, 235] on div "**********" at bounding box center [784, 358] width 1568 height 717
type input "**********"
click at [744, 251] on input "**********" at bounding box center [784, 246] width 309 height 25
paste input "**********"
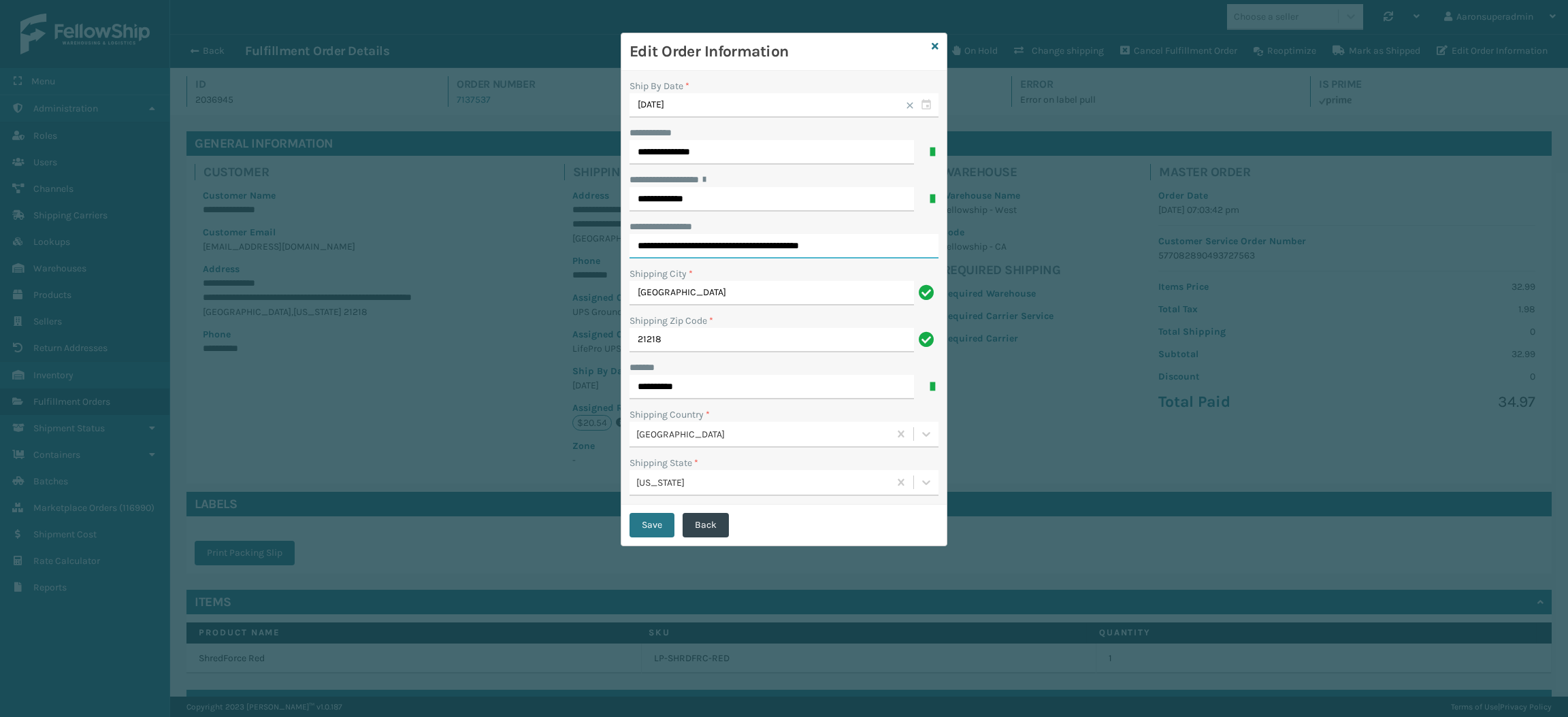
drag, startPoint x: 761, startPoint y: 247, endPoint x: 962, endPoint y: 255, distance: 201.2
click at [962, 255] on div "**********" at bounding box center [784, 358] width 1568 height 717
type input "**********"
click at [642, 522] on button "Save" at bounding box center [651, 525] width 45 height 25
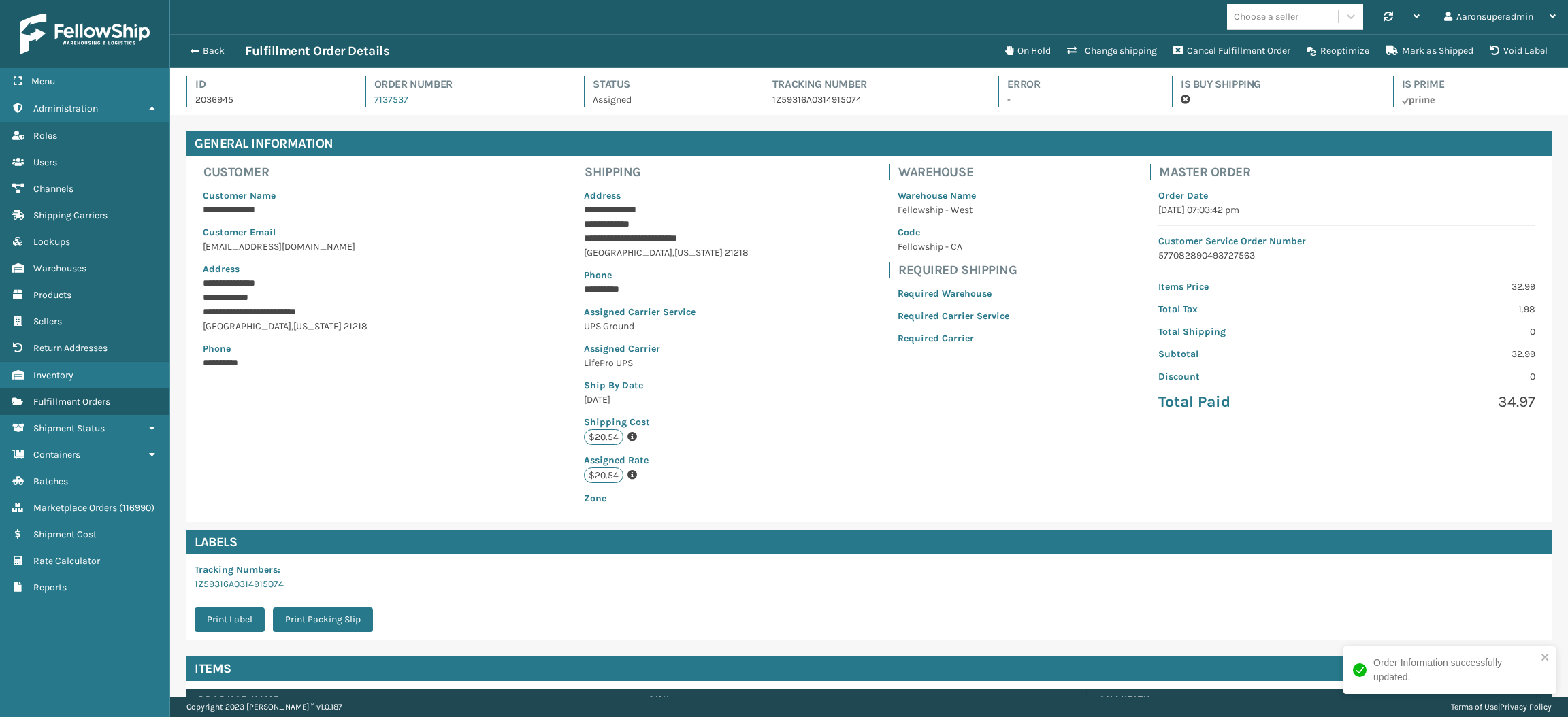
click at [206, 59] on div "Back Fulfillment Order Details On Hold Change shipping Cancel Fulfillment Order…" at bounding box center [869, 51] width 1398 height 34
click at [205, 54] on button "Back" at bounding box center [213, 51] width 62 height 12
click at [197, 52] on button "Back" at bounding box center [213, 51] width 62 height 12
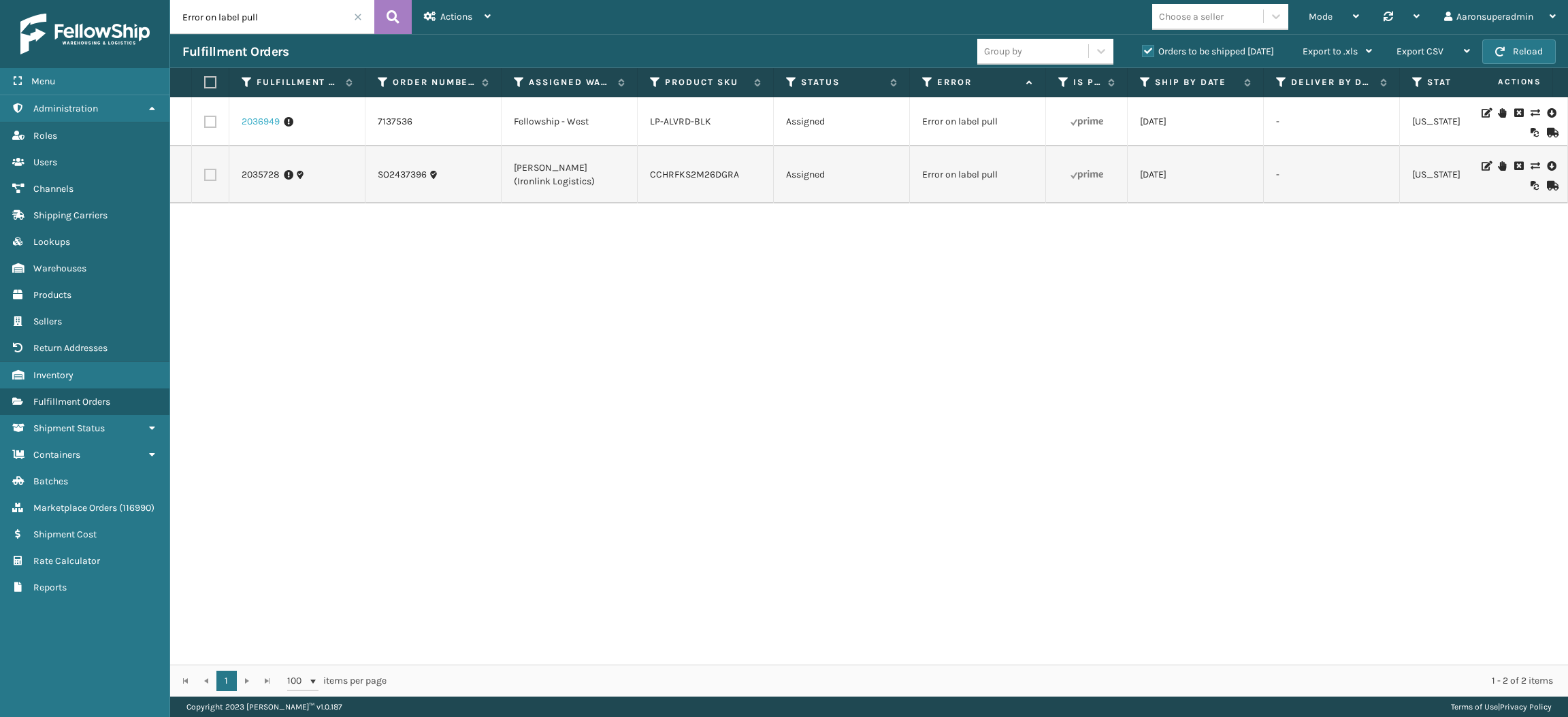
click at [250, 121] on link "2036949" at bounding box center [261, 122] width 38 height 14
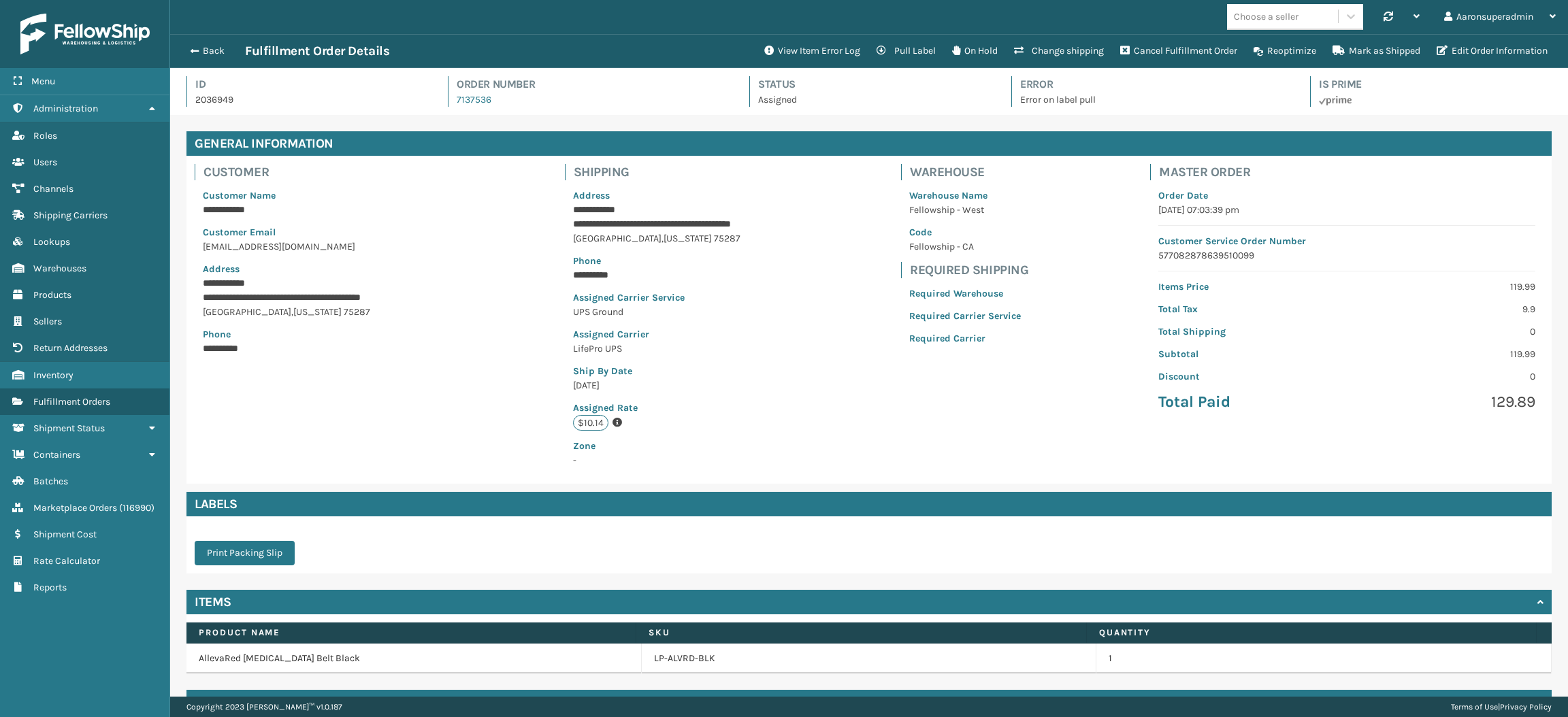
scroll to position [32, 1397]
click at [1456, 45] on button "Edit Order Information" at bounding box center [1492, 51] width 127 height 27
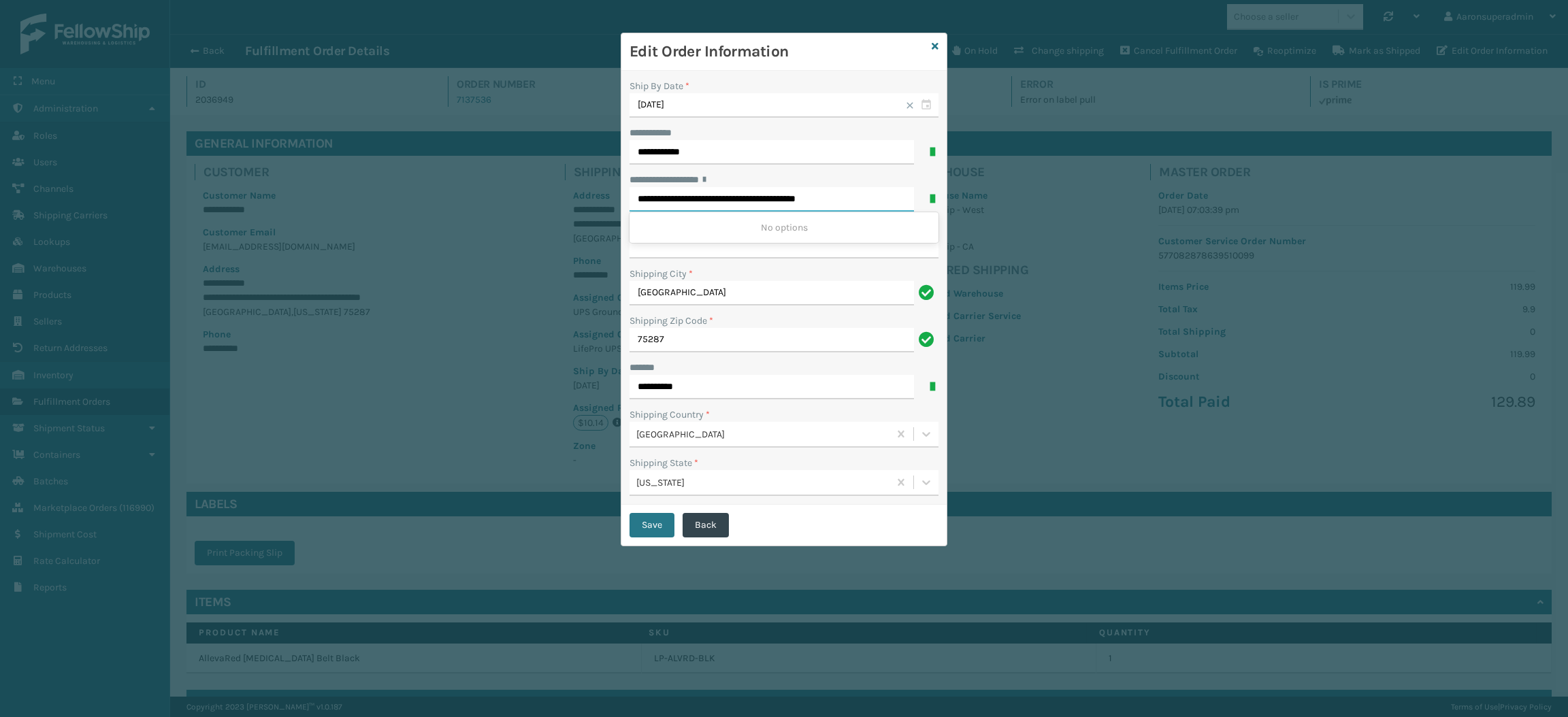
drag, startPoint x: 715, startPoint y: 198, endPoint x: 913, endPoint y: 149, distance: 204.0
click at [922, 183] on div "**********" at bounding box center [784, 191] width 309 height 39
type input "**********"
click at [725, 256] on input "**********" at bounding box center [784, 246] width 309 height 25
paste input "**********"
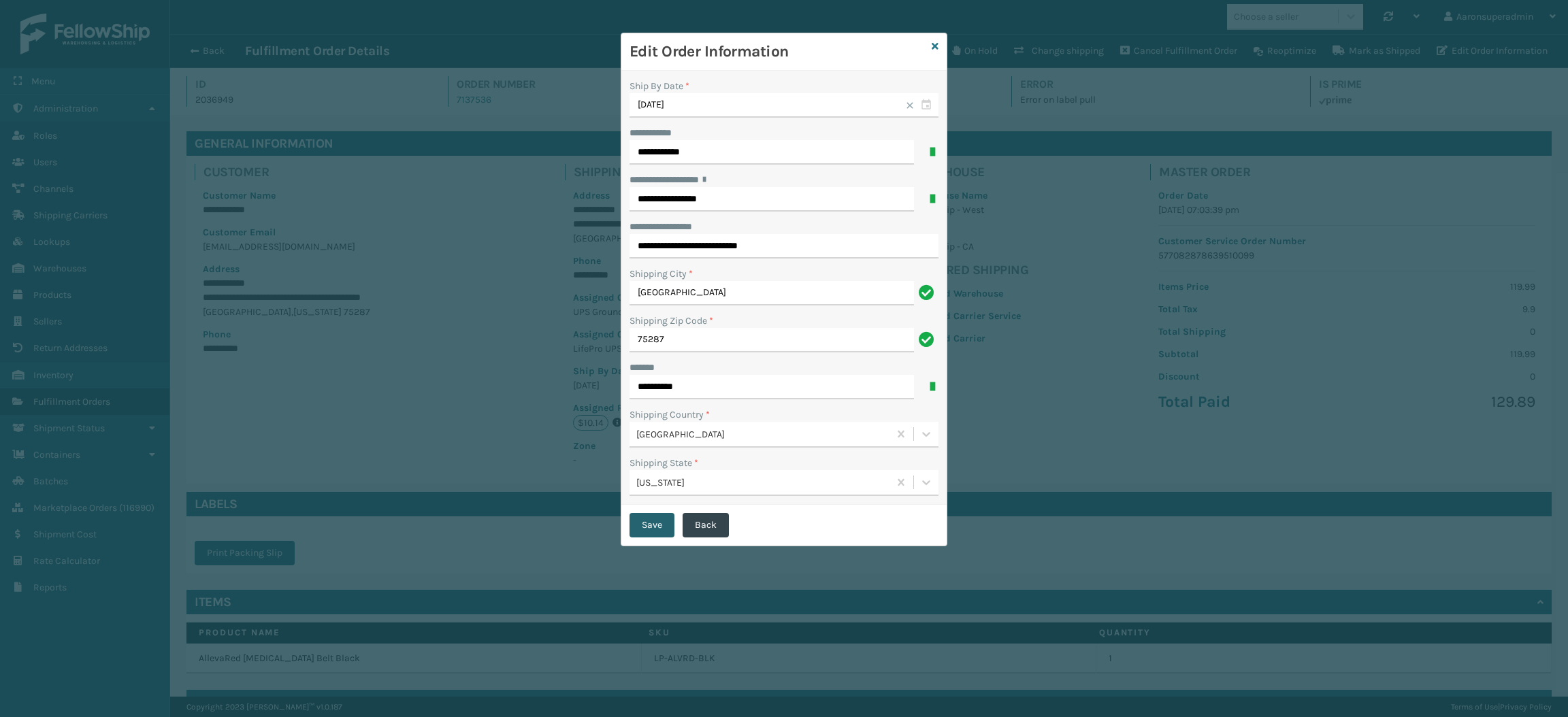
type input "**********"
click at [636, 523] on button "Save" at bounding box center [651, 525] width 45 height 25
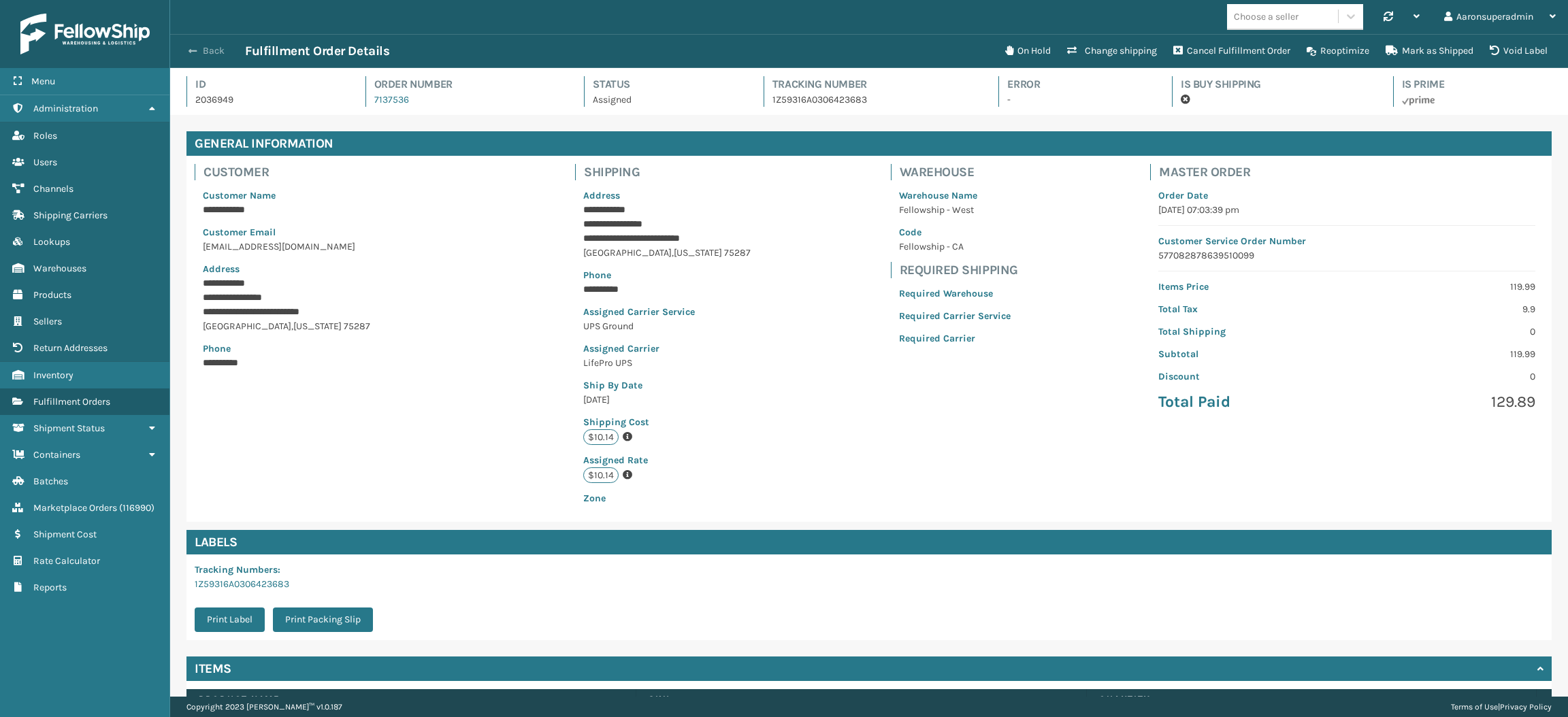
click at [222, 51] on button "Back" at bounding box center [213, 51] width 62 height 12
click at [223, 51] on button "Back" at bounding box center [213, 51] width 62 height 12
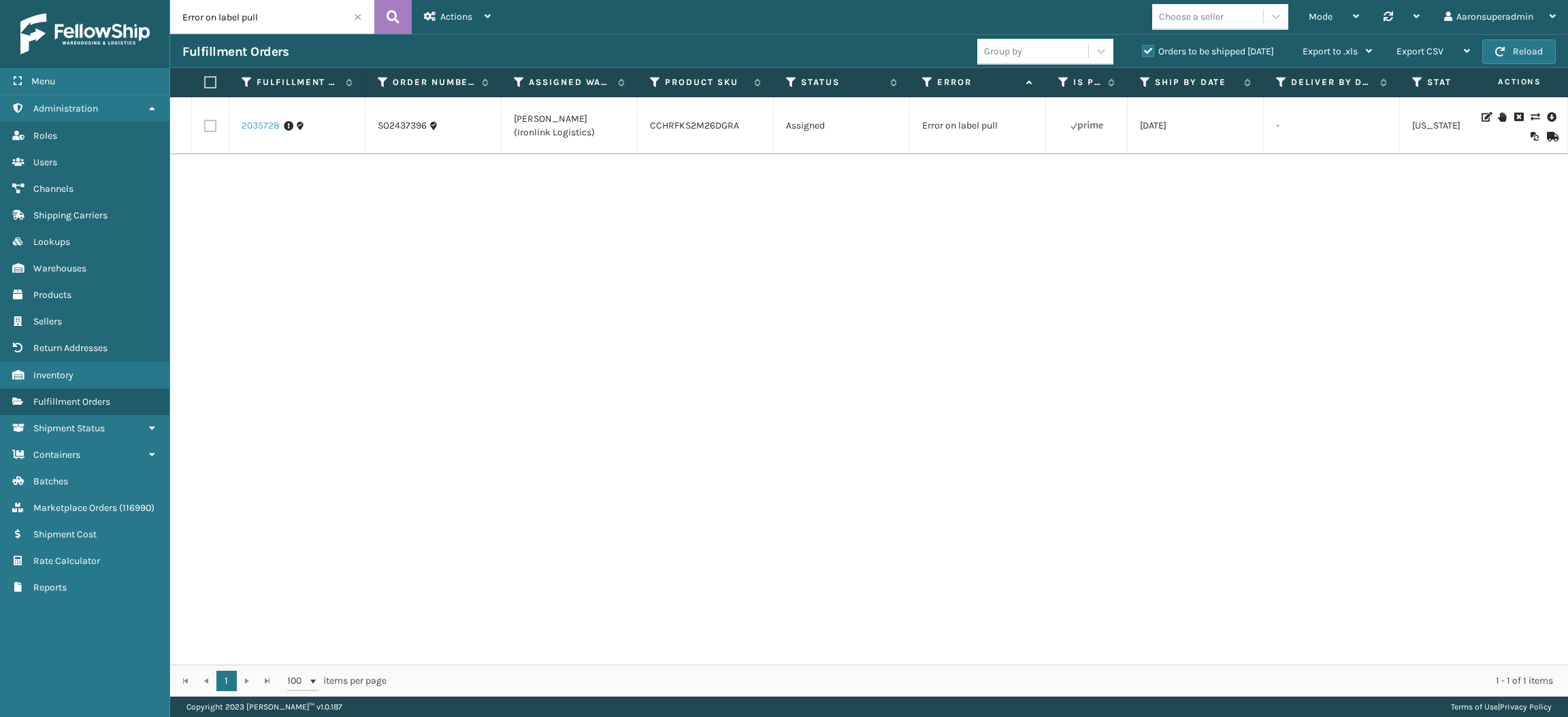
click at [246, 123] on link "2035728" at bounding box center [261, 126] width 38 height 14
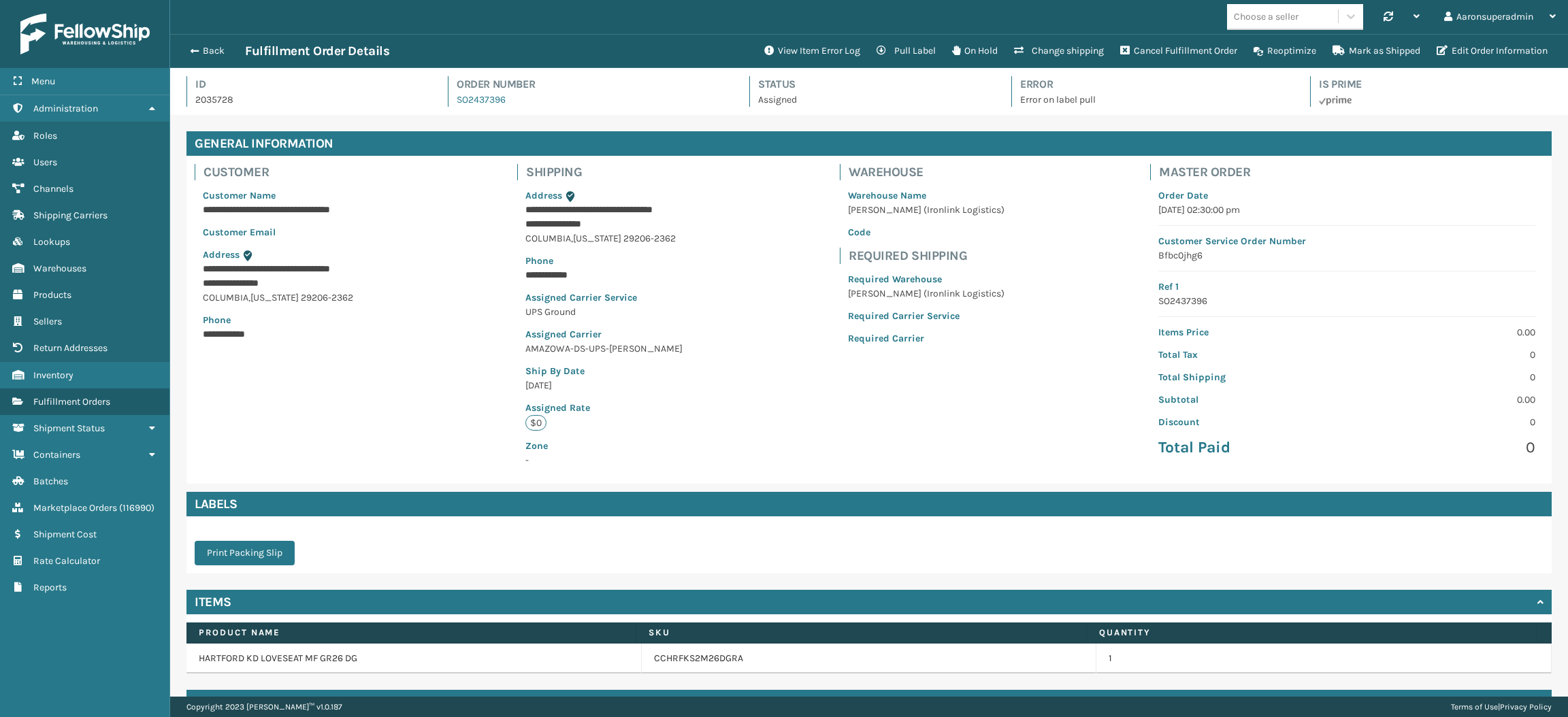
scroll to position [32, 1397]
click at [831, 48] on button "View Item Error Log" at bounding box center [811, 51] width 112 height 27
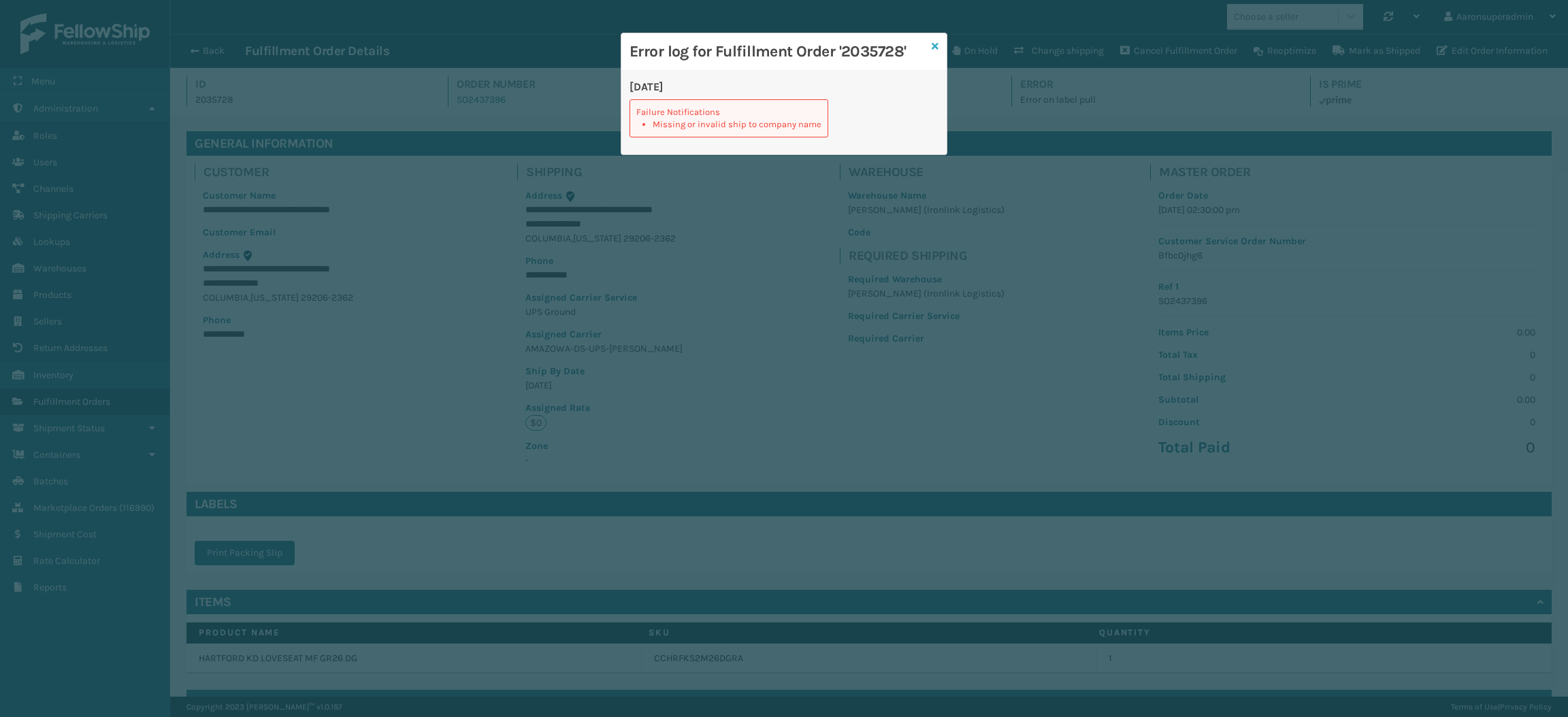
click at [933, 45] on icon at bounding box center [934, 47] width 7 height 10
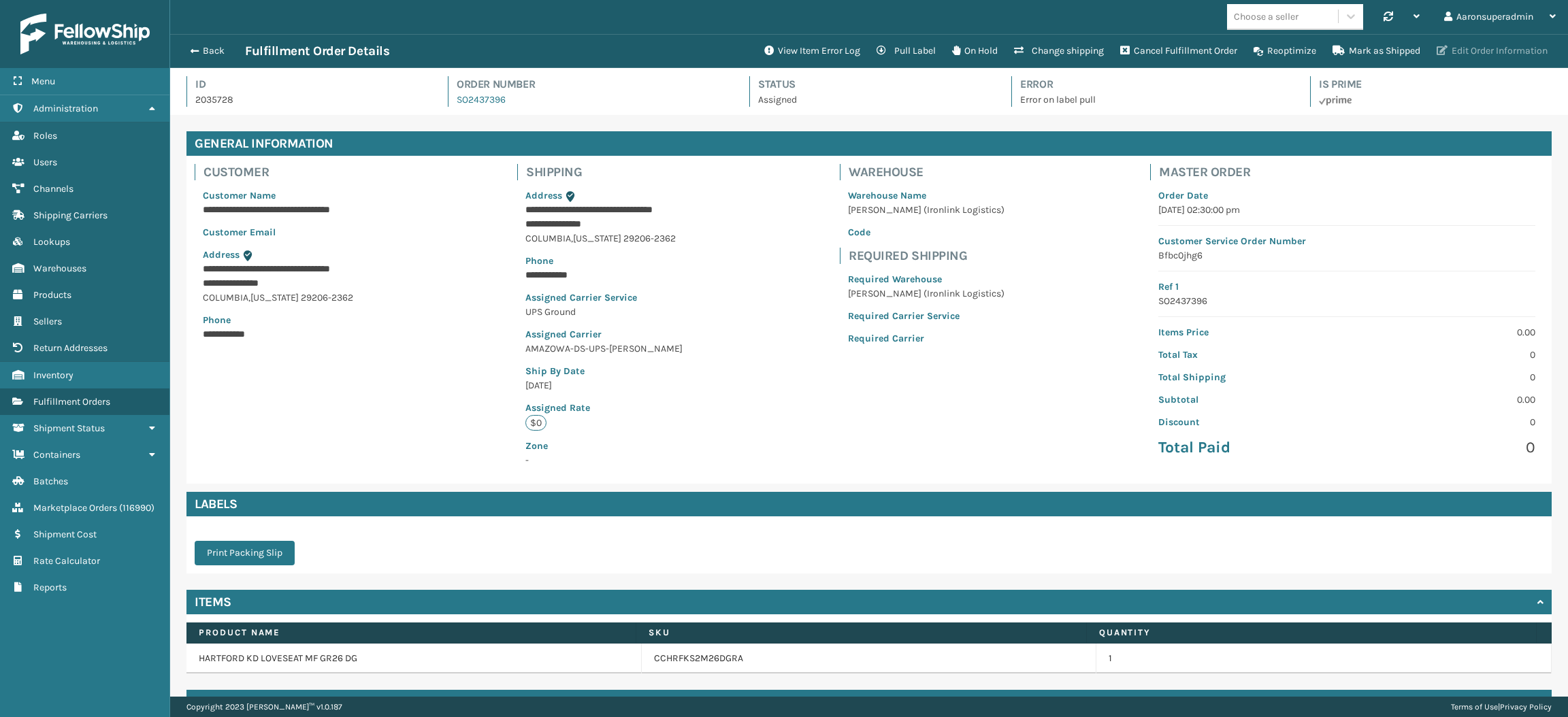
click at [1471, 47] on button "Edit Order Information" at bounding box center [1492, 51] width 127 height 27
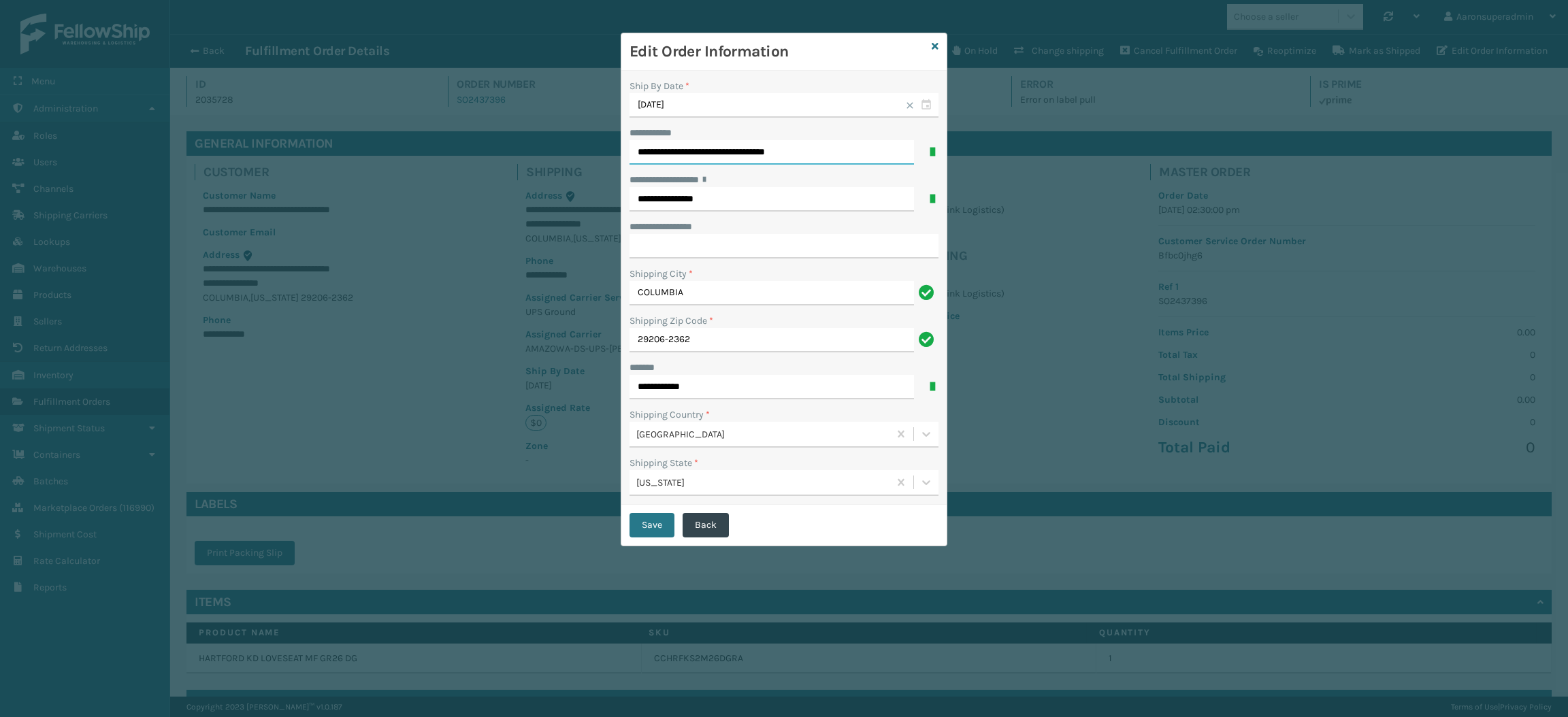
drag, startPoint x: 719, startPoint y: 155, endPoint x: 920, endPoint y: 161, distance: 201.1
click at [920, 161] on div "**********" at bounding box center [784, 153] width 309 height 25
type input "**********"
click button "Save" at bounding box center [651, 525] width 45 height 25
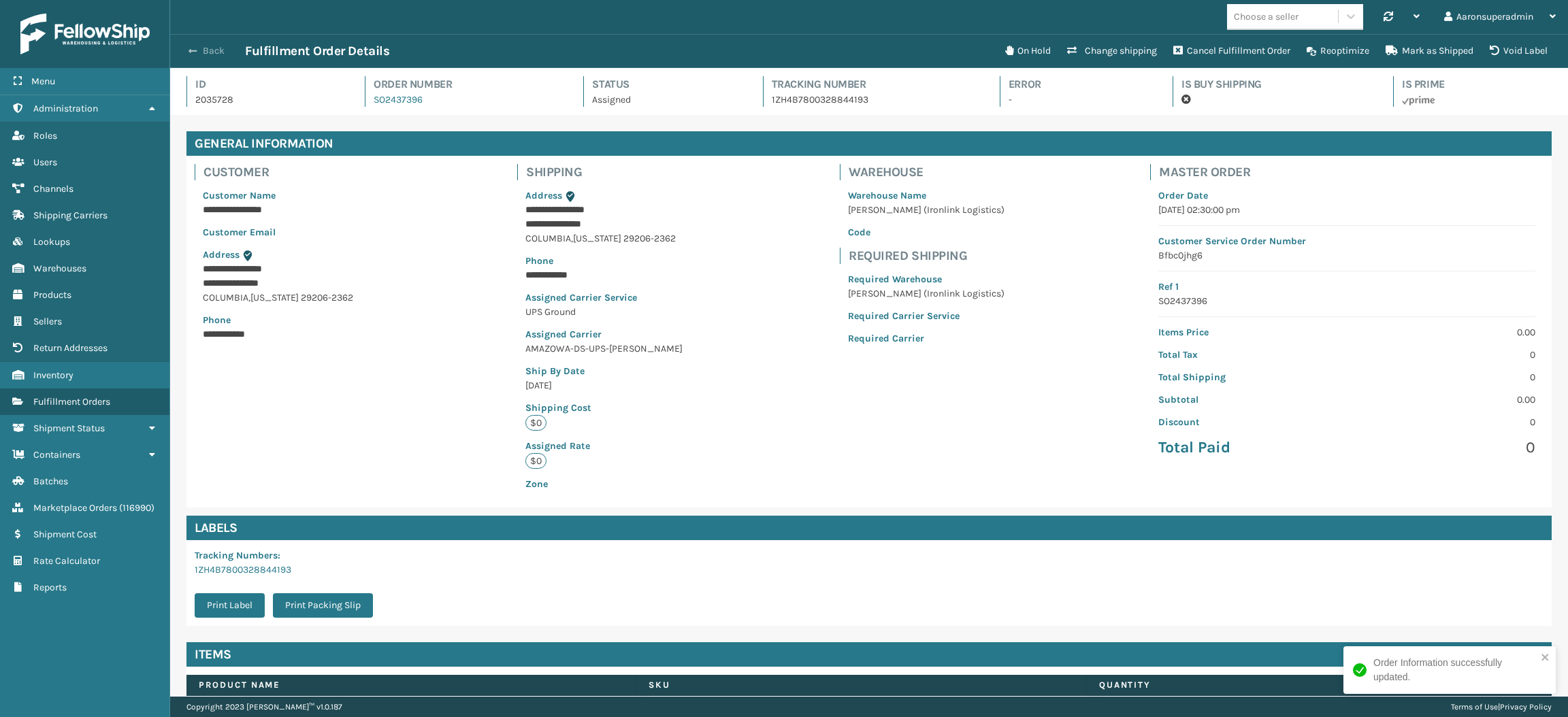
click at [209, 51] on button "Back" at bounding box center [213, 51] width 62 height 12
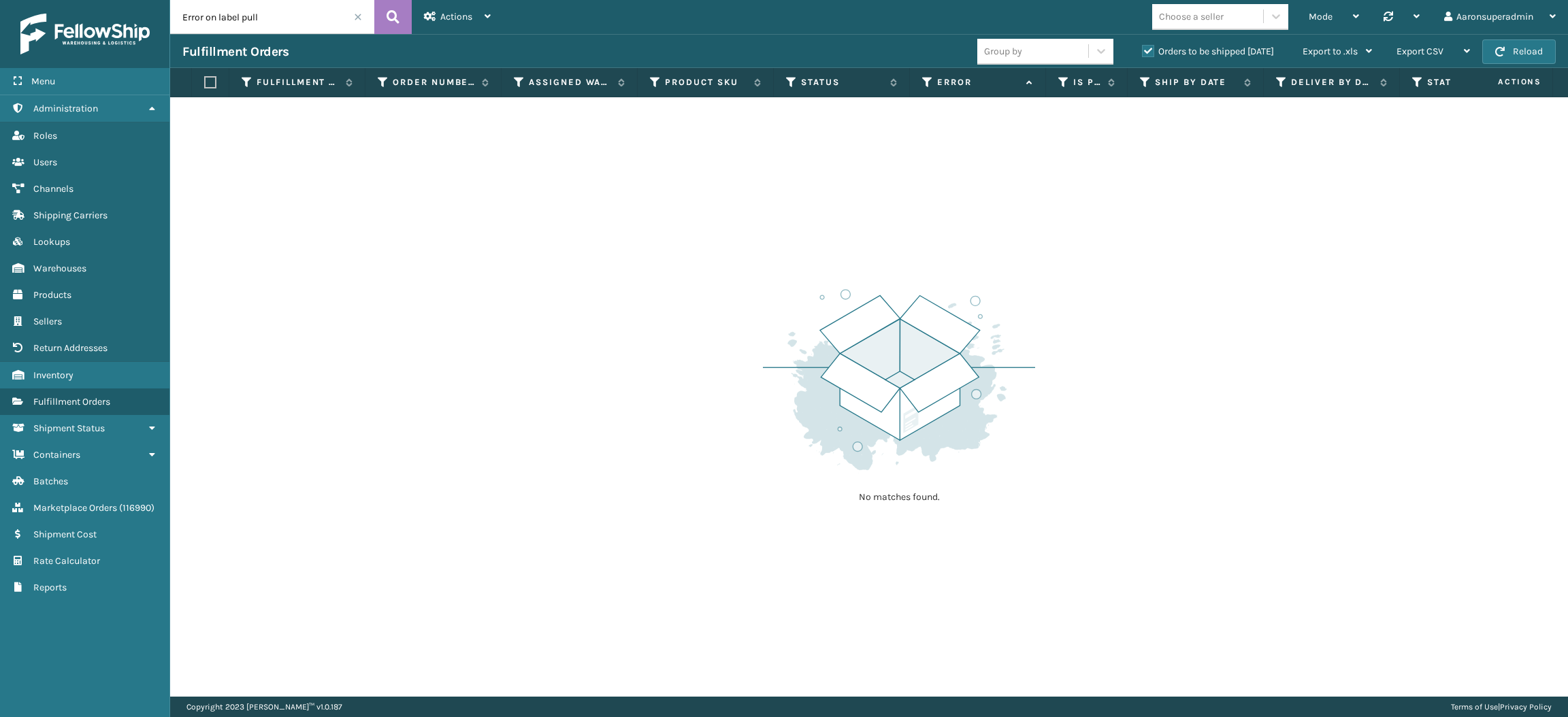
click at [361, 15] on span at bounding box center [358, 17] width 8 height 8
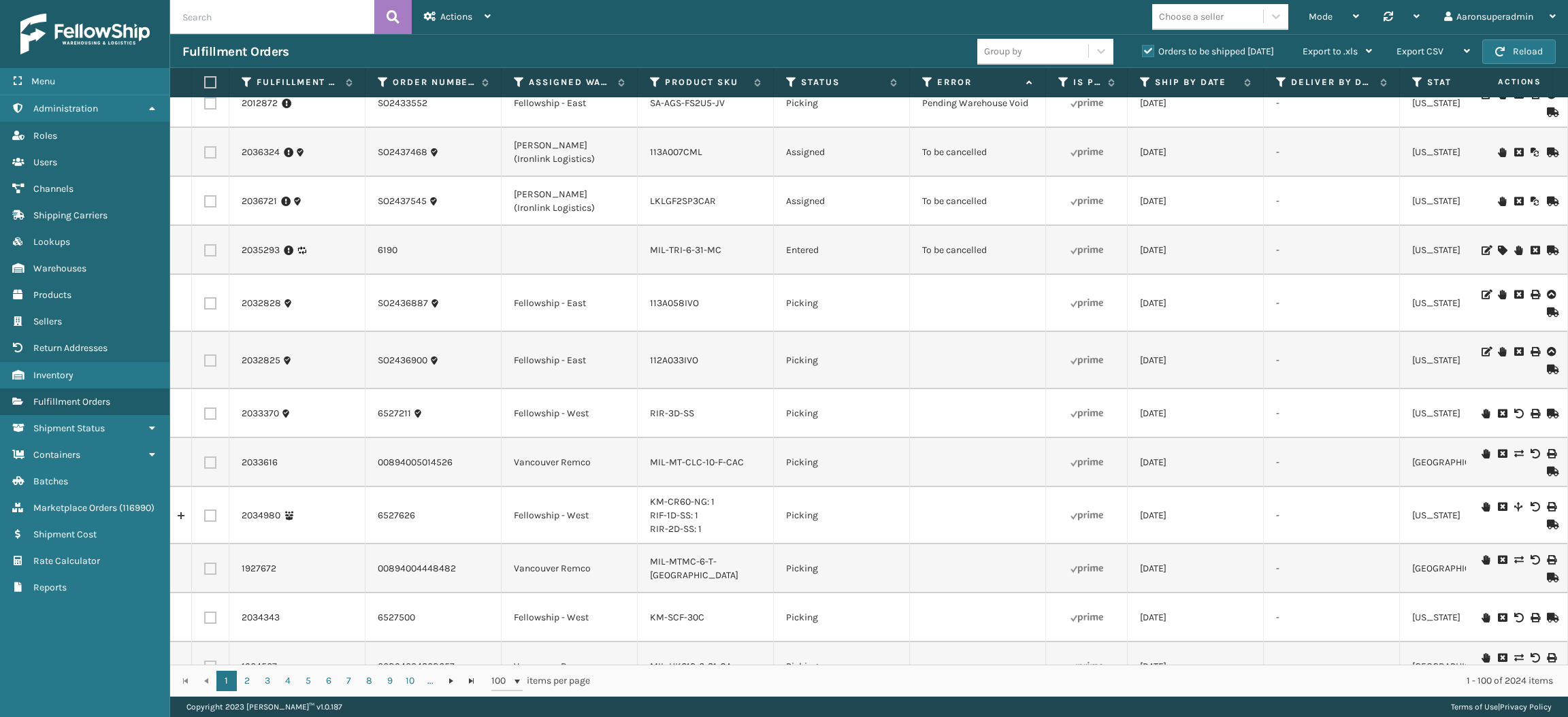
scroll to position [3362, 0]
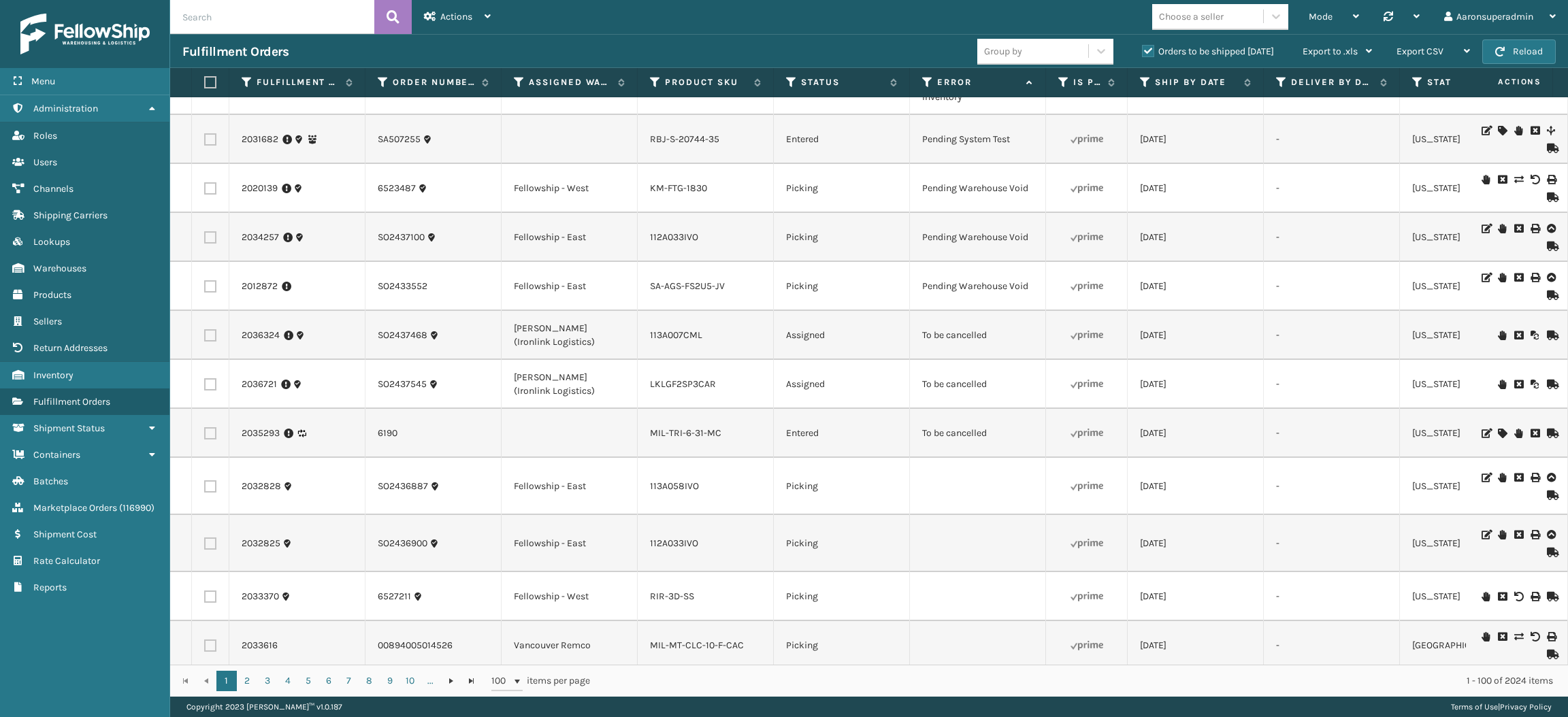
click at [214, 335] on label at bounding box center [210, 335] width 12 height 12
click at [205, 335] on input "checkbox" at bounding box center [204, 333] width 1 height 9
checkbox input "true"
click at [210, 385] on label at bounding box center [210, 384] width 12 height 12
click at [205, 385] on input "checkbox" at bounding box center [204, 382] width 1 height 9
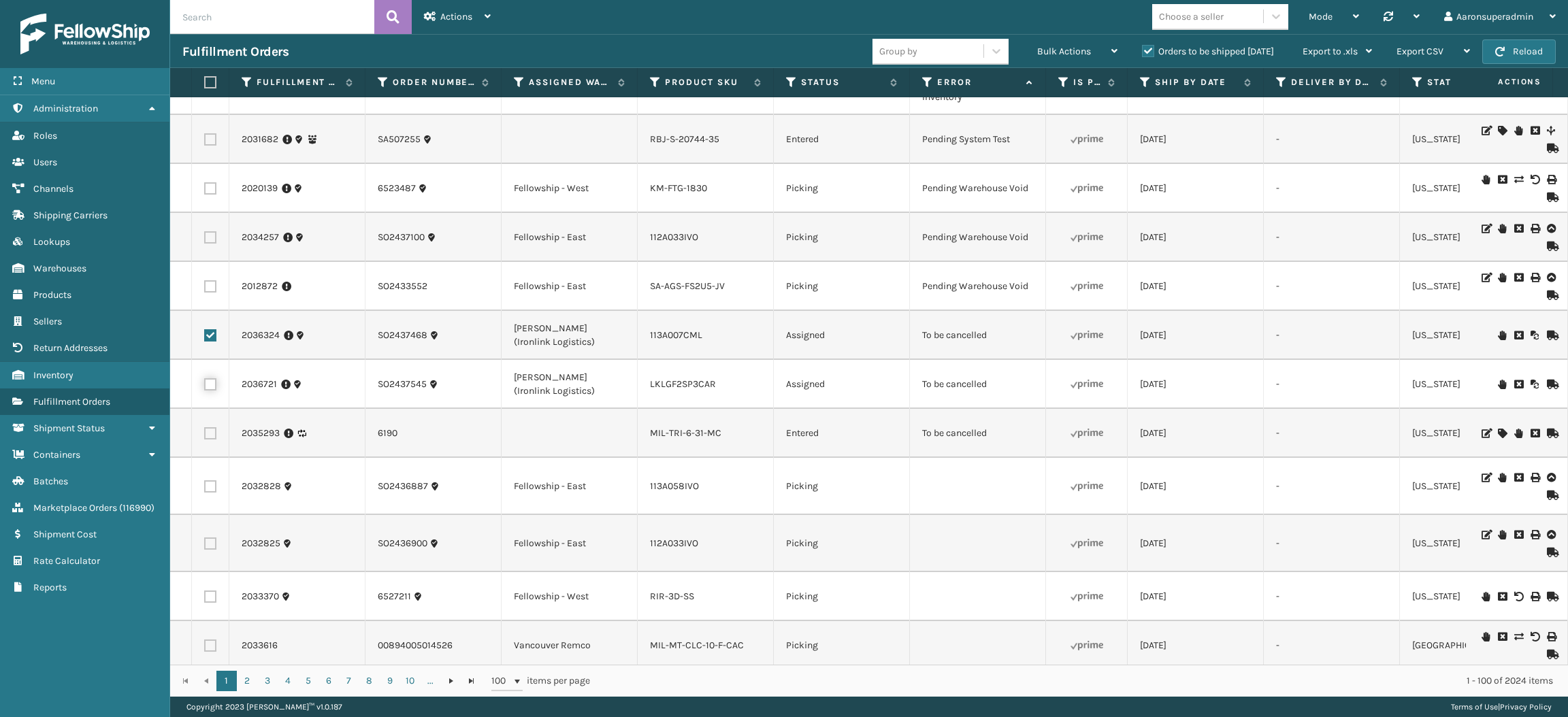
checkbox input "true"
click at [213, 431] on label at bounding box center [210, 433] width 12 height 12
click at [205, 431] on input "checkbox" at bounding box center [204, 431] width 1 height 9
checkbox input "true"
click at [1077, 62] on div "Bulk Actions" at bounding box center [1077, 51] width 80 height 34
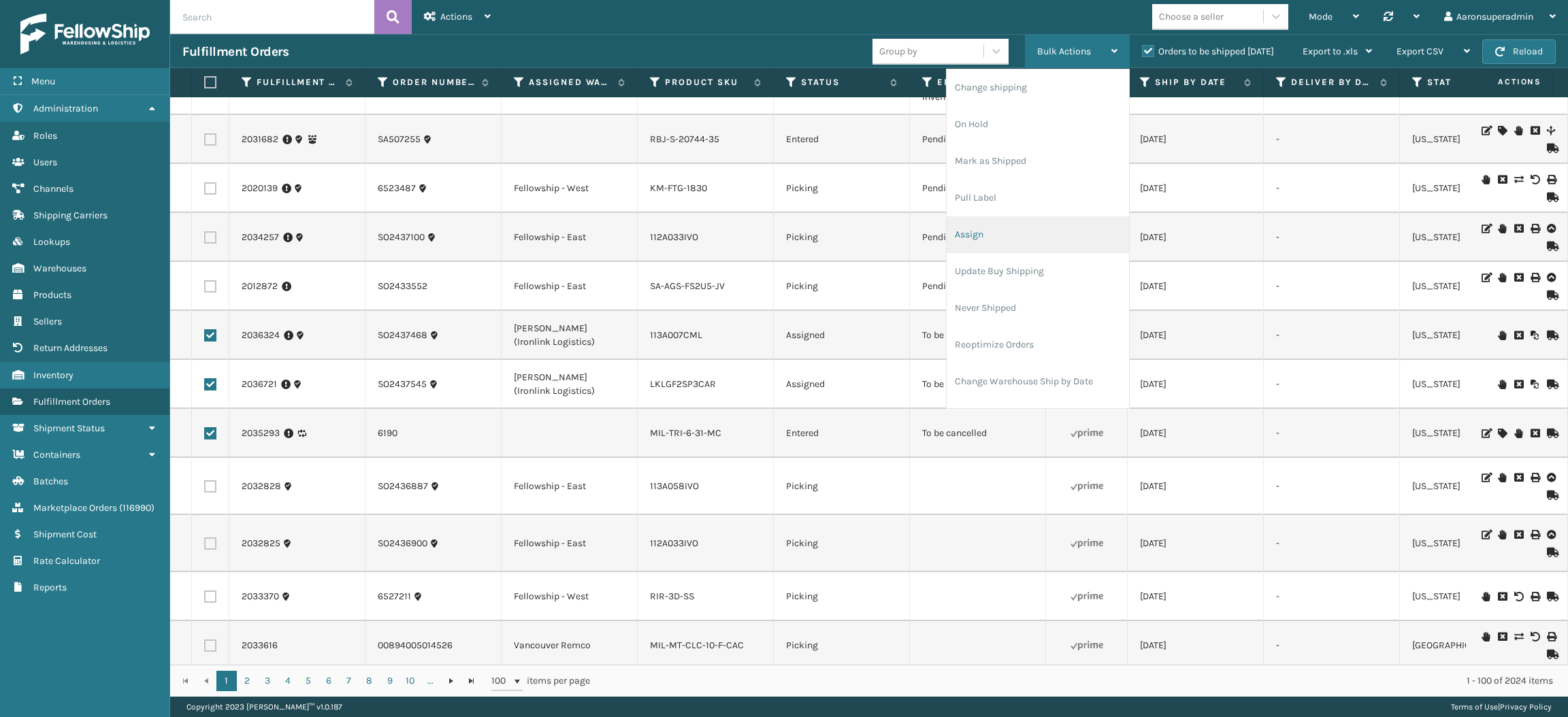
scroll to position [64, 0]
click at [986, 339] on li "Cancel Fulfillment Orders" at bounding box center [1038, 354] width 182 height 37
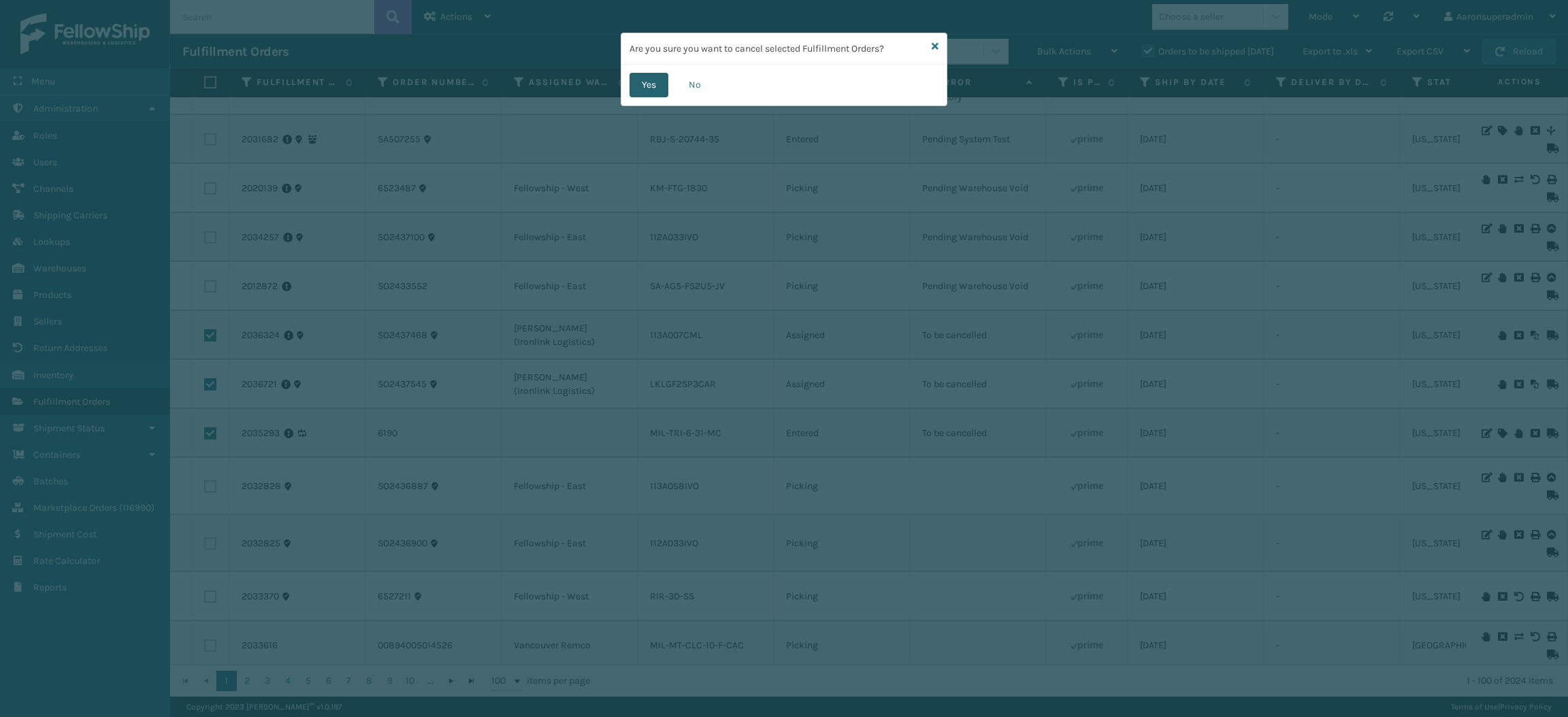
click at [656, 80] on button "Yes" at bounding box center [648, 85] width 39 height 25
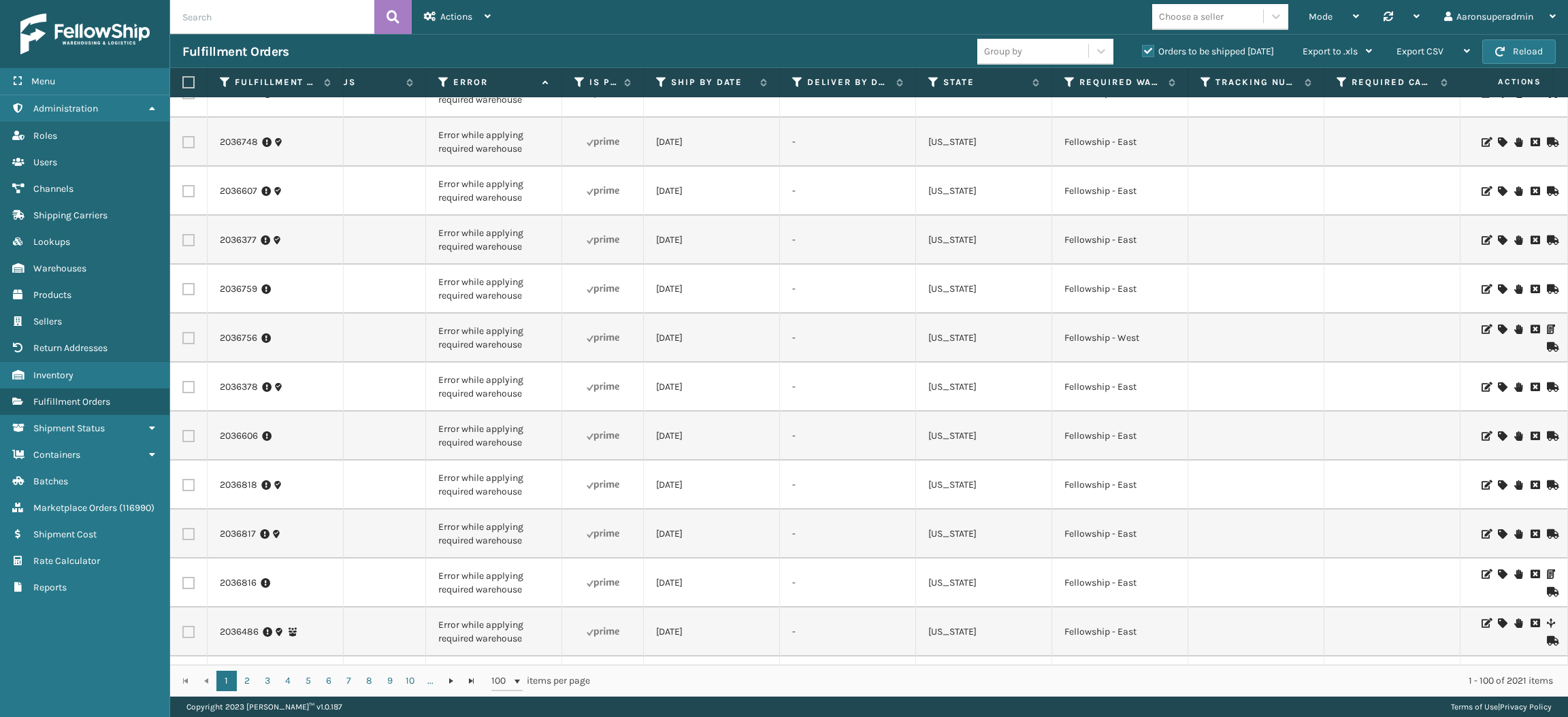
scroll to position [0, 482]
drag, startPoint x: 553, startPoint y: 313, endPoint x: 431, endPoint y: 276, distance: 127.5
copy td "Error while applying required warehouse"
click at [283, 20] on input "text" at bounding box center [272, 17] width 204 height 34
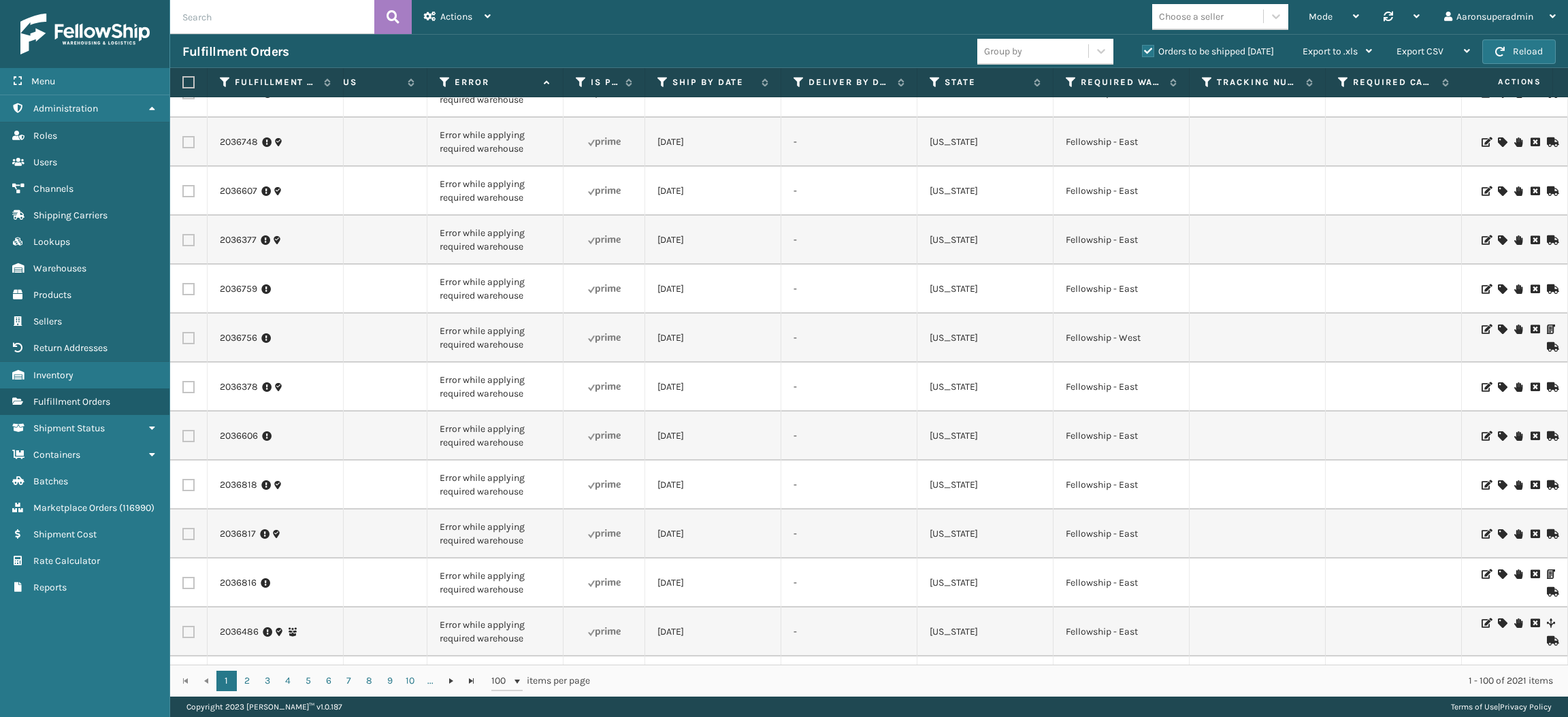
paste input "Error while applying required warehouse"
type input "Error while applying required warehouse"
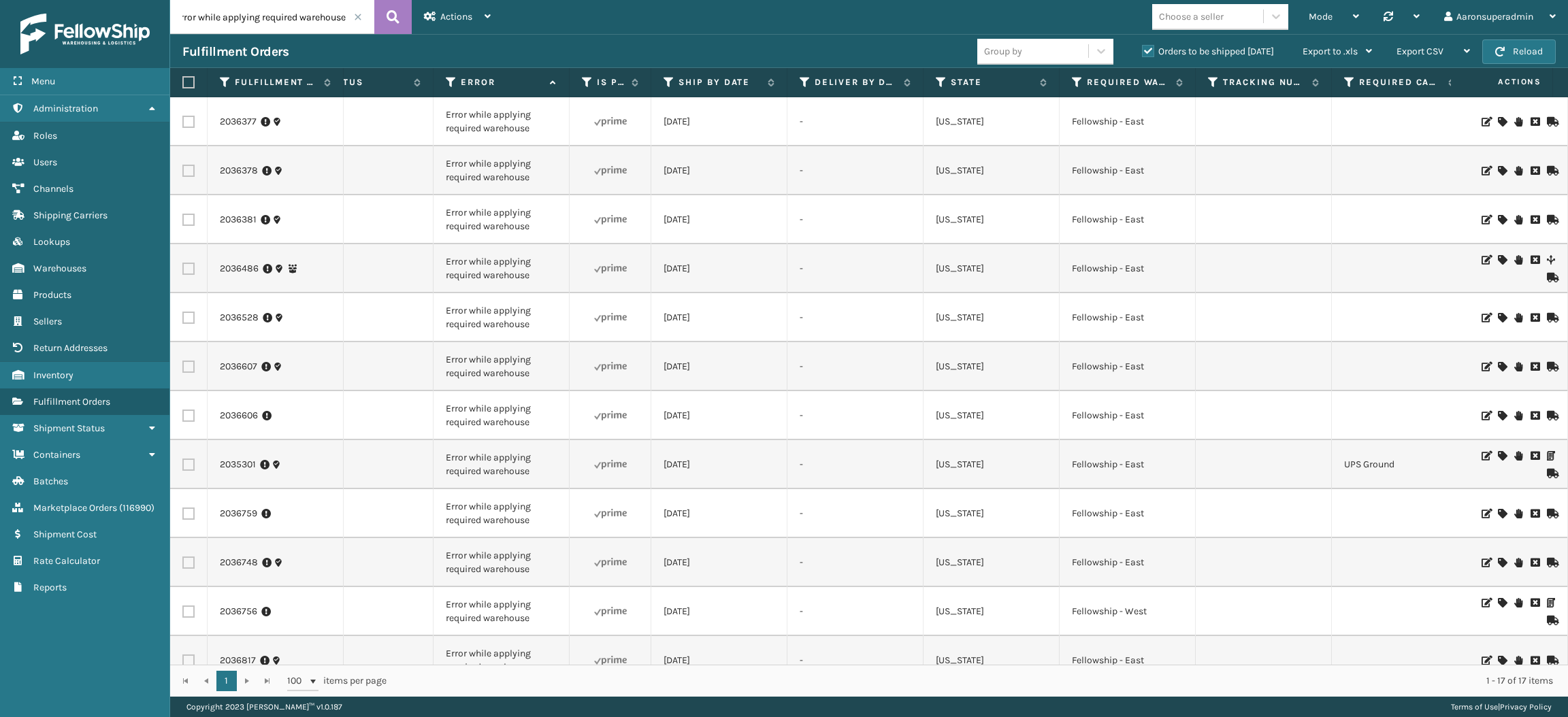
scroll to position [0, 662]
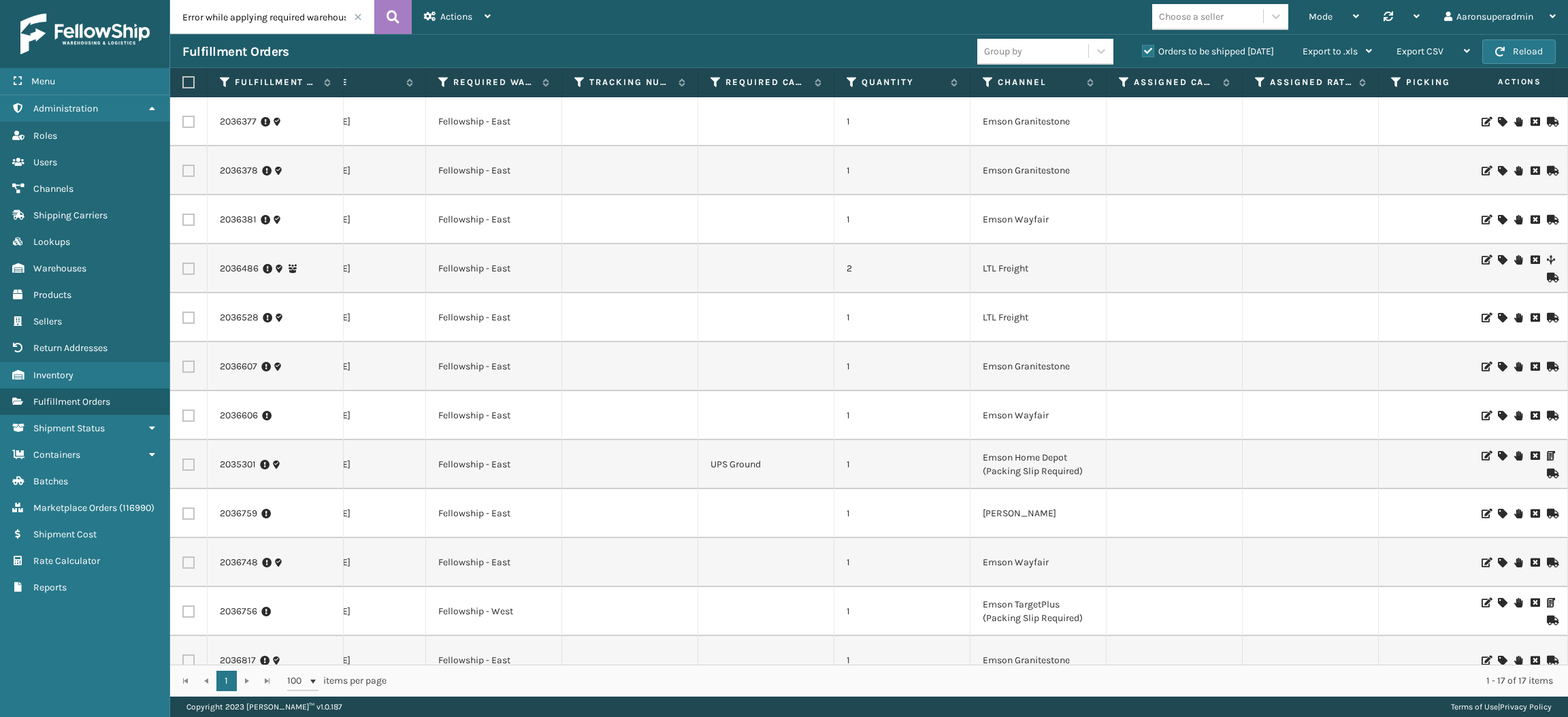
click at [1498, 451] on icon at bounding box center [1502, 456] width 8 height 10
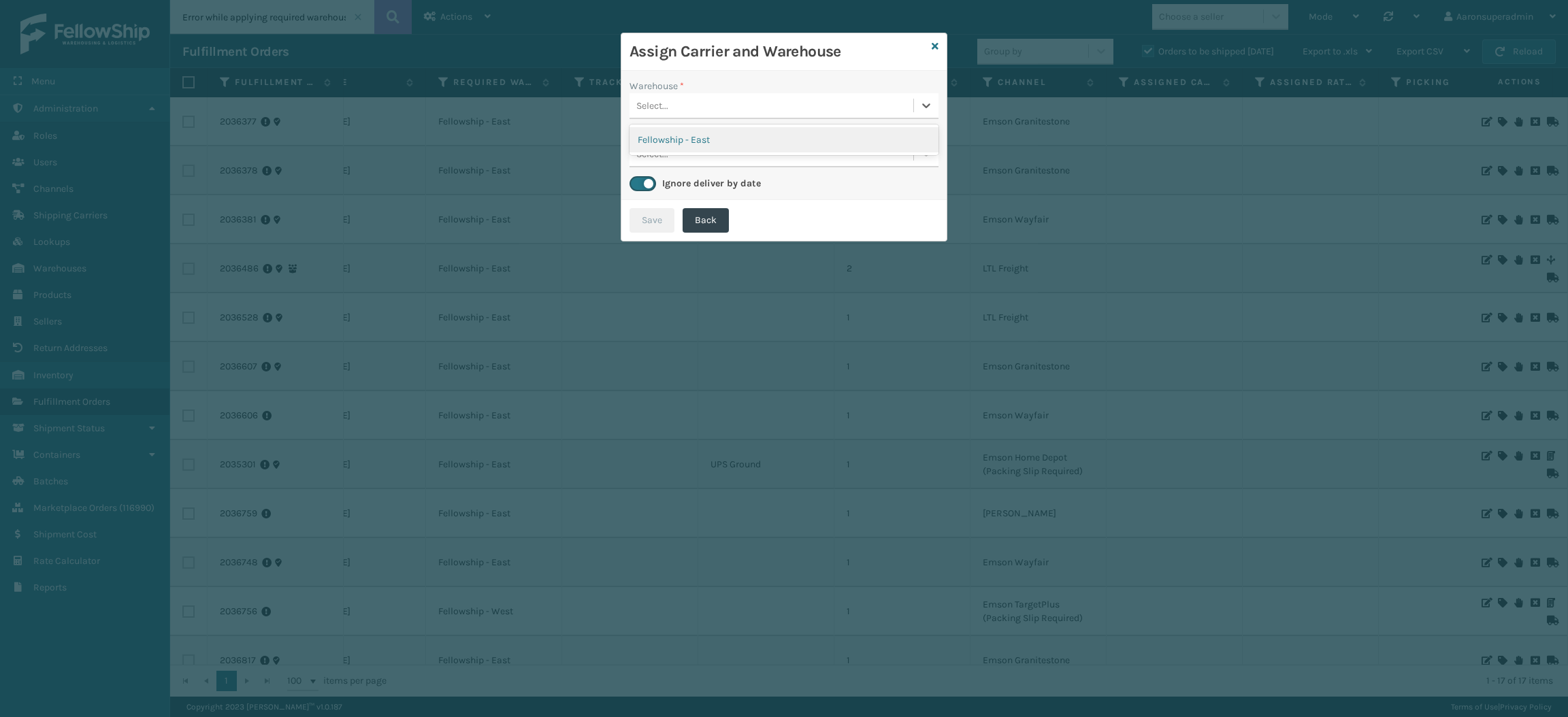
click at [862, 93] on div "Select..." at bounding box center [784, 106] width 309 height 26
click at [846, 137] on div "Fellowship - East" at bounding box center [784, 139] width 309 height 25
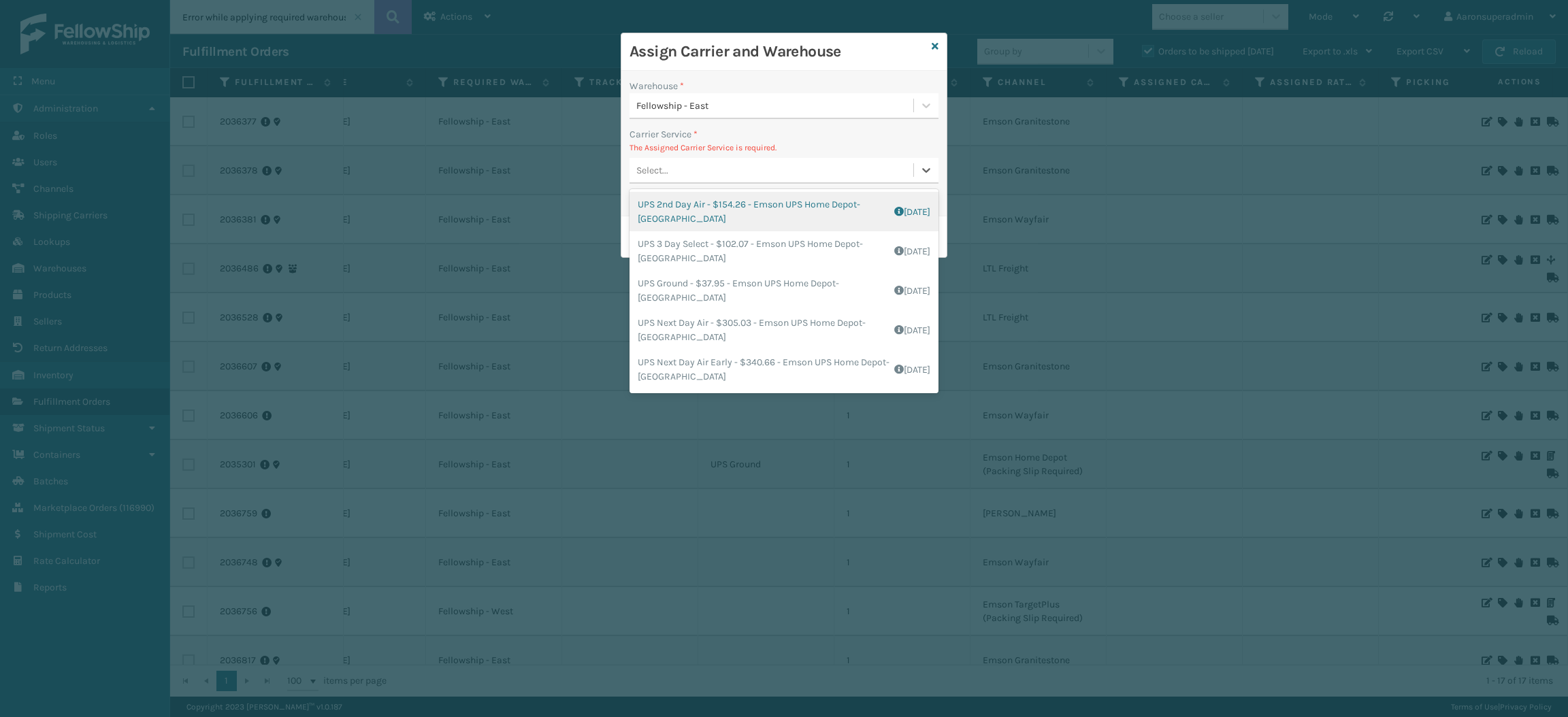
click at [723, 170] on div "Select..." at bounding box center [771, 170] width 283 height 23
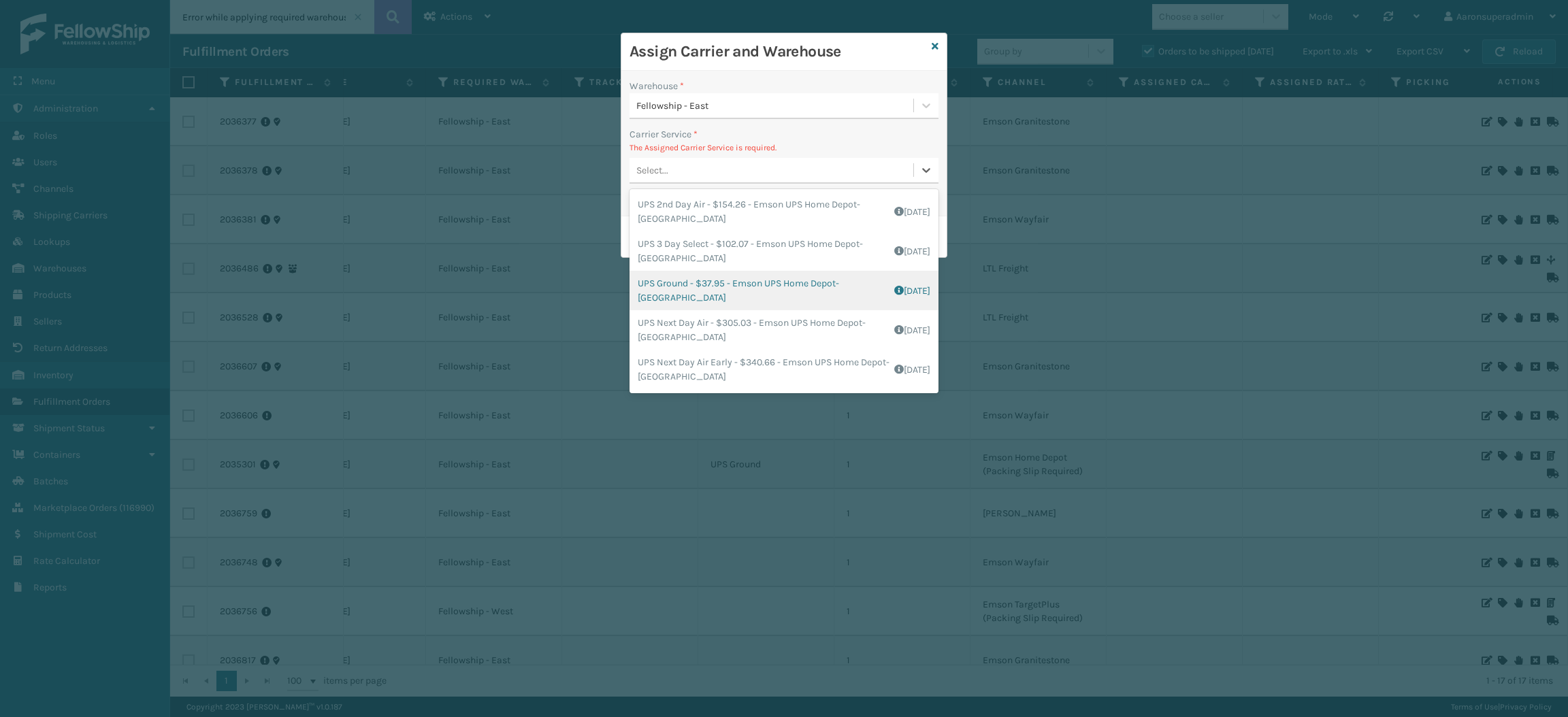
click at [705, 294] on div "UPS Ground - $37.95 - Emson UPS Home Depot-[GEOGRAPHIC_DATA] Shipping Cost $37.…" at bounding box center [784, 290] width 309 height 40
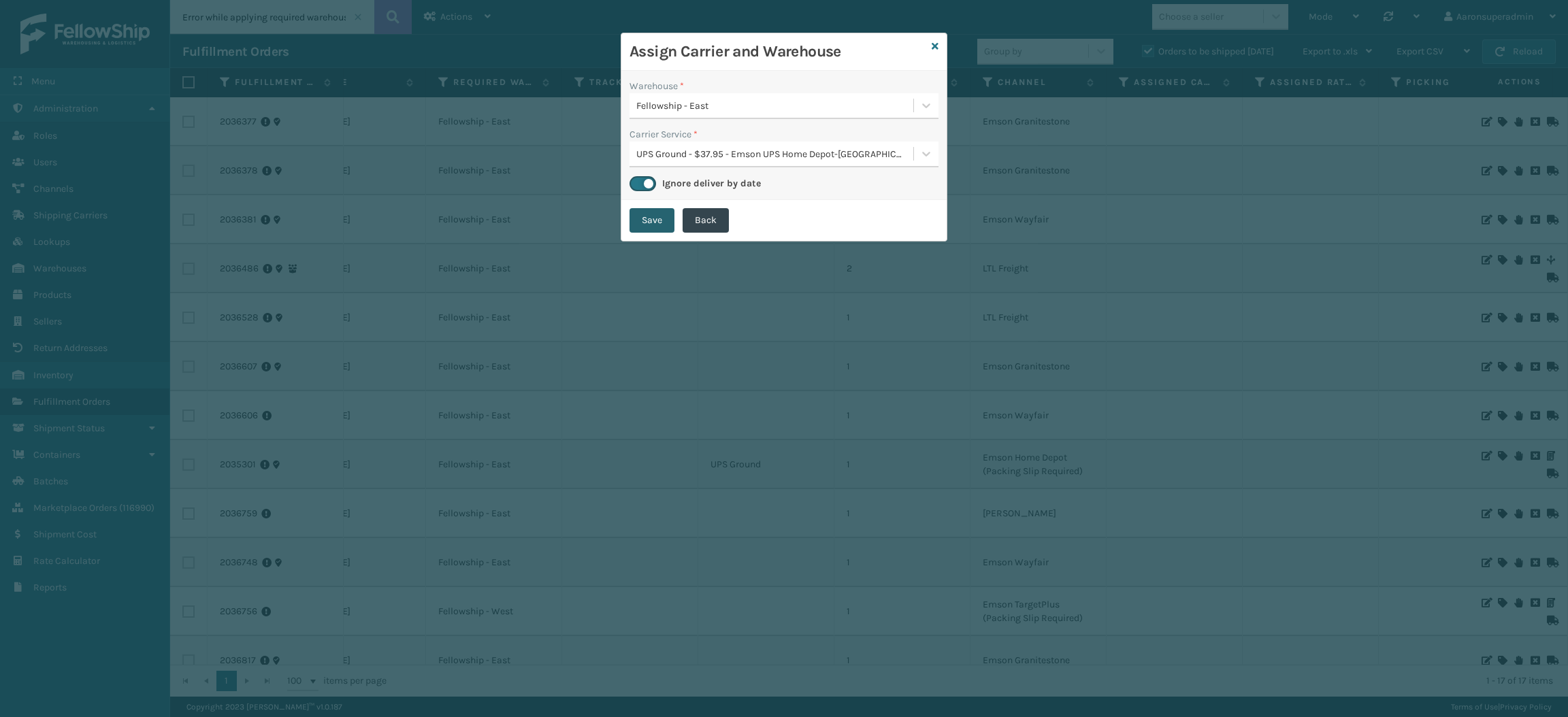
click at [647, 218] on button "Save" at bounding box center [651, 220] width 45 height 25
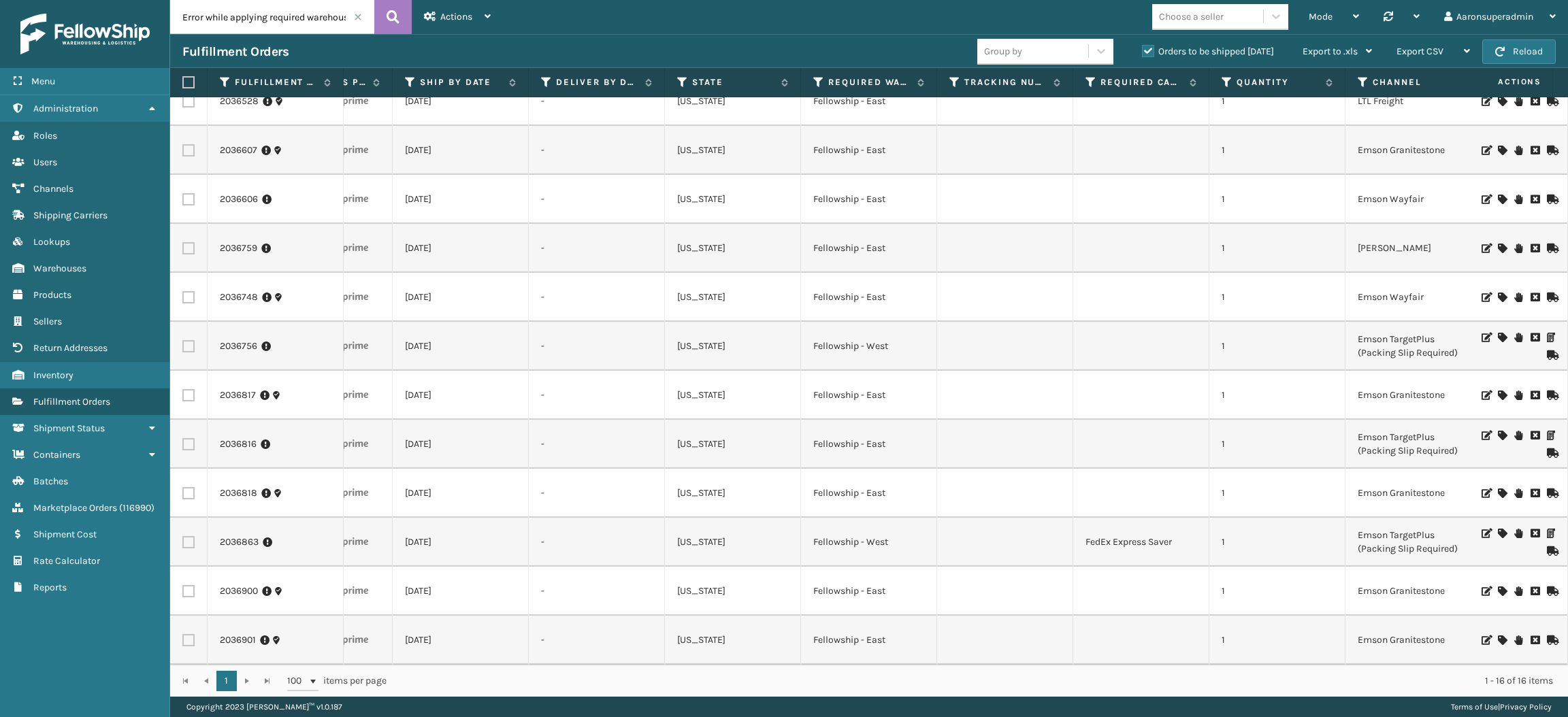
click at [1498, 529] on icon at bounding box center [1502, 534] width 8 height 10
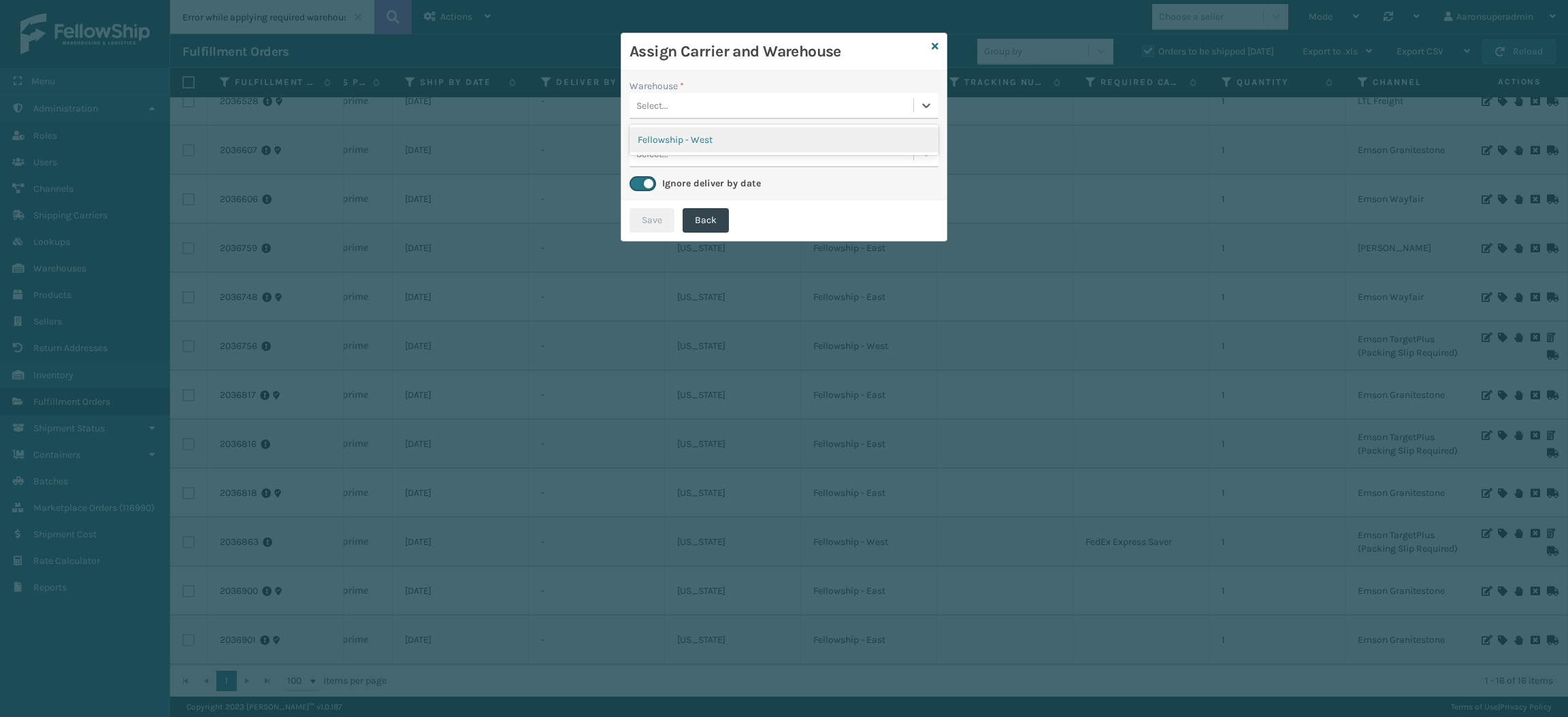
click at [713, 100] on div "Select..." at bounding box center [771, 105] width 283 height 23
click at [699, 152] on div "Fellowship - West" at bounding box center [784, 139] width 309 height 25
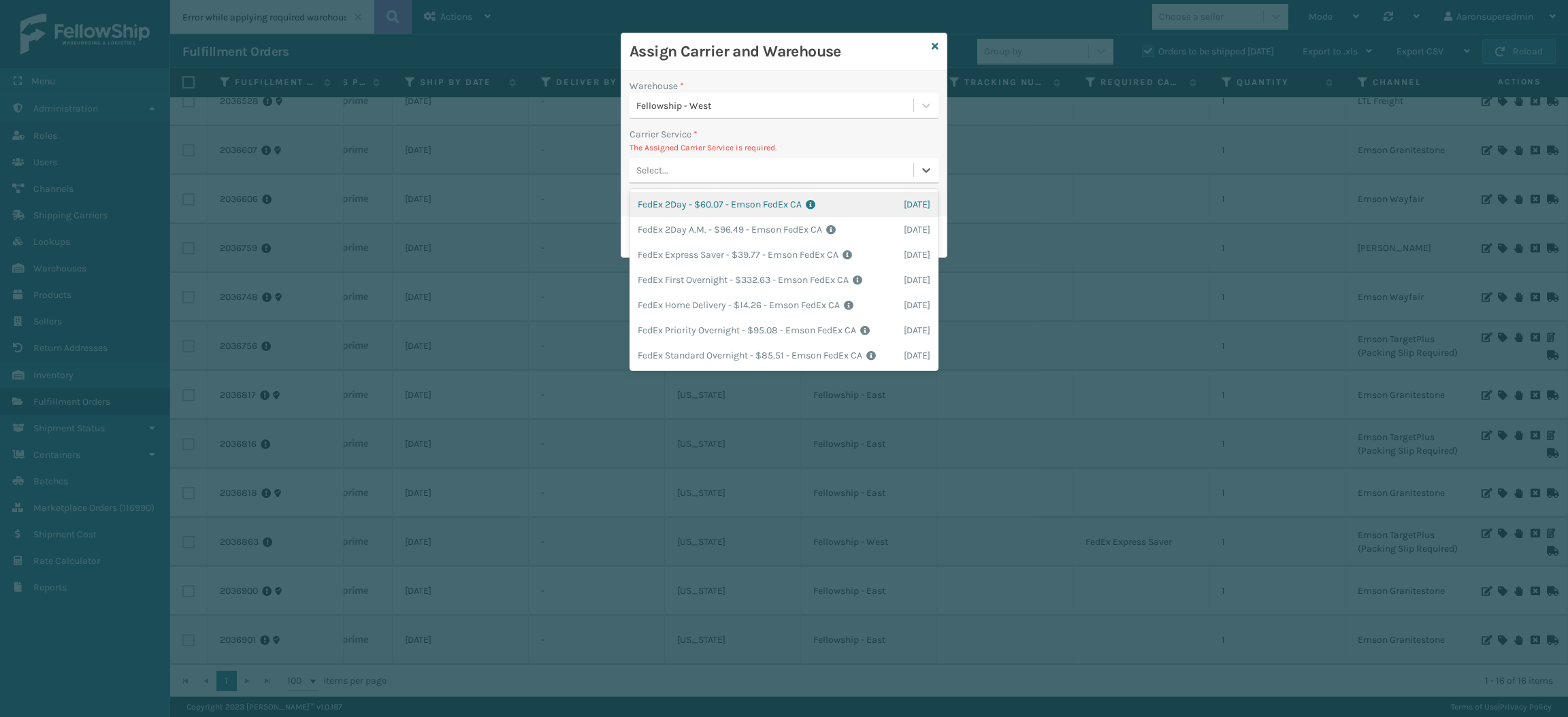
click at [695, 157] on div "Select..." at bounding box center [784, 170] width 309 height 26
click at [669, 259] on div "FedEx Express Saver - $39.77 - Emson FedEx CA Shipping Cost $39.77 Surplus Cost…" at bounding box center [784, 255] width 309 height 25
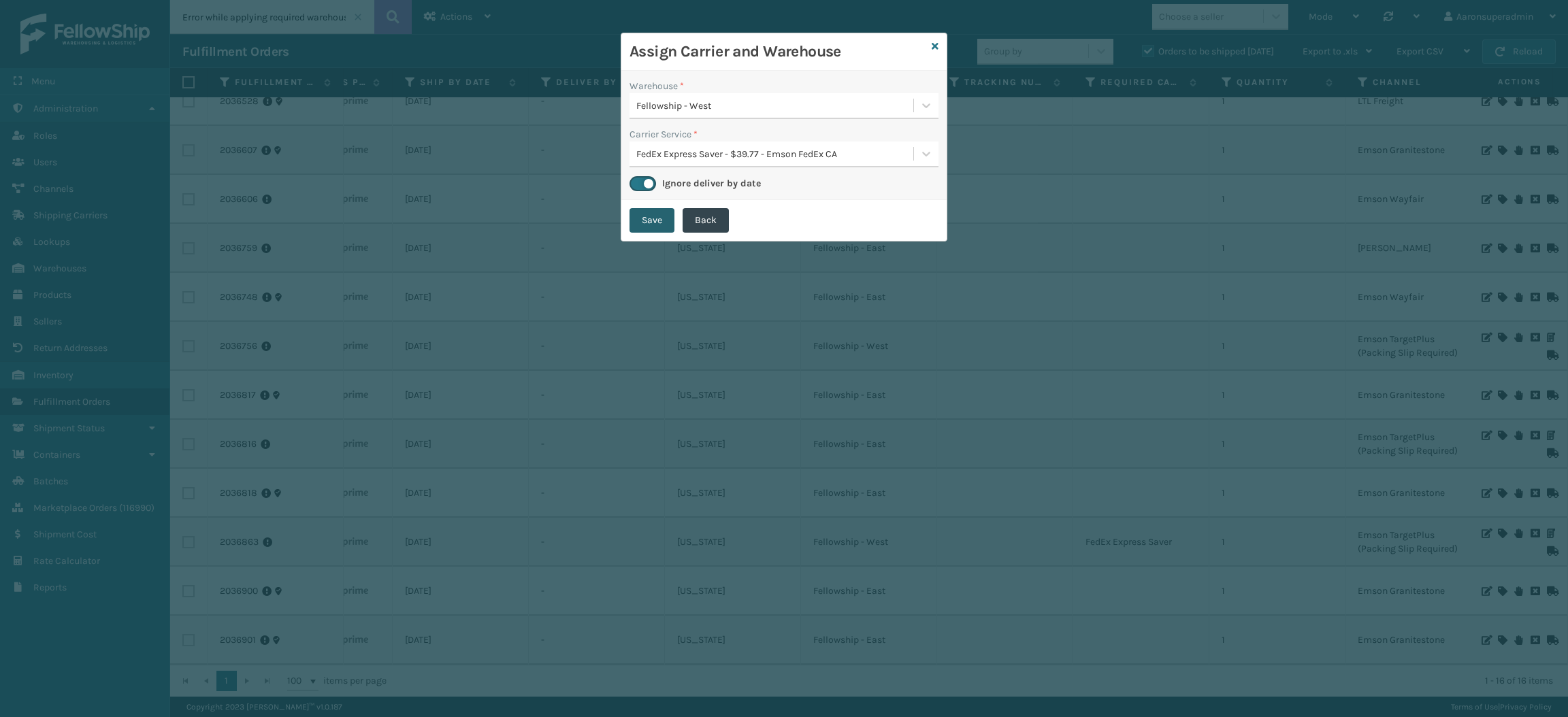
click at [639, 223] on button "Save" at bounding box center [651, 220] width 45 height 25
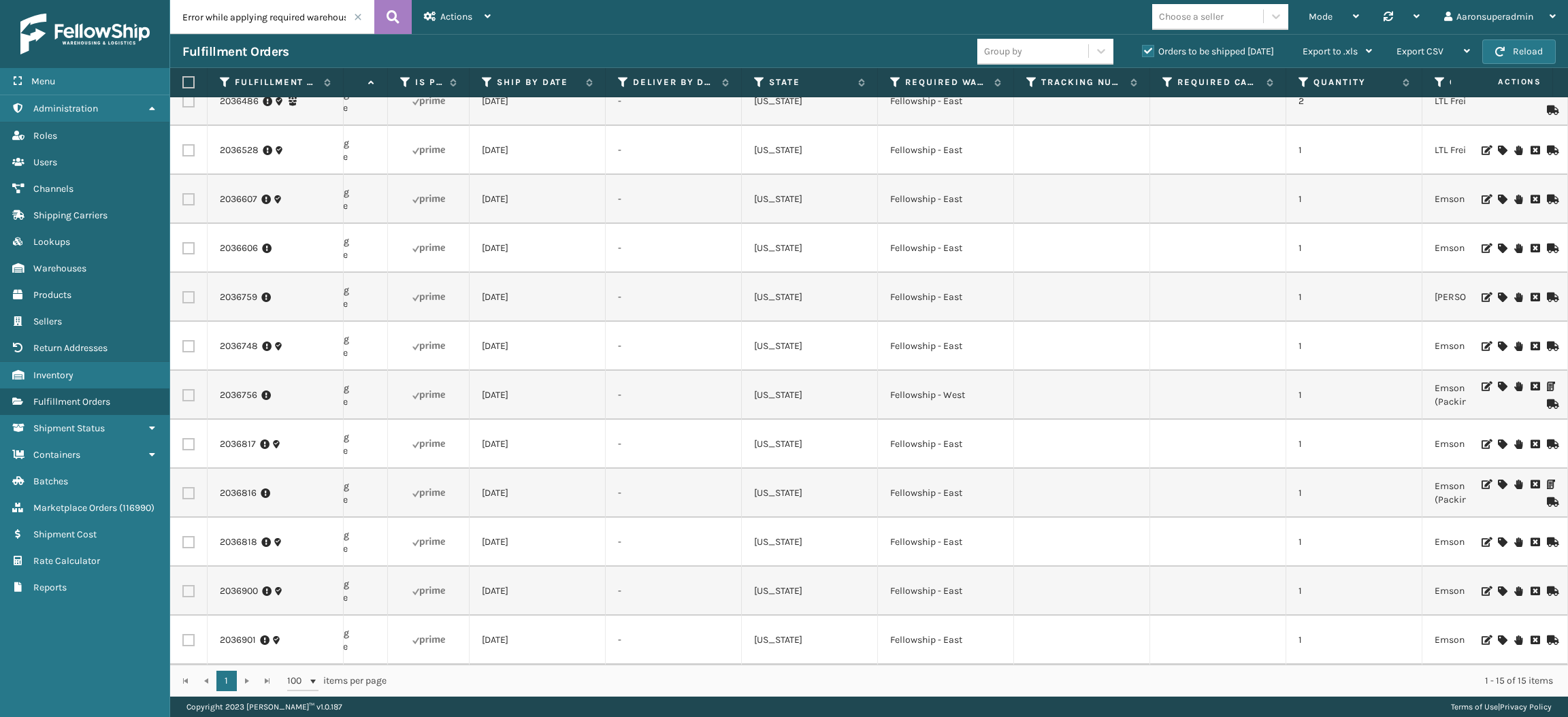
click at [1498, 381] on icon at bounding box center [1502, 386] width 8 height 10
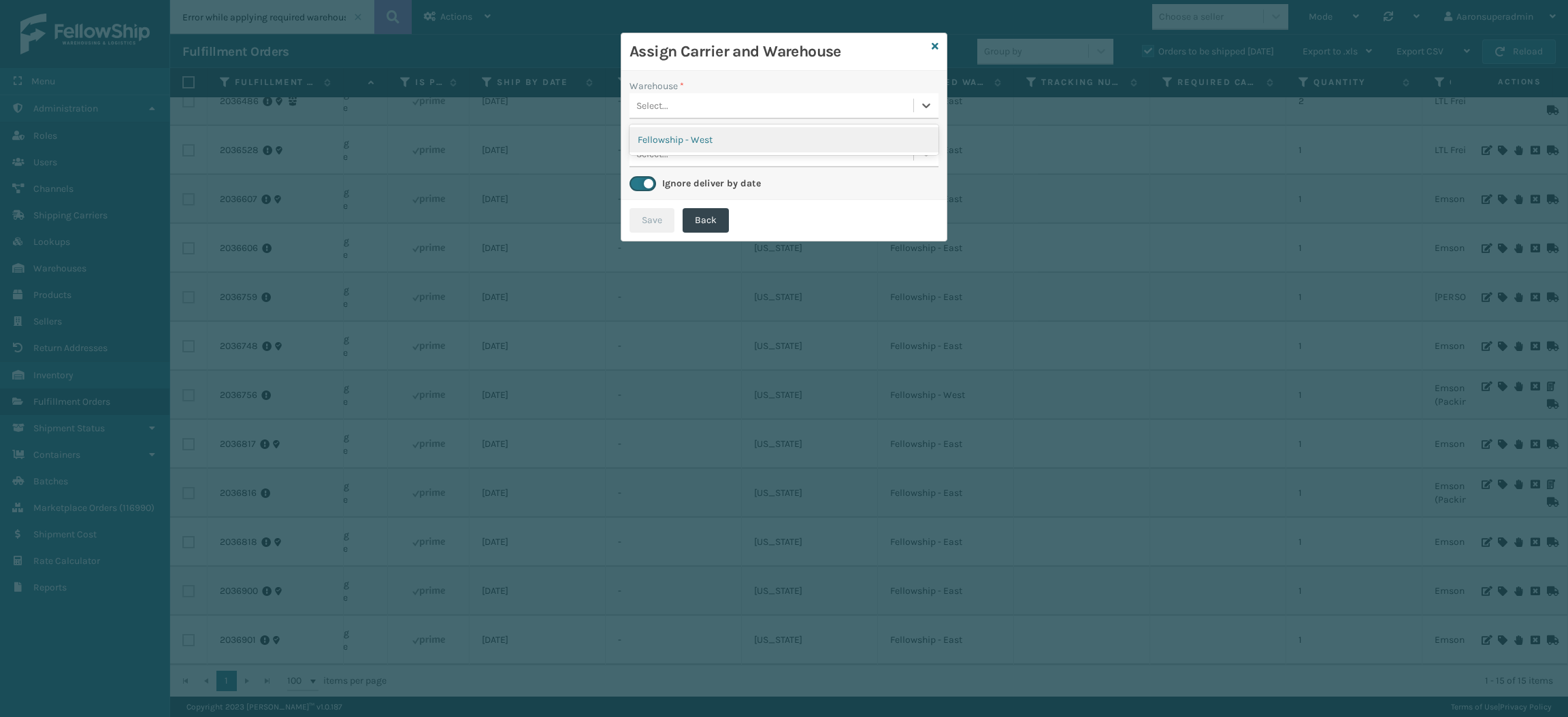
click at [704, 102] on div "Select..." at bounding box center [771, 105] width 283 height 23
click at [694, 136] on div "Fellowship - West" at bounding box center [784, 139] width 309 height 25
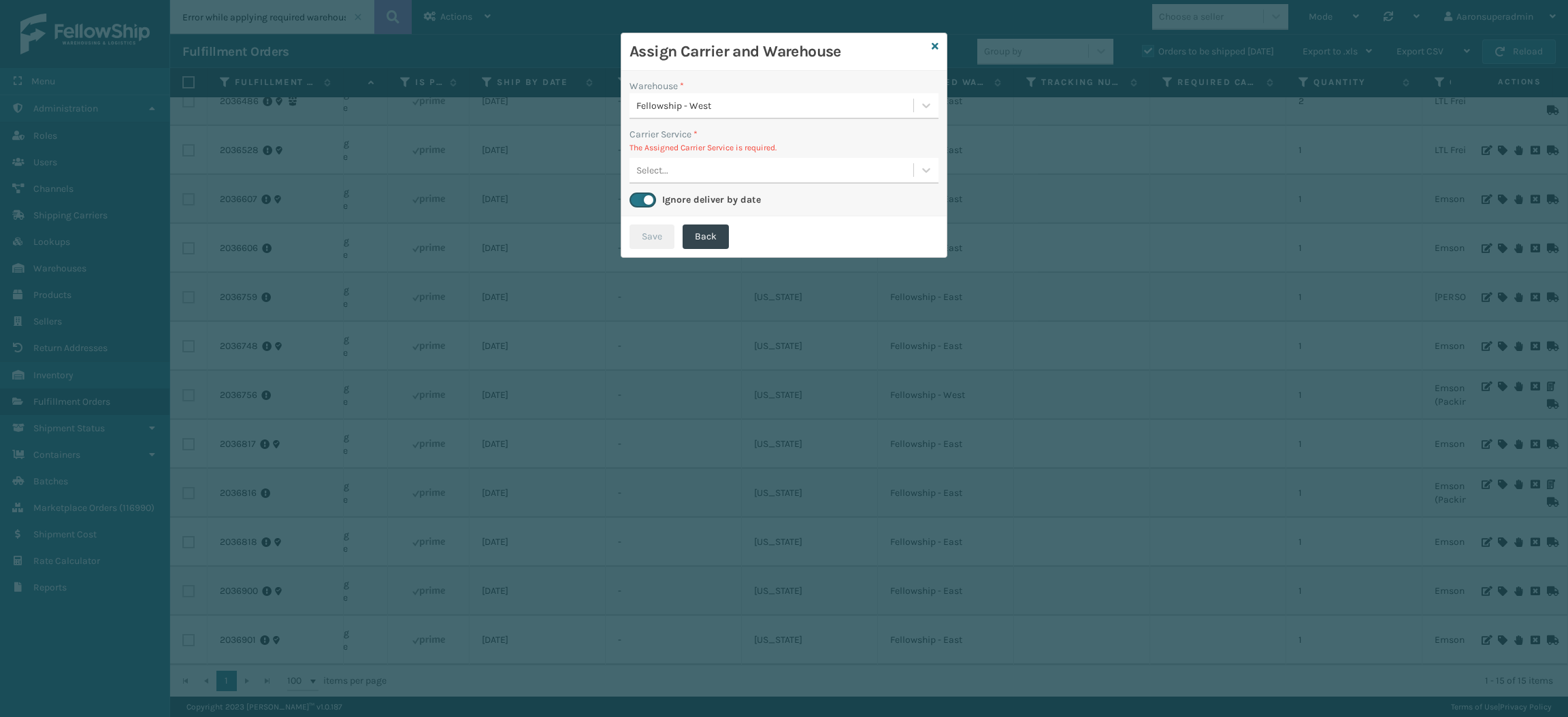
click at [696, 163] on div "Select..." at bounding box center [771, 170] width 283 height 23
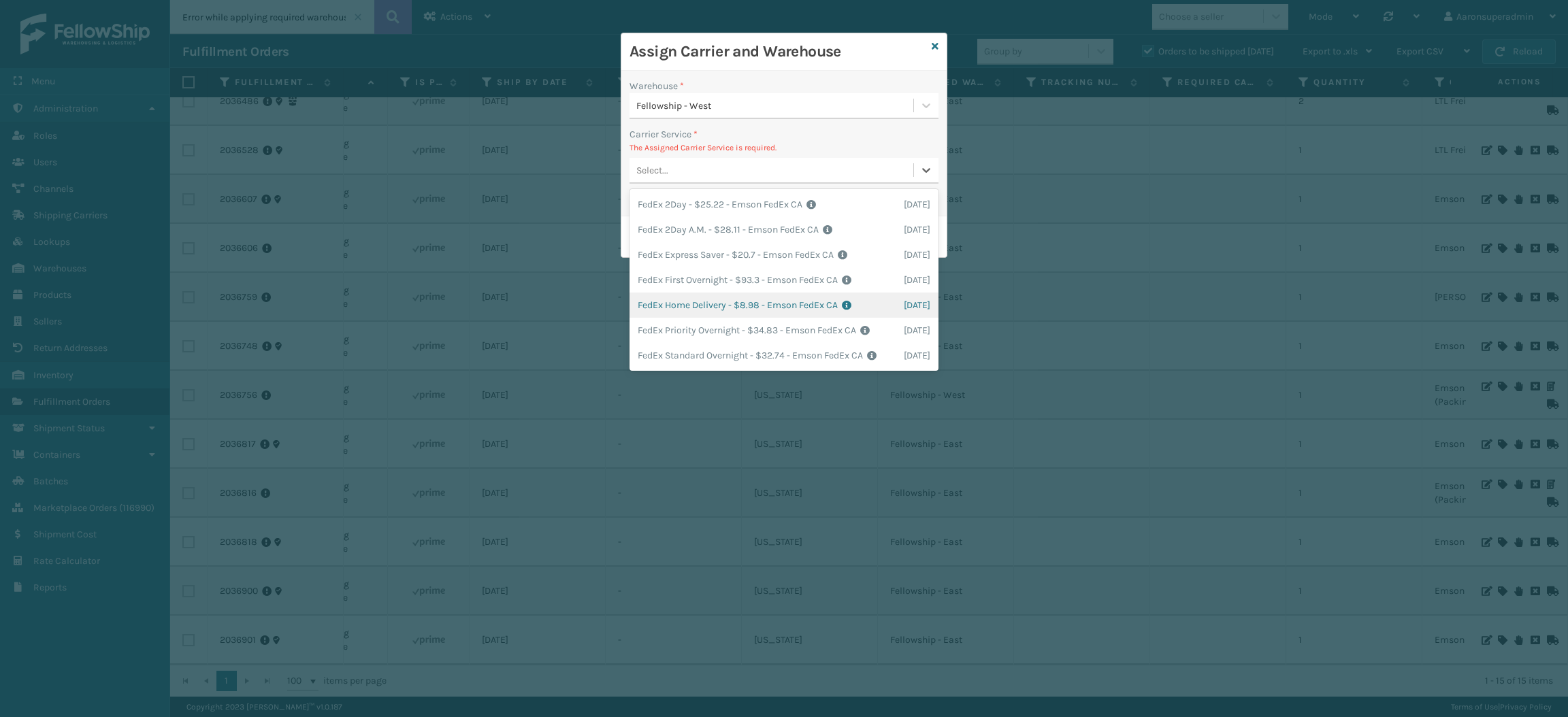
click at [694, 314] on div "FedEx Home Delivery - $8.98 - Emson FedEx CA Shipping Cost $8.98 Surplus Cost $…" at bounding box center [784, 304] width 309 height 25
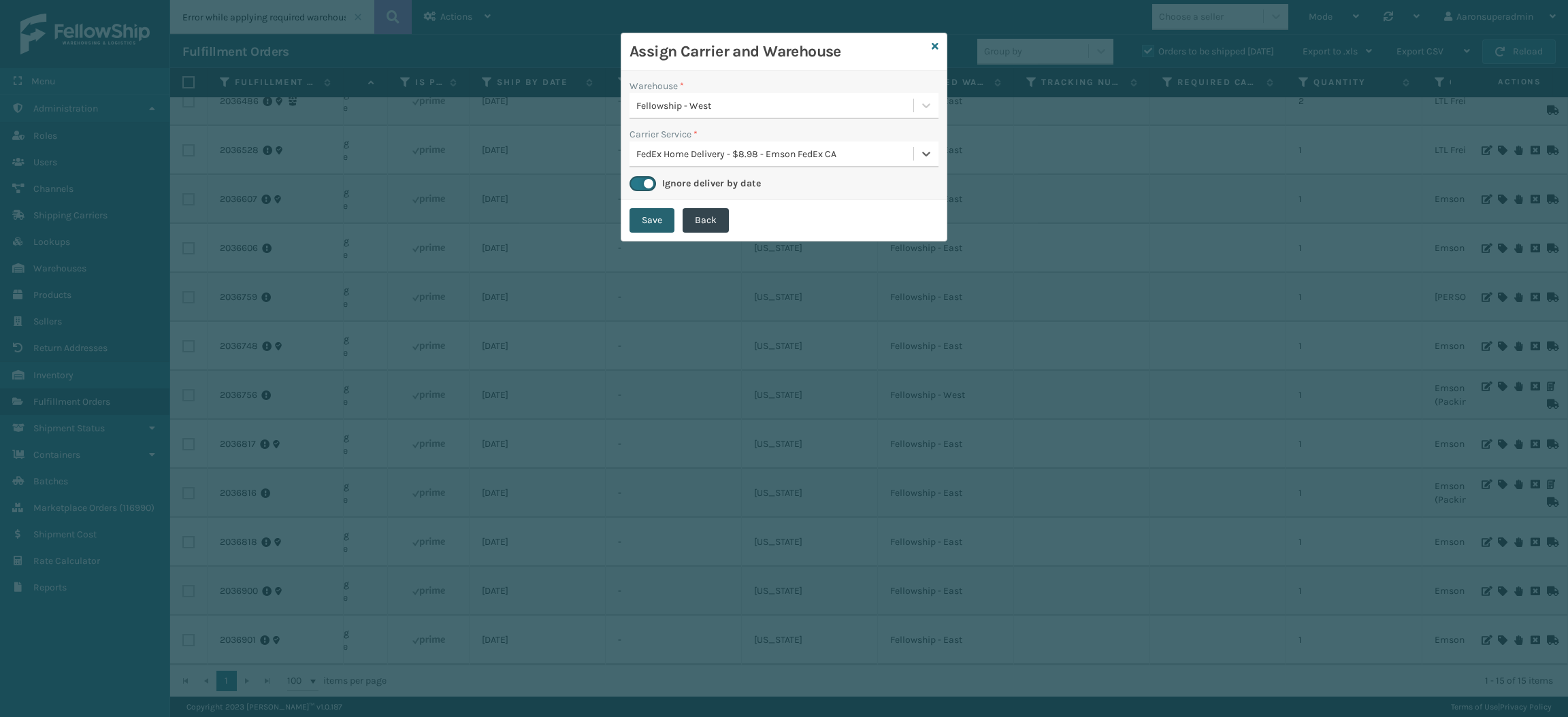
click at [650, 223] on button "Save" at bounding box center [651, 220] width 45 height 25
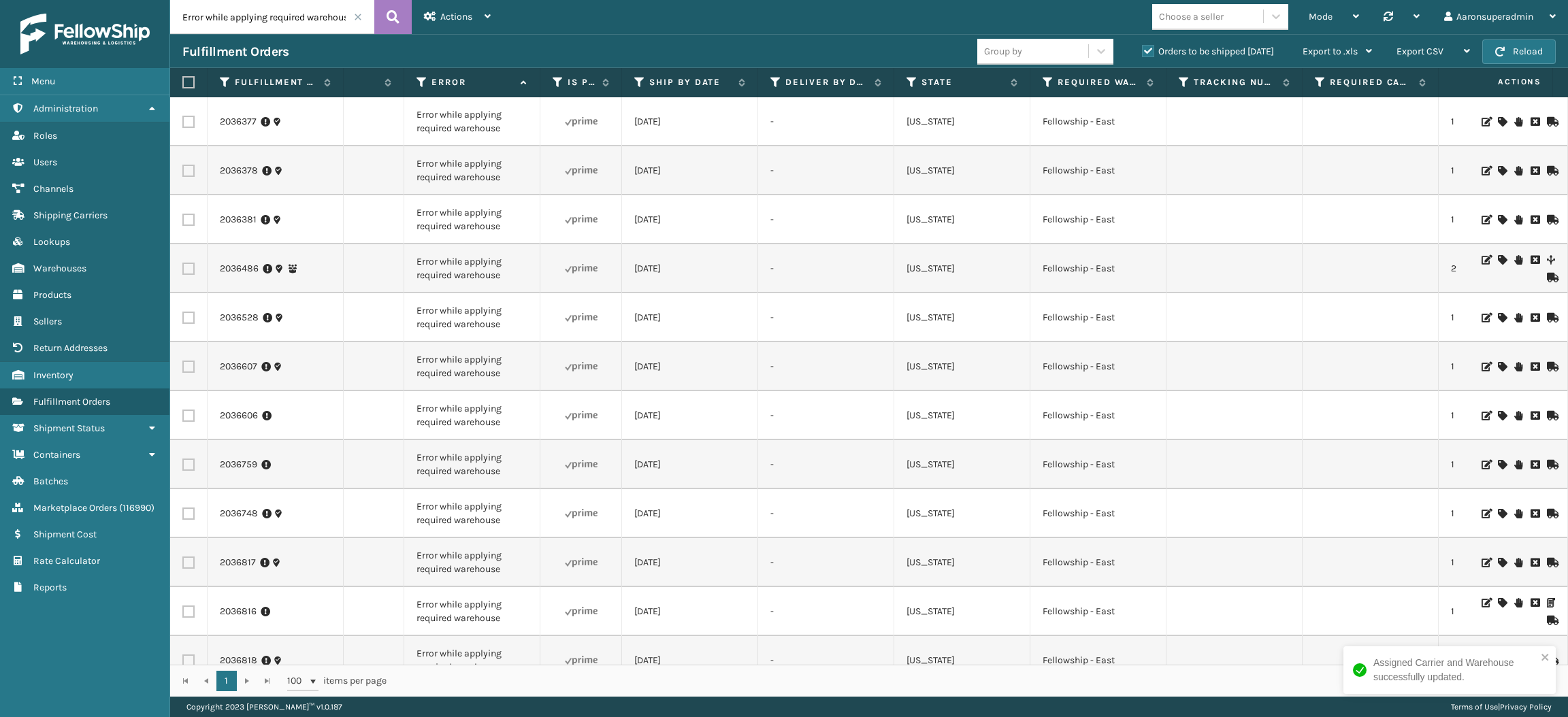
scroll to position [133, 505]
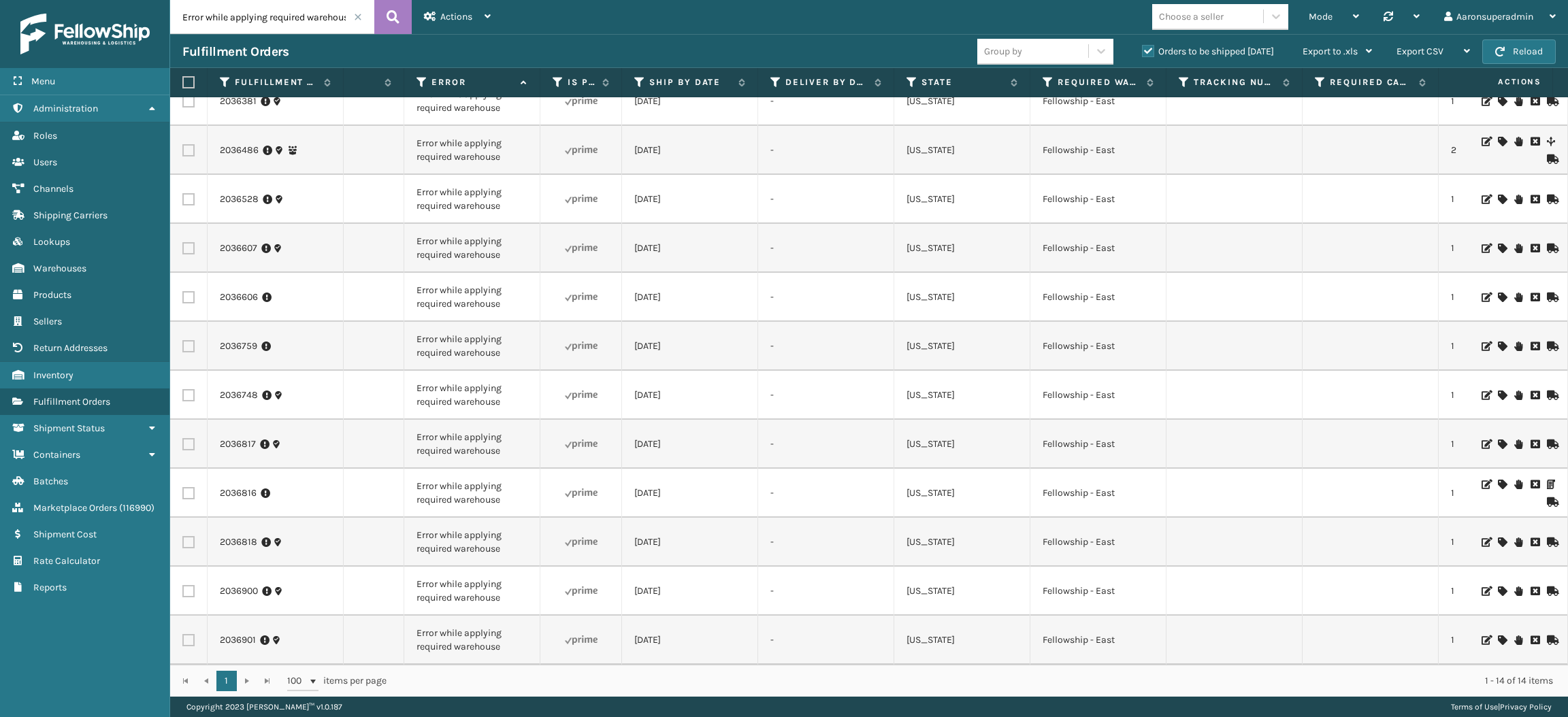
click at [187, 77] on label at bounding box center [186, 82] width 8 height 12
click at [183, 78] on input "checkbox" at bounding box center [182, 82] width 1 height 9
checkbox input "true"
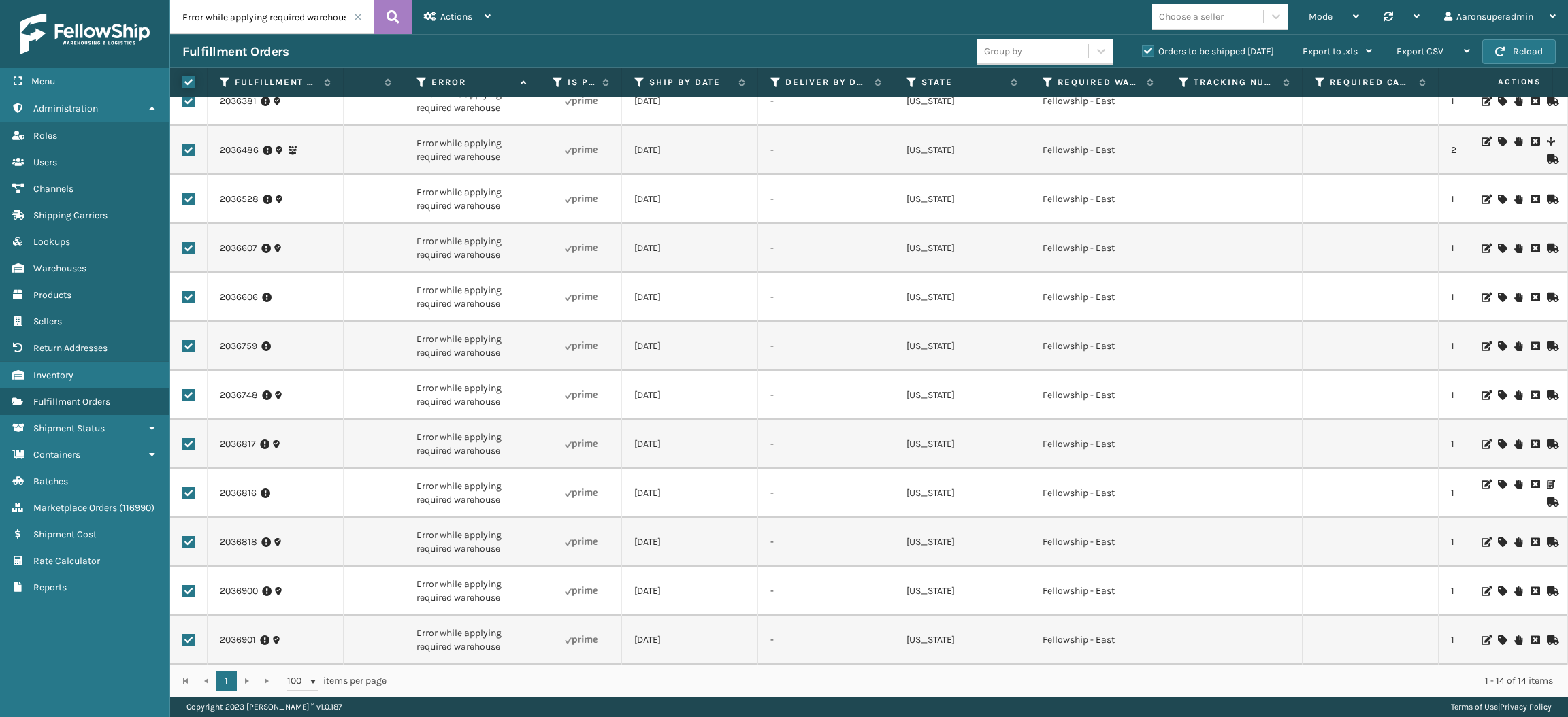
checkbox input "true"
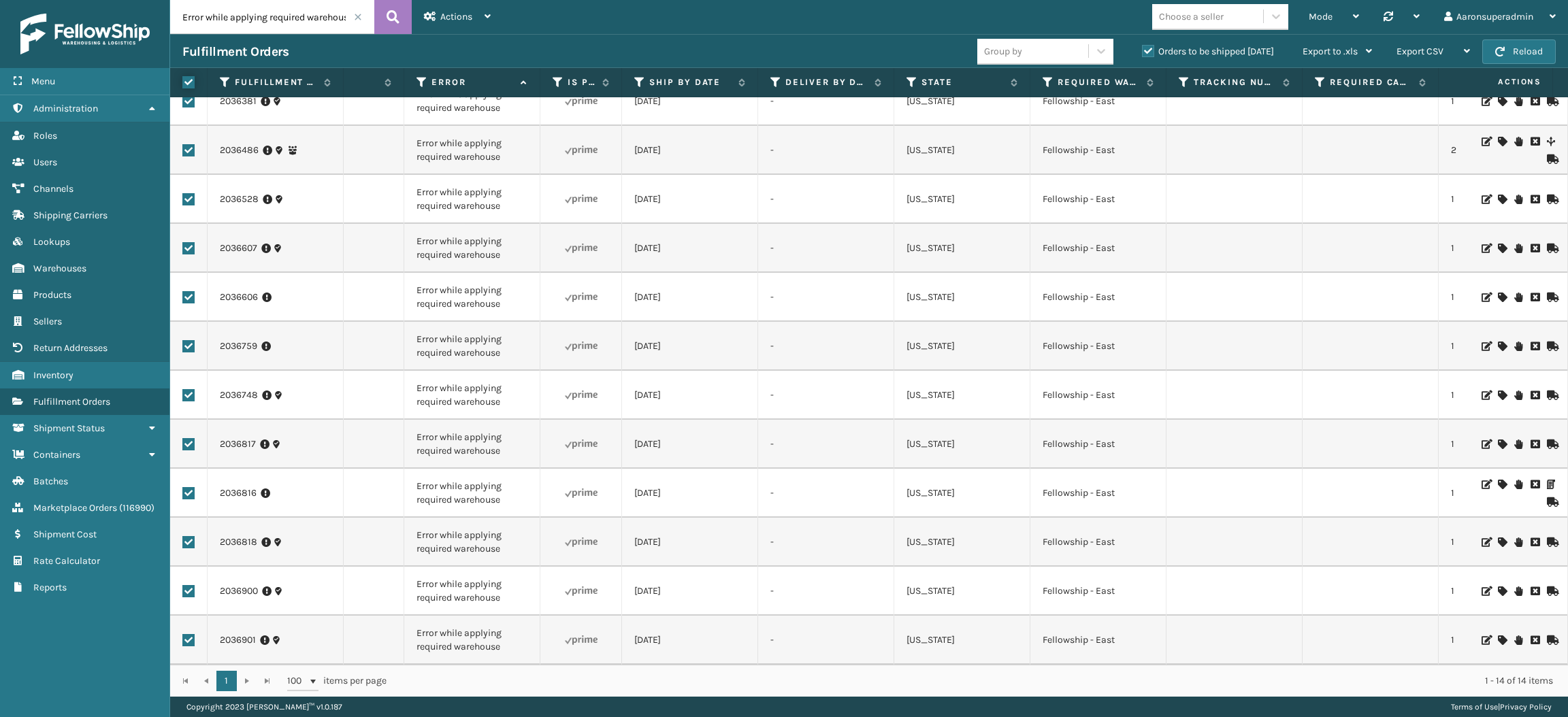
checkbox input "true"
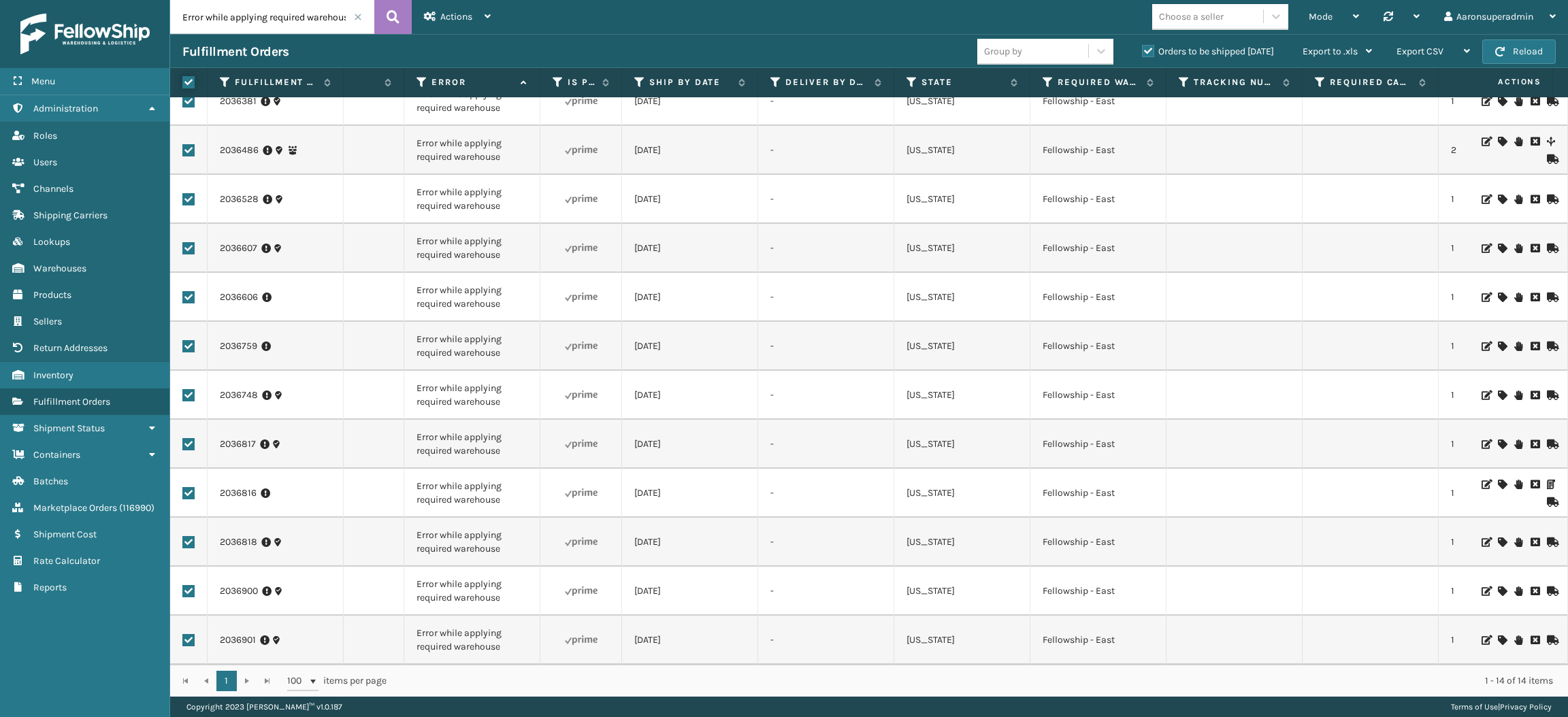
checkbox input "true"
click at [1044, 52] on span "Bulk Actions" at bounding box center [1064, 51] width 53 height 12
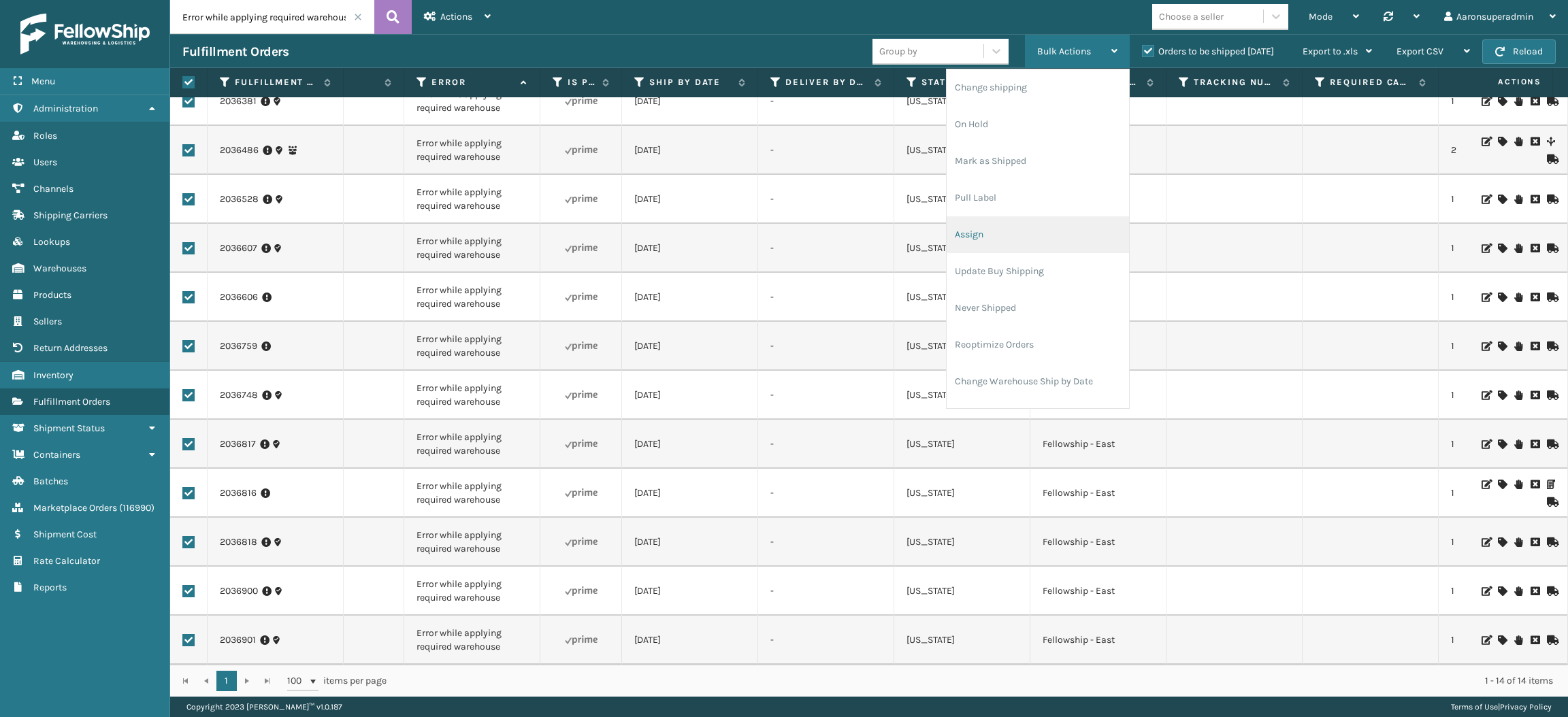
click at [1005, 223] on li "Assign" at bounding box center [1038, 234] width 182 height 37
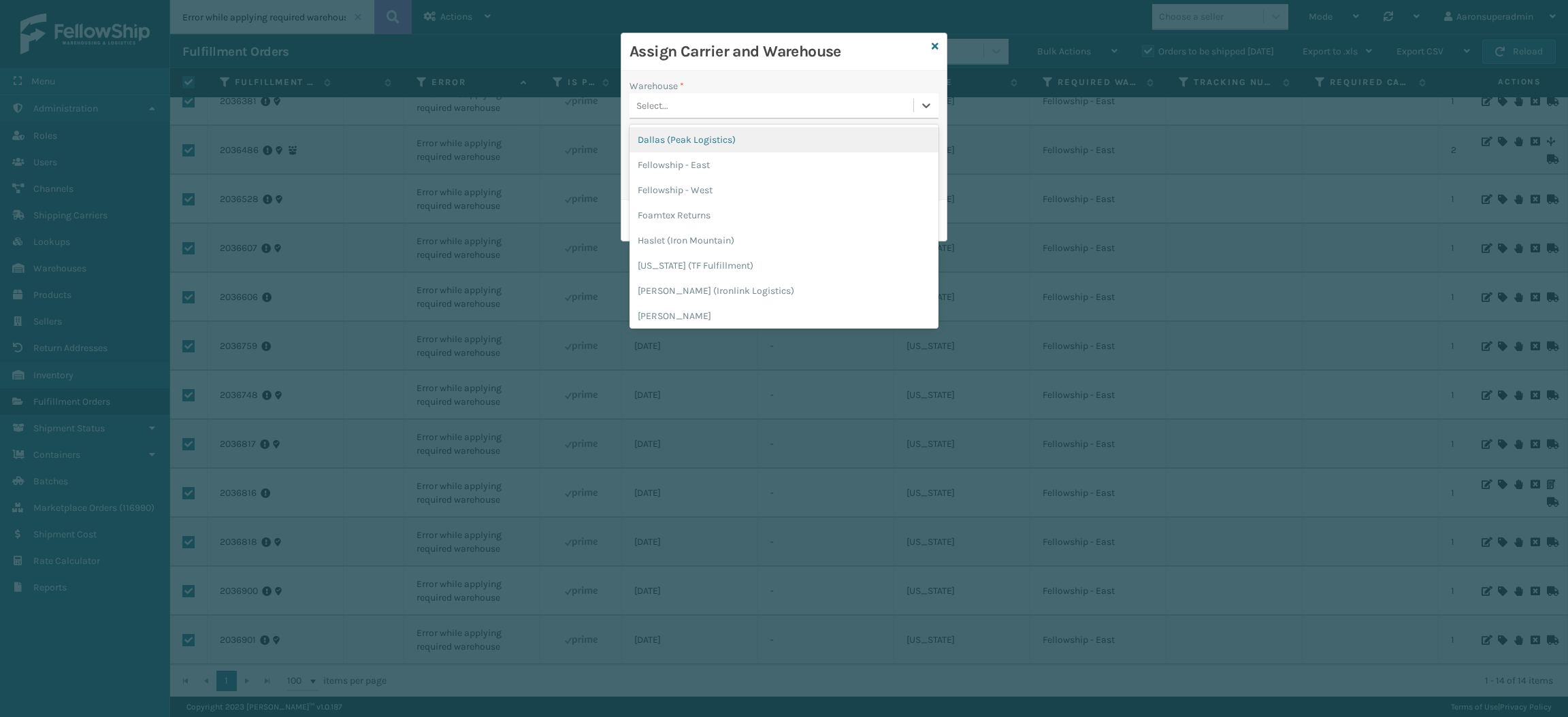
click at [773, 99] on div "Select..." at bounding box center [771, 105] width 283 height 23
click at [720, 166] on div "Fellowship - East" at bounding box center [784, 164] width 309 height 25
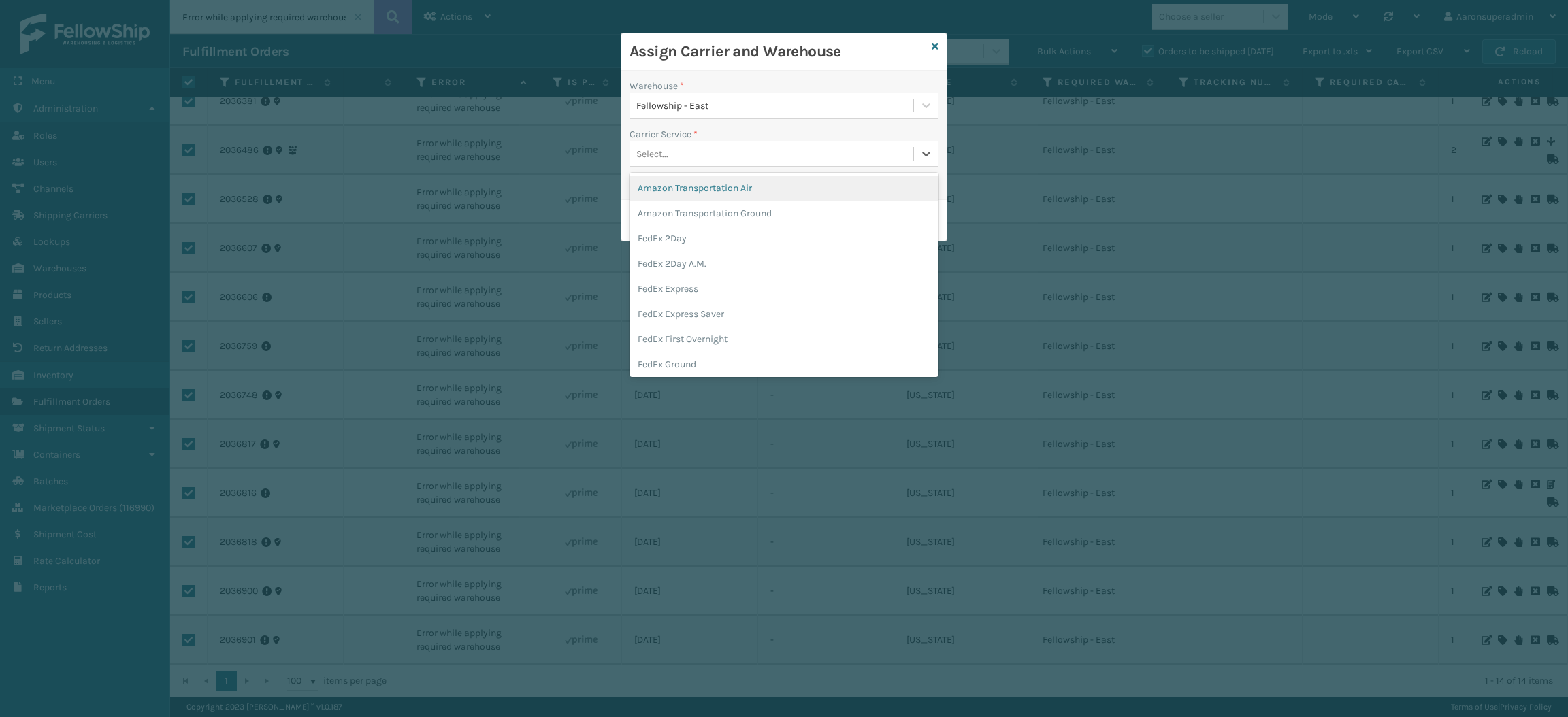
click at [694, 150] on div "Select..." at bounding box center [771, 154] width 283 height 23
click at [687, 312] on div "FedEx Home Delivery" at bounding box center [784, 320] width 309 height 25
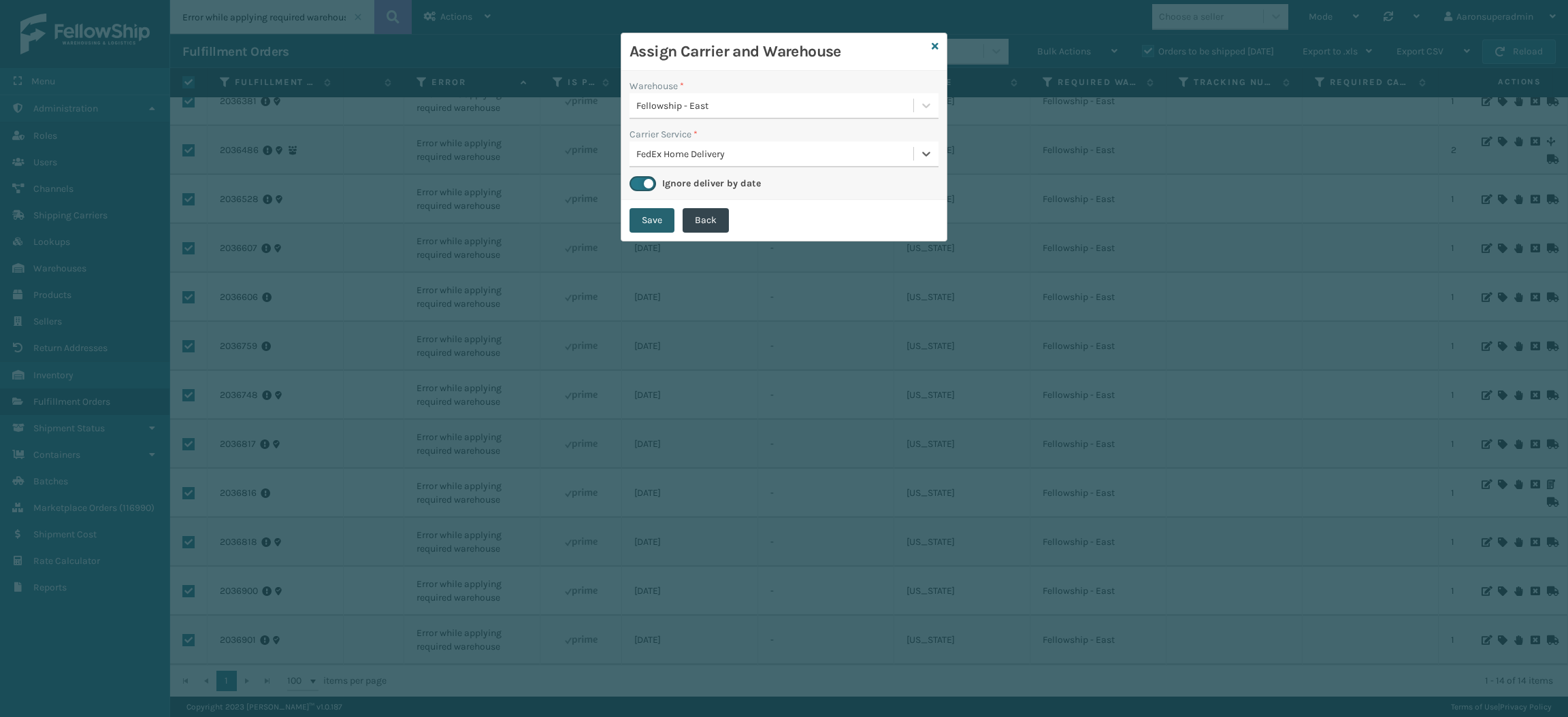
click at [656, 227] on button "Save" at bounding box center [651, 220] width 45 height 25
checkbox input "false"
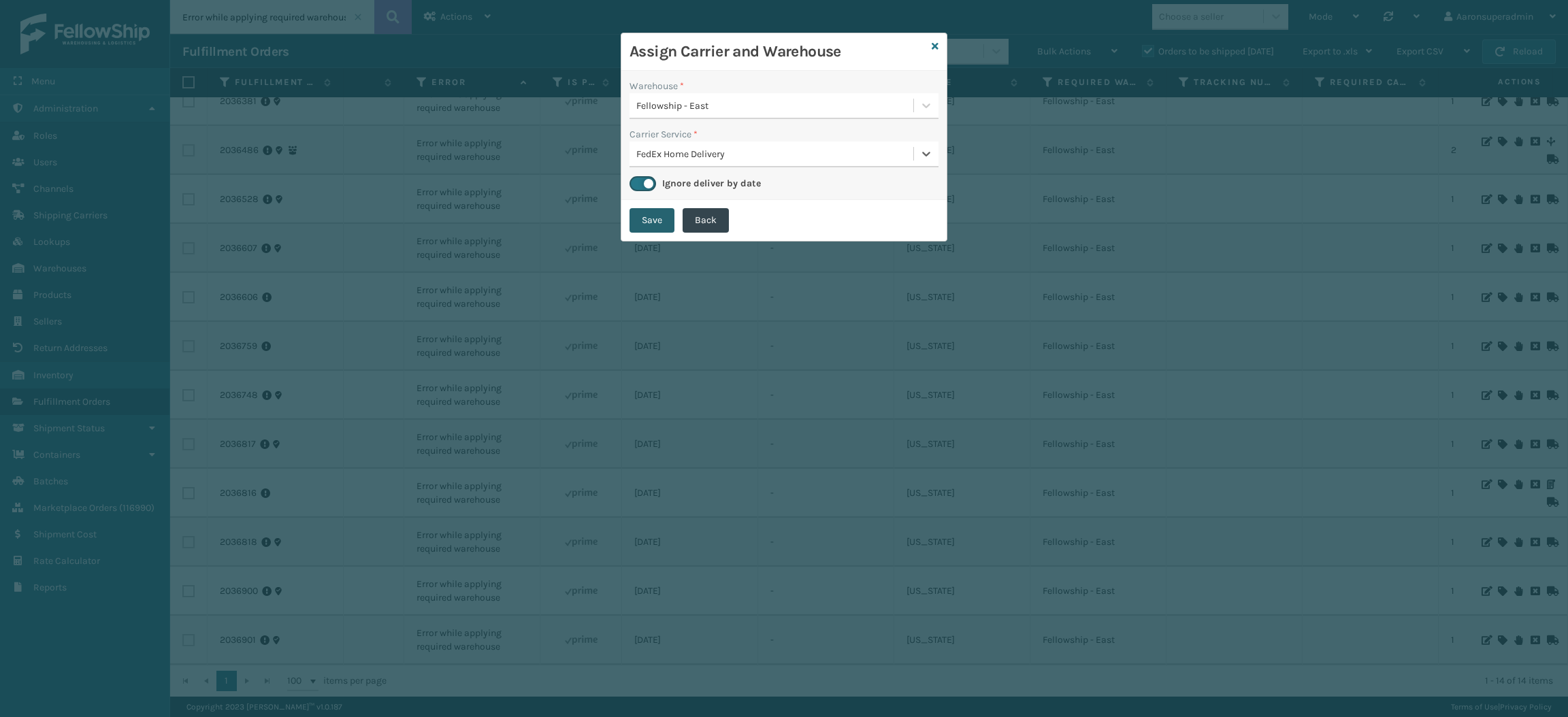
checkbox input "false"
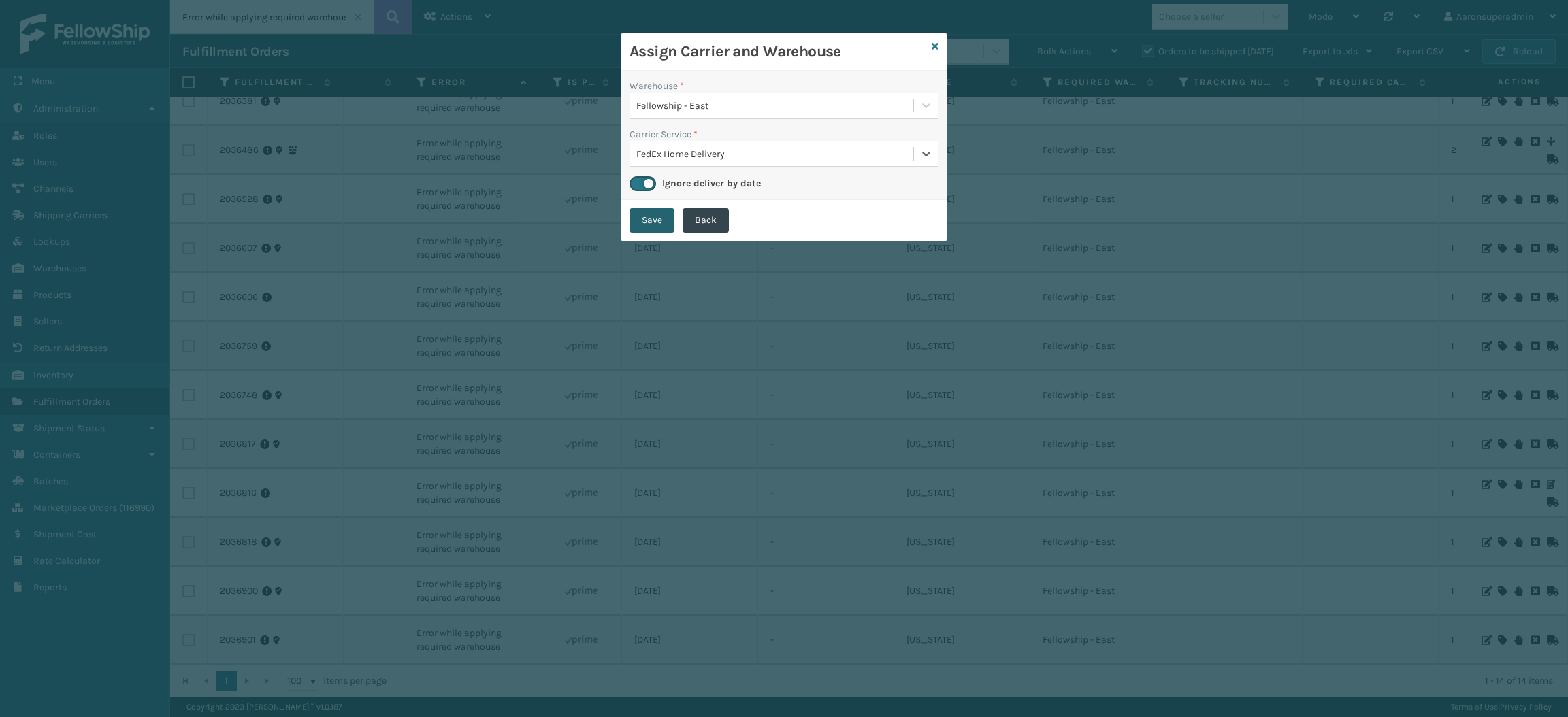
checkbox input "false"
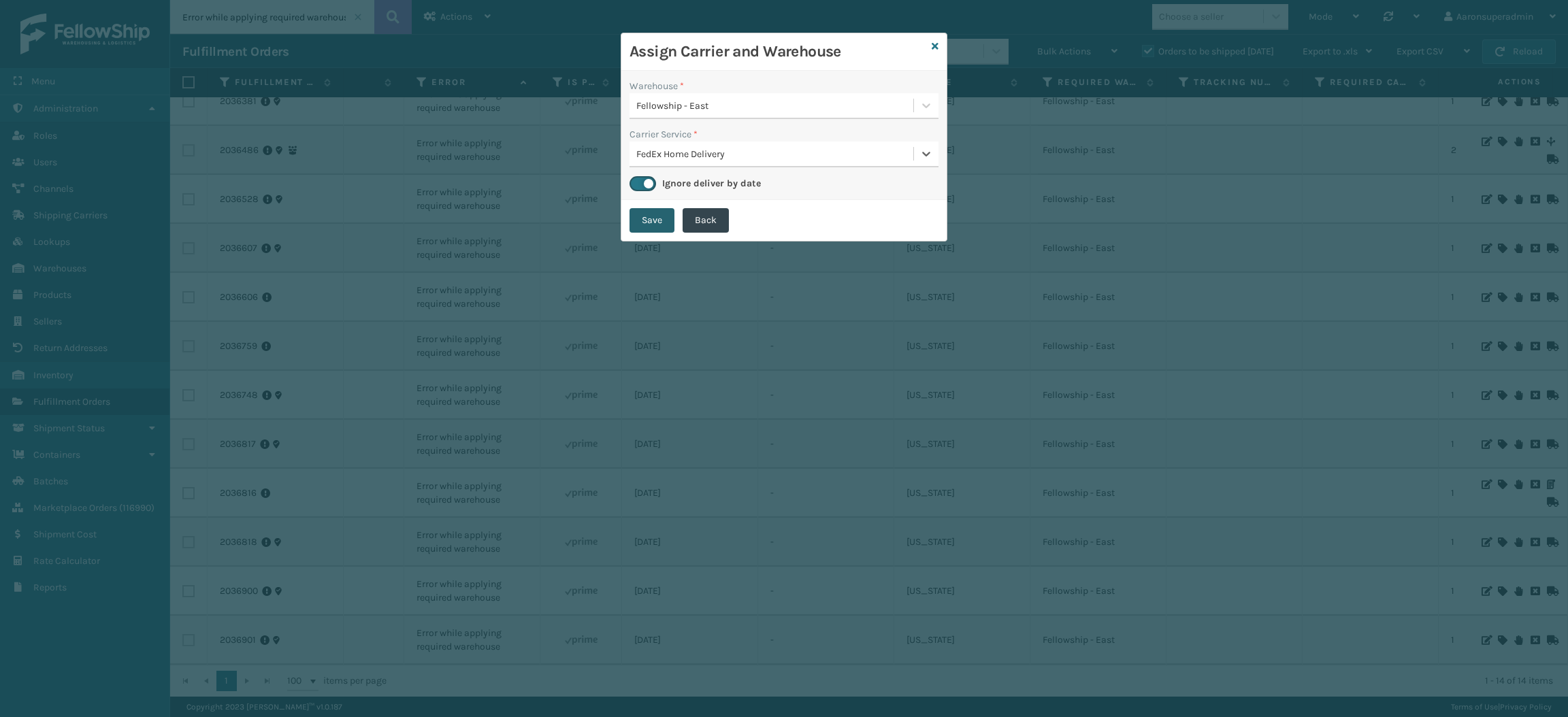
checkbox input "false"
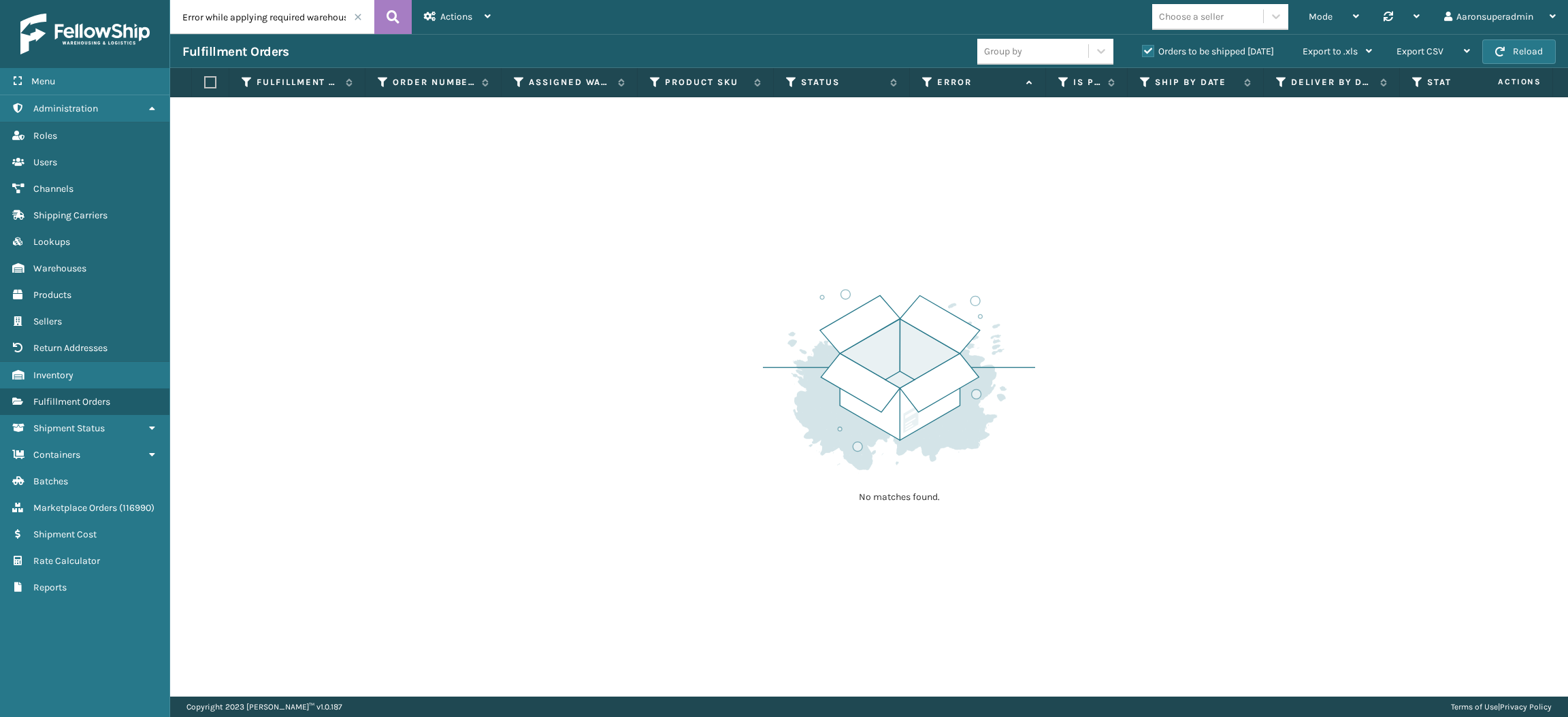
click at [358, 16] on span at bounding box center [358, 17] width 8 height 8
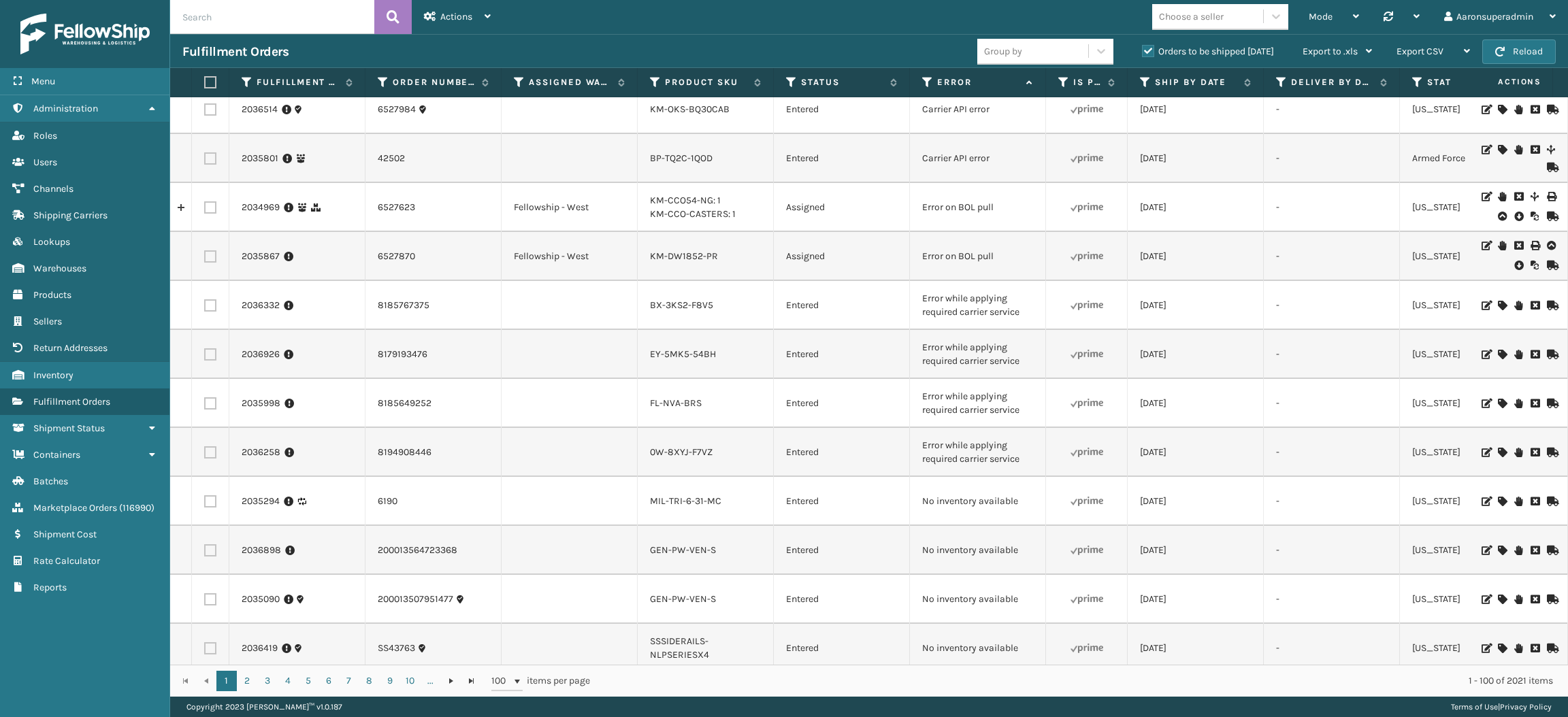
scroll to position [379, 0]
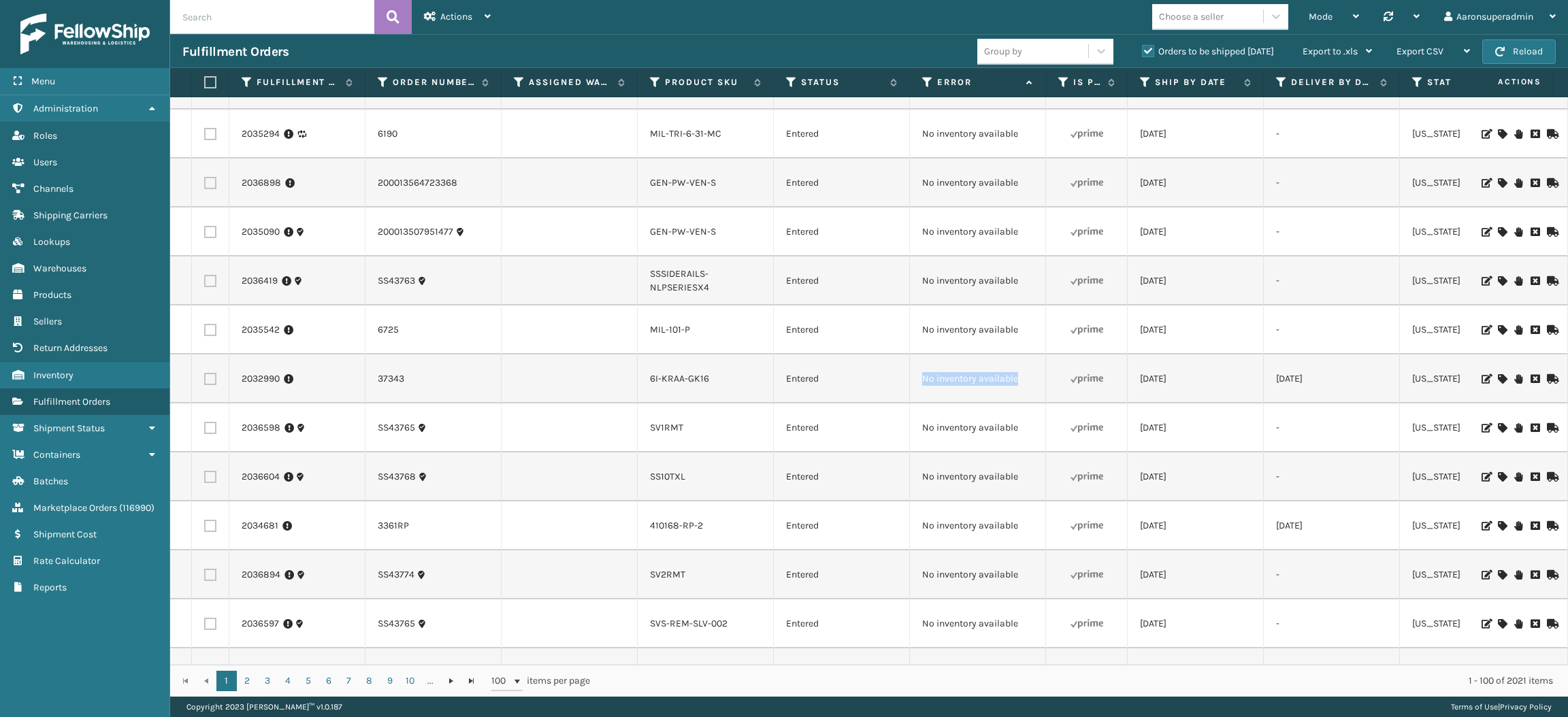
drag, startPoint x: 1023, startPoint y: 389, endPoint x: 909, endPoint y: 393, distance: 114.1
click at [909, 393] on td "No inventory available" at bounding box center [977, 378] width 136 height 49
copy td "No inventory available"
click at [275, 22] on input "text" at bounding box center [272, 17] width 204 height 34
paste input "No inventory available"
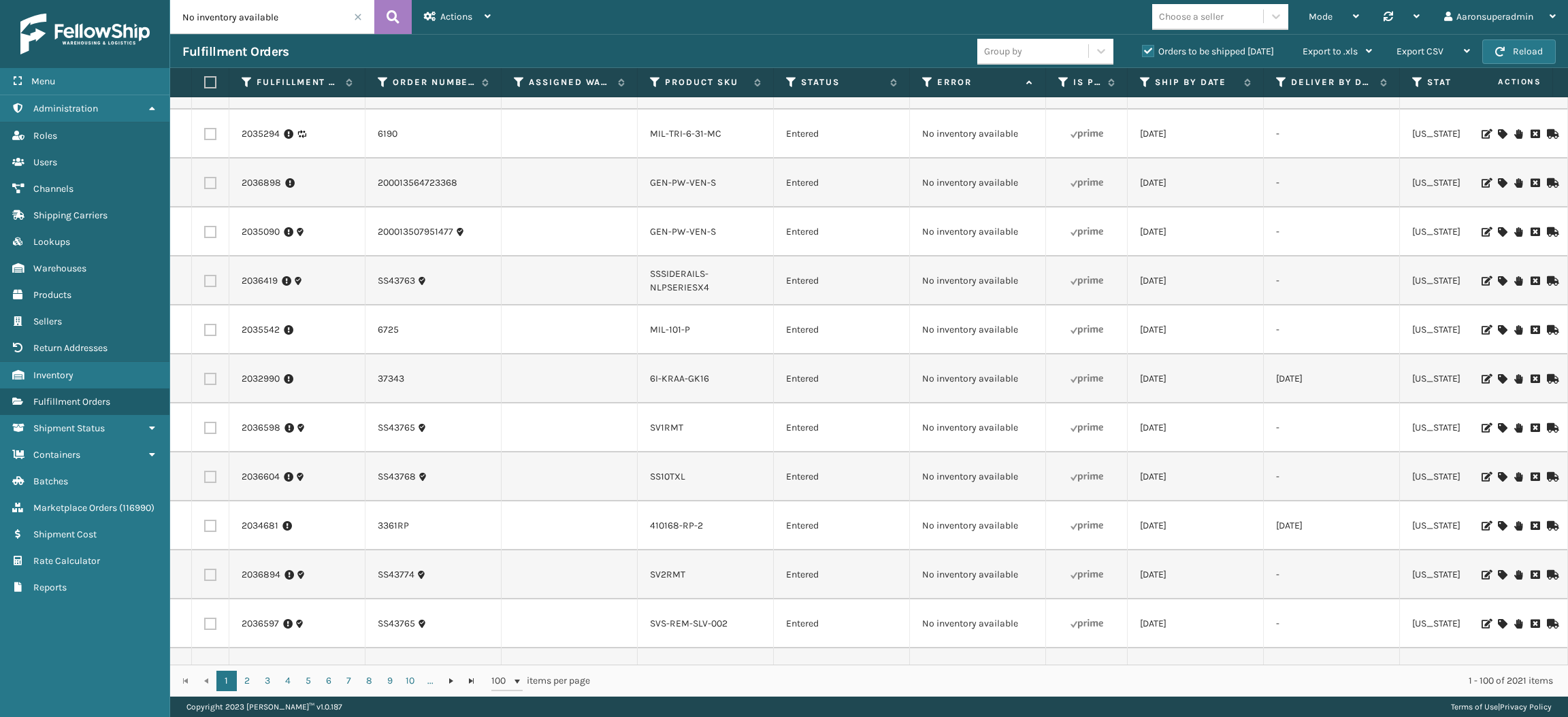
type input "No inventory available"
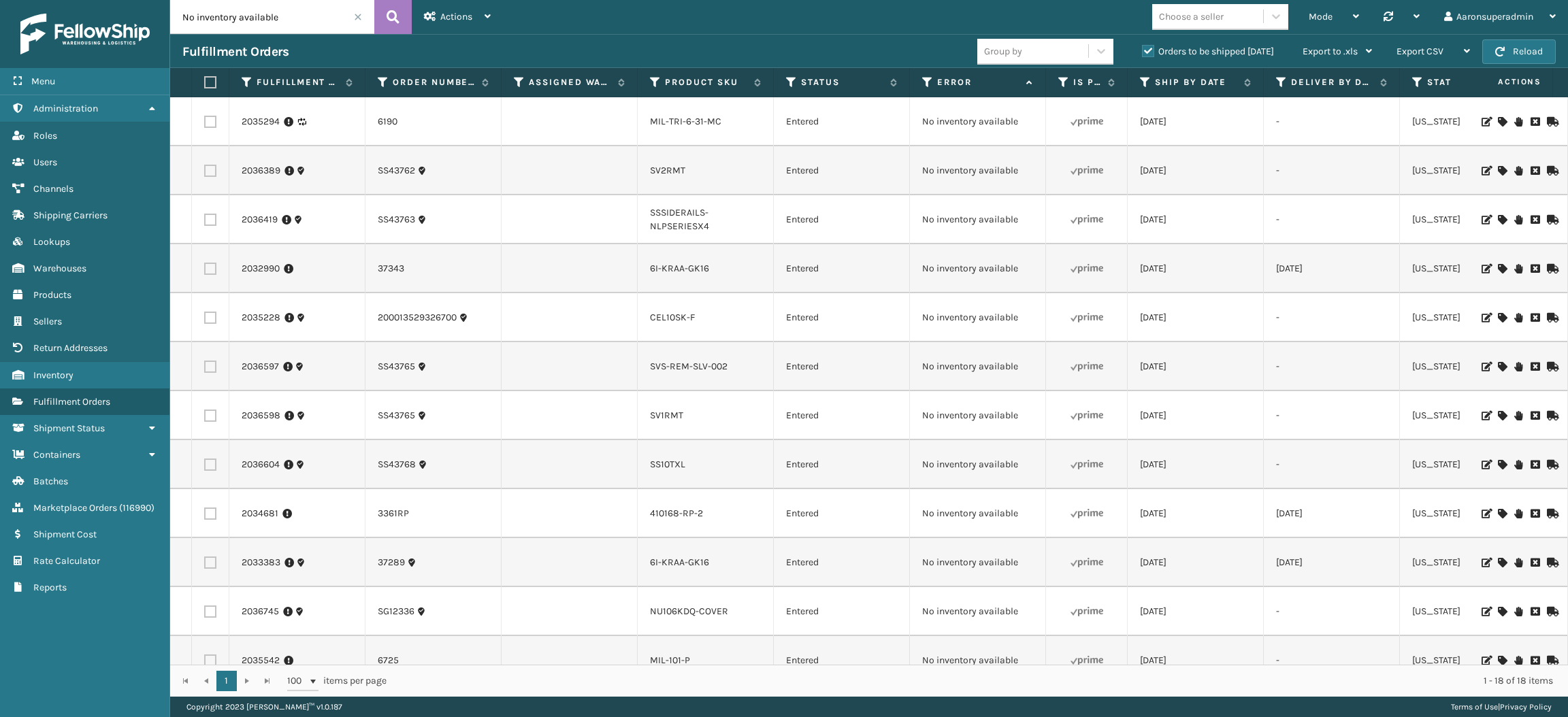
scroll to position [329, 0]
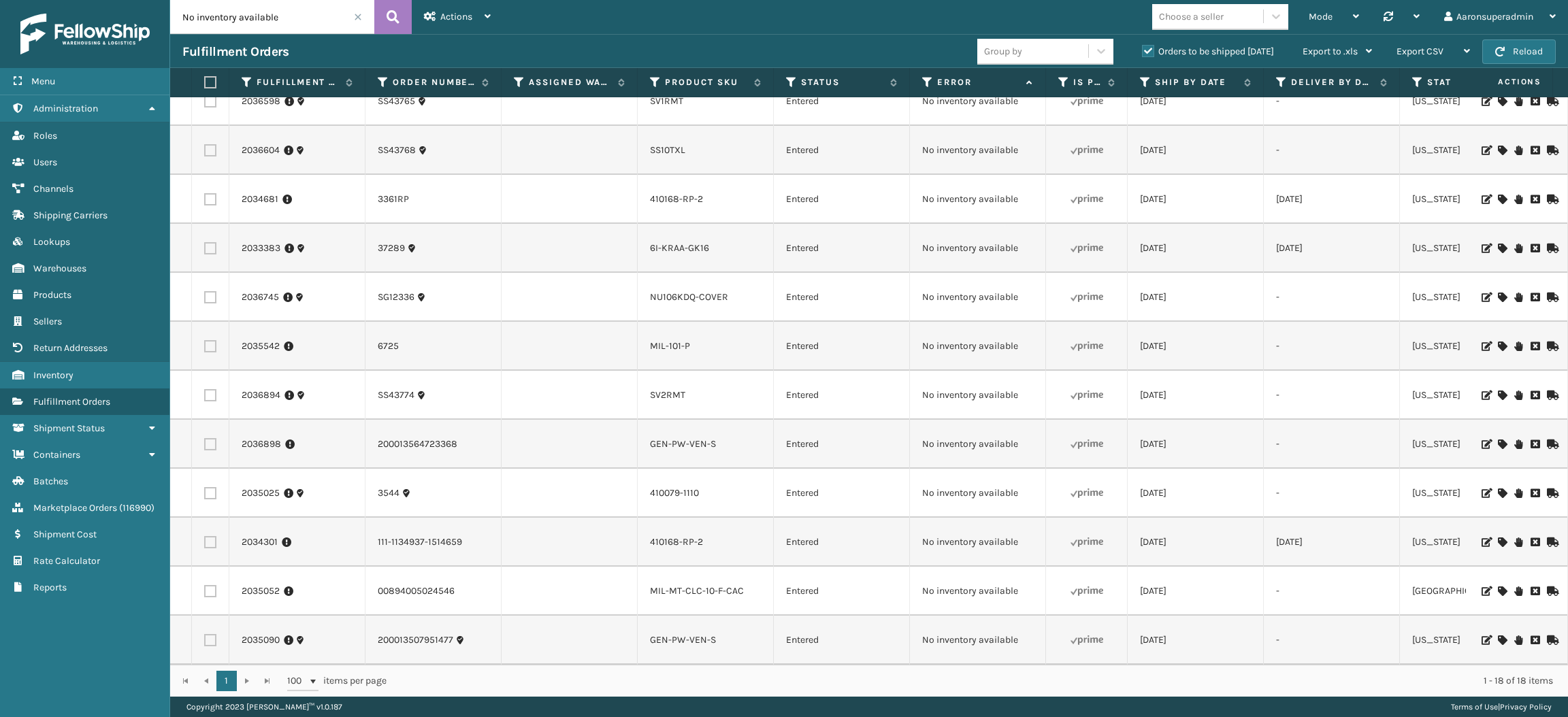
click at [1498, 194] on icon at bounding box center [1502, 199] width 8 height 10
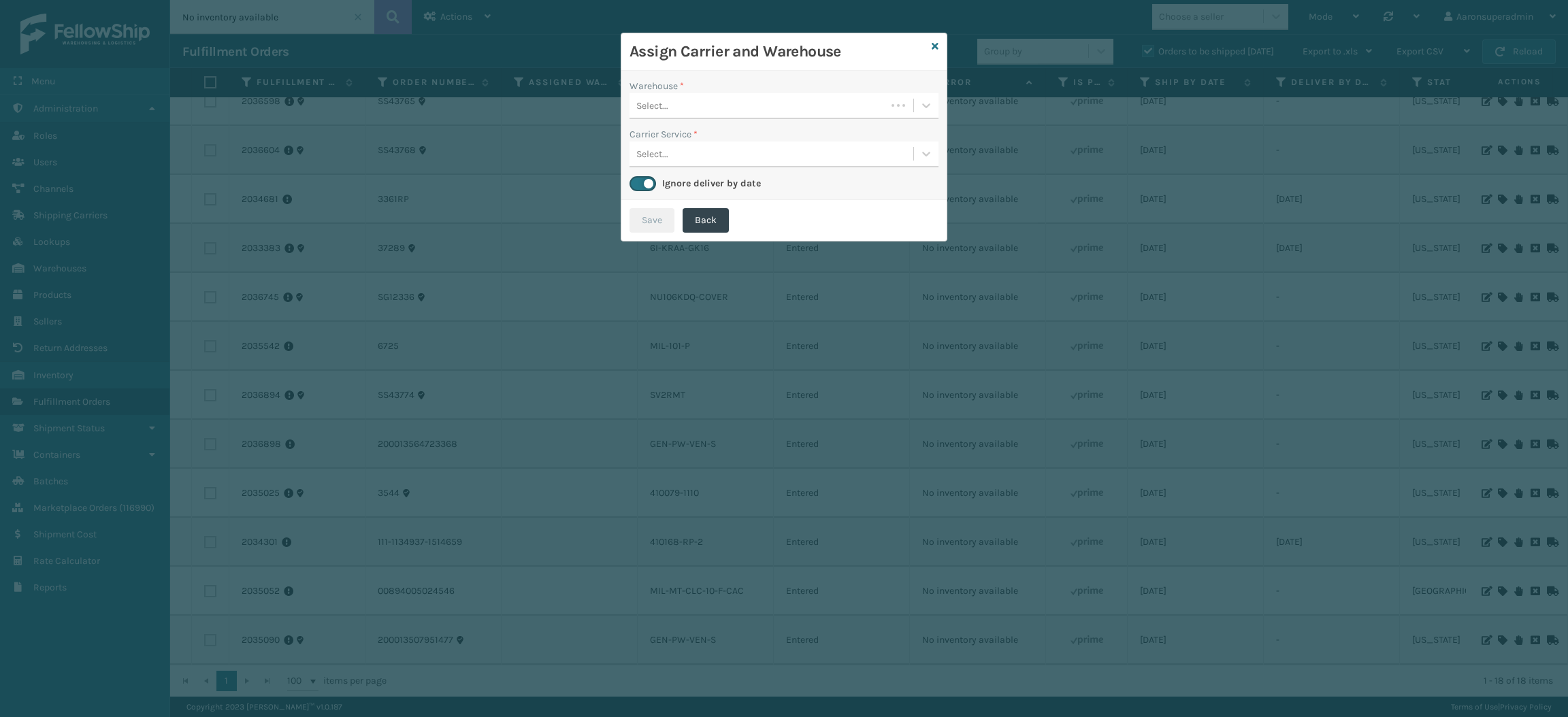
click at [708, 108] on div "Select..." at bounding box center [757, 105] width 257 height 23
click at [936, 48] on icon at bounding box center [934, 47] width 7 height 10
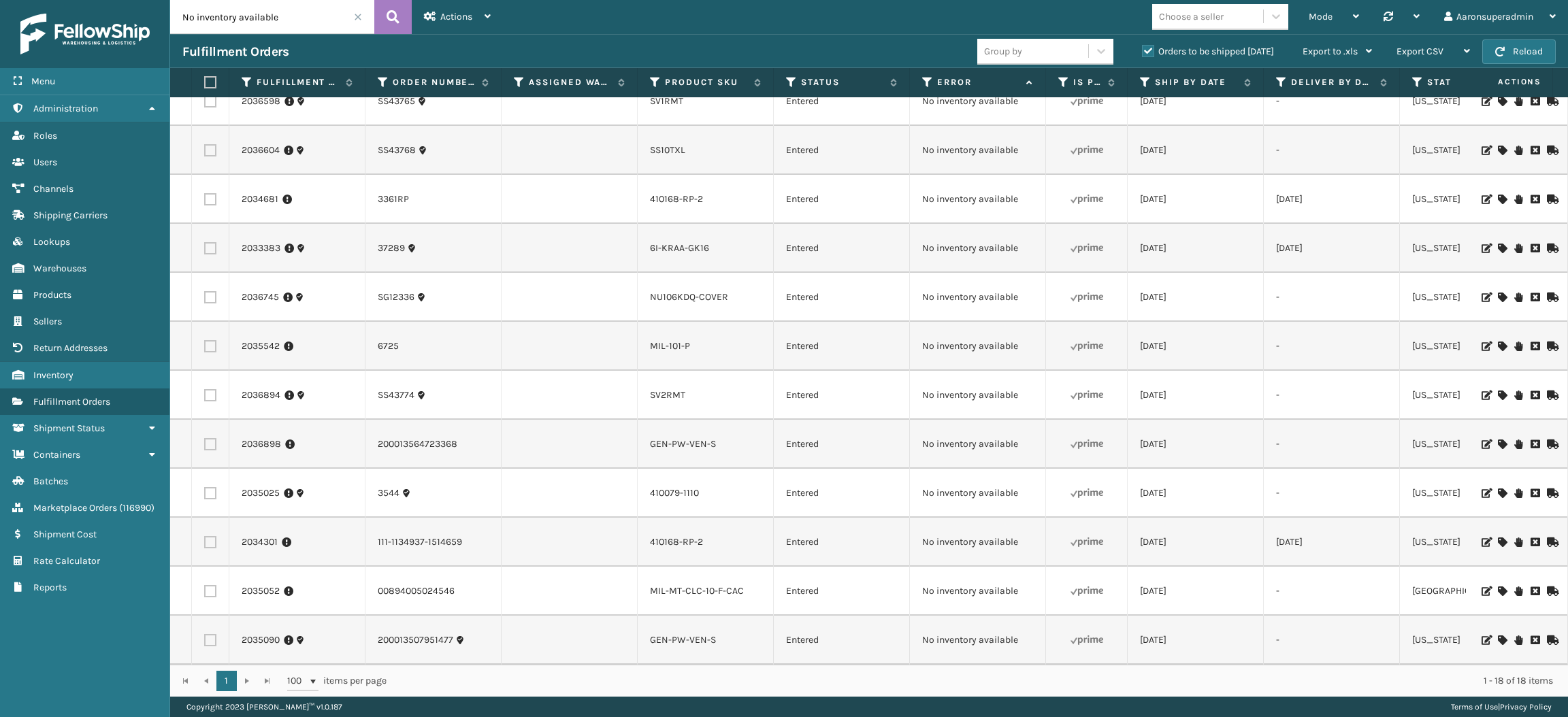
click at [1498, 488] on icon at bounding box center [1502, 493] width 8 height 10
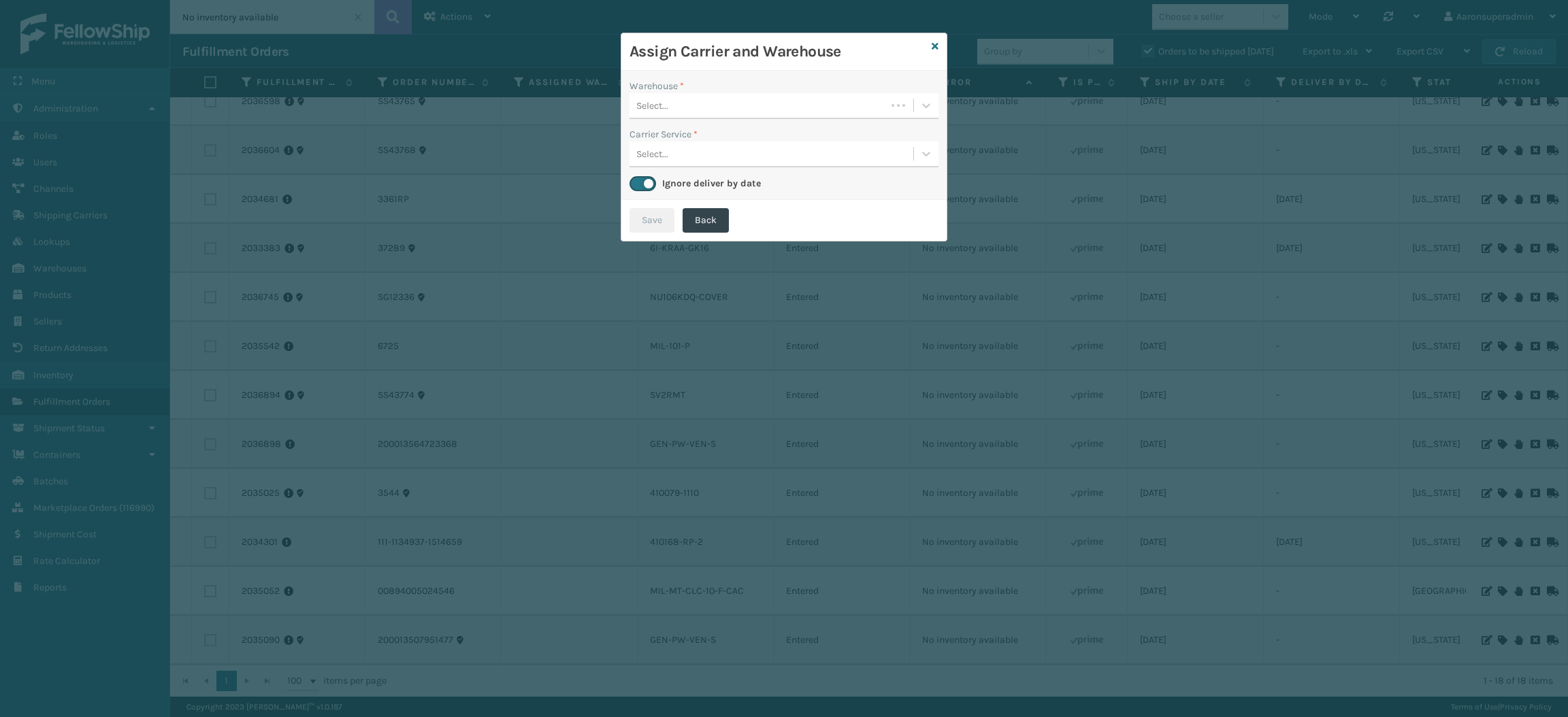
click at [689, 97] on div "Select..." at bounding box center [757, 105] width 257 height 23
click at [675, 143] on div "[US_STATE] (TF Fulfillment)" at bounding box center [784, 139] width 309 height 25
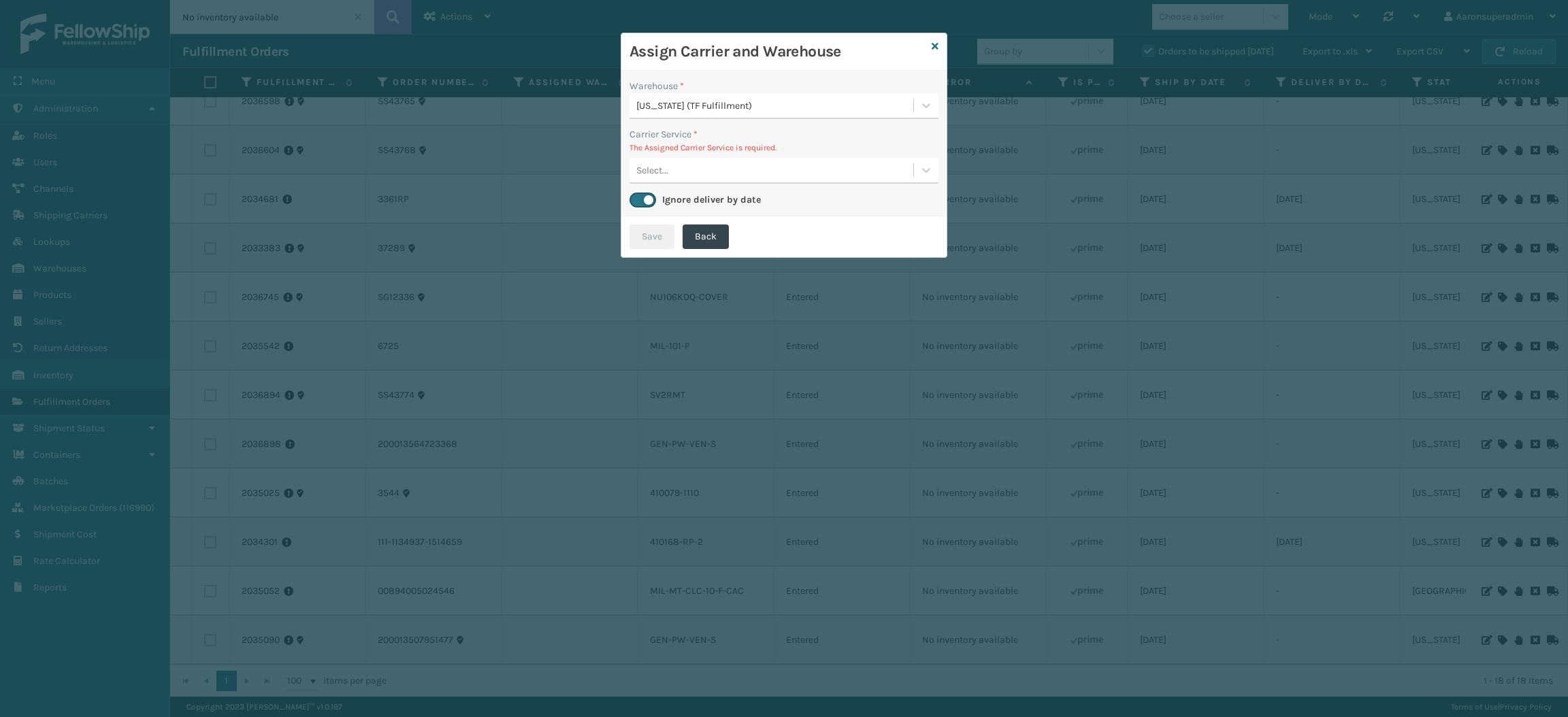
click at [694, 167] on div "Select..." at bounding box center [771, 170] width 283 height 23
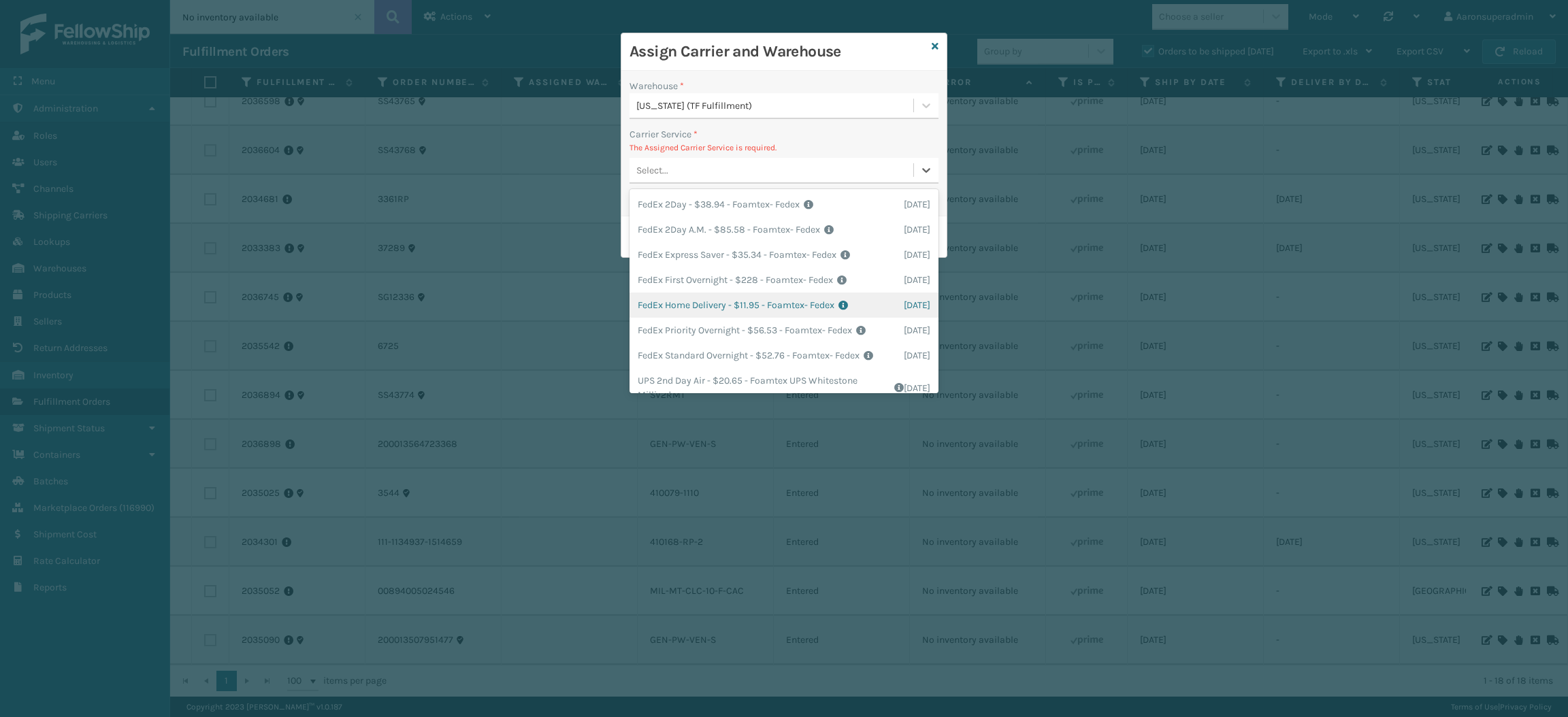
click at [675, 309] on div "FedEx Home Delivery - $11.95 - Foamtex- Fedex Shipping Cost $11.95 Surplus Cost…" at bounding box center [784, 304] width 309 height 25
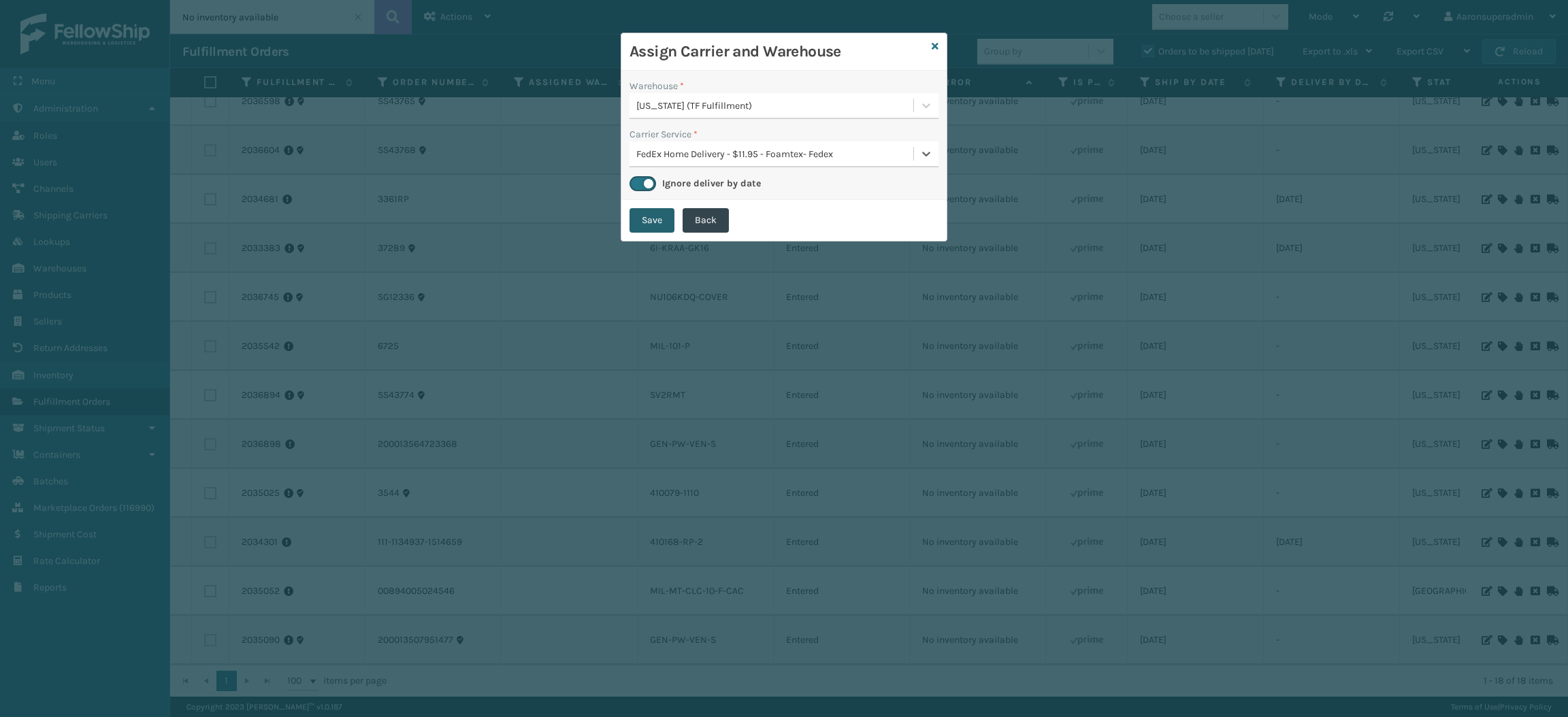
click at [645, 223] on button "Save" at bounding box center [651, 220] width 45 height 25
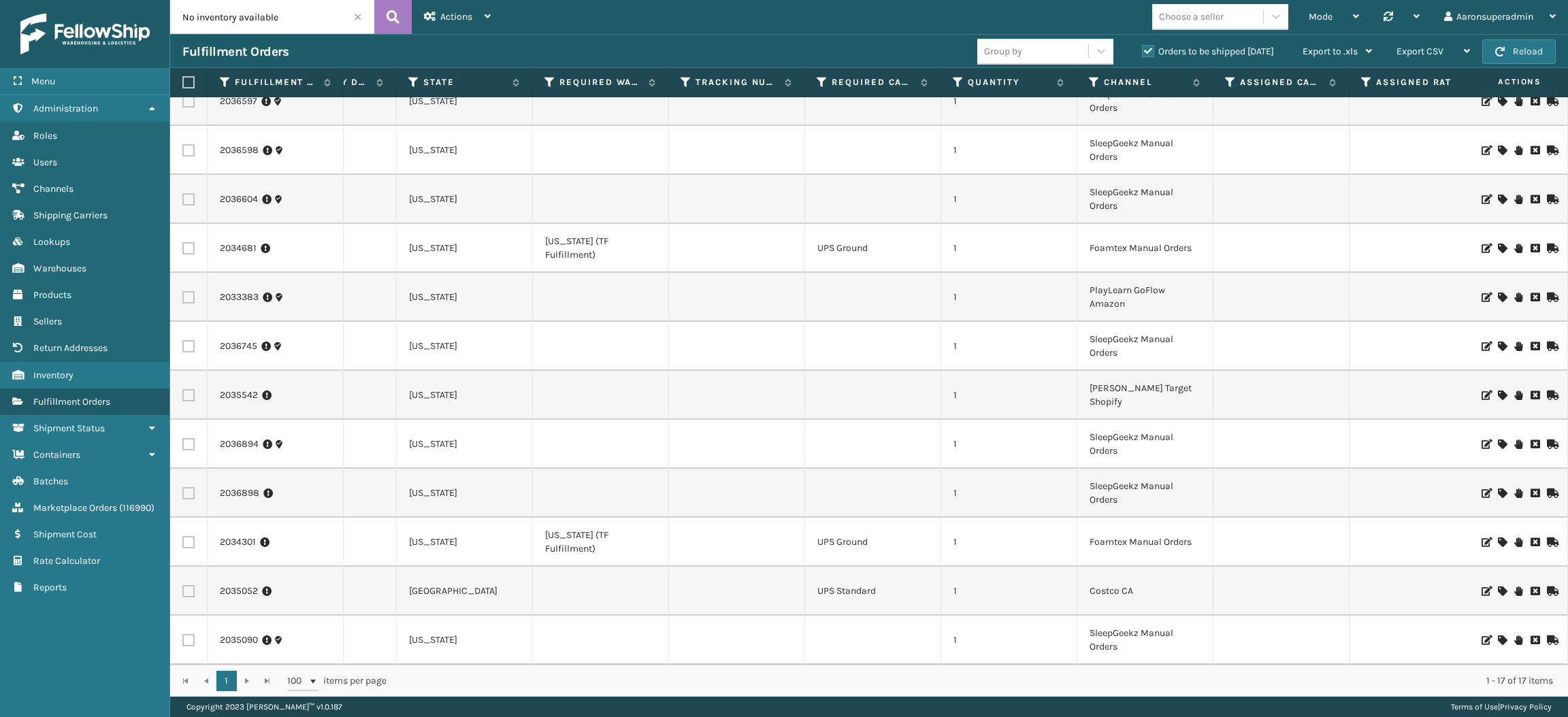
scroll to position [0, 1003]
click at [1498, 636] on icon at bounding box center [1502, 641] width 8 height 10
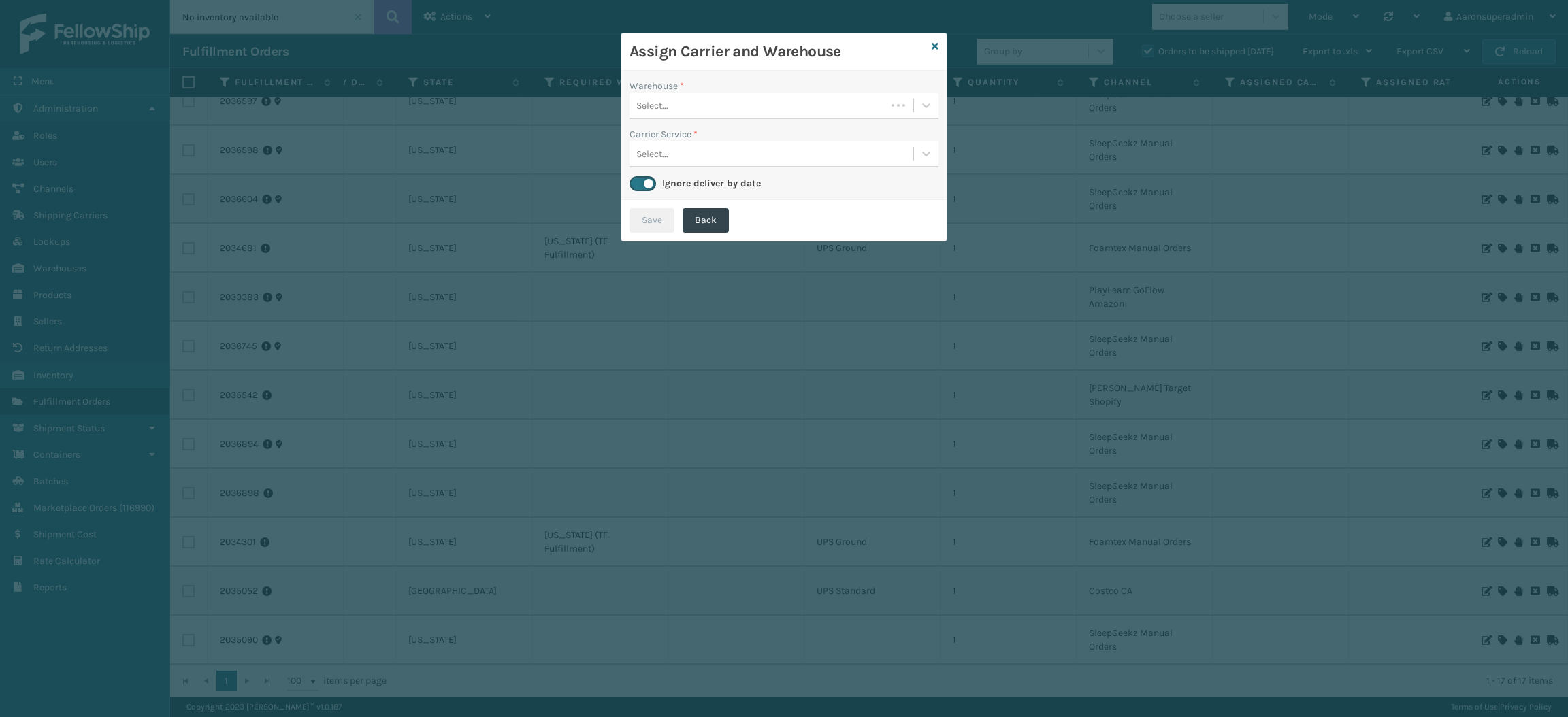
click at [763, 109] on div "Select..." at bounding box center [757, 105] width 257 height 23
click at [719, 163] on div "SleepGeekz Warehouse" at bounding box center [784, 164] width 309 height 25
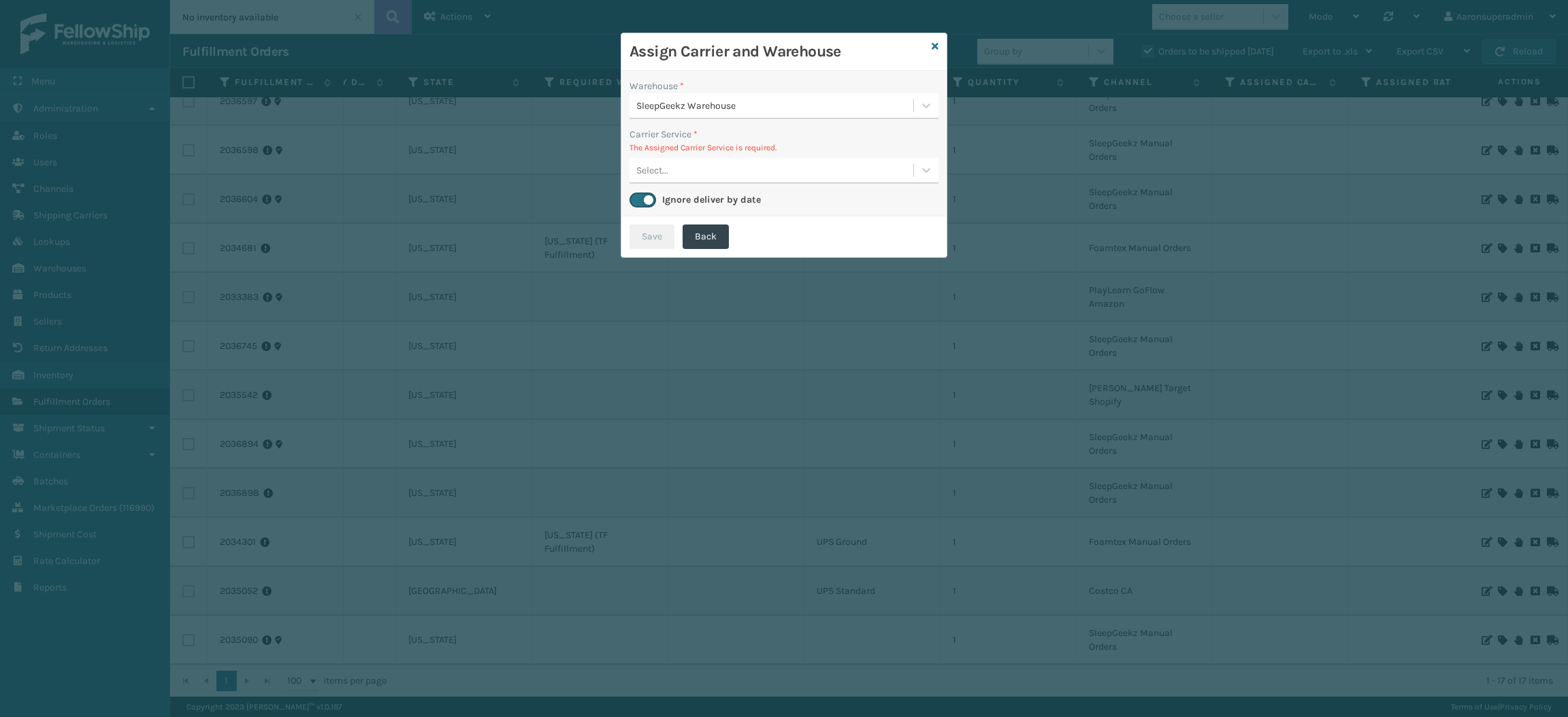
click at [649, 173] on div "Select..." at bounding box center [652, 170] width 32 height 14
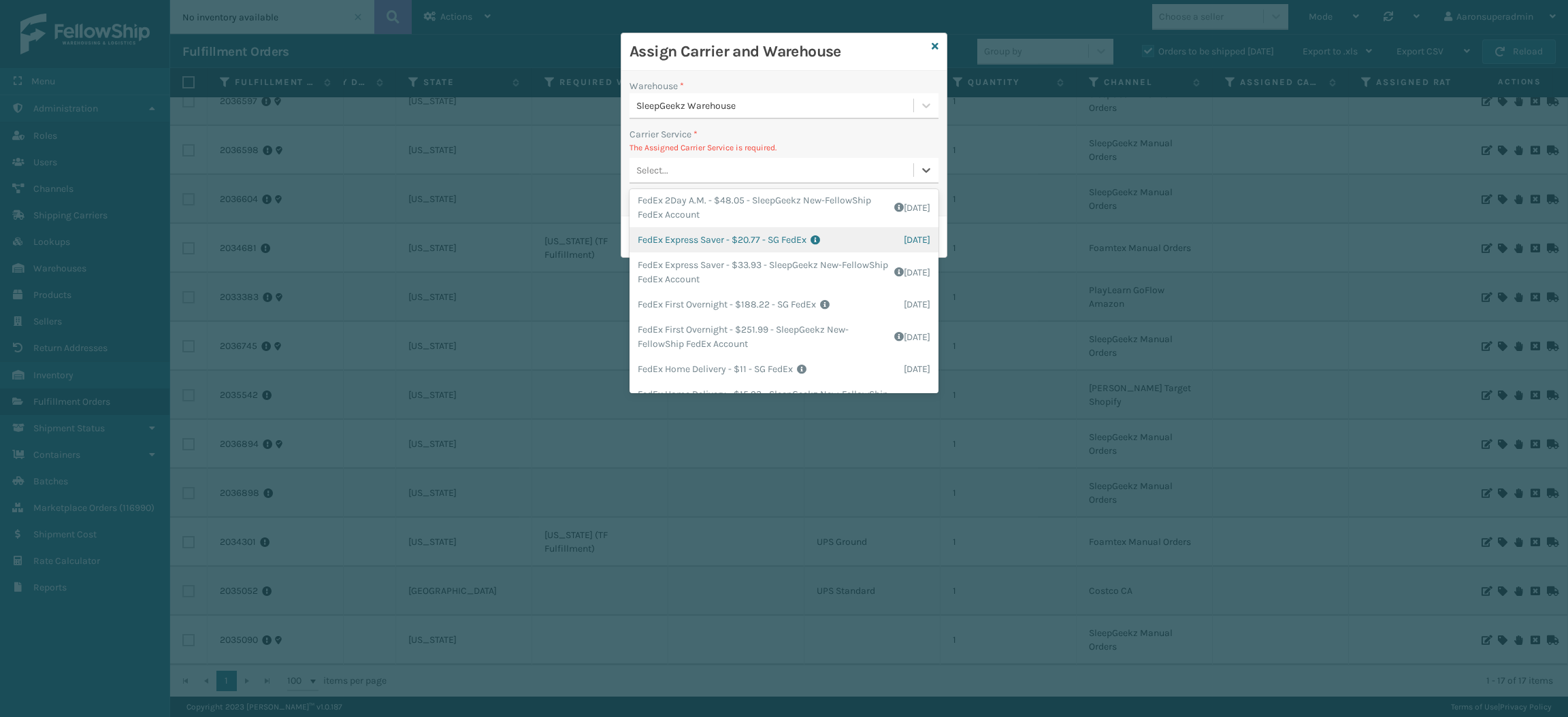
scroll to position [97, 0]
click at [693, 373] on div "FedEx Home Delivery - $11 - SG FedEx Shipping Cost $11 Surplus Cost $0 Total $1…" at bounding box center [784, 365] width 309 height 25
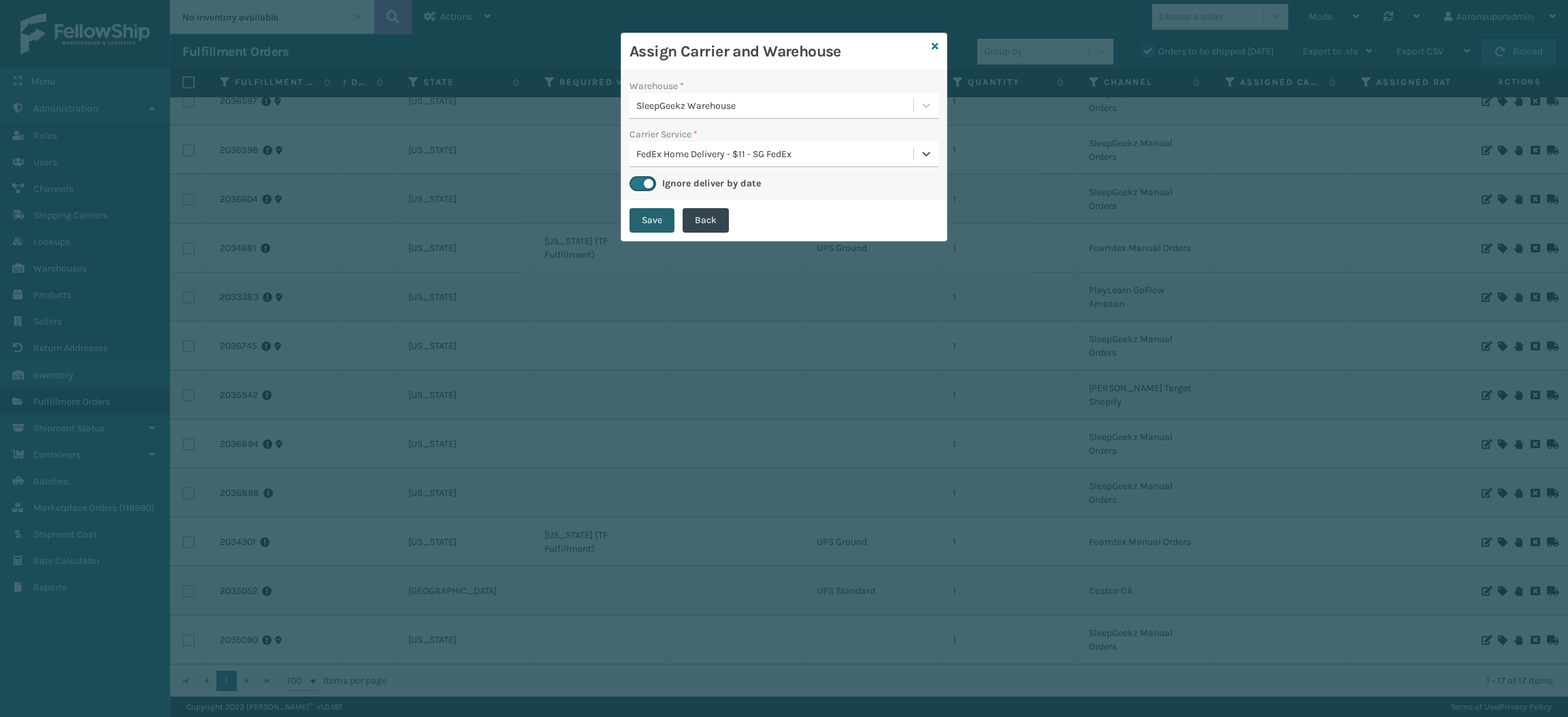
click at [639, 222] on button "Save" at bounding box center [651, 220] width 45 height 25
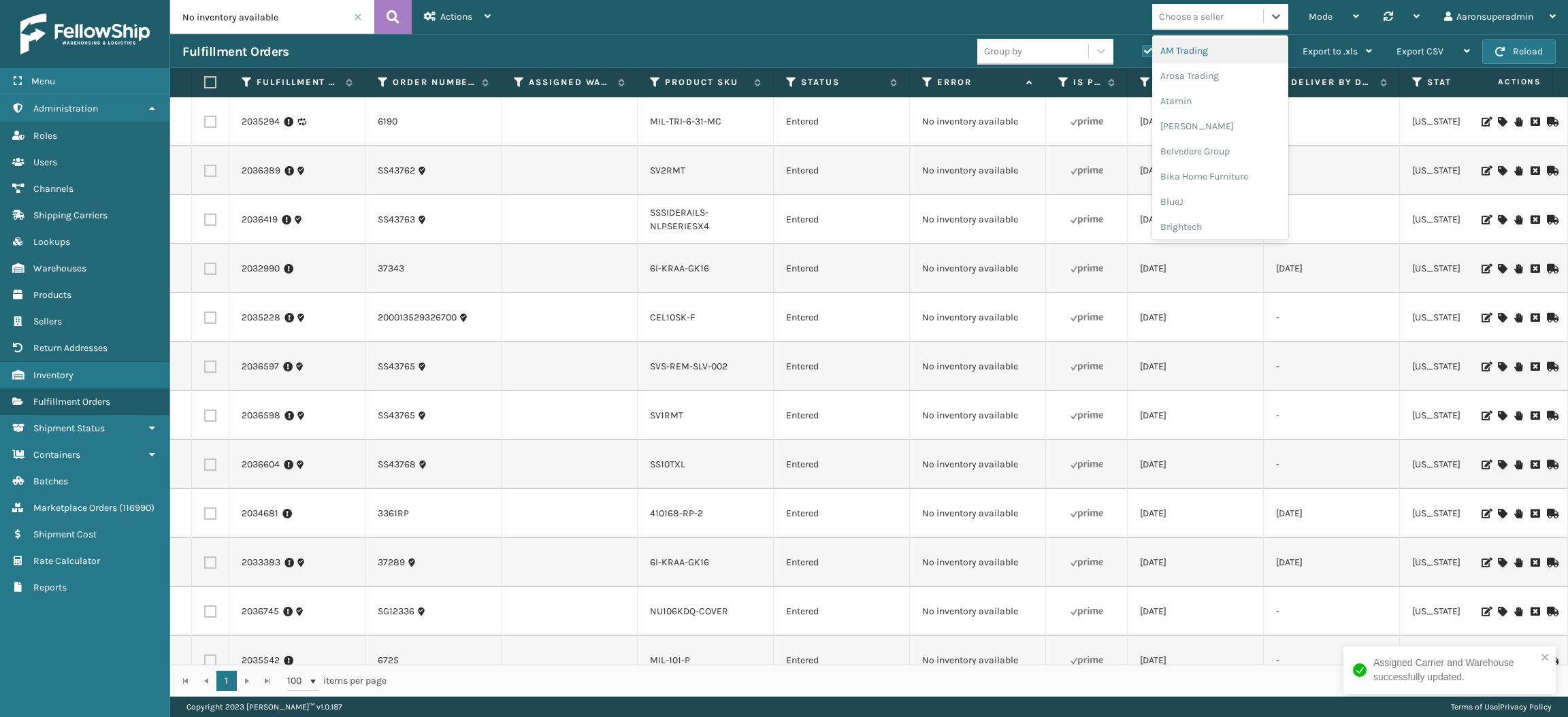
click at [1188, 19] on div "Choose a seller" at bounding box center [1191, 17] width 64 height 14
type input "sle"
click at [1221, 52] on div "SleepGeekz" at bounding box center [1219, 50] width 136 height 25
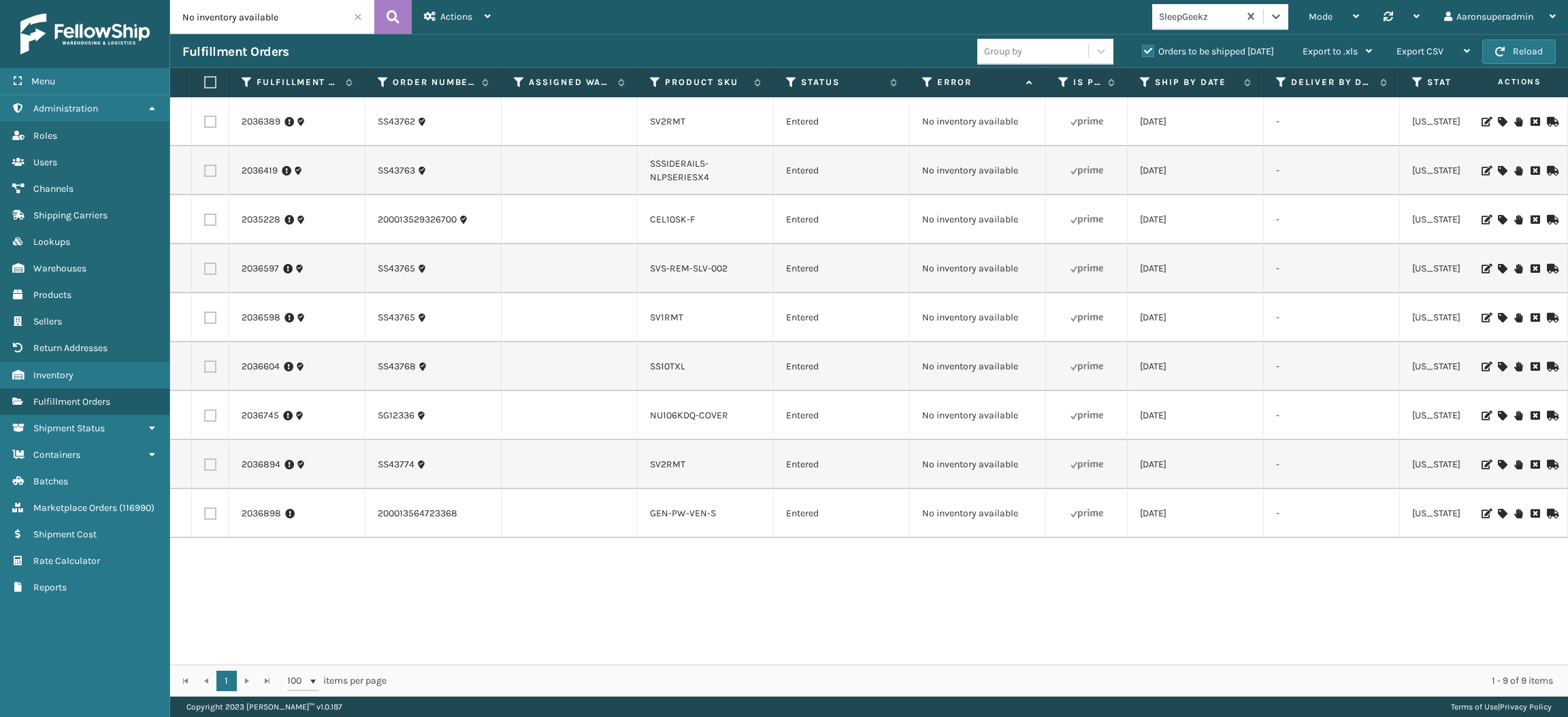
click at [1498, 117] on icon at bounding box center [1502, 122] width 8 height 10
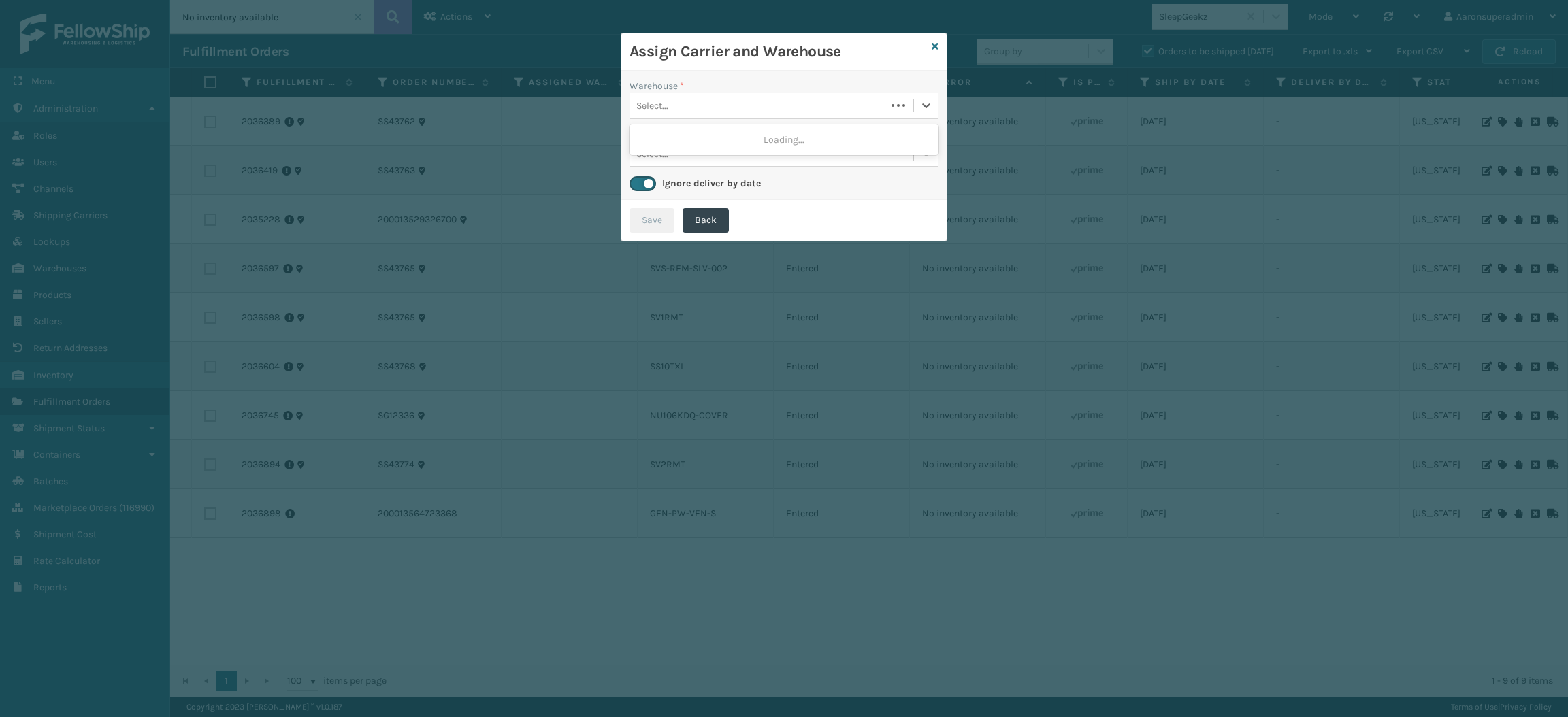
click at [809, 100] on div "Select..." at bounding box center [757, 105] width 257 height 23
click at [757, 149] on div "SleepGeekz Warehouse" at bounding box center [784, 139] width 309 height 25
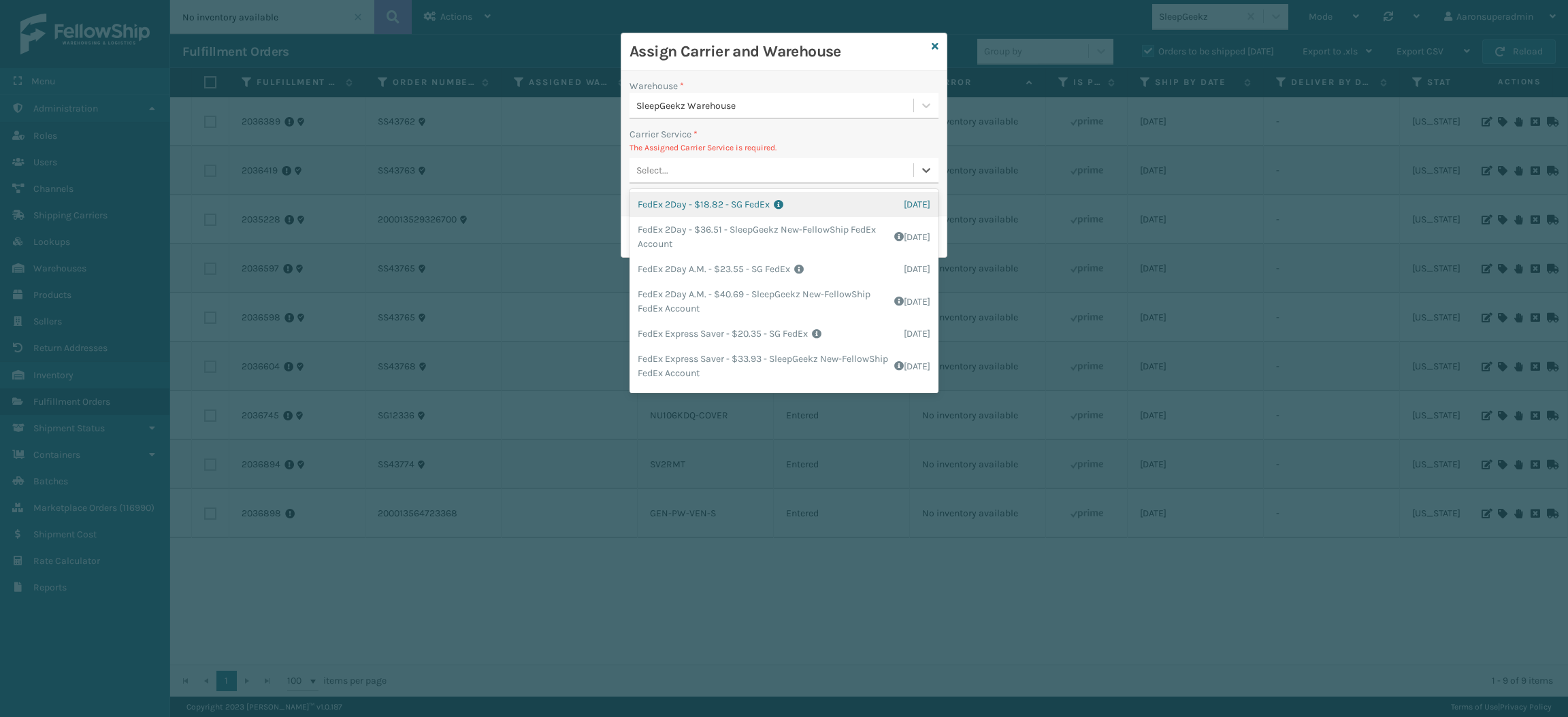
click at [668, 169] on div "Select..." at bounding box center [652, 170] width 32 height 14
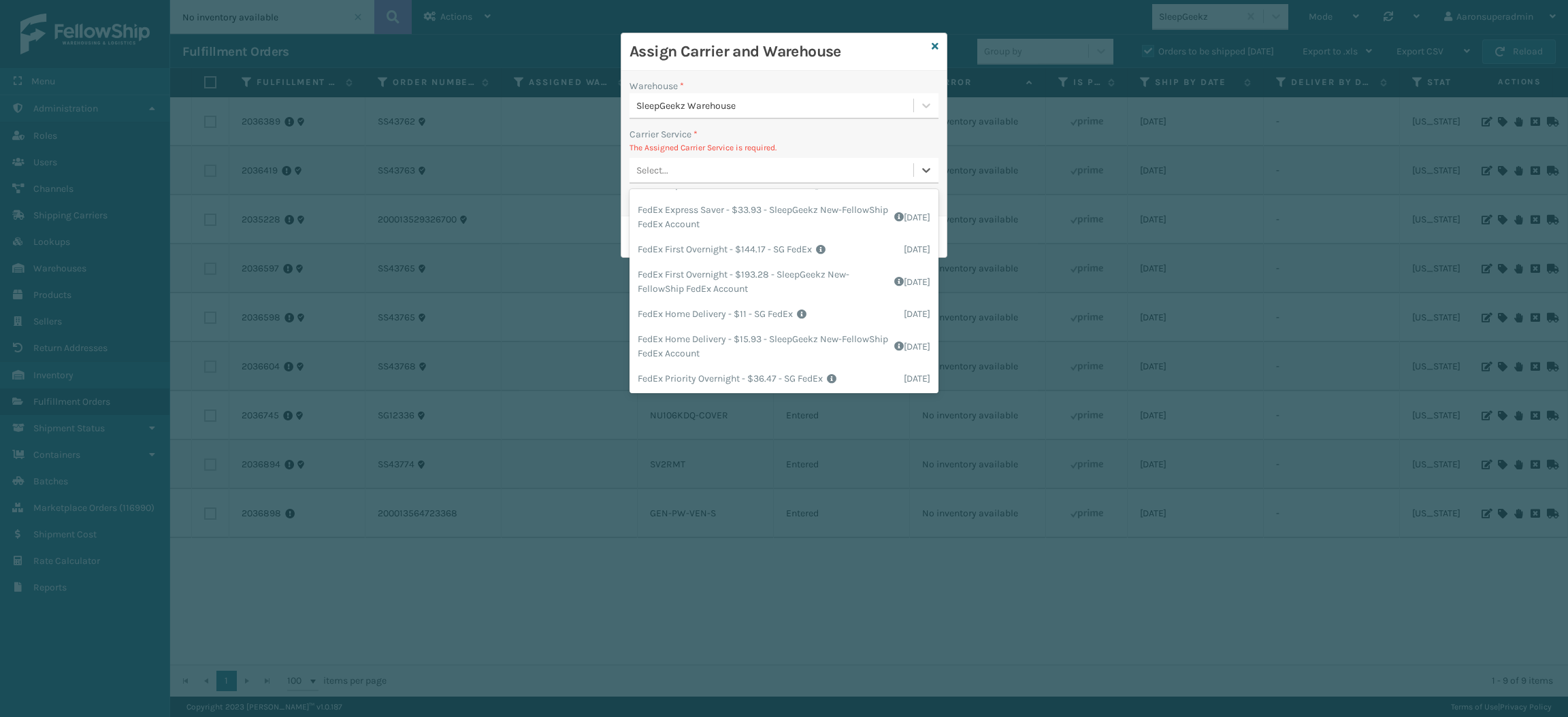
scroll to position [151, 0]
click at [669, 334] on div "FedEx Home Delivery - $15.93 - SleepGeekz New-FellowShip FedEx Account Shipping…" at bounding box center [784, 345] width 309 height 40
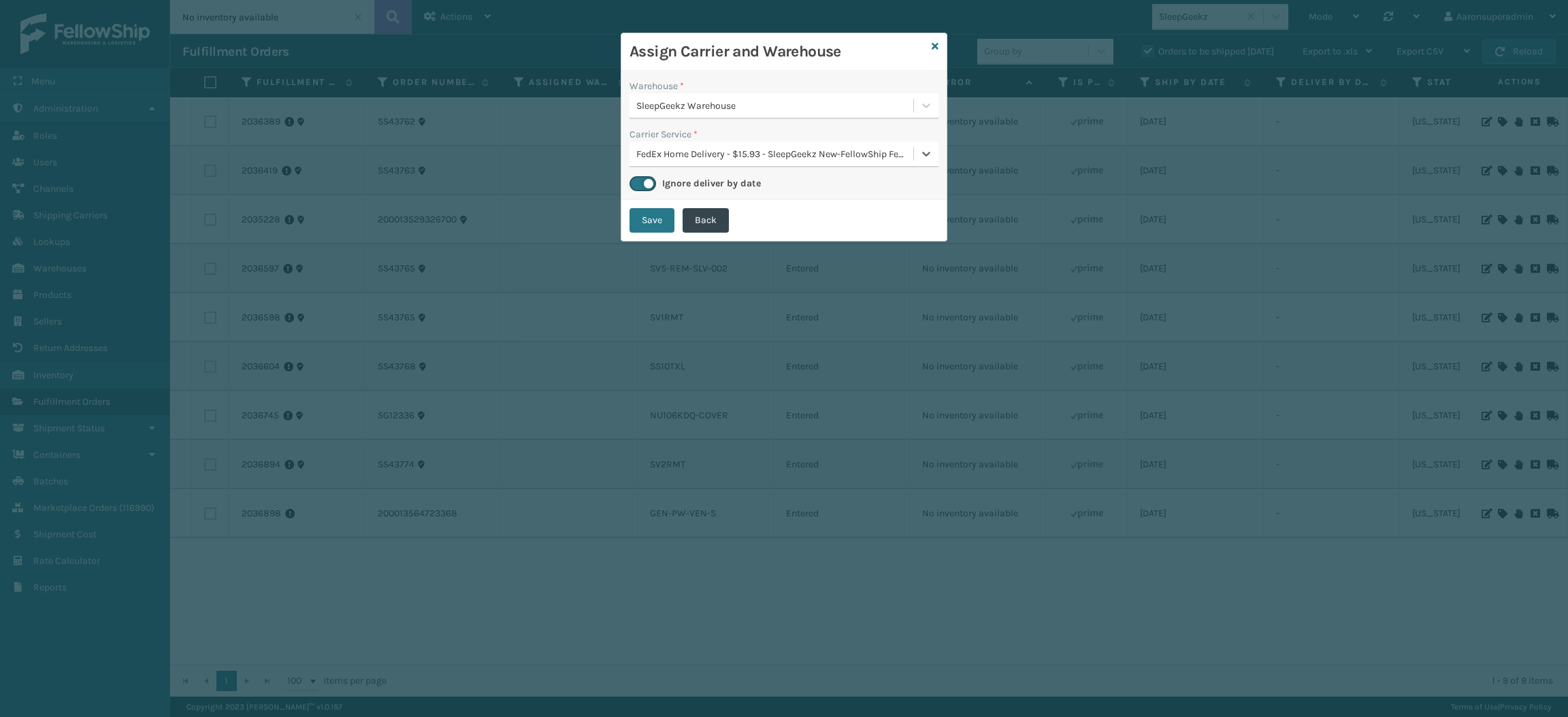
click at [686, 157] on div "FedEx Home Delivery - $15.93 - SleepGeekz New-FellowShip FedEx Account" at bounding box center [775, 154] width 278 height 14
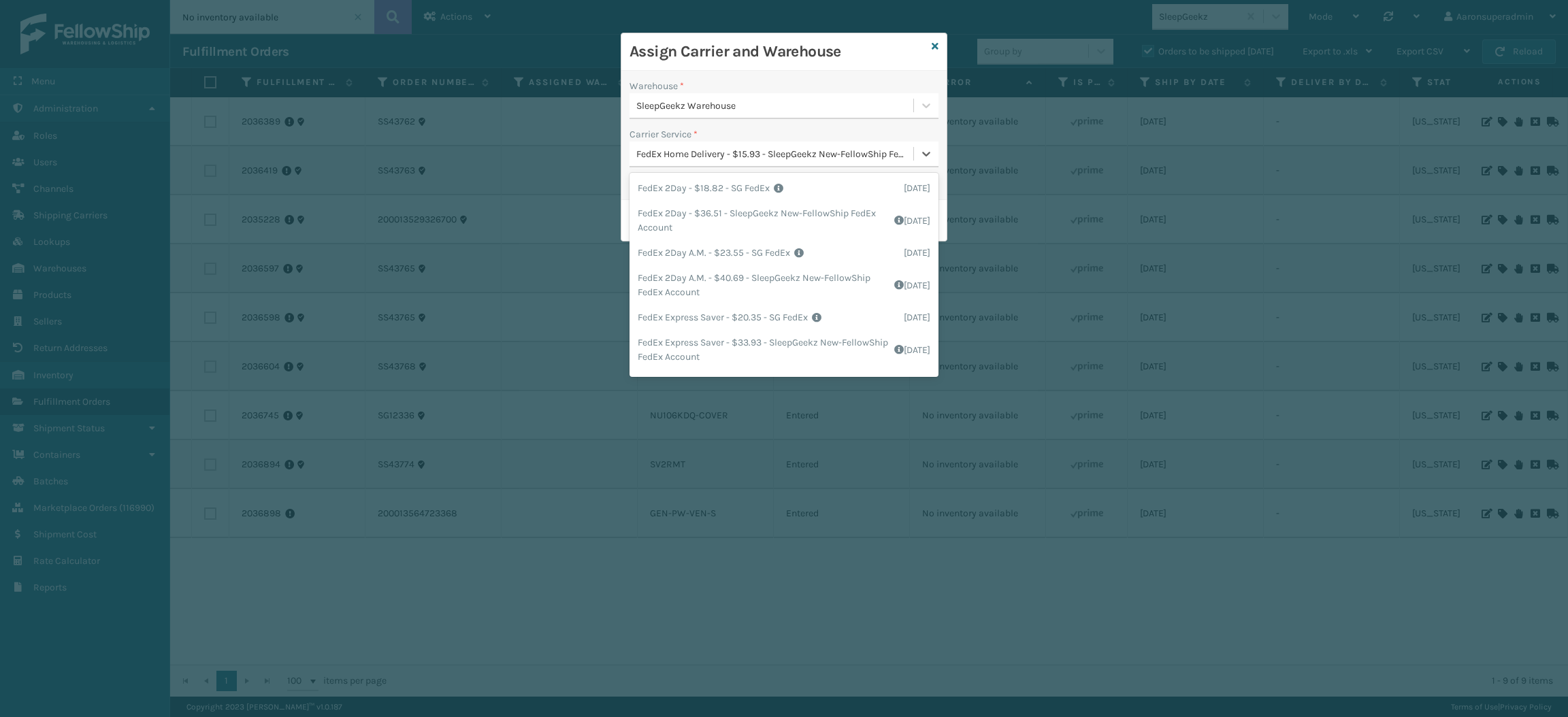
scroll to position [134, 0]
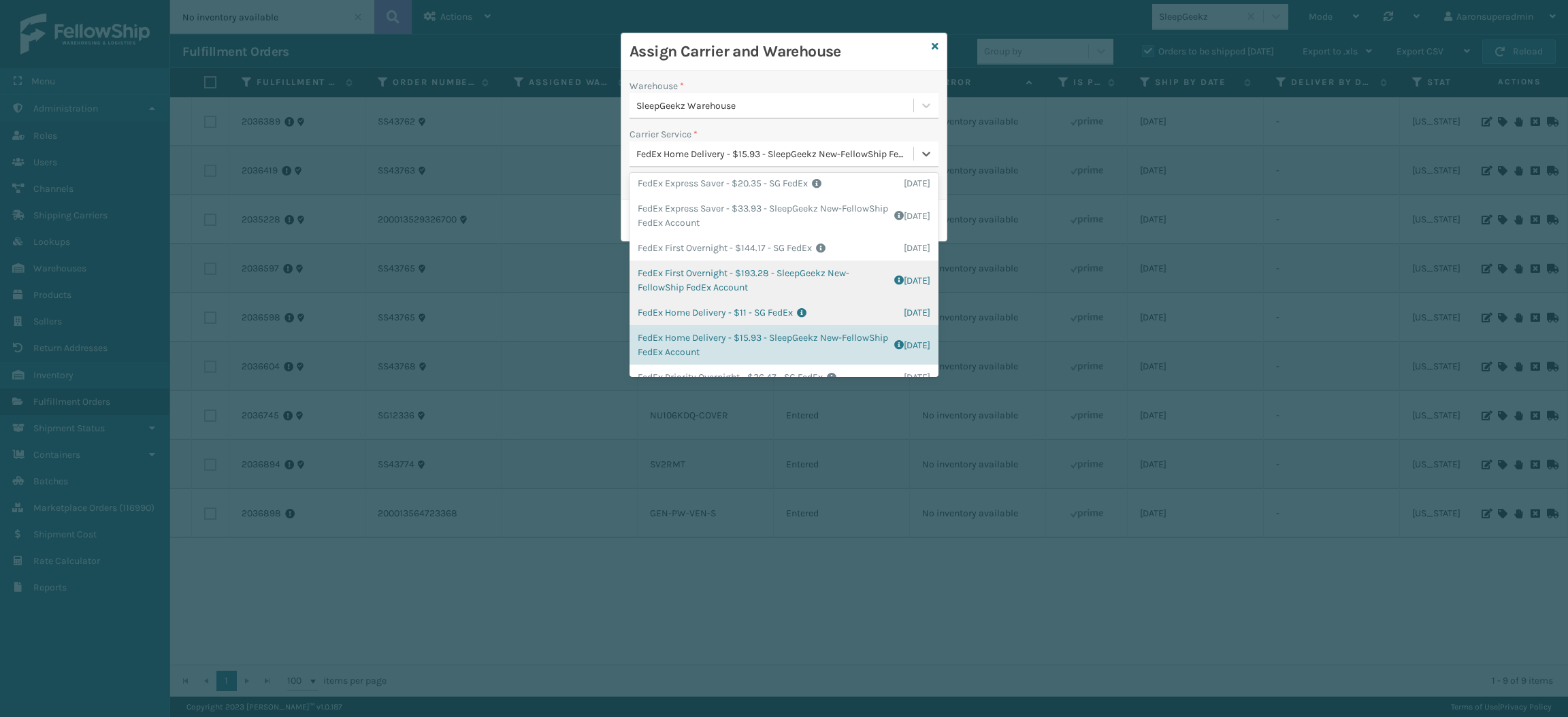
click at [679, 305] on div "FedEx Home Delivery - $11 - SG FedEx Shipping Cost $11 Surplus Cost $0 Total $1…" at bounding box center [784, 312] width 309 height 25
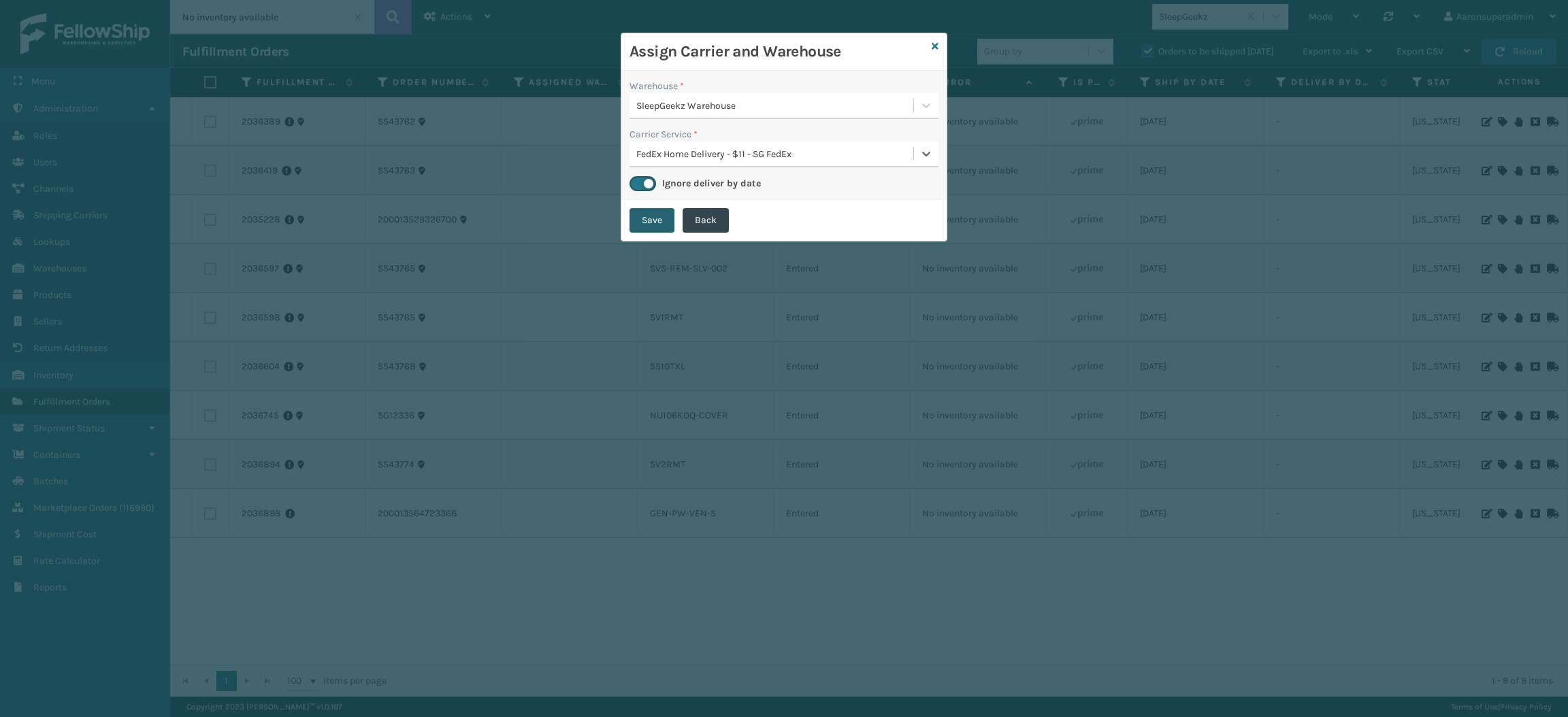
click at [640, 214] on button "Save" at bounding box center [651, 220] width 45 height 25
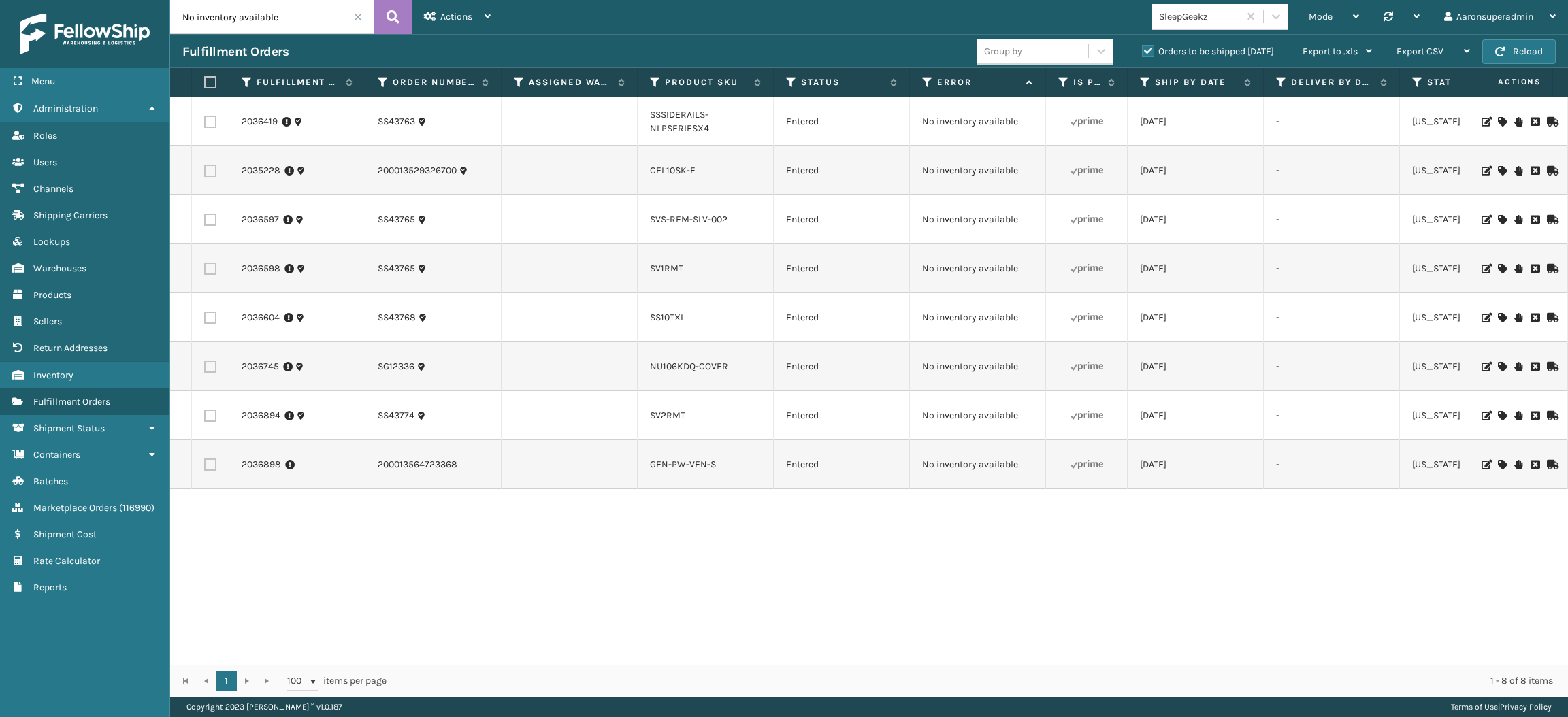
click at [1479, 170] on div at bounding box center [1516, 171] width 77 height 10
click at [1498, 170] on icon at bounding box center [1502, 171] width 8 height 10
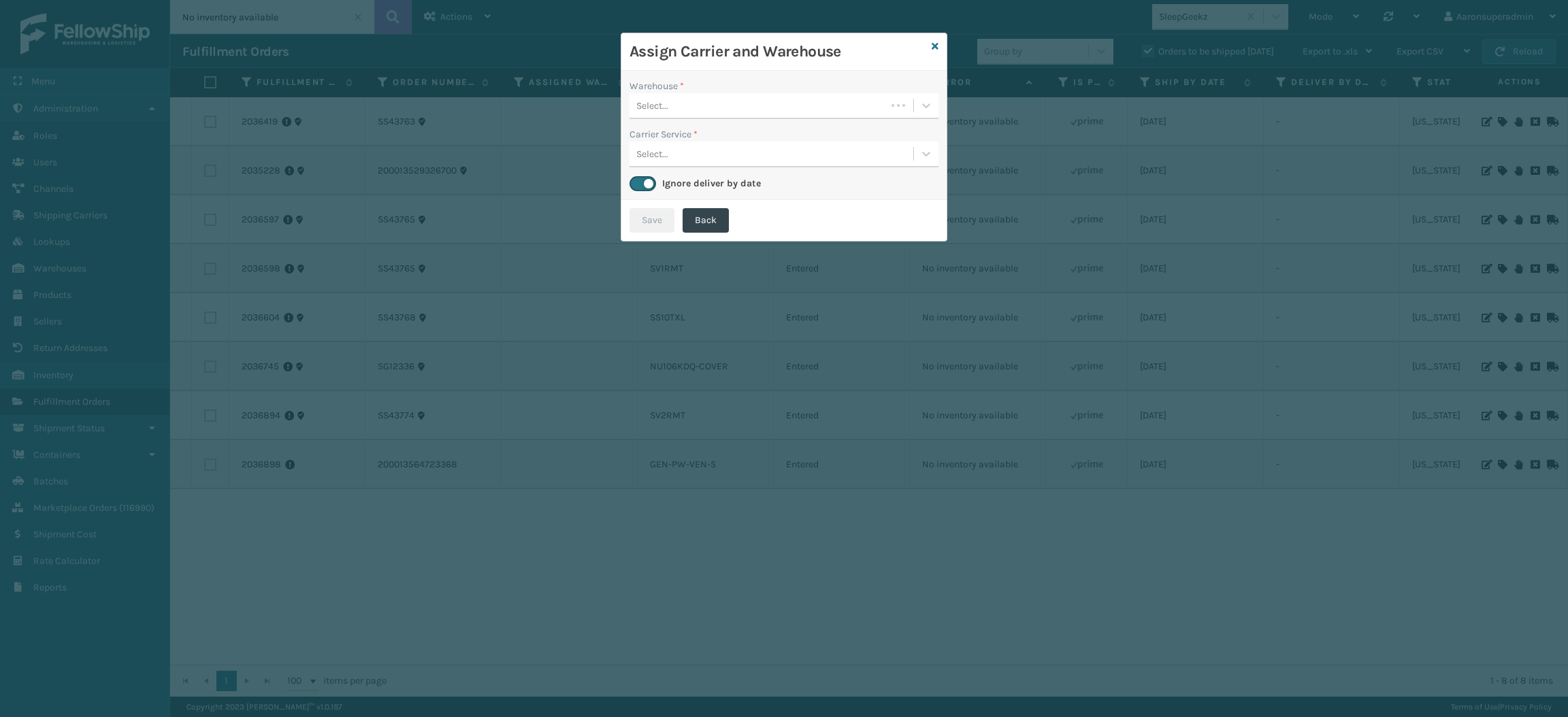
click at [839, 112] on div "Select..." at bounding box center [757, 105] width 257 height 23
click at [660, 105] on div "Select..." at bounding box center [652, 106] width 32 height 14
click at [669, 163] on div "Fellowship - East" at bounding box center [784, 164] width 309 height 25
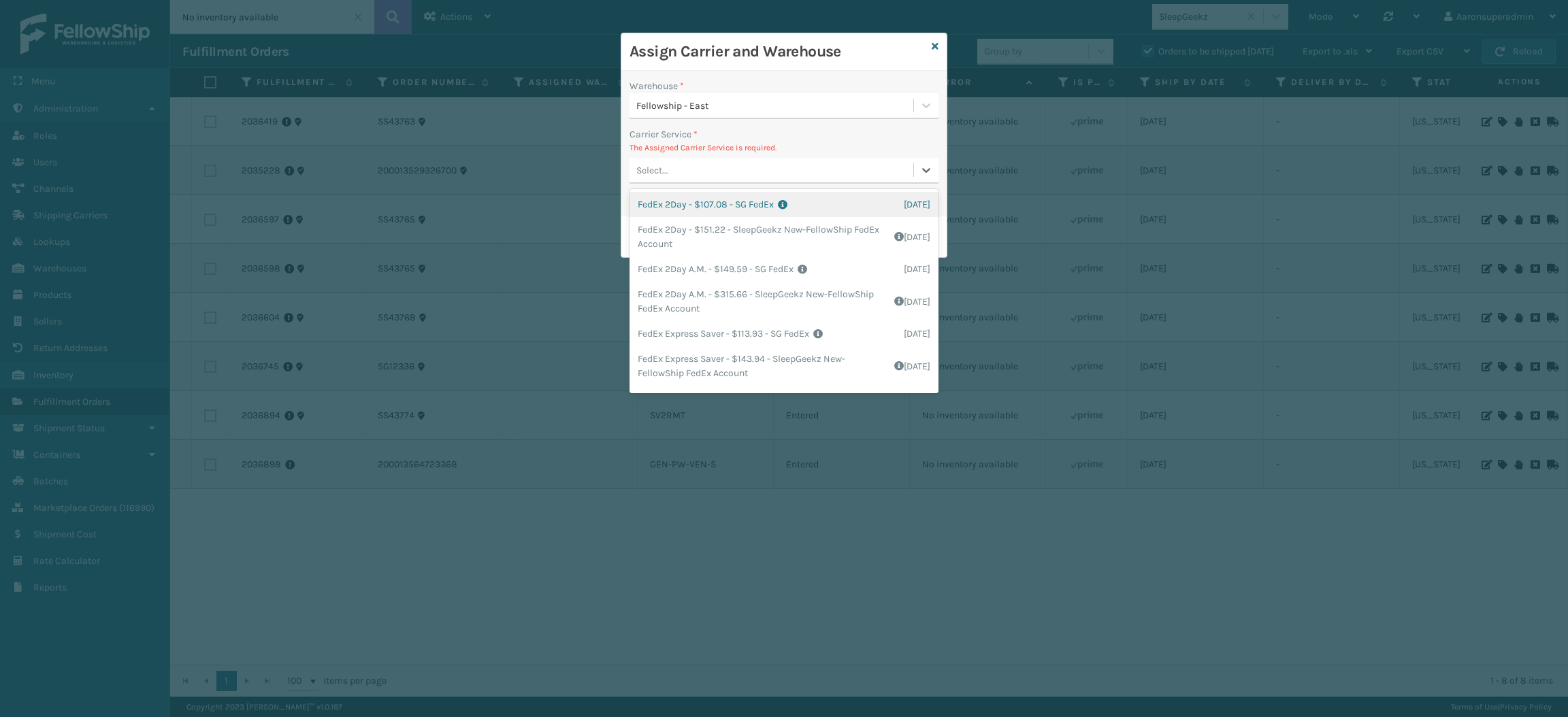
click at [704, 173] on div "Select..." at bounding box center [771, 170] width 283 height 23
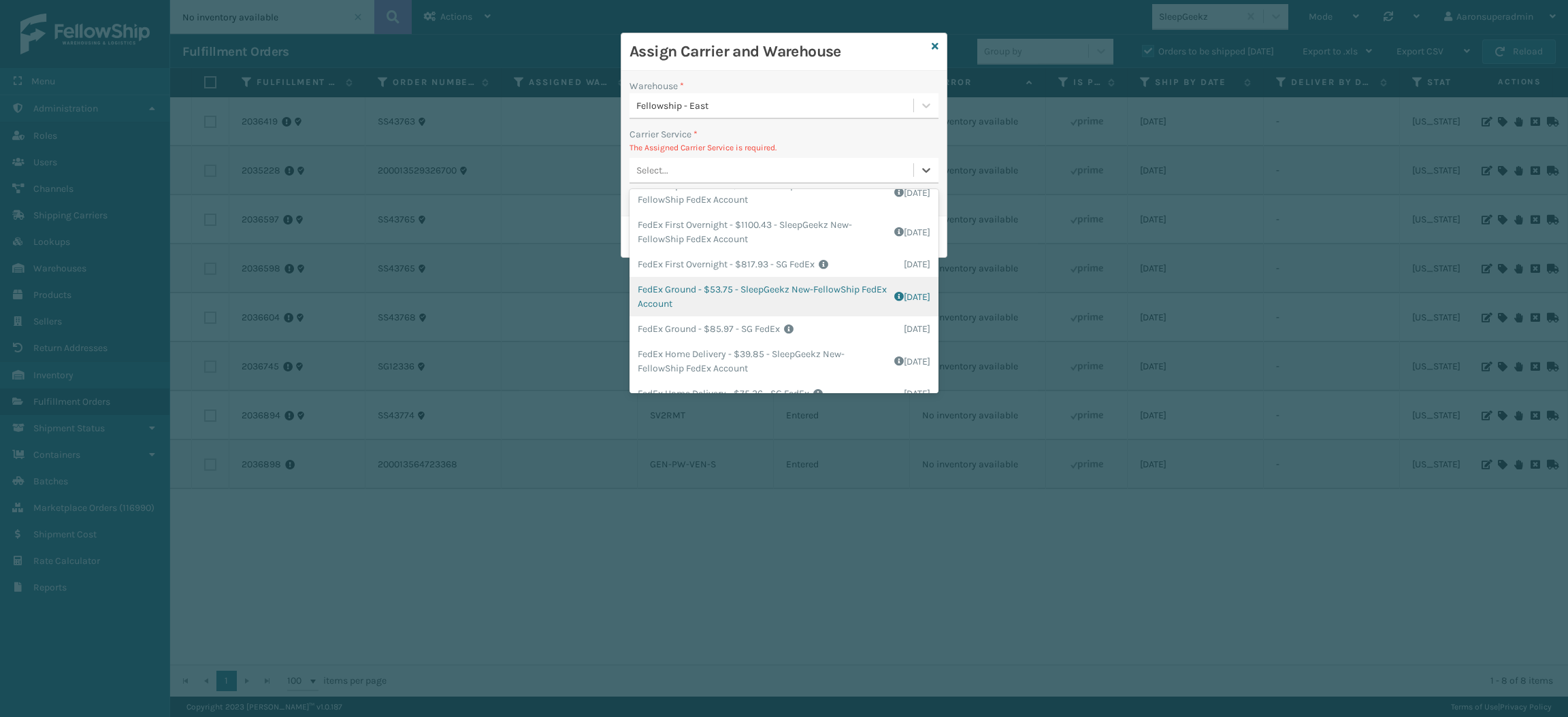
scroll to position [194, 0]
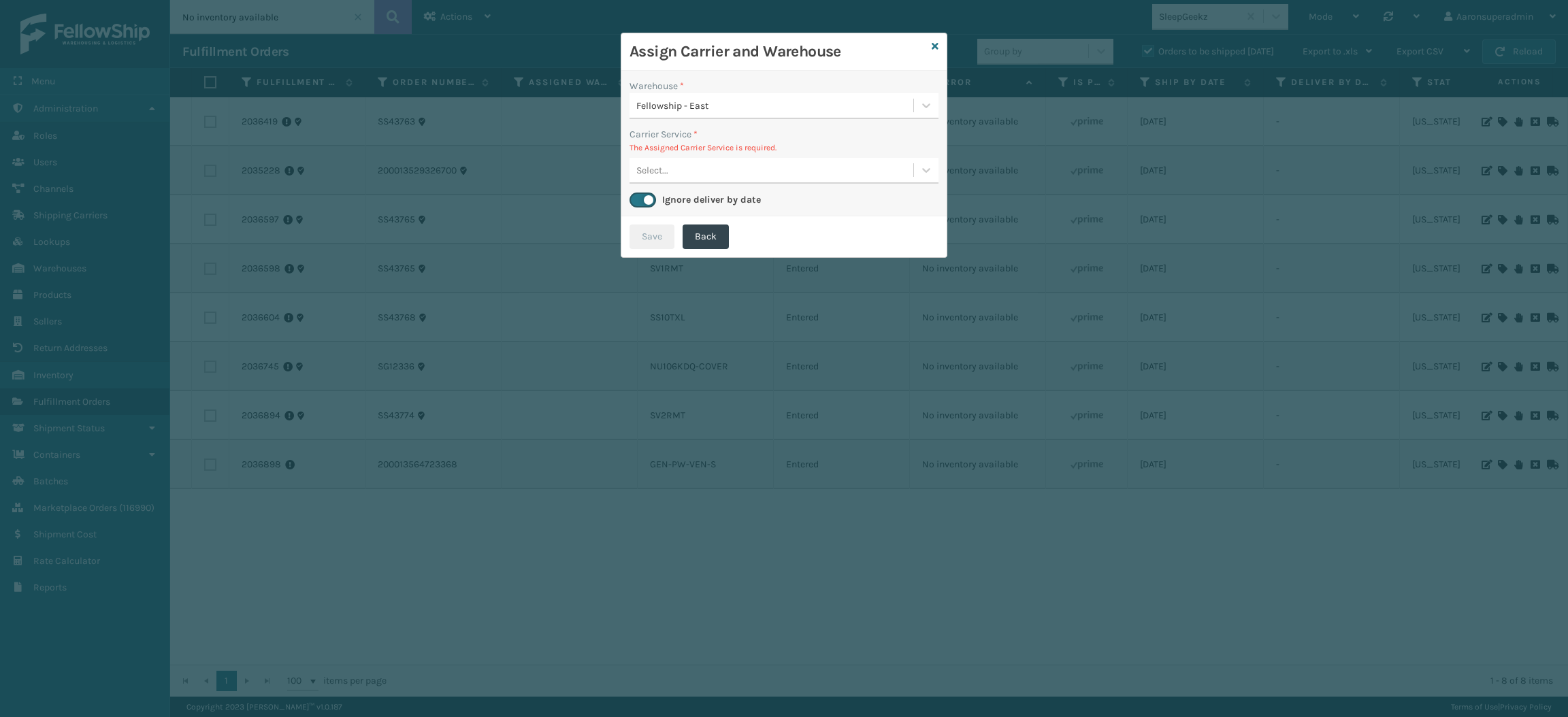
drag, startPoint x: 684, startPoint y: 340, endPoint x: 660, endPoint y: 179, distance: 162.8
click at [660, 179] on div "Select..." at bounding box center [771, 170] width 283 height 23
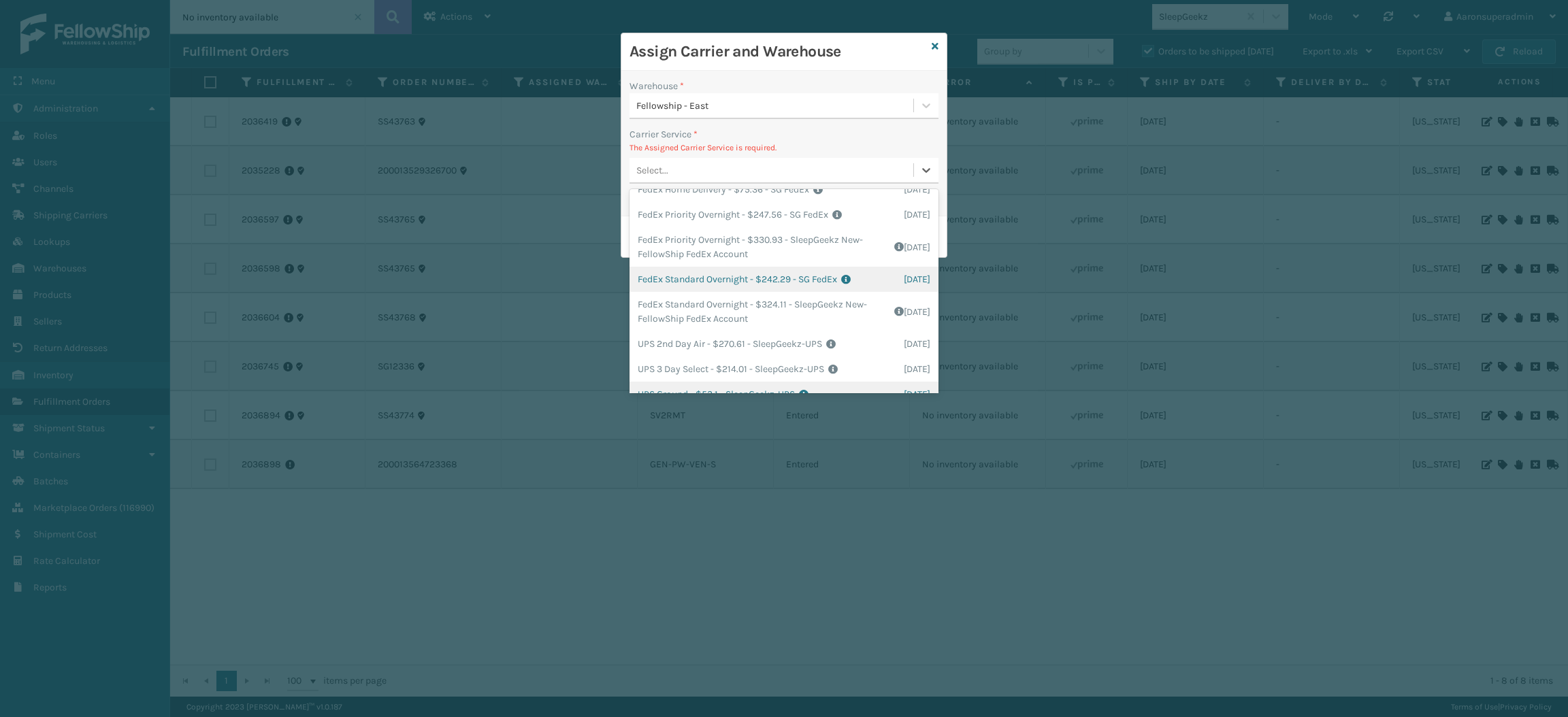
scroll to position [293, 0]
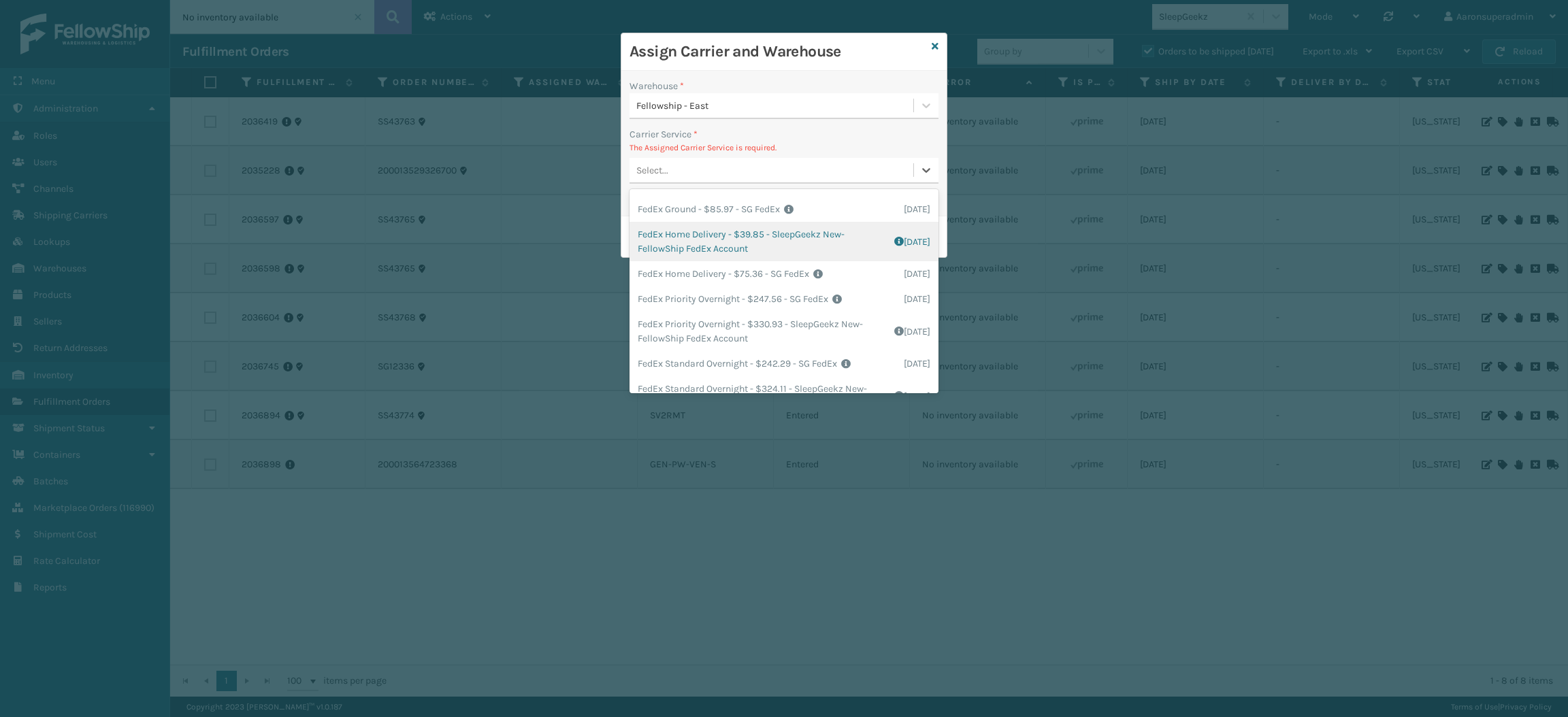
click at [696, 240] on div "FedEx Home Delivery - $39.85 - SleepGeekz New-FellowShip FedEx Account Shipping…" at bounding box center [784, 242] width 309 height 40
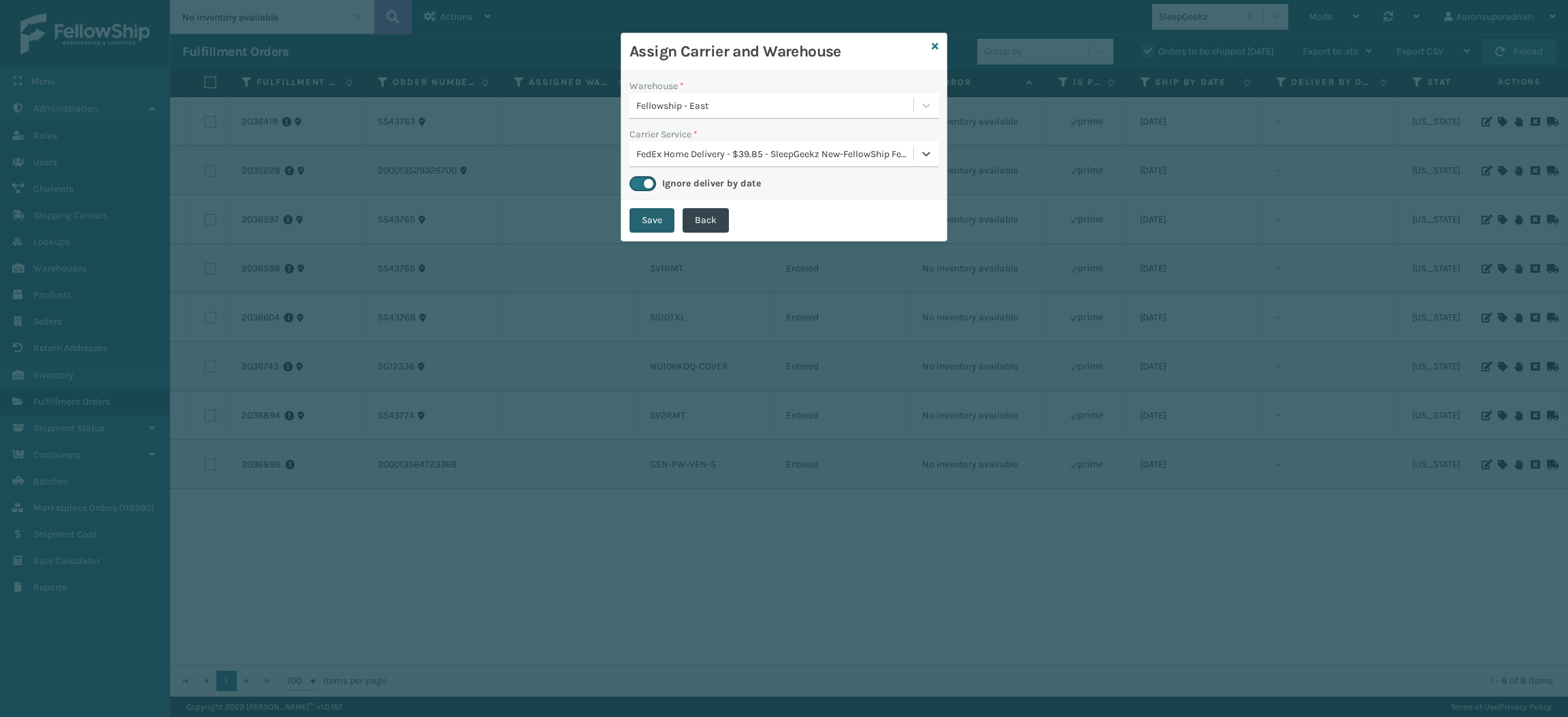
click at [656, 214] on button "Save" at bounding box center [651, 220] width 45 height 25
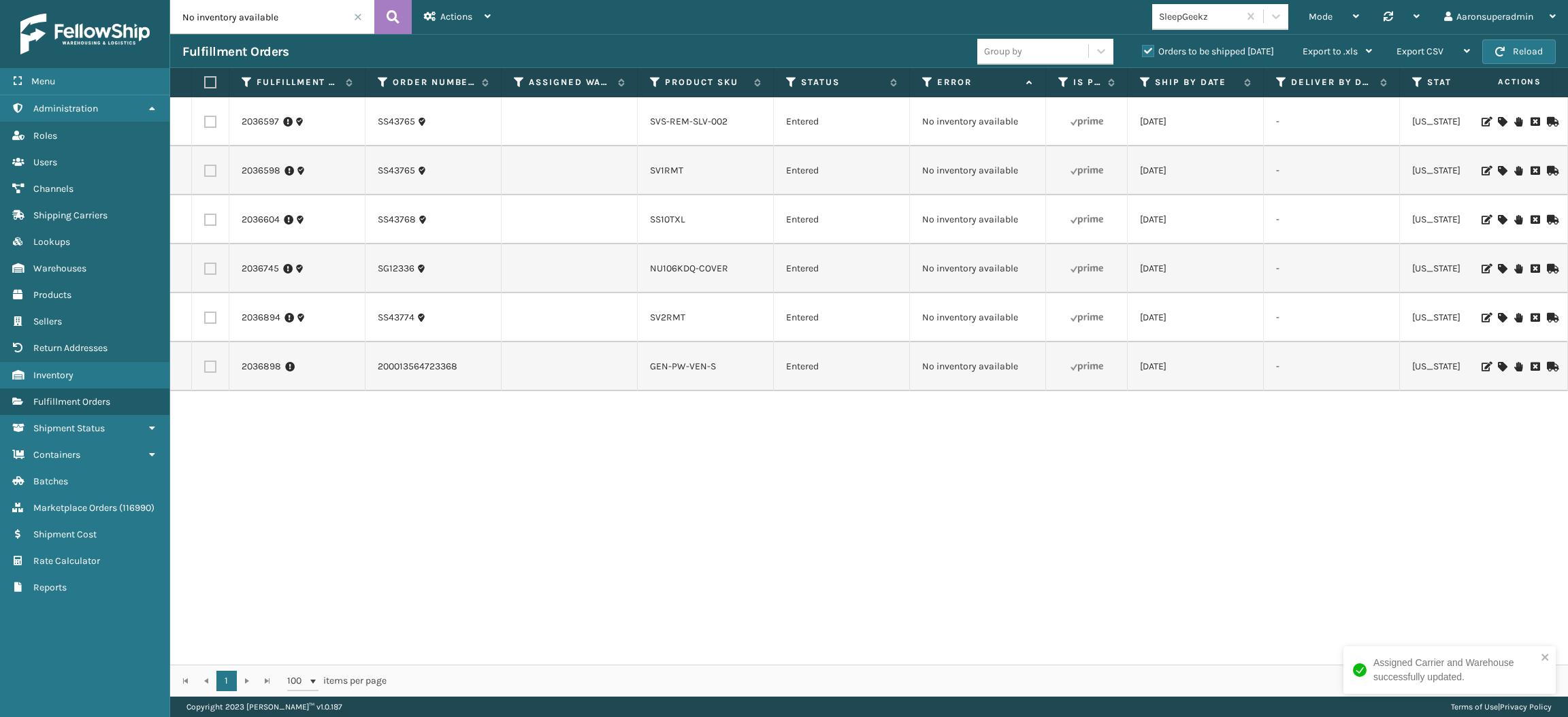
click at [1498, 221] on icon at bounding box center [1502, 220] width 8 height 10
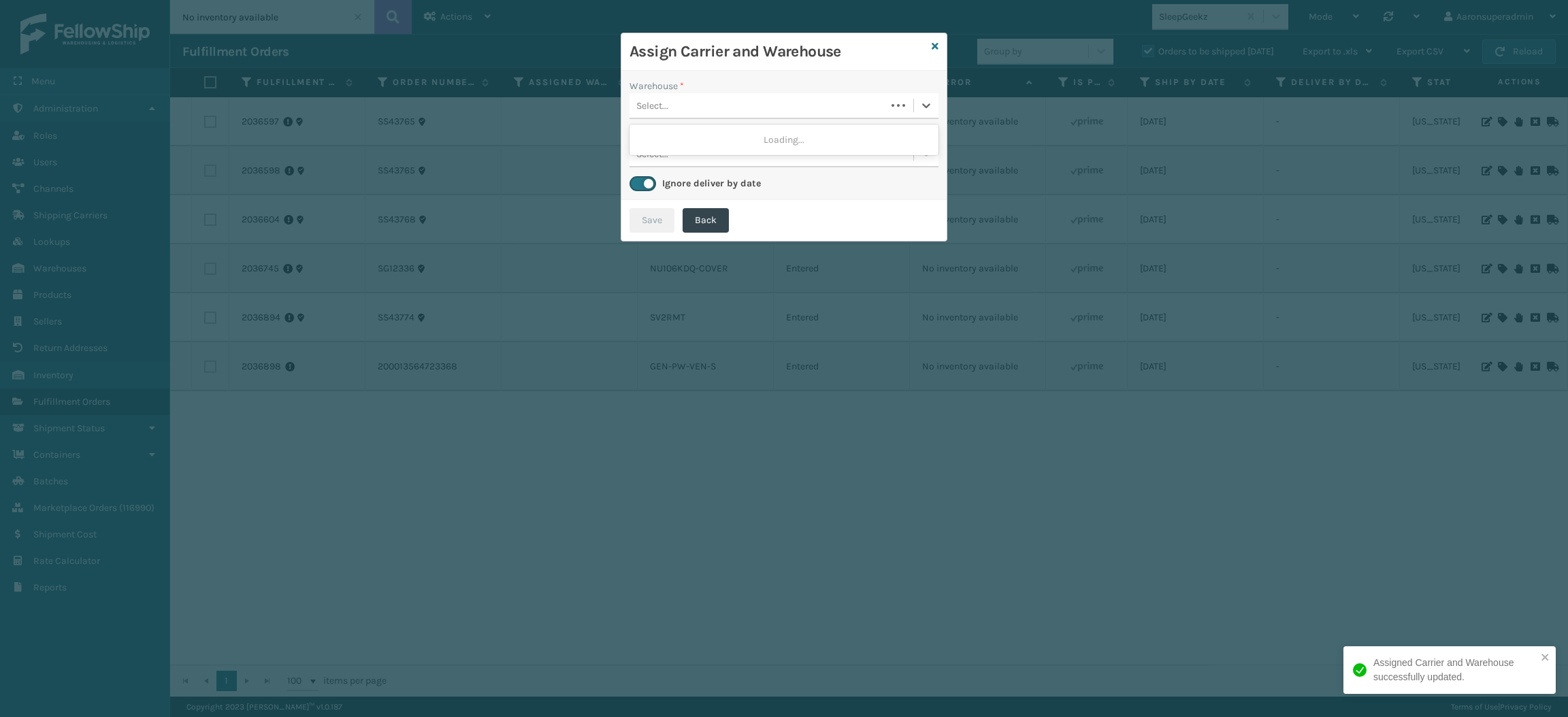
click at [796, 100] on div "Select..." at bounding box center [757, 105] width 257 height 23
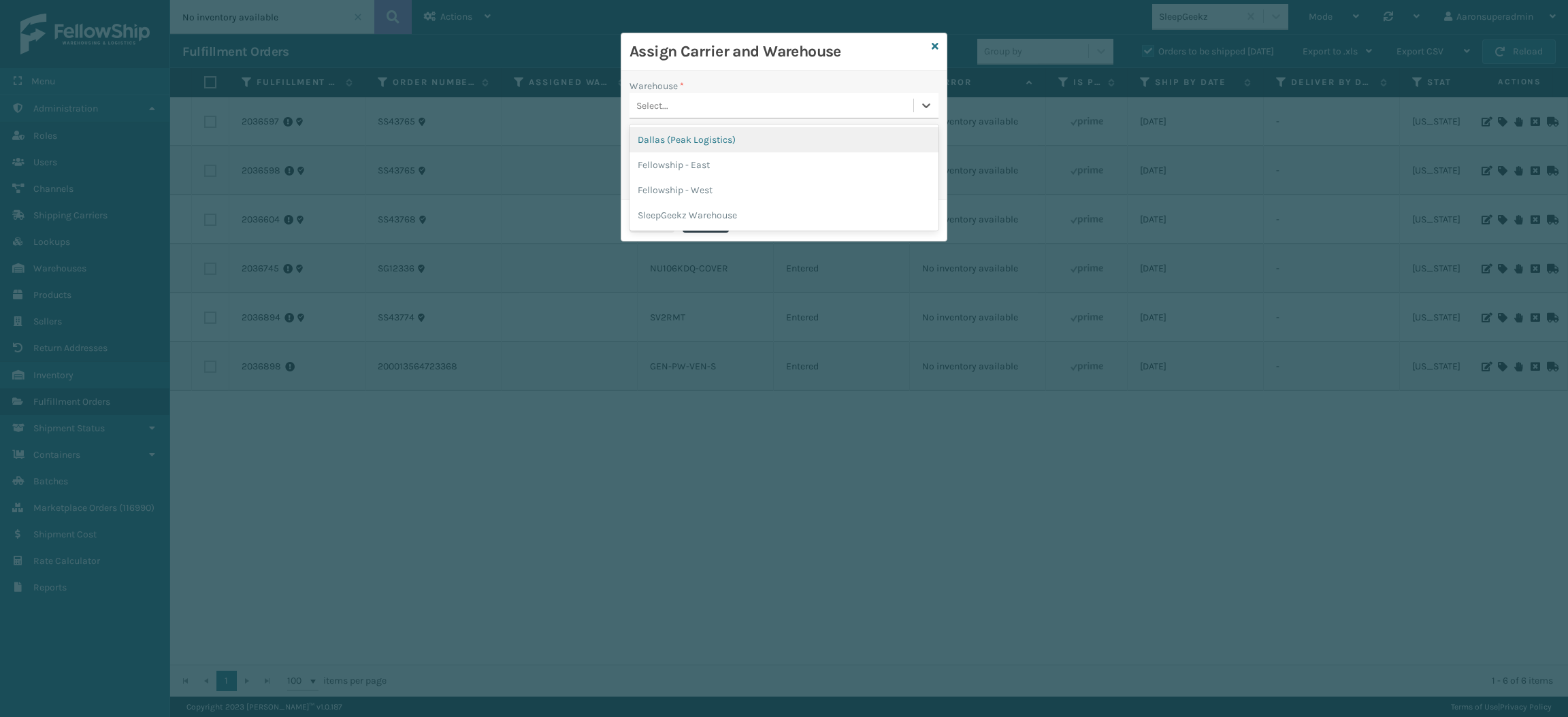
click at [704, 110] on div "Select..." at bounding box center [771, 105] width 283 height 23
click at [699, 192] on div "Fellowship - West" at bounding box center [784, 189] width 309 height 25
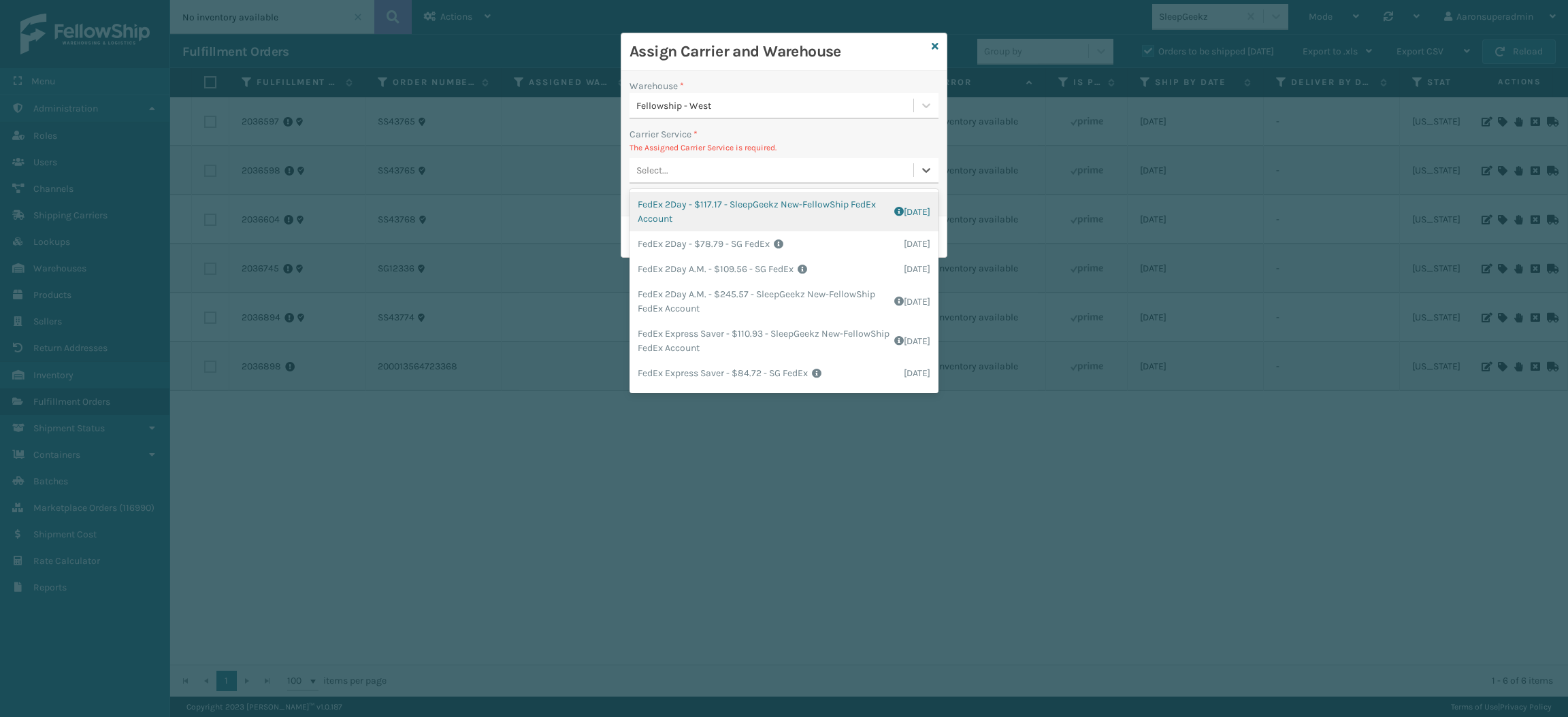
click at [696, 177] on div "Select..." at bounding box center [771, 170] width 283 height 23
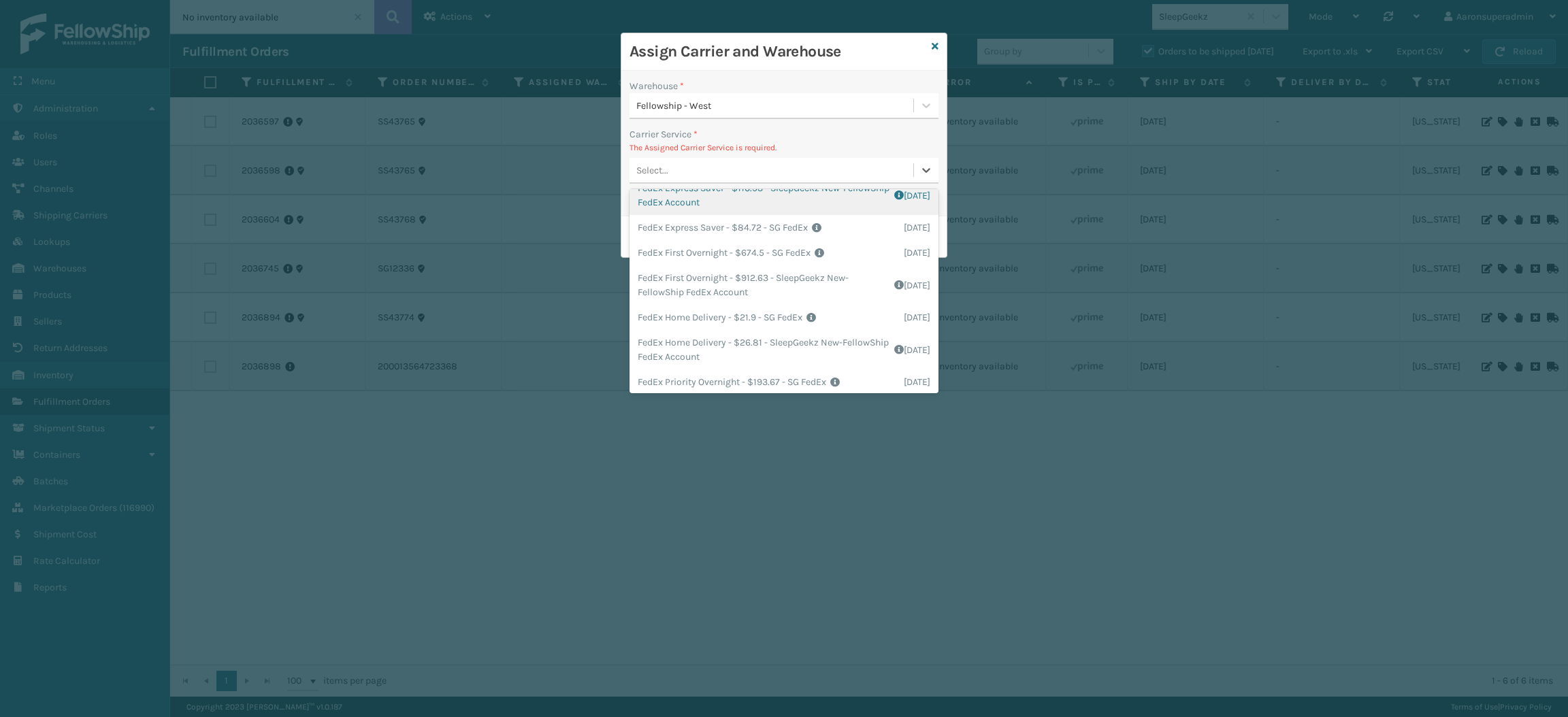
scroll to position [147, 0]
click at [683, 322] on div "FedEx Home Delivery - $21.9 - SG FedEx Shipping Cost $21.9 Surplus Cost $0 Tota…" at bounding box center [784, 316] width 309 height 25
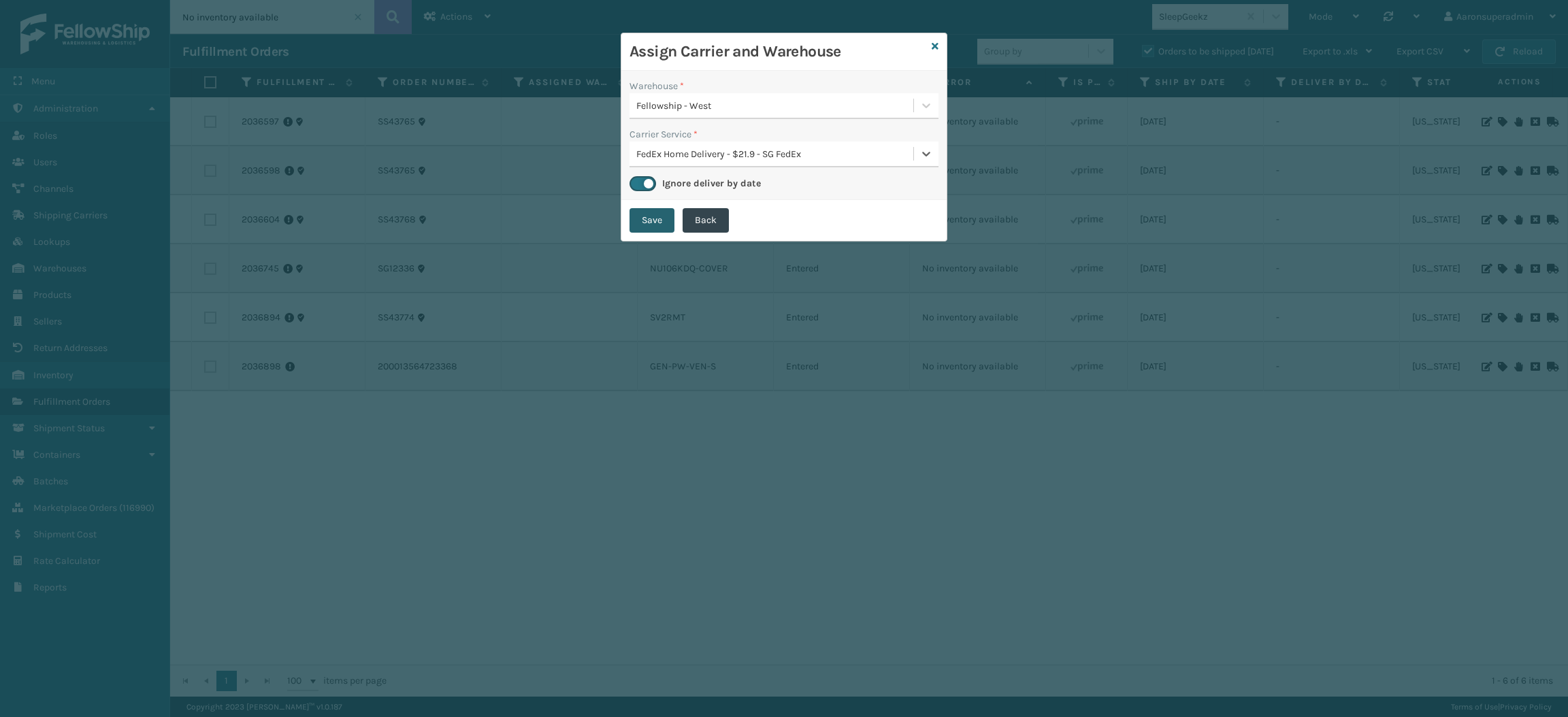
click at [648, 218] on button "Save" at bounding box center [651, 220] width 45 height 25
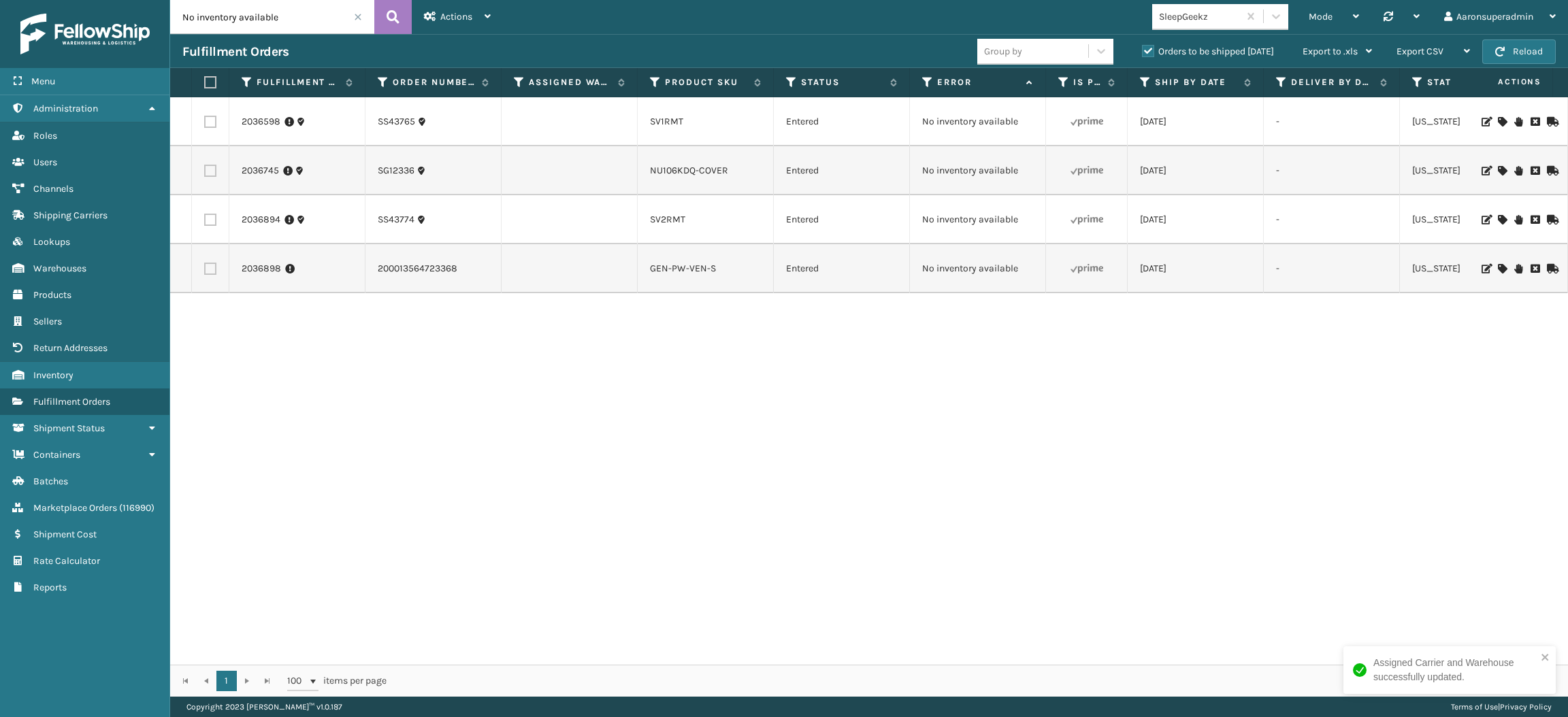
click at [1487, 116] on td at bounding box center [1516, 121] width 102 height 49
click at [1498, 120] on icon at bounding box center [1502, 122] width 8 height 10
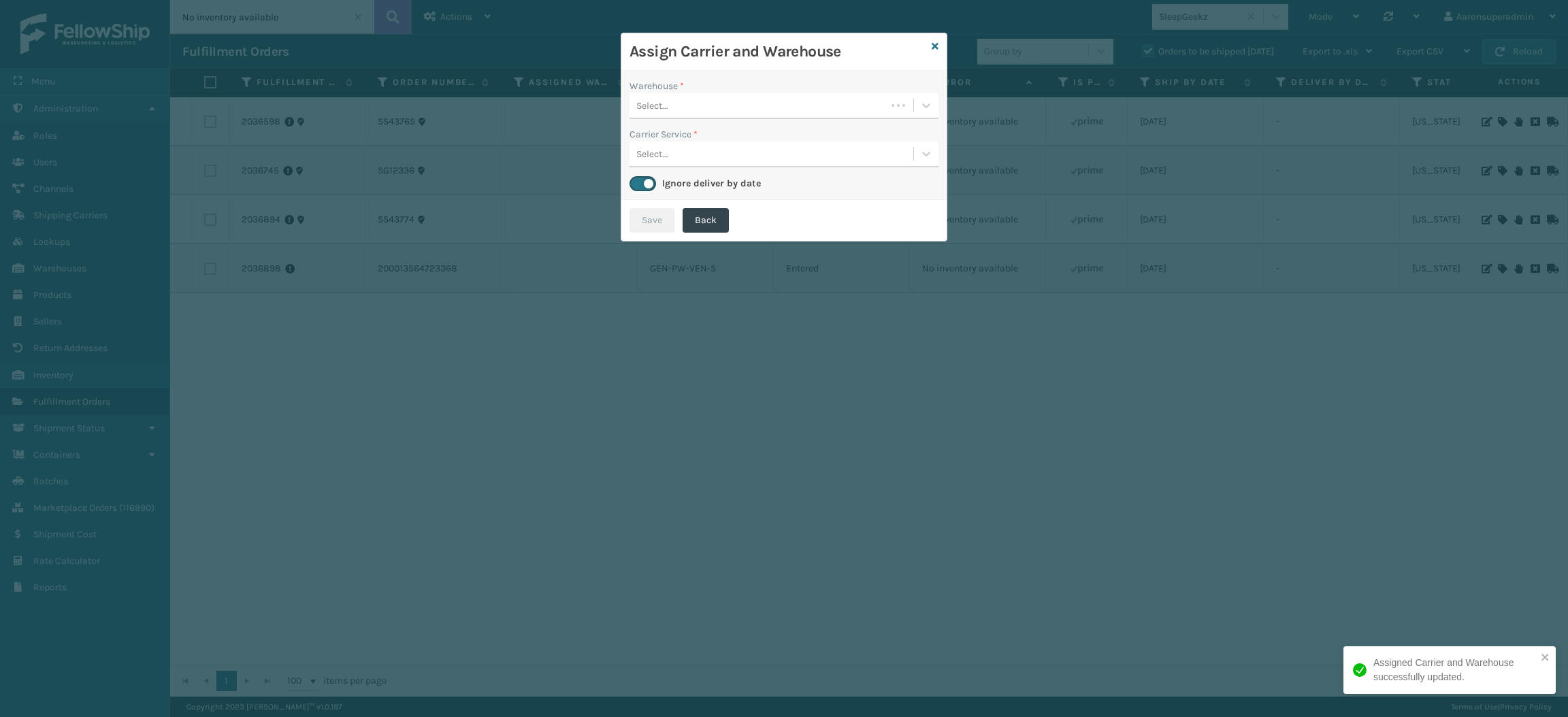
click at [764, 108] on div "Select..." at bounding box center [757, 105] width 257 height 23
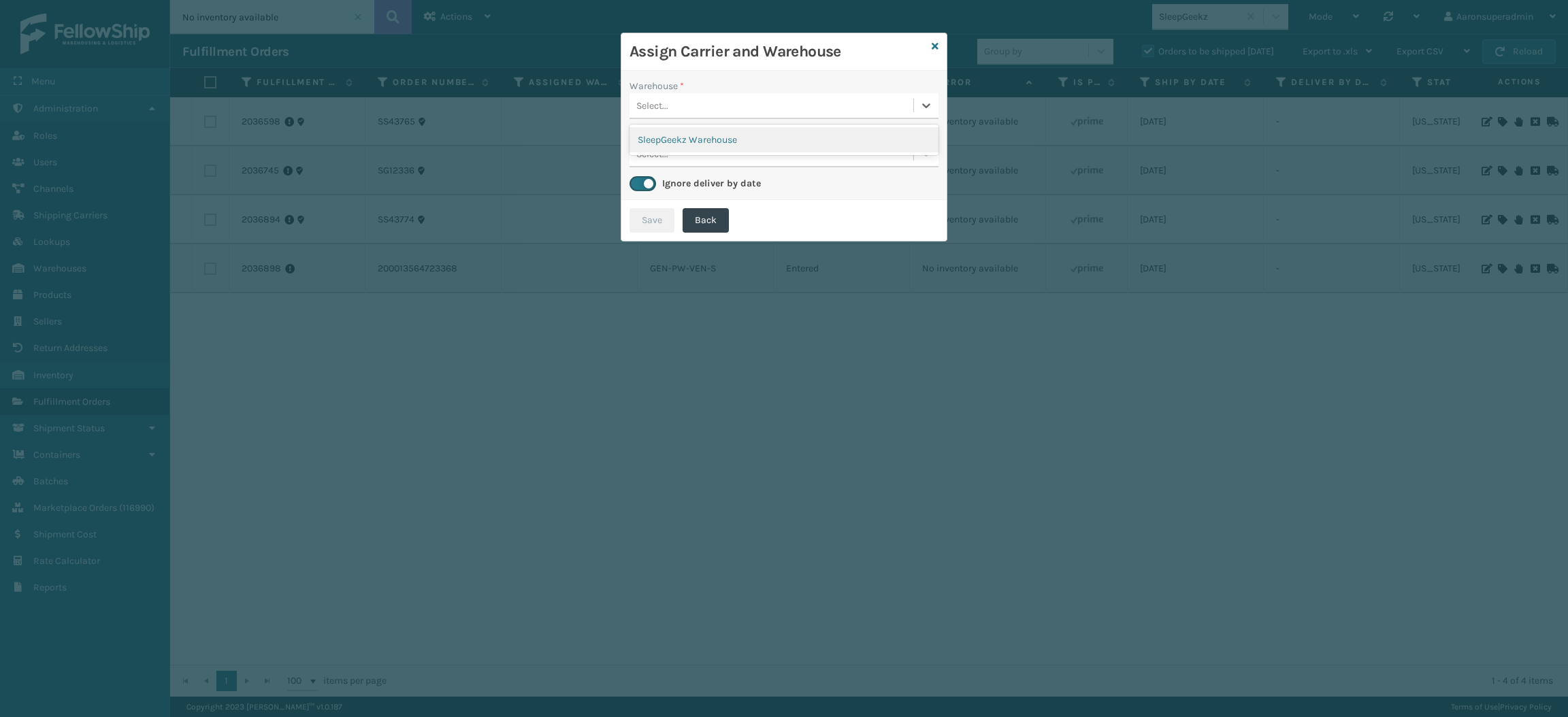
click at [662, 108] on div "Select..." at bounding box center [652, 106] width 32 height 14
click at [667, 131] on div "SleepGeekz Warehouse" at bounding box center [784, 139] width 309 height 25
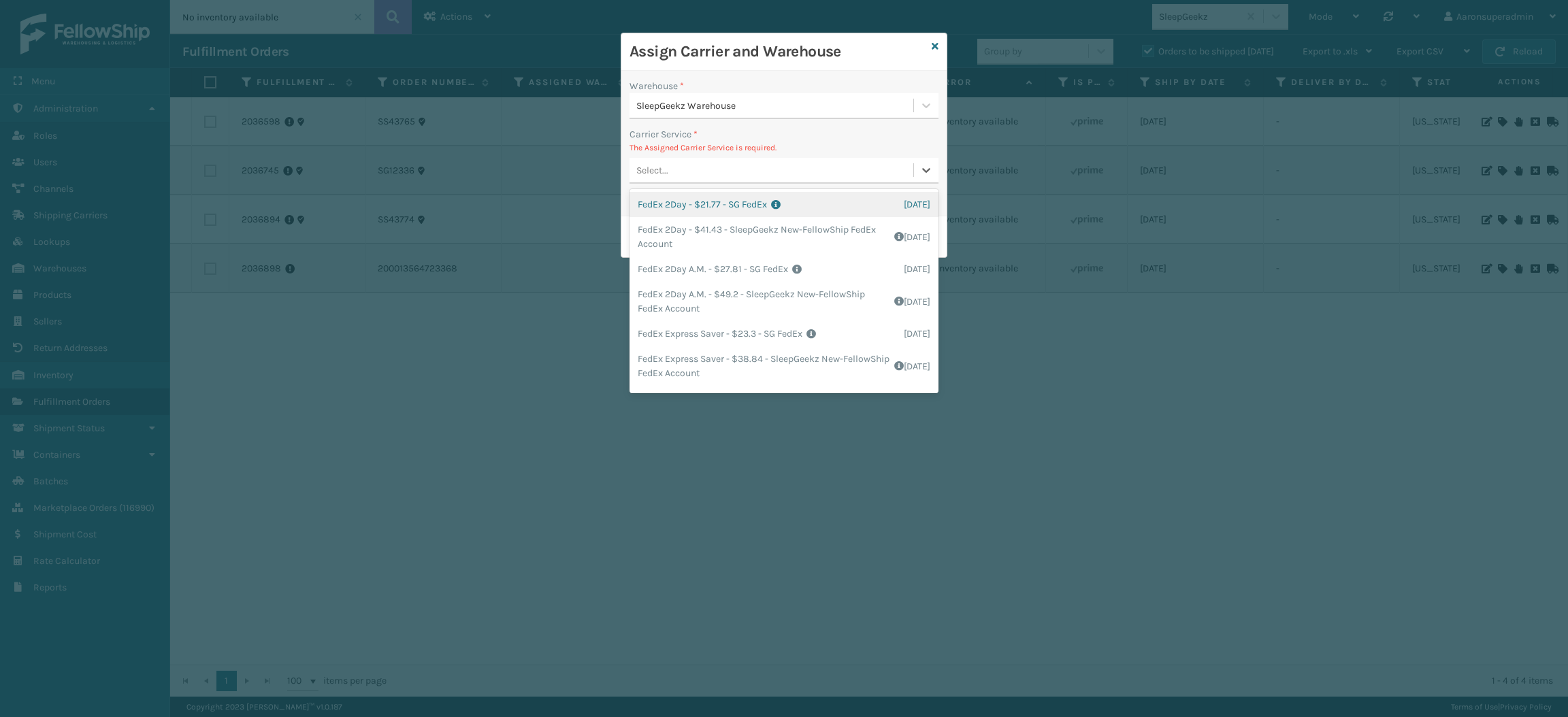
click at [645, 175] on div "Select..." at bounding box center [652, 170] width 32 height 14
click at [691, 343] on div "FedEx Home Delivery - $13.69 - SG FedEx Shipping Cost $13.69 Surplus Cost $0 To…" at bounding box center [784, 344] width 309 height 25
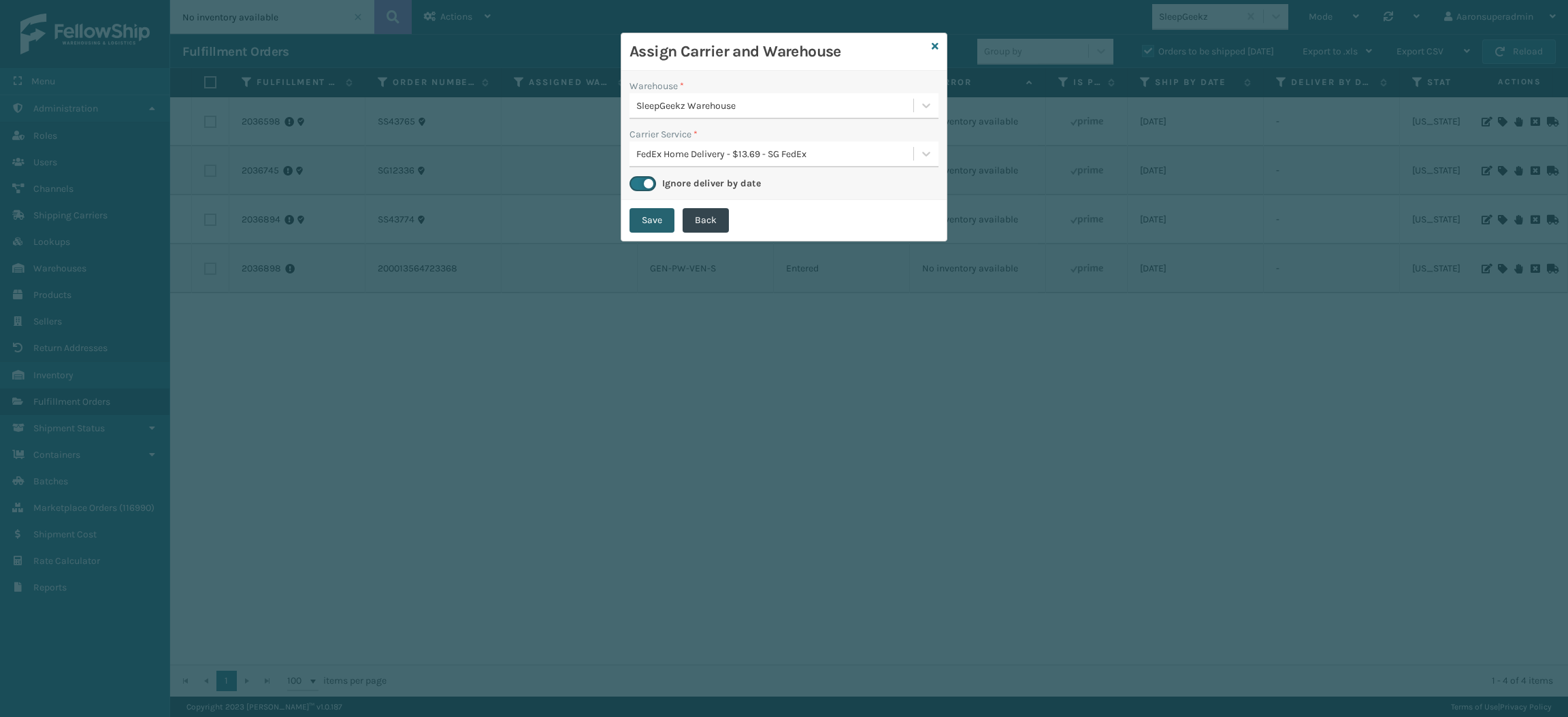
click at [642, 219] on button "Save" at bounding box center [651, 220] width 45 height 25
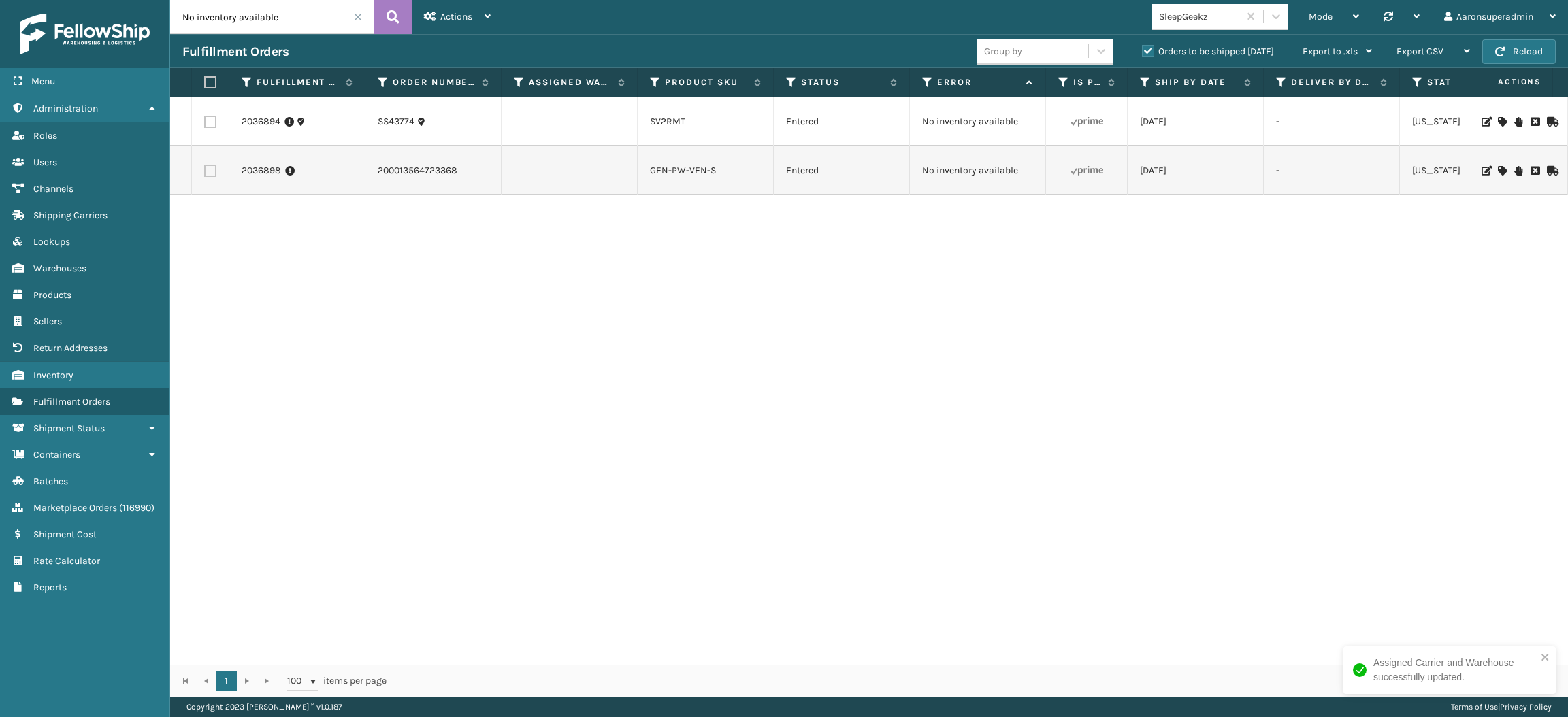
click at [1498, 167] on icon at bounding box center [1502, 171] width 8 height 10
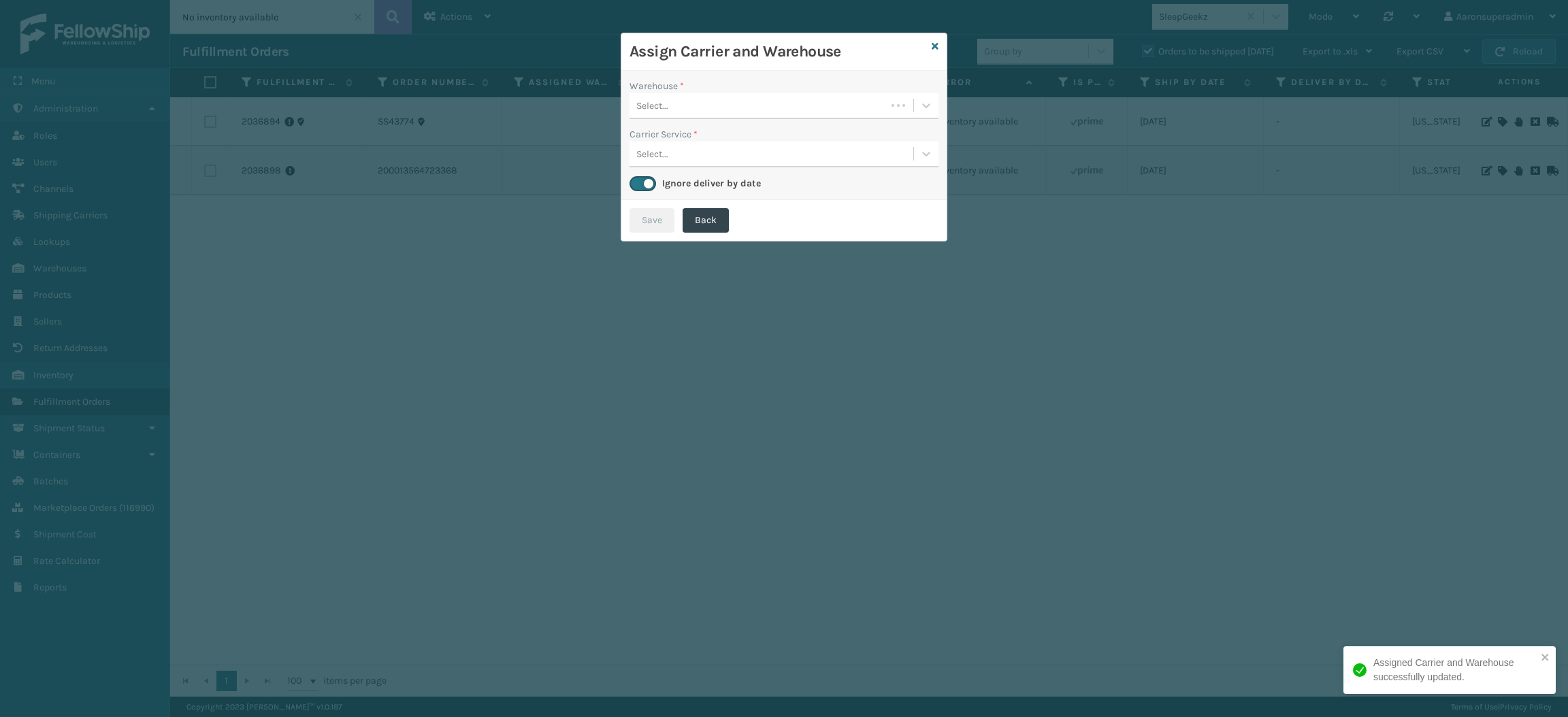
click at [684, 99] on div "Select..." at bounding box center [757, 105] width 257 height 23
click at [697, 97] on div "Select..." at bounding box center [771, 105] width 283 height 23
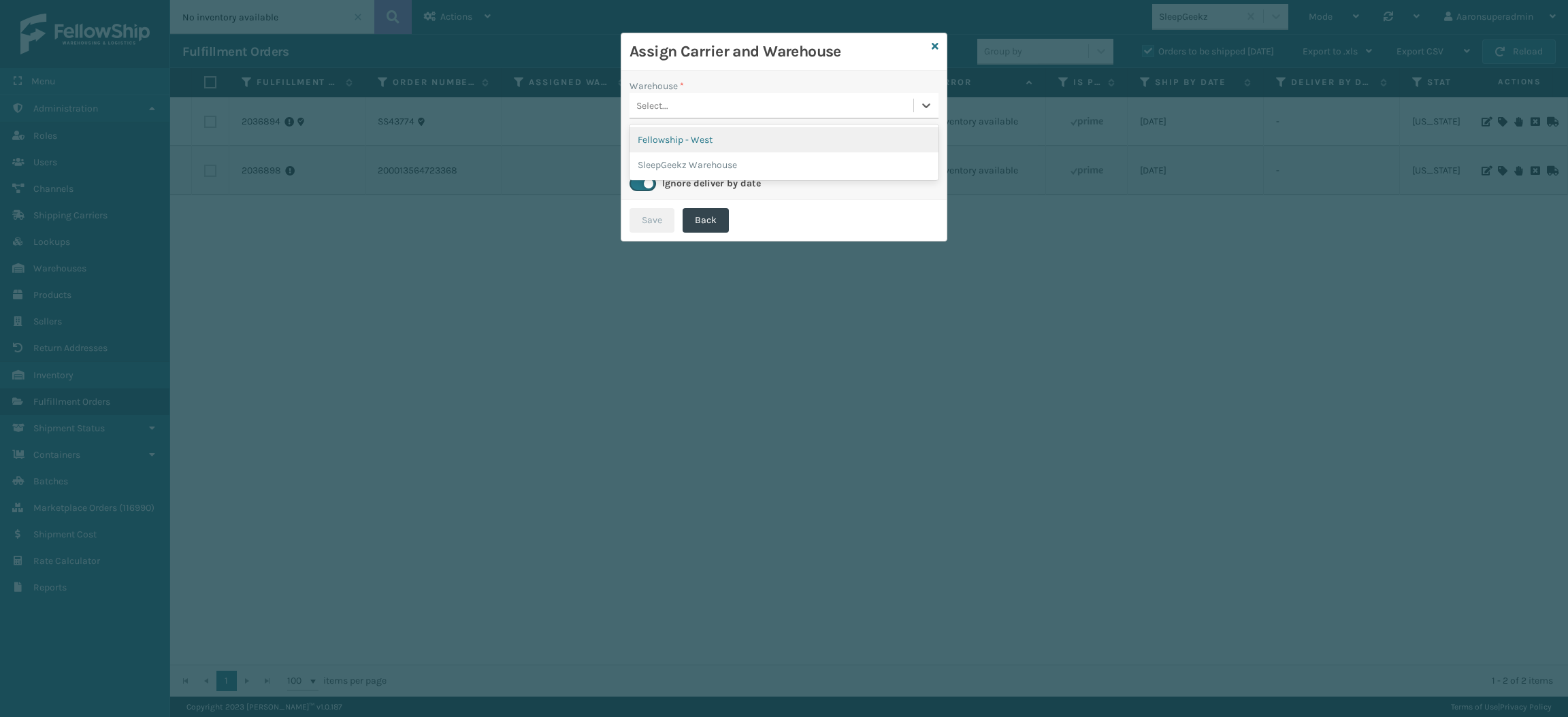
click at [691, 138] on div "Fellowship - West" at bounding box center [784, 139] width 309 height 25
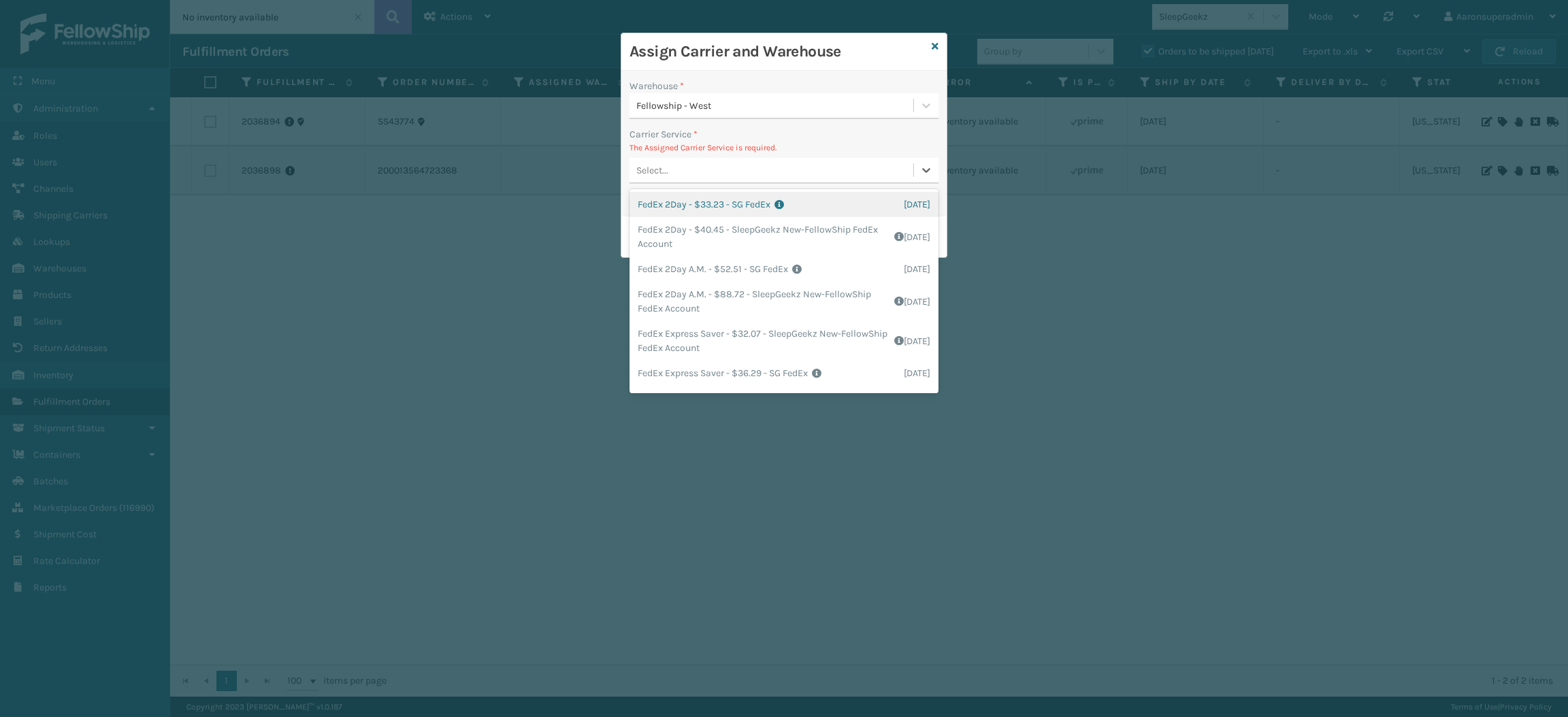
click at [640, 166] on div "Select..." at bounding box center [652, 170] width 32 height 14
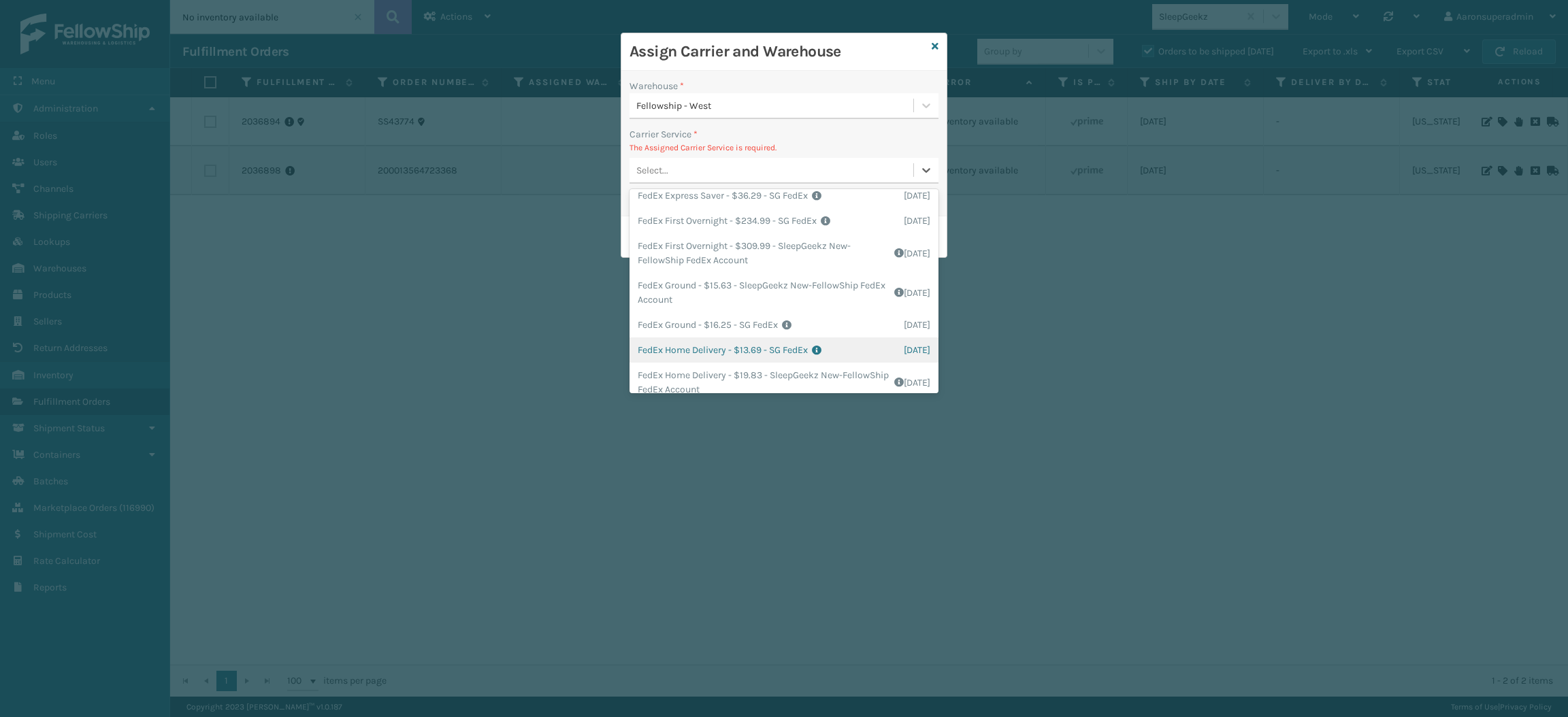
click at [660, 345] on div "FedEx Home Delivery - $13.69 - SG FedEx Shipping Cost $13.69 Surplus Cost $0 To…" at bounding box center [784, 350] width 309 height 25
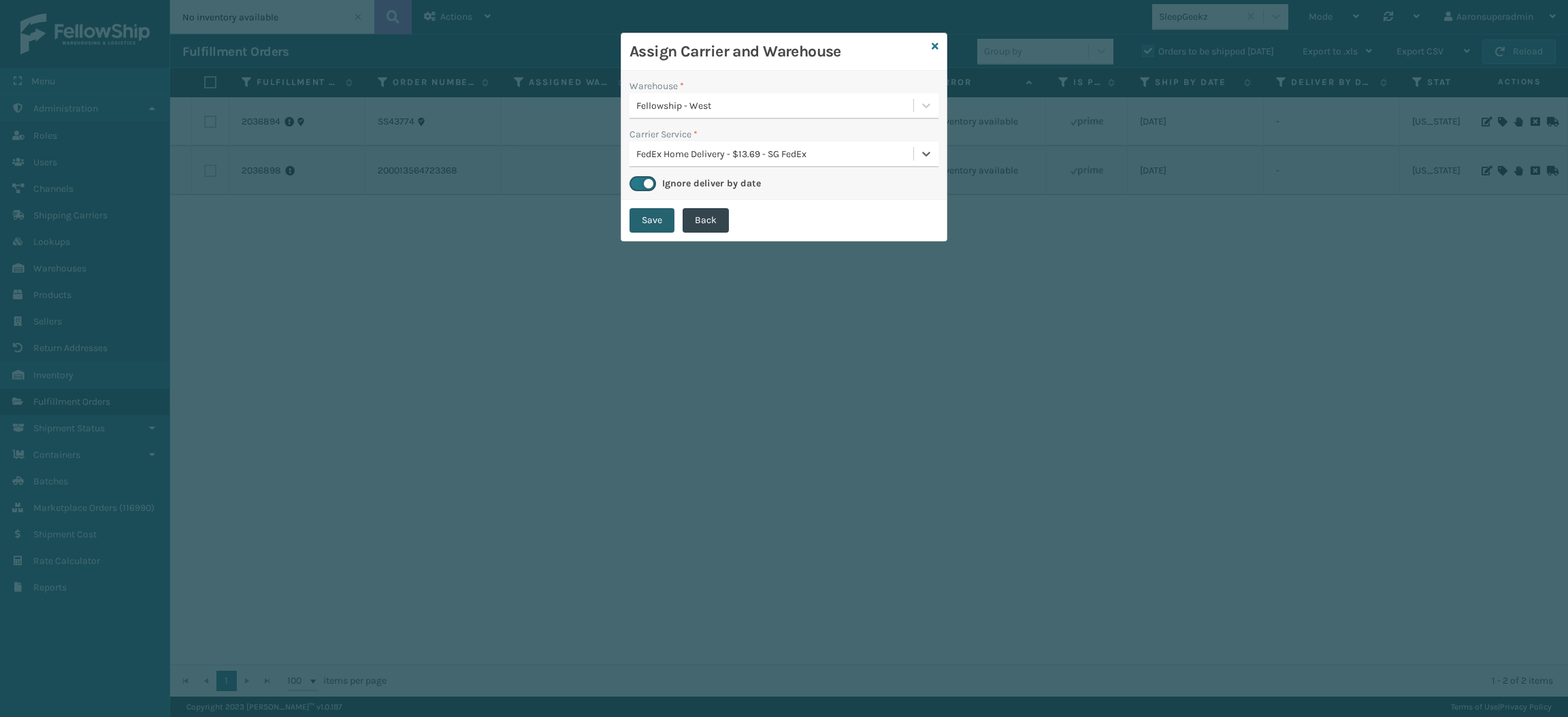
click at [642, 220] on button "Save" at bounding box center [651, 220] width 45 height 25
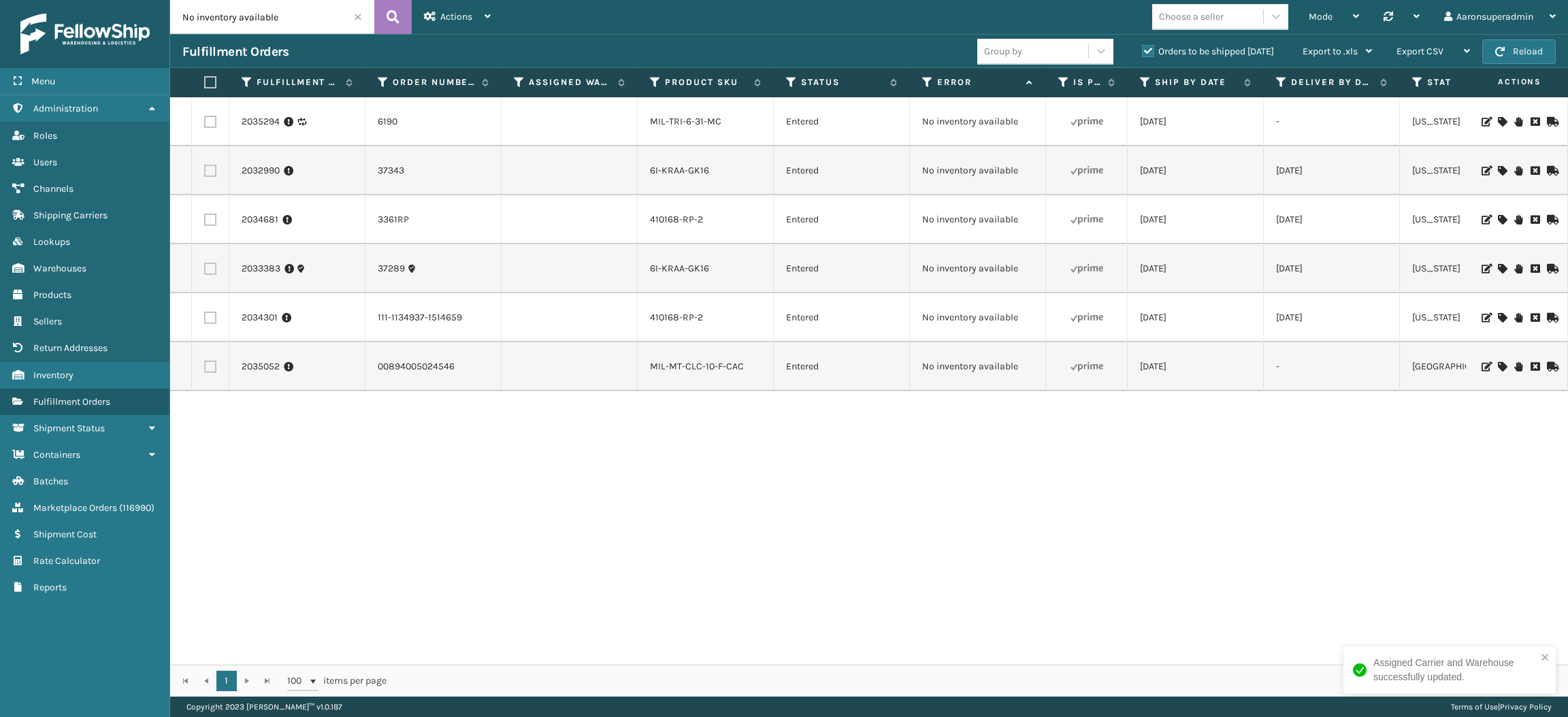
click at [1498, 121] on icon at bounding box center [1502, 122] width 8 height 10
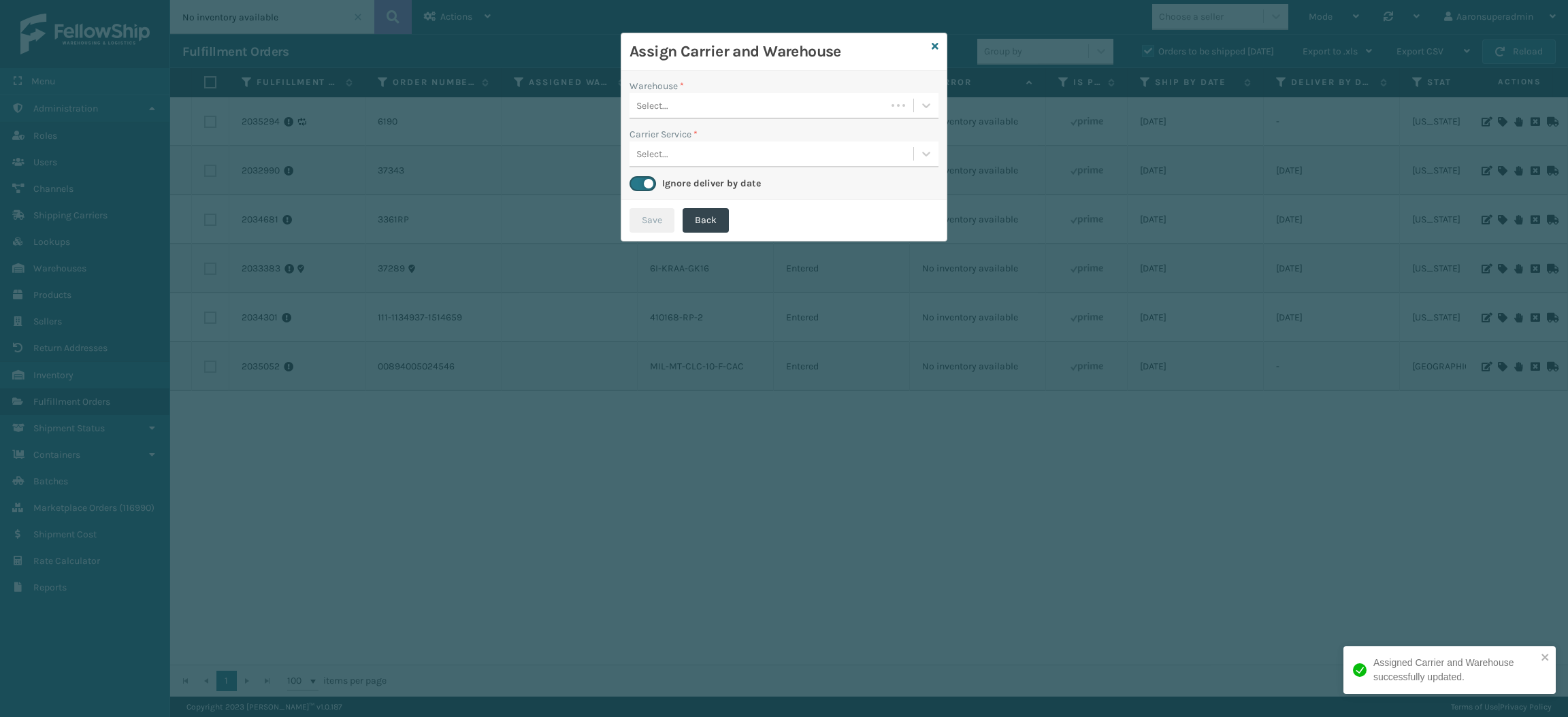
click at [790, 110] on div "Select..." at bounding box center [757, 105] width 257 height 23
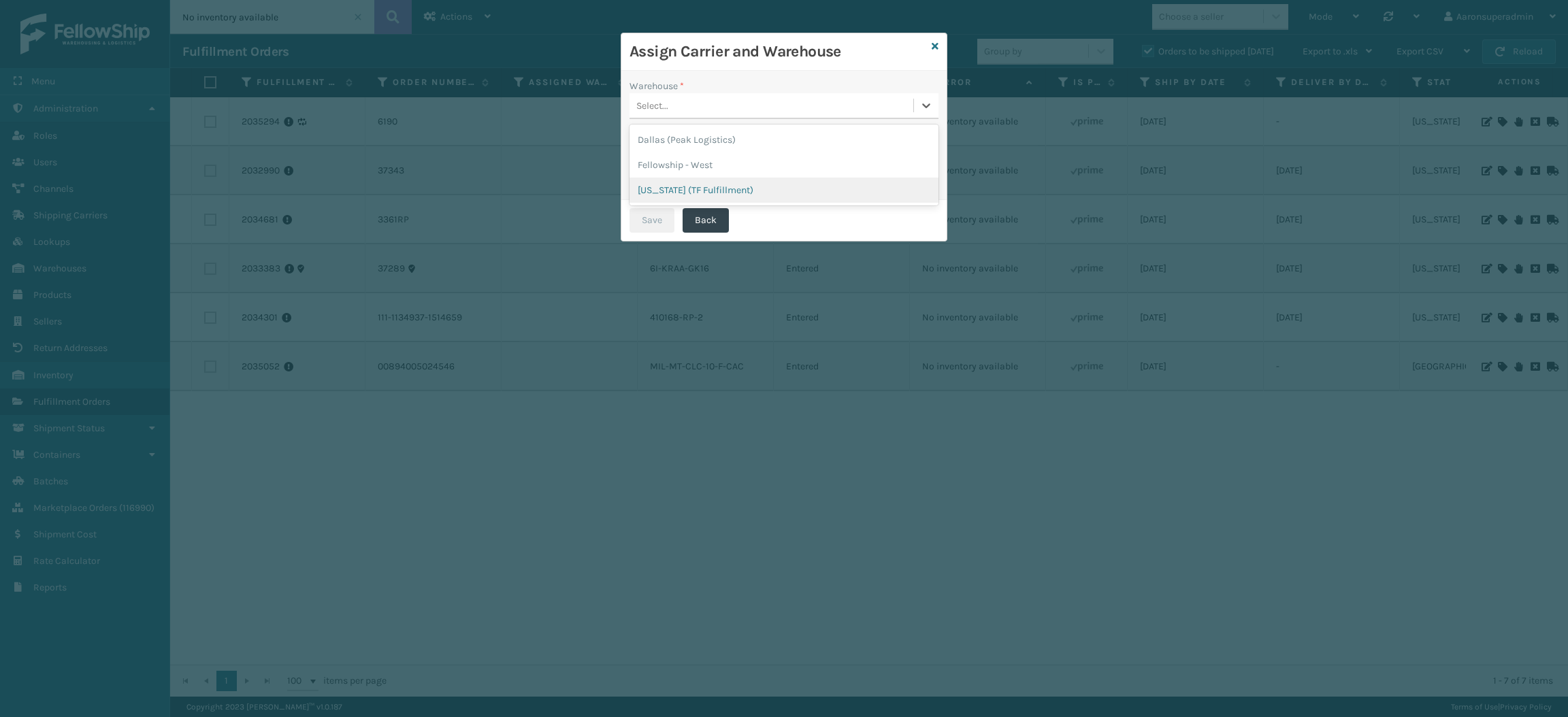
click at [692, 185] on div "[US_STATE] (TF Fulfillment)" at bounding box center [784, 189] width 309 height 25
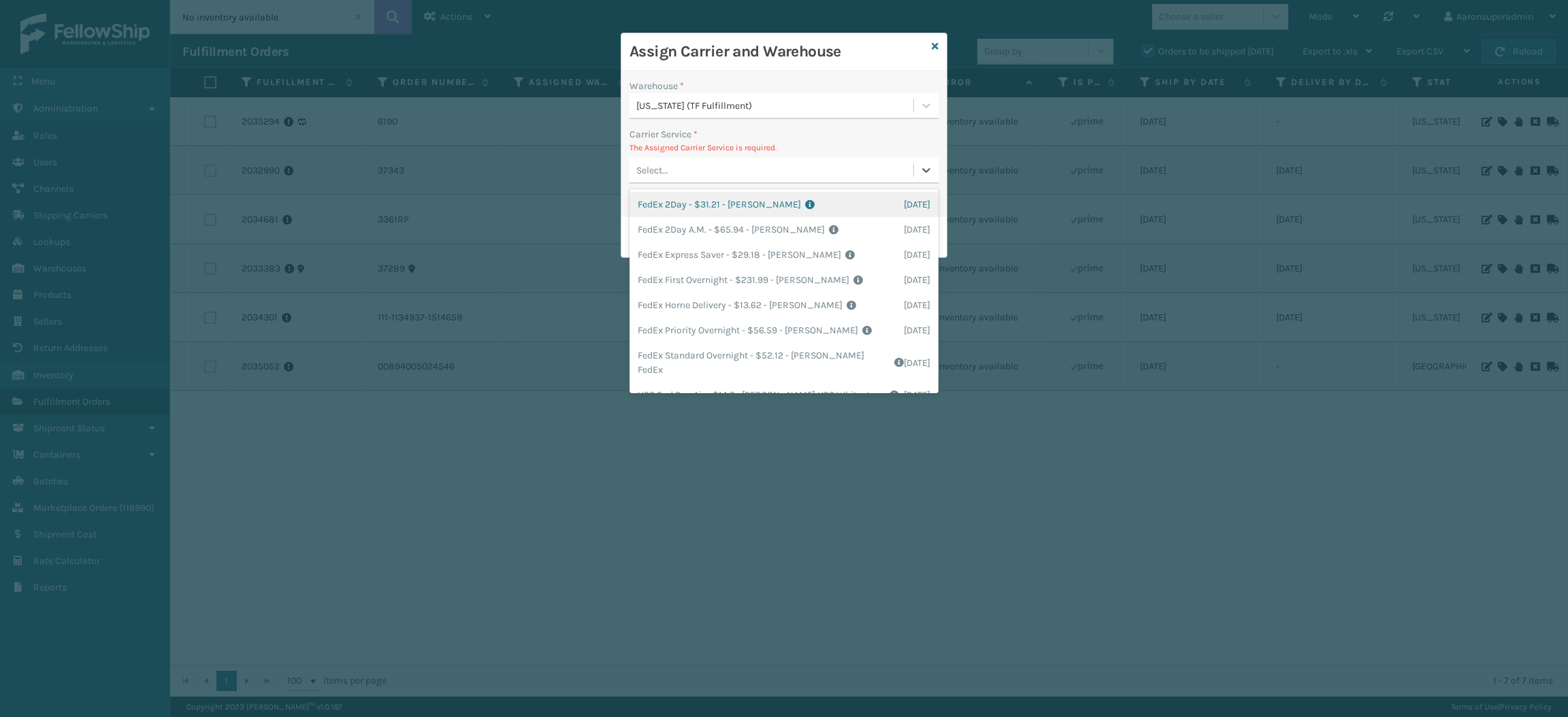
click at [710, 172] on div "Select..." at bounding box center [771, 170] width 283 height 23
click at [704, 301] on div "FedEx Home Delivery - $13.62 - [PERSON_NAME] FedEx Shipping Cost $11.95 Surplus…" at bounding box center [784, 304] width 309 height 25
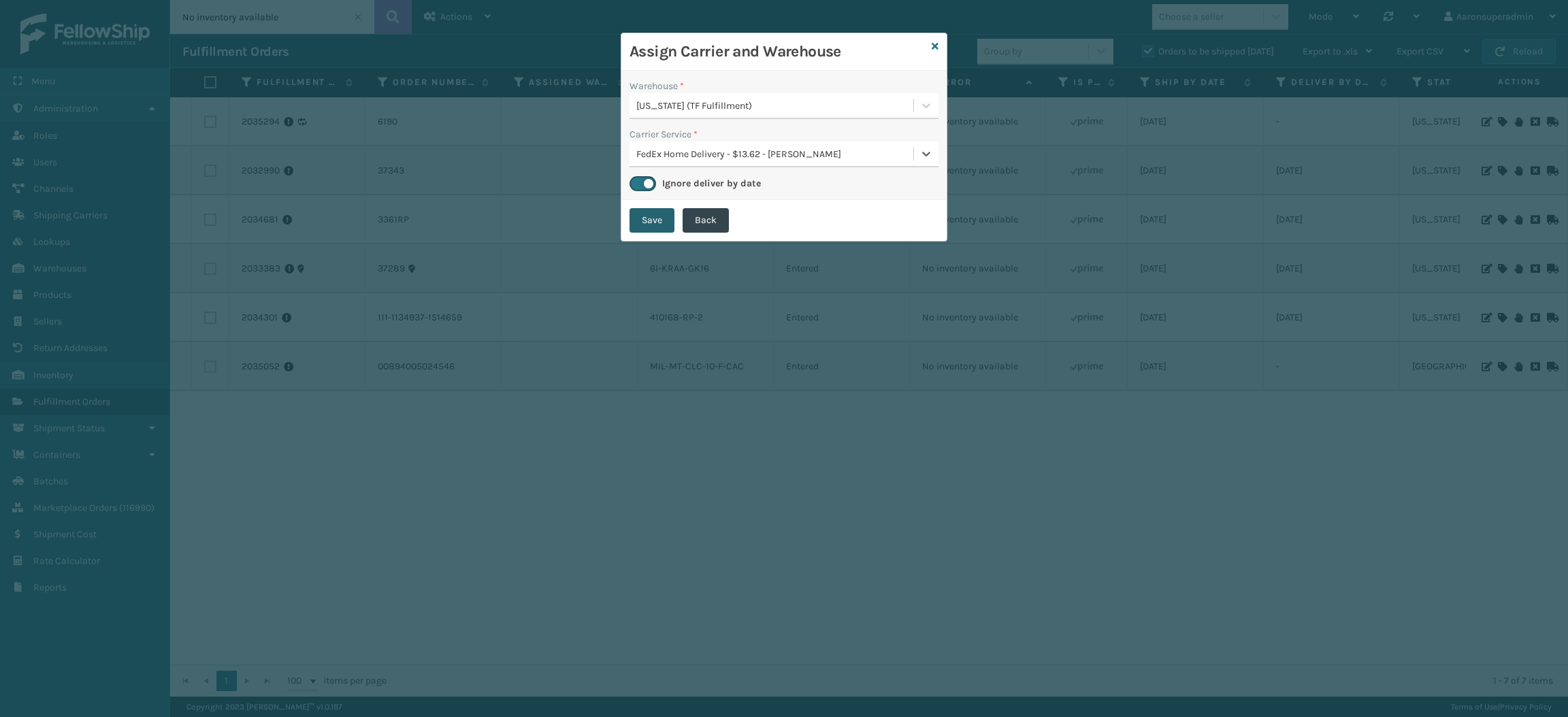
click at [651, 228] on button "Save" at bounding box center [651, 220] width 45 height 25
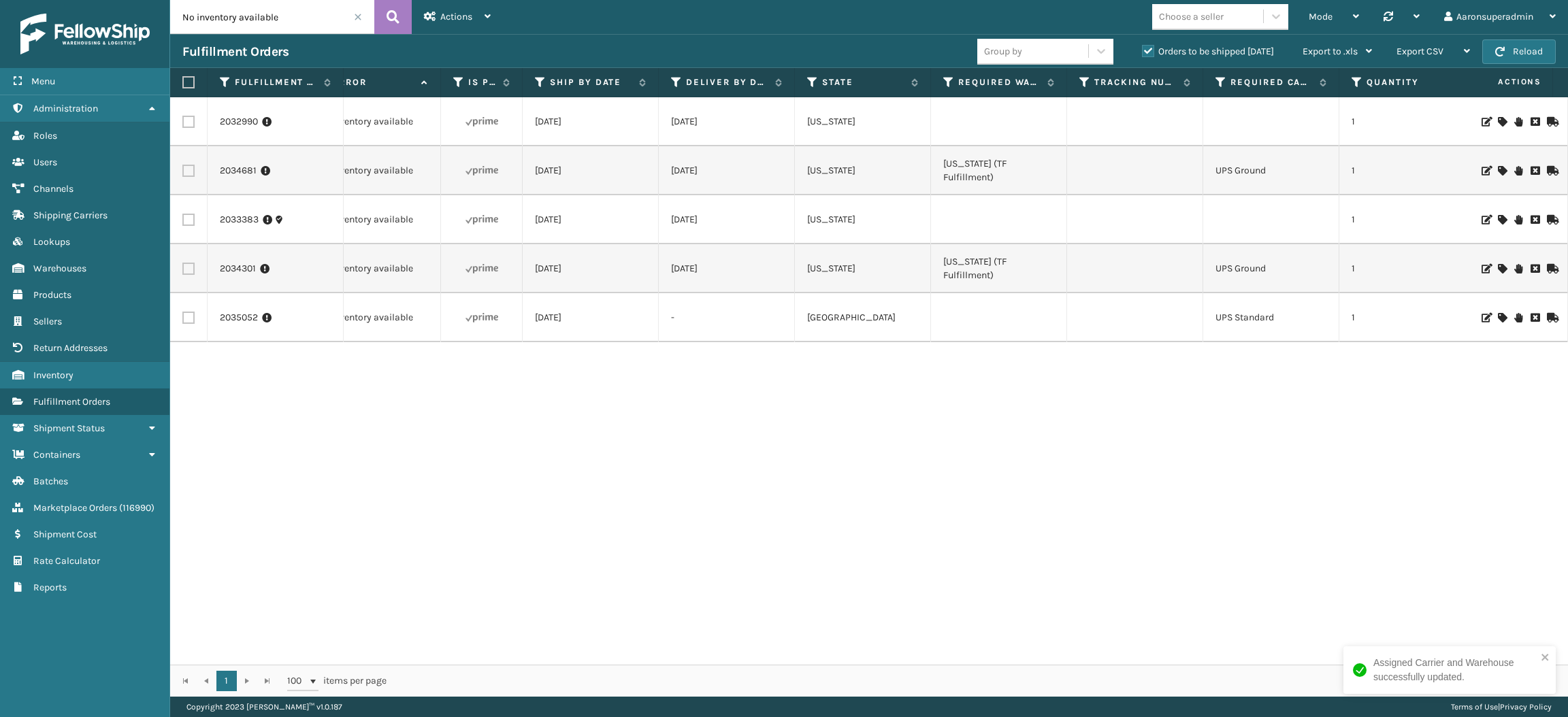
scroll to position [0, 0]
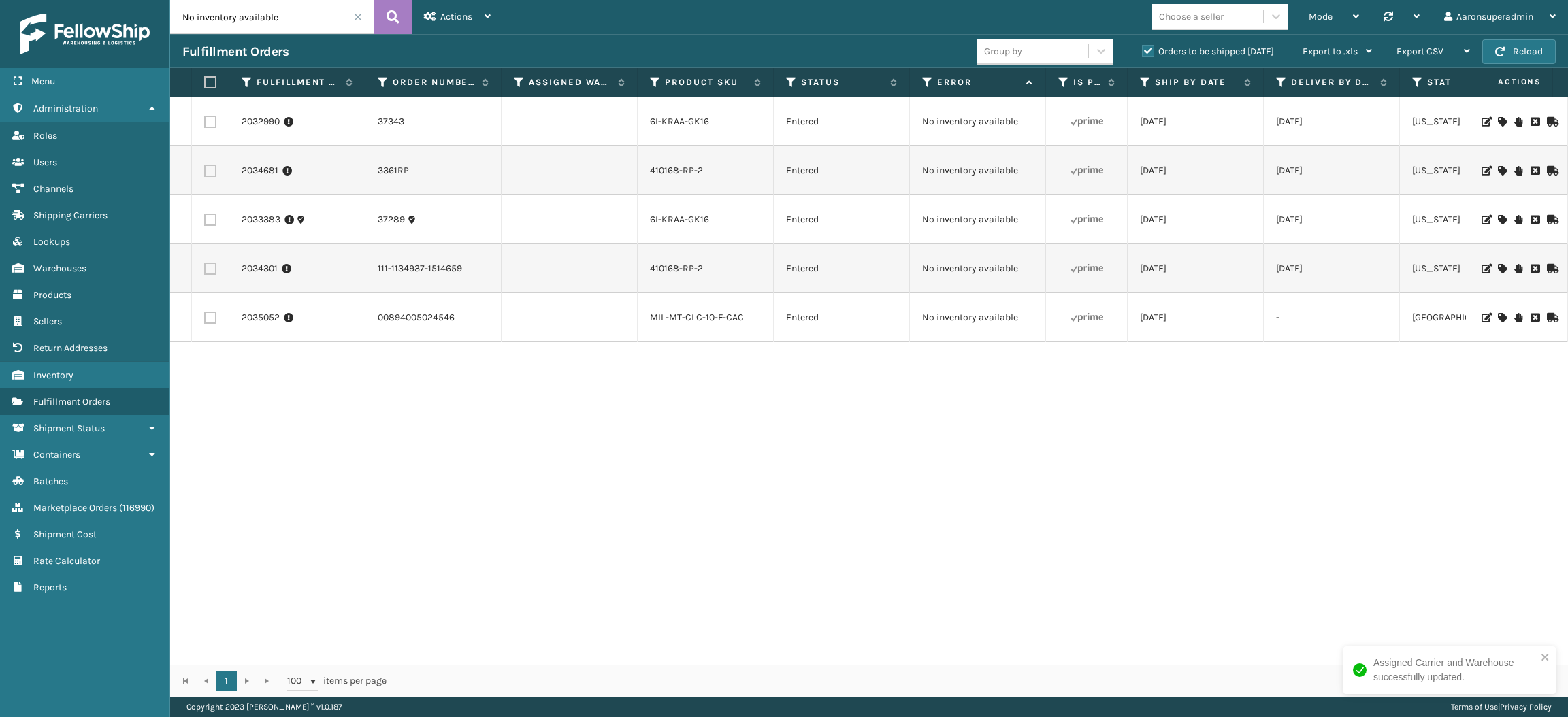
click at [360, 19] on span at bounding box center [358, 17] width 8 height 8
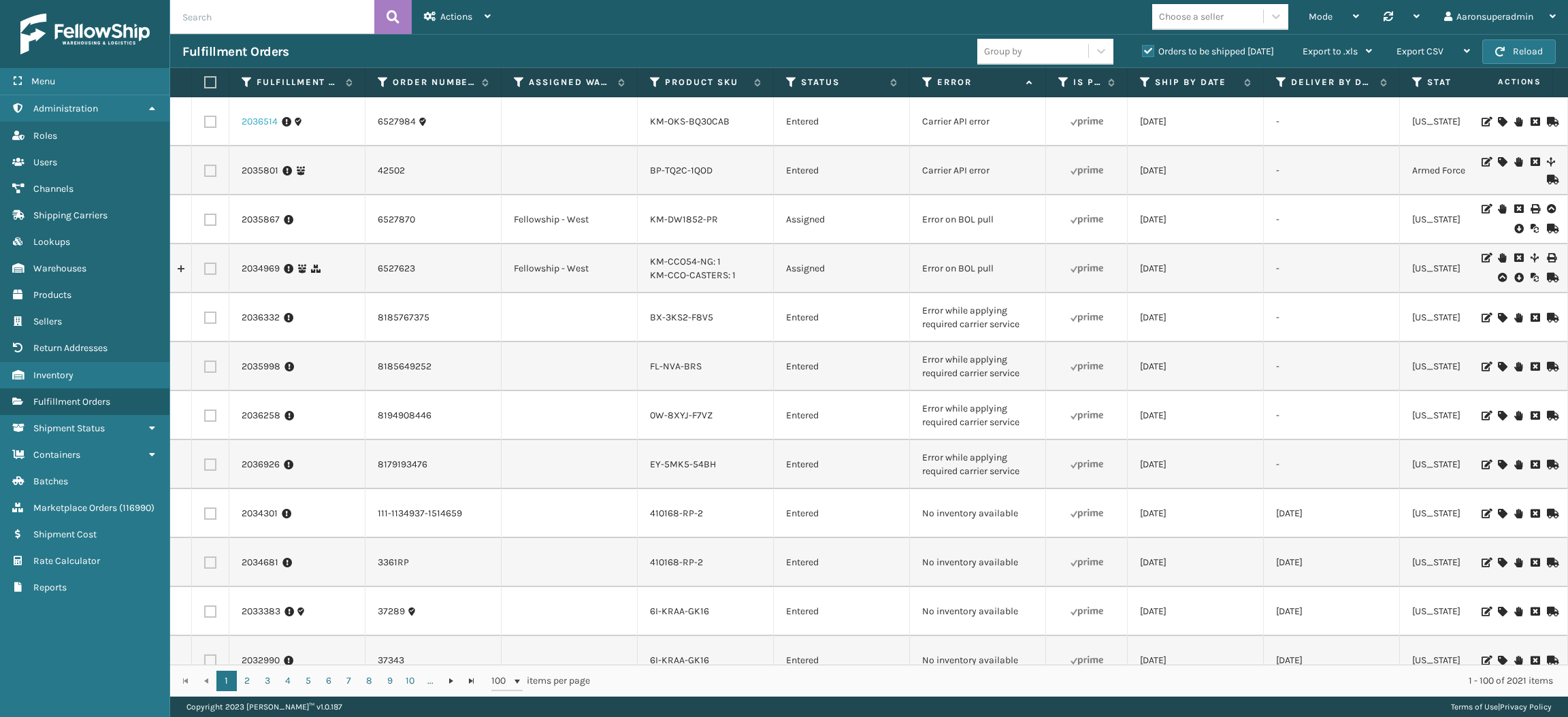
click at [266, 121] on link "2036514" at bounding box center [260, 122] width 36 height 14
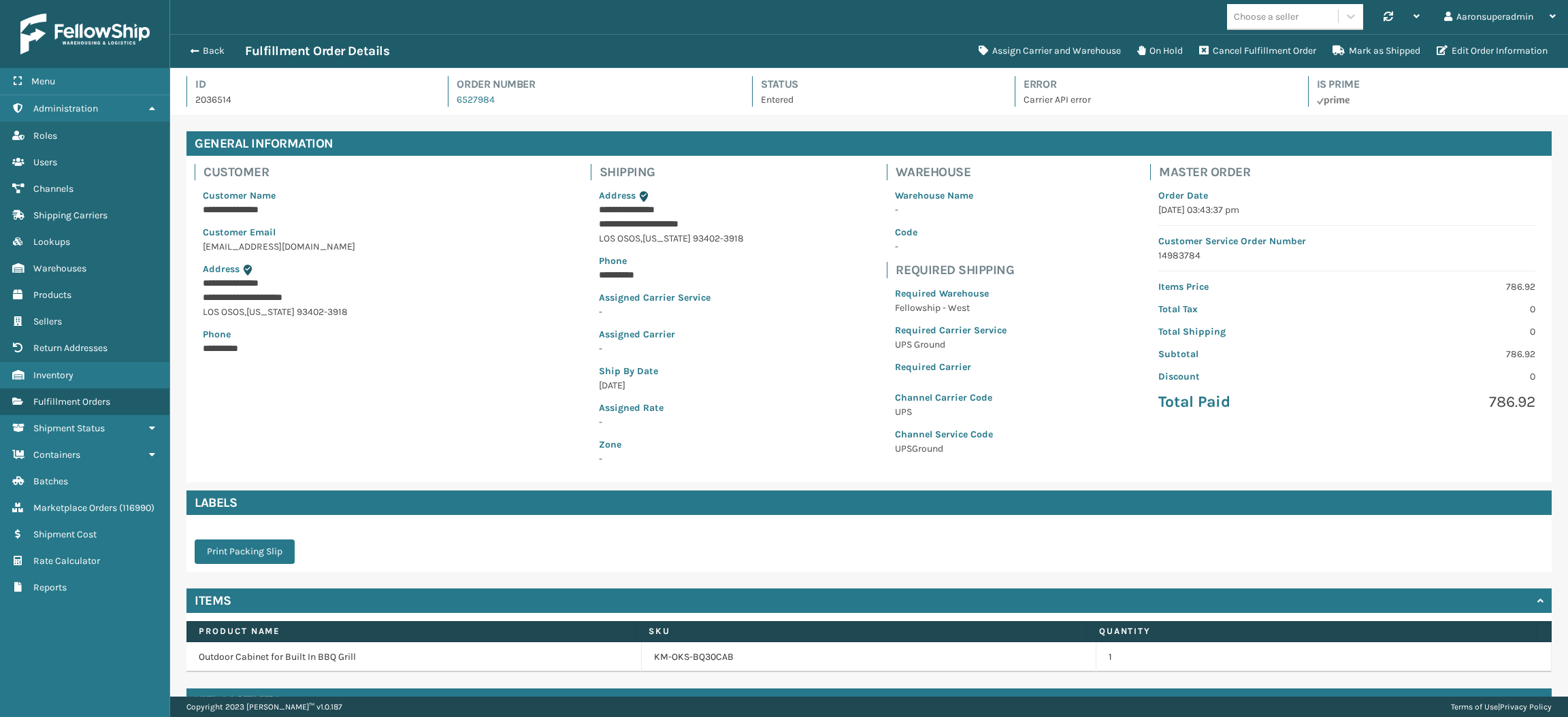
scroll to position [32, 1397]
click at [1036, 55] on button "Assign Carrier and Warehouse" at bounding box center [1050, 51] width 158 height 27
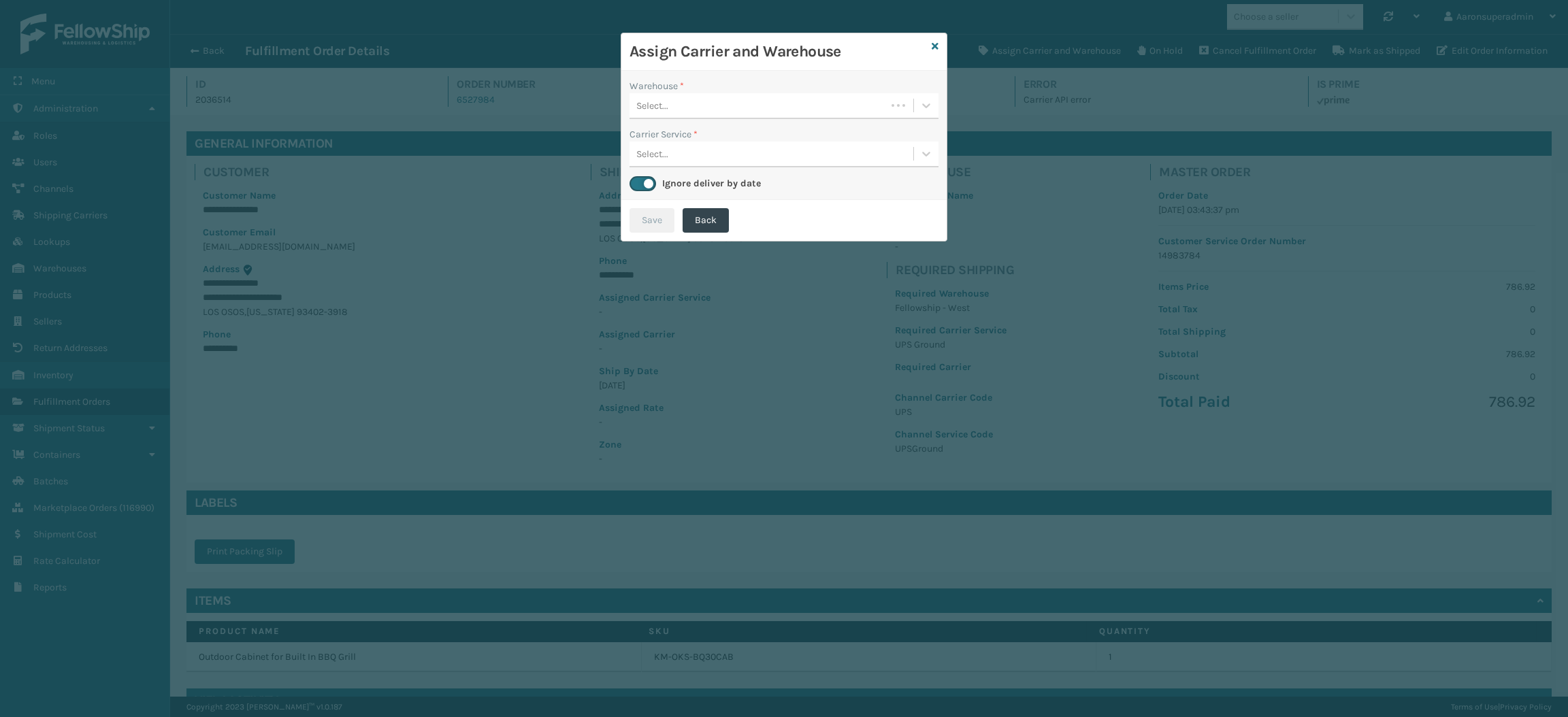
click at [781, 113] on div "Select..." at bounding box center [757, 105] width 257 height 23
click at [687, 145] on div "Fellowship - West (required)" at bounding box center [784, 139] width 309 height 25
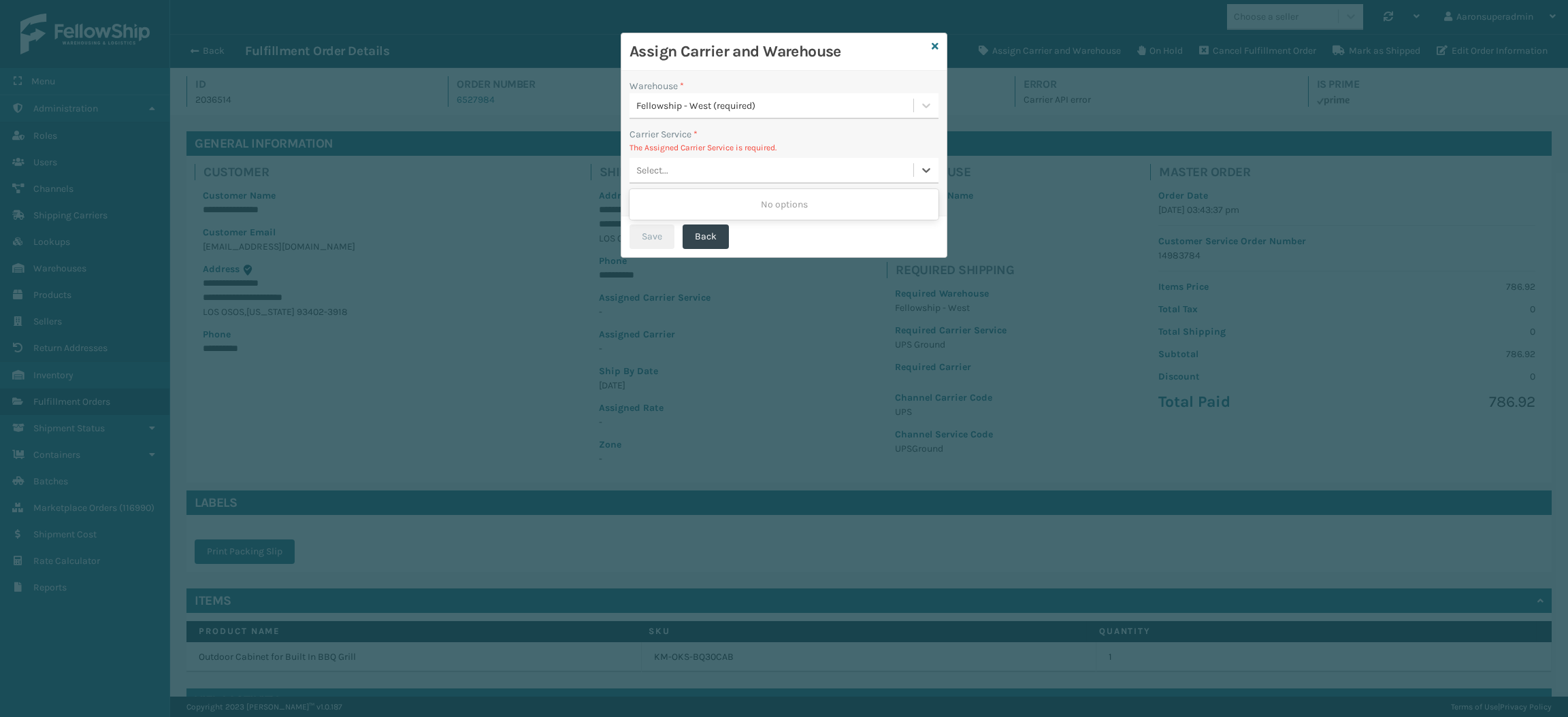
click at [675, 170] on div "Select..." at bounding box center [771, 170] width 283 height 23
click at [937, 47] on icon at bounding box center [934, 47] width 7 height 10
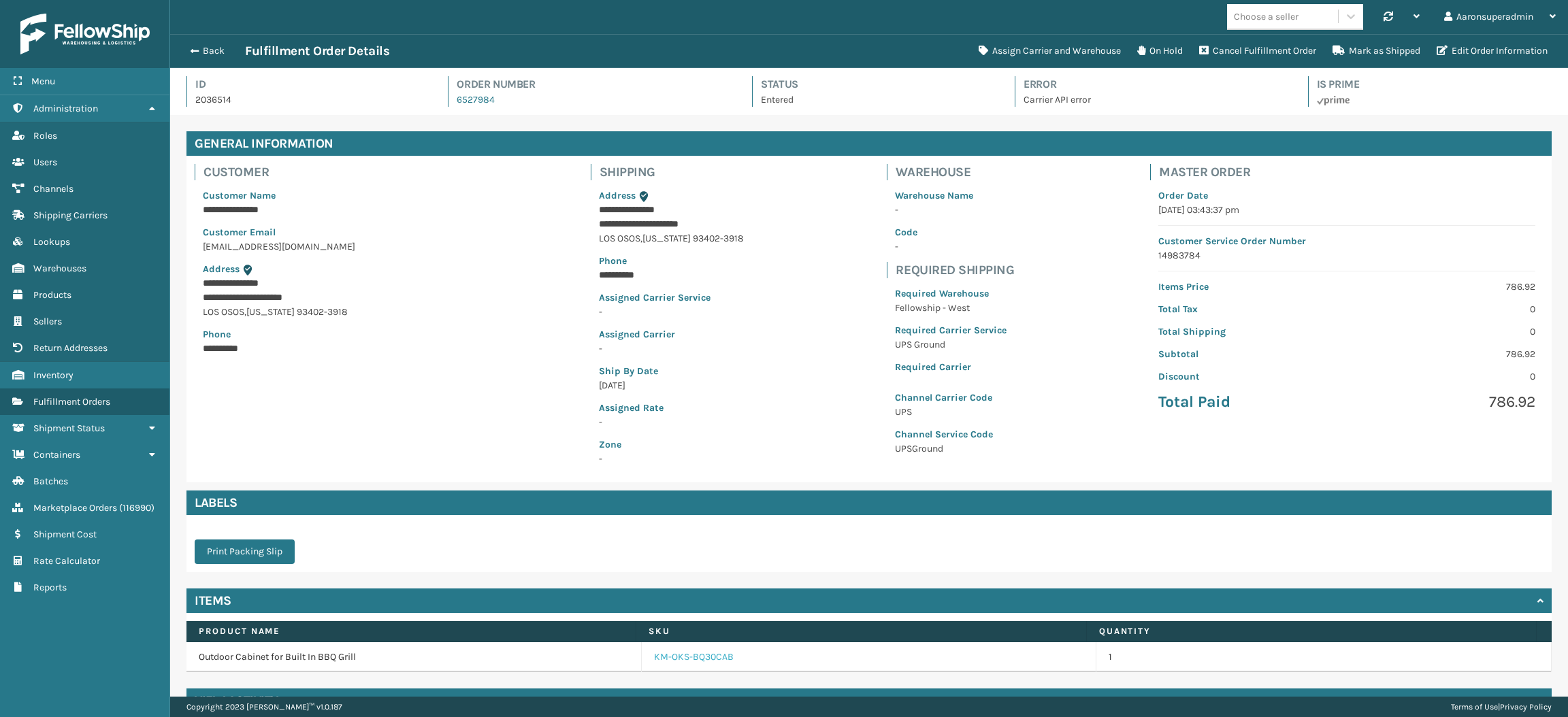
click at [660, 656] on link "KM-OKS-BQ30CAB" at bounding box center [693, 658] width 79 height 14
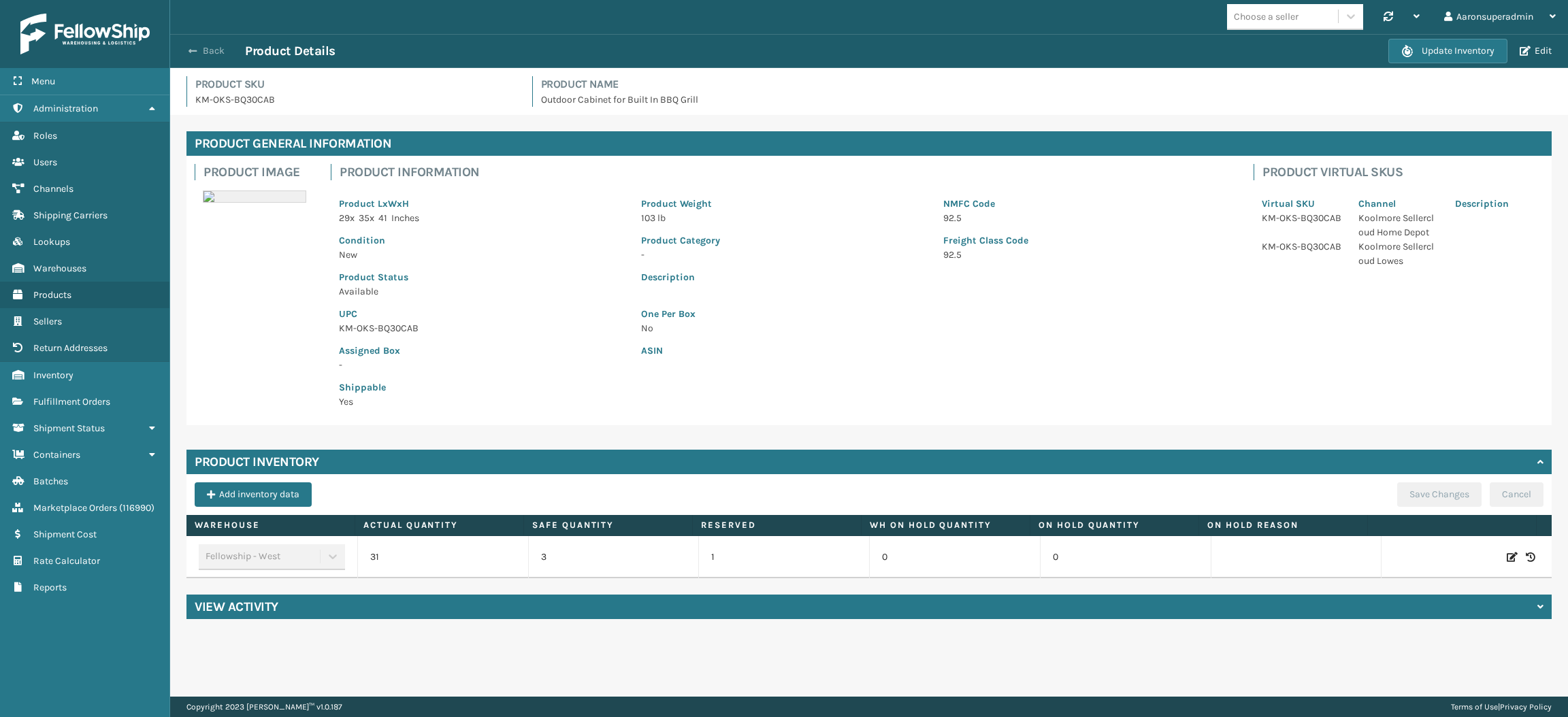
click at [194, 52] on span "button" at bounding box center [192, 51] width 8 height 10
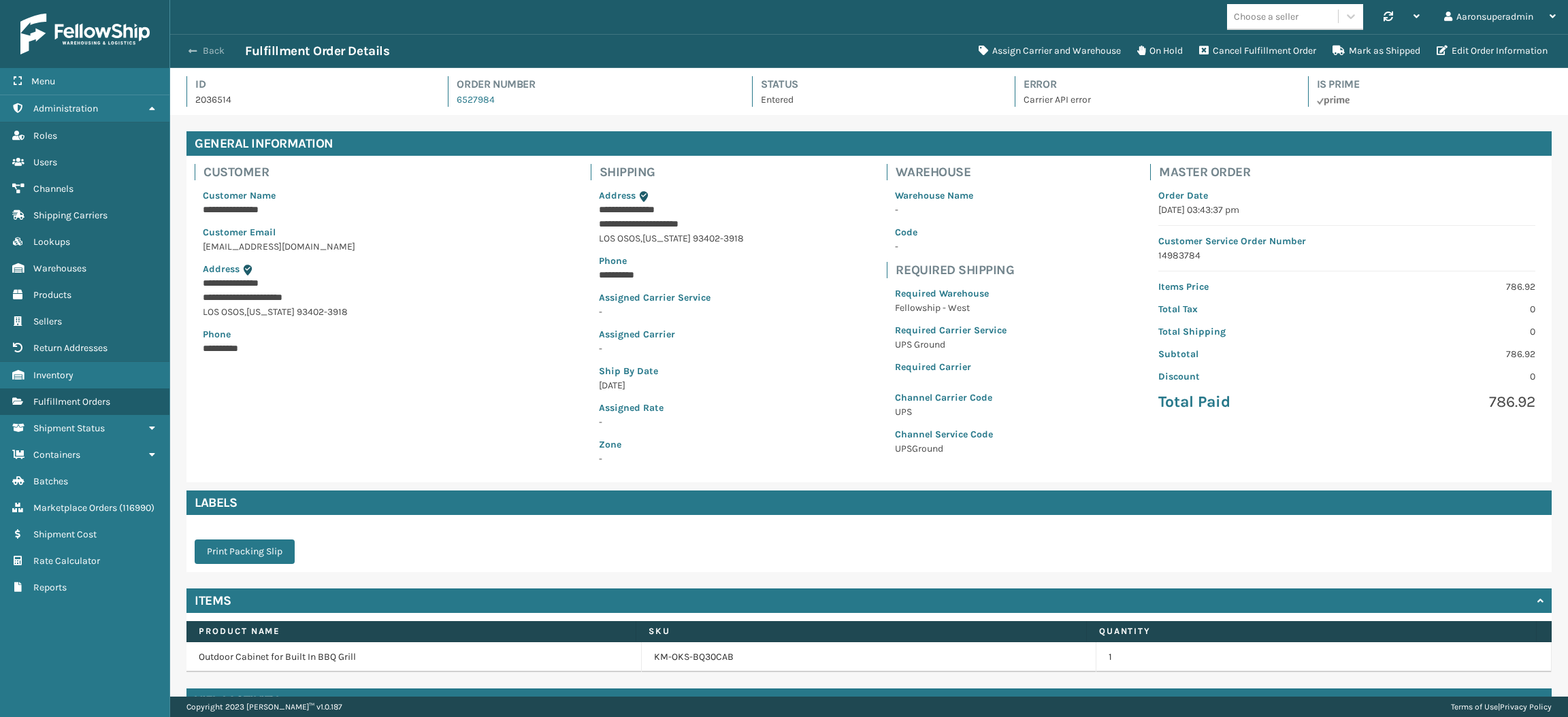
scroll to position [32, 1397]
click at [214, 51] on button "Back" at bounding box center [213, 51] width 62 height 12
